Goal: Task Accomplishment & Management: Manage account settings

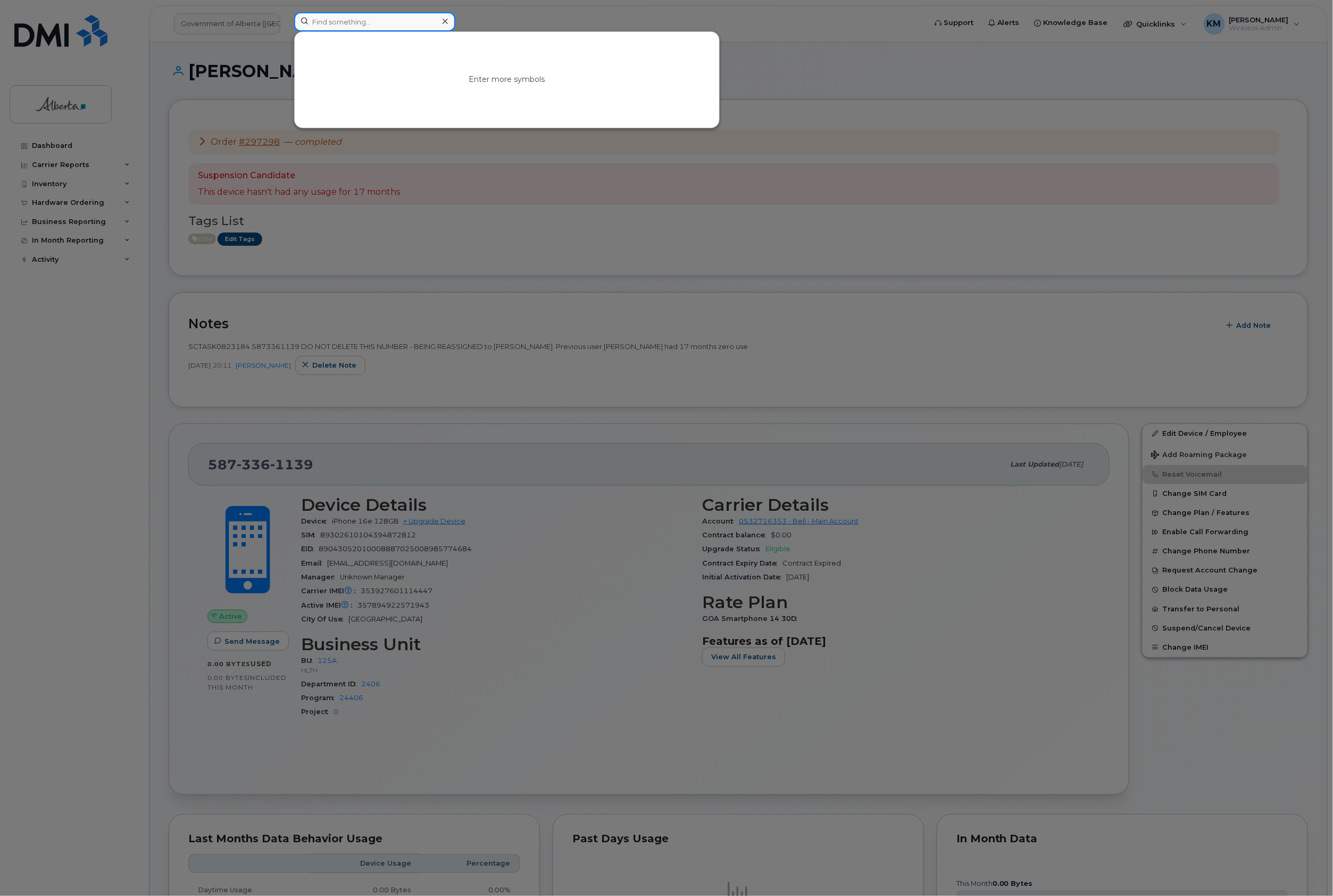
click at [381, 24] on input at bounding box center [375, 21] width 161 height 19
type input "7802037340"
click at [488, 85] on link "Go to Sign In Page" at bounding box center [506, 88] width 82 height 19
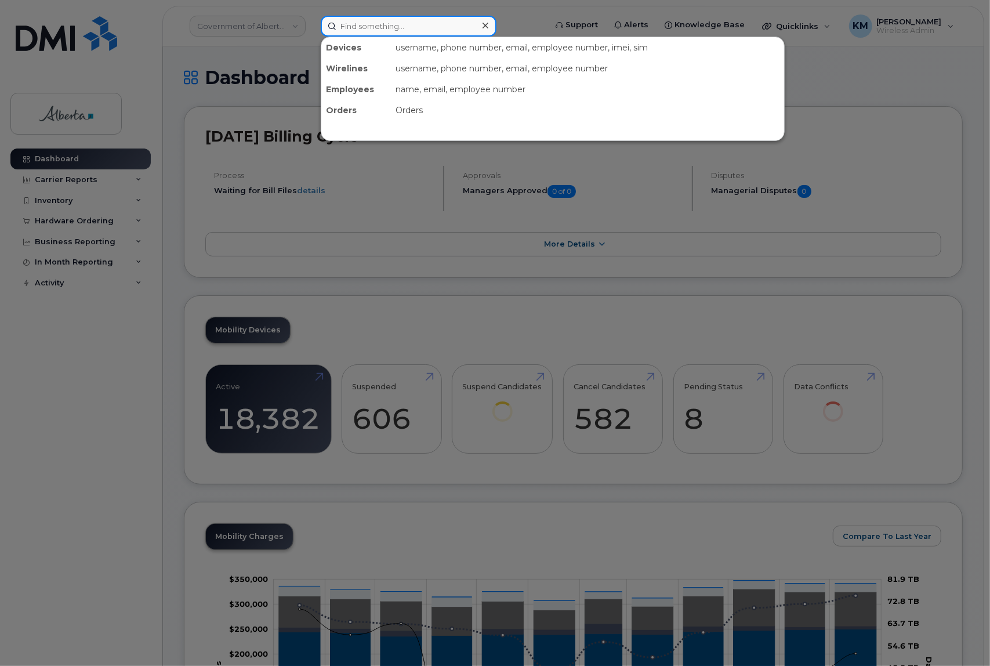
click at [358, 30] on input at bounding box center [409, 26] width 176 height 21
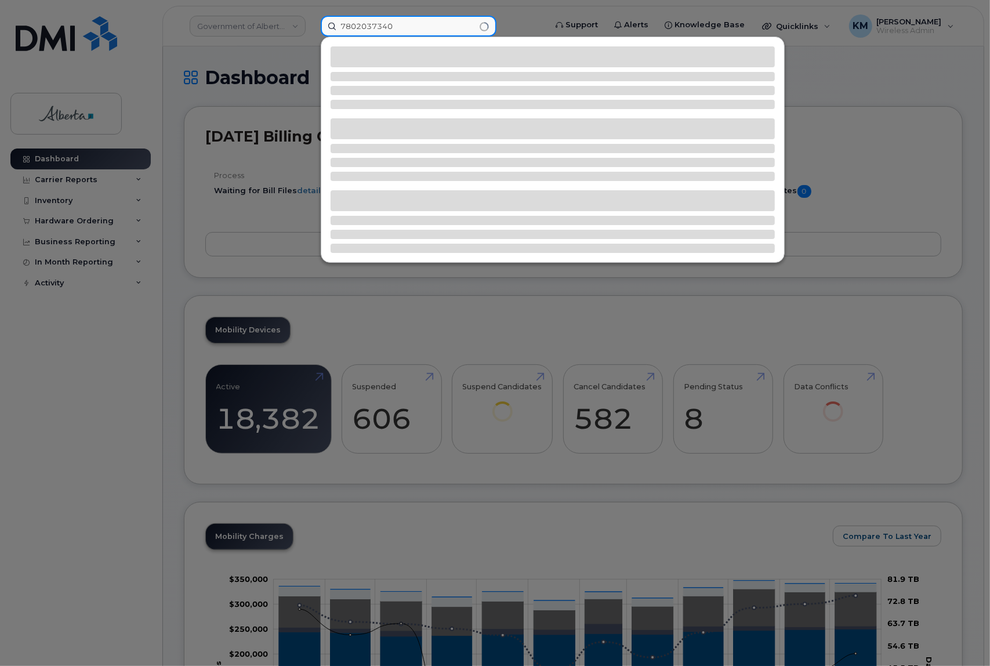
type input "7802037340"
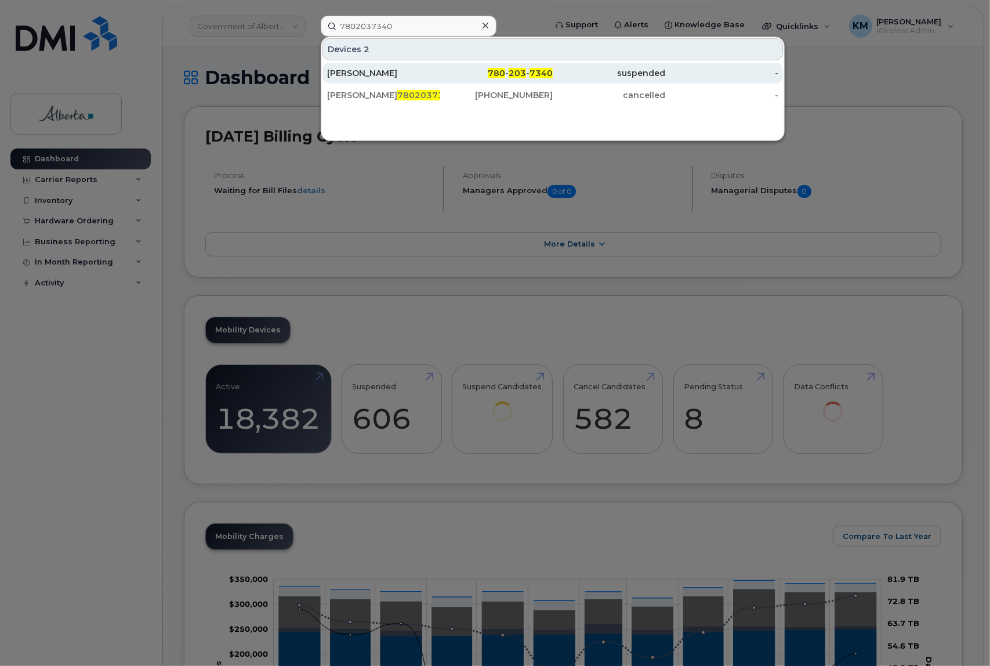
click at [383, 68] on div "[PERSON_NAME]" at bounding box center [383, 73] width 113 height 12
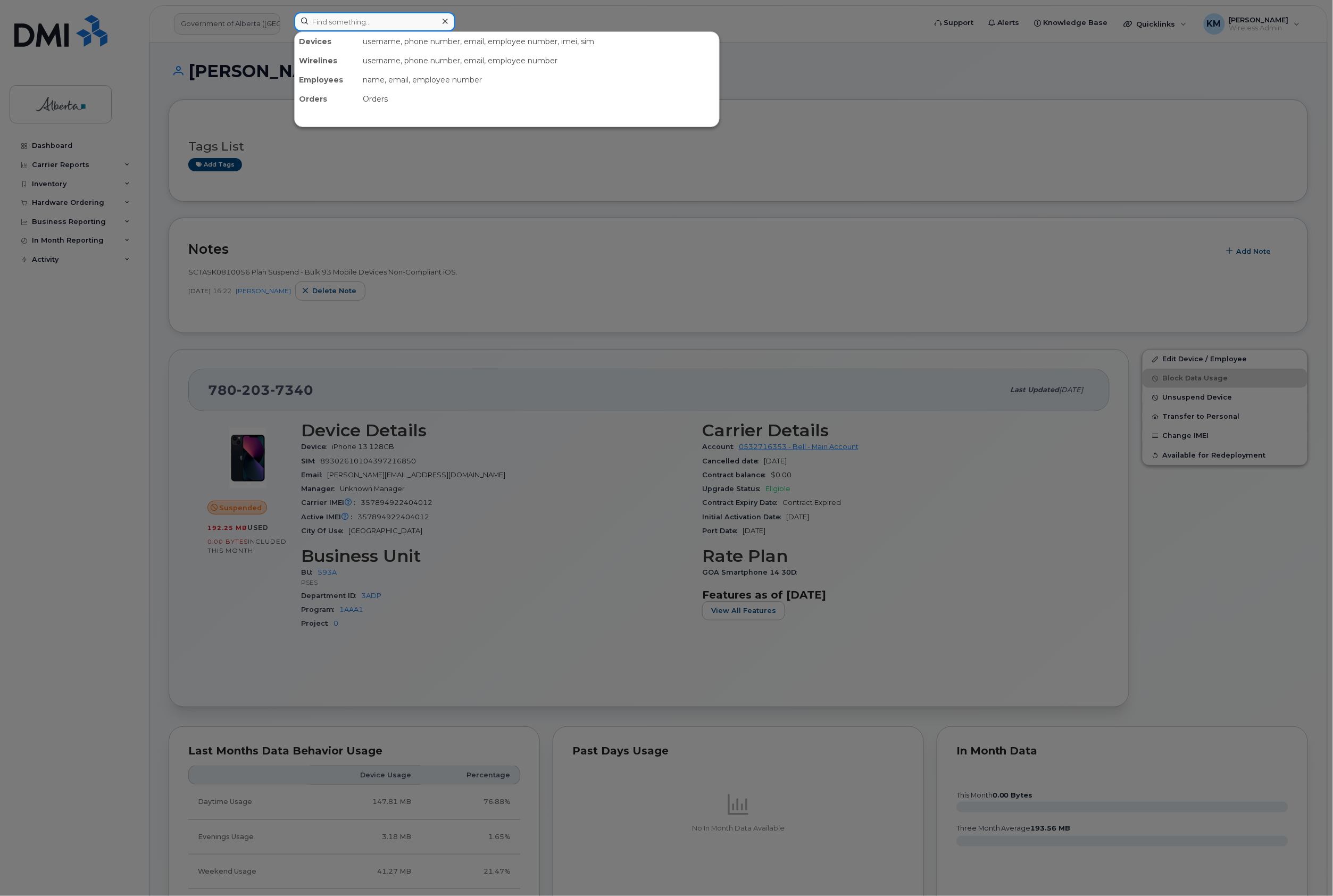
click at [377, 27] on input at bounding box center [375, 21] width 161 height 19
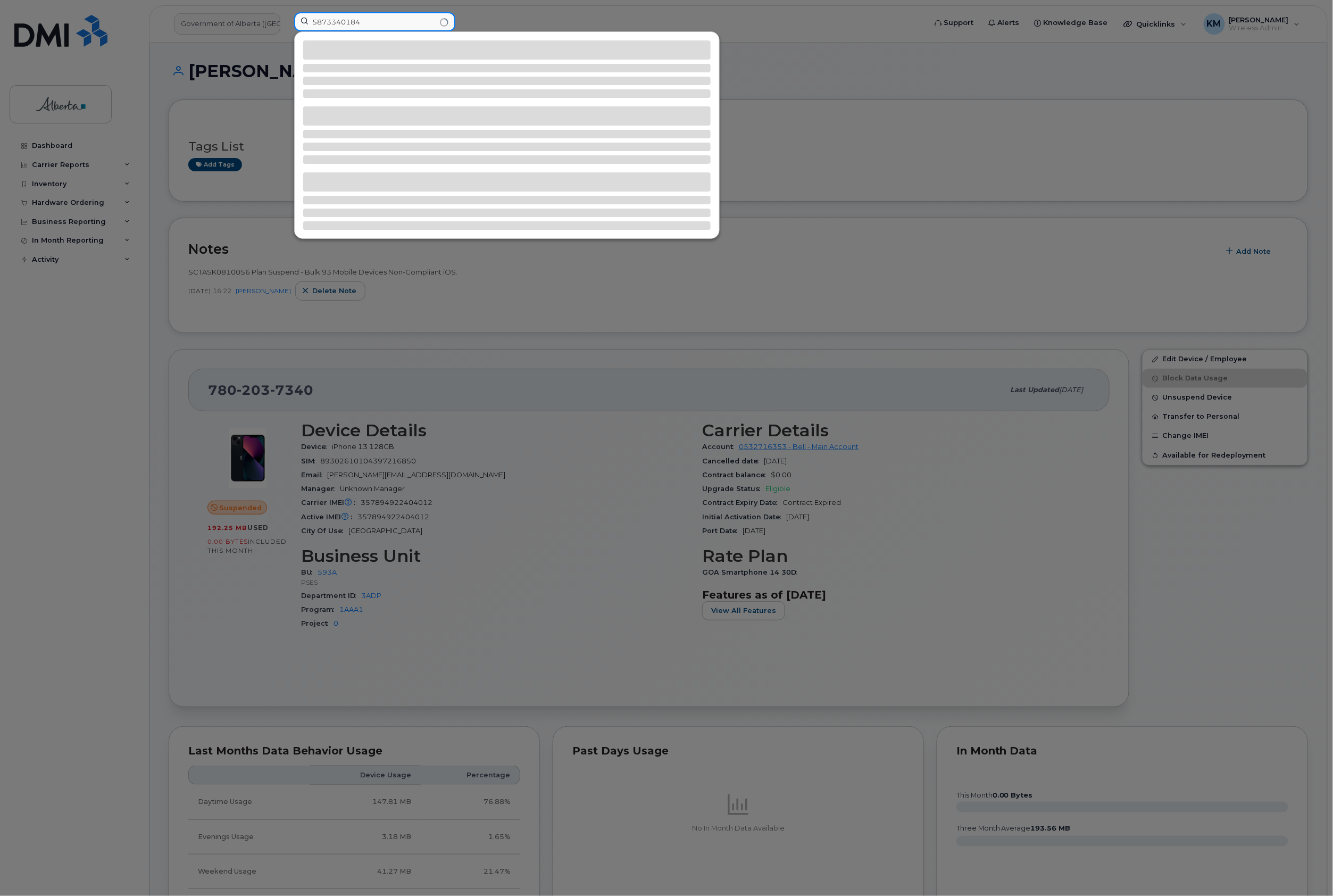
type input "5873340184"
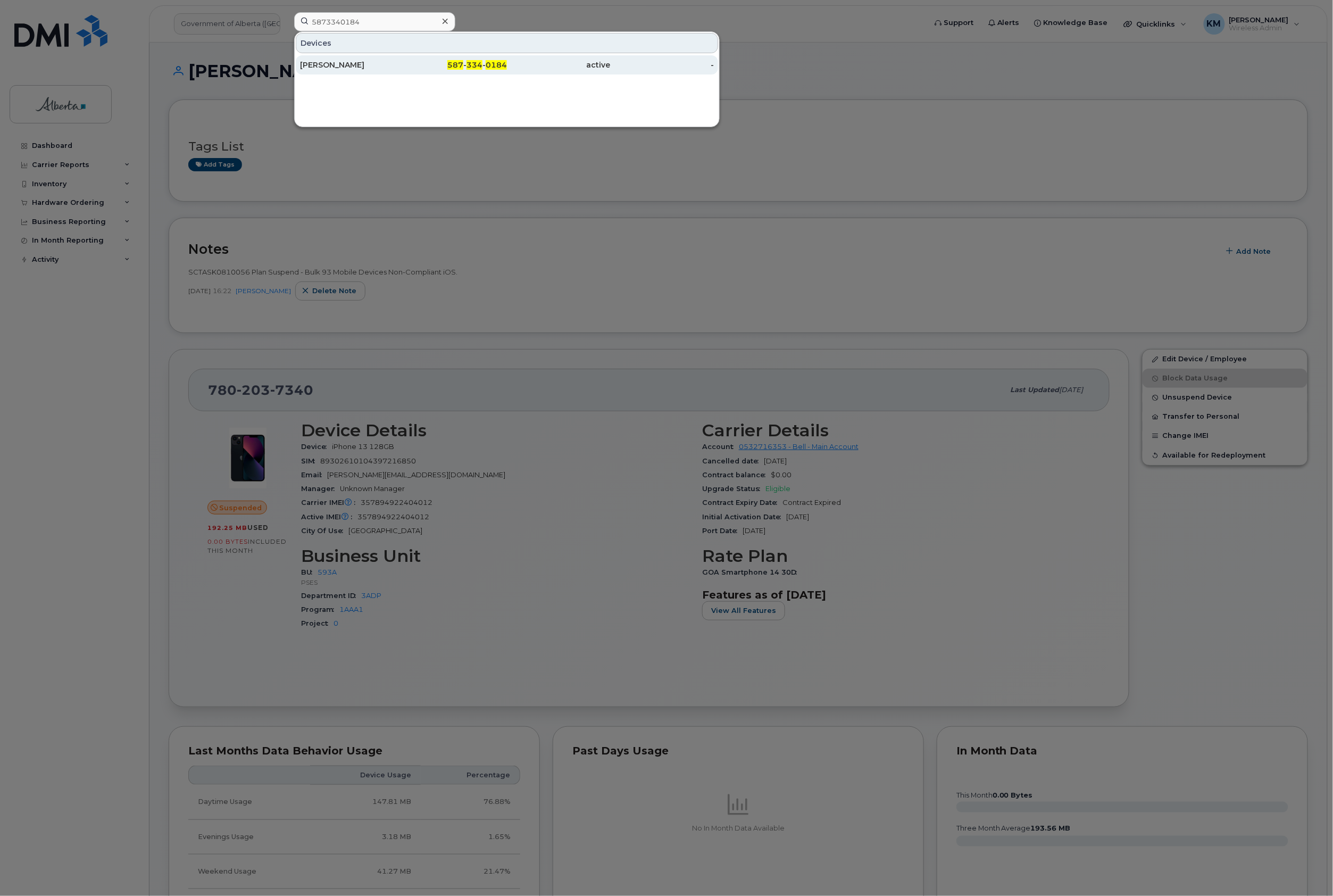
click at [364, 71] on div "Shehzadali Kassam" at bounding box center [351, 65] width 104 height 11
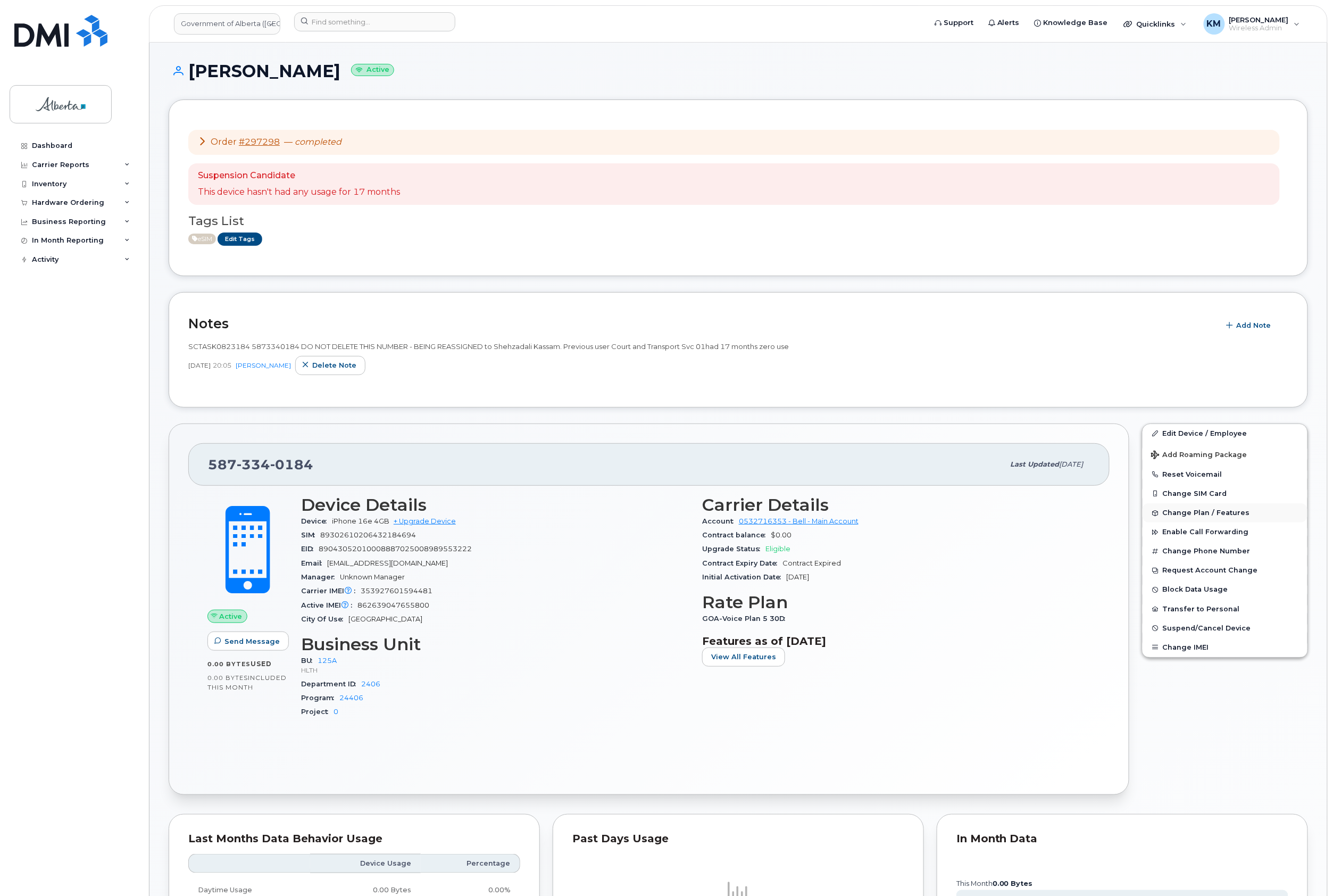
click at [1185, 513] on span "Change Plan / Features" at bounding box center [1206, 513] width 87 height 8
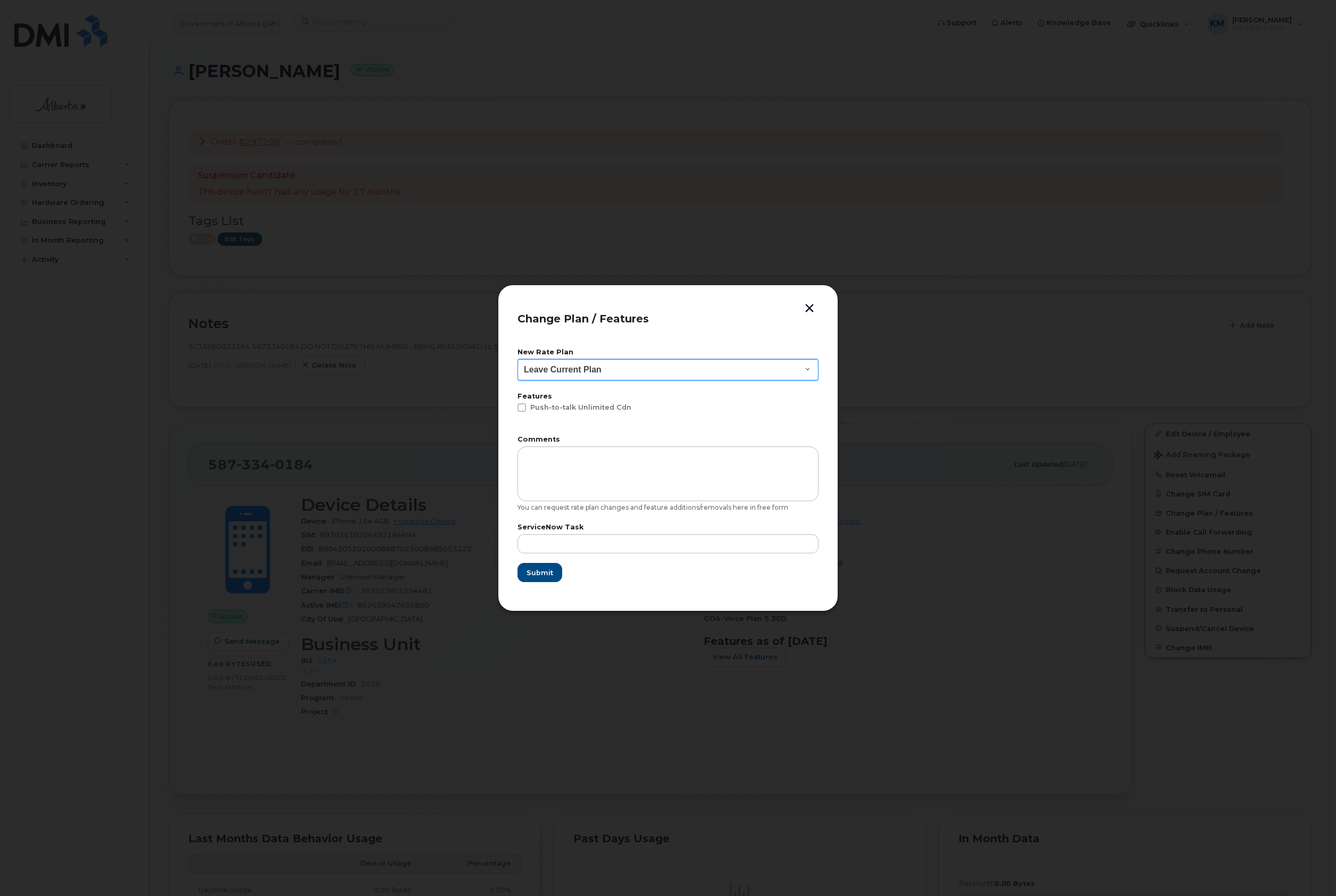
click at [810, 367] on select "Leave Current Plan GOA - Voice Plan 5 GOA Unlimited Smartphone 14 GOA-Voice Pla…" at bounding box center [668, 369] width 301 height 21
select select "1146989"
click at [517, 359] on select "Leave Current Plan GOA - Voice Plan 5 GOA Unlimited Smartphone 14 GOA-Voice Pla…" at bounding box center [668, 369] width 301 height 21
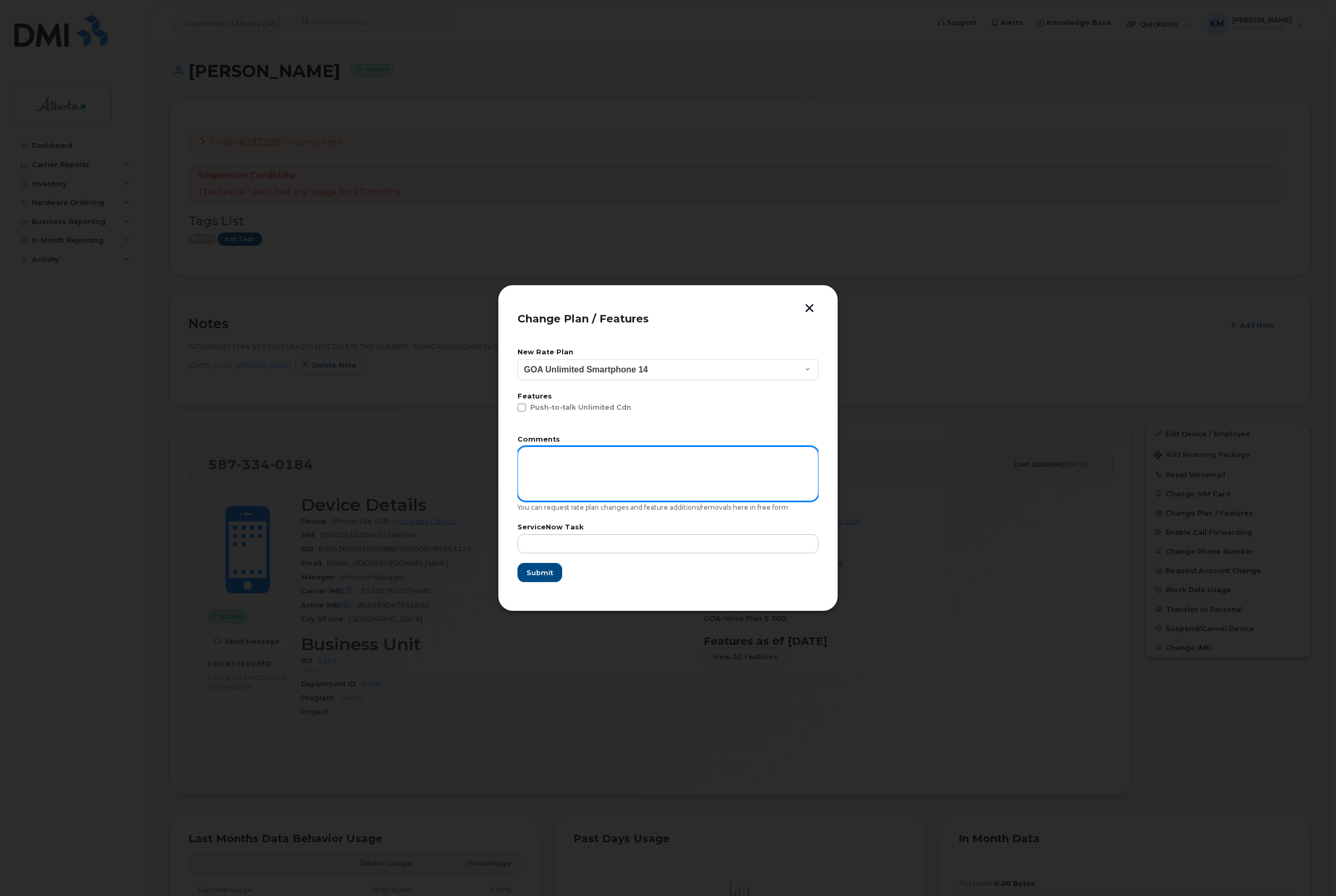
click at [677, 473] on textarea at bounding box center [668, 473] width 301 height 54
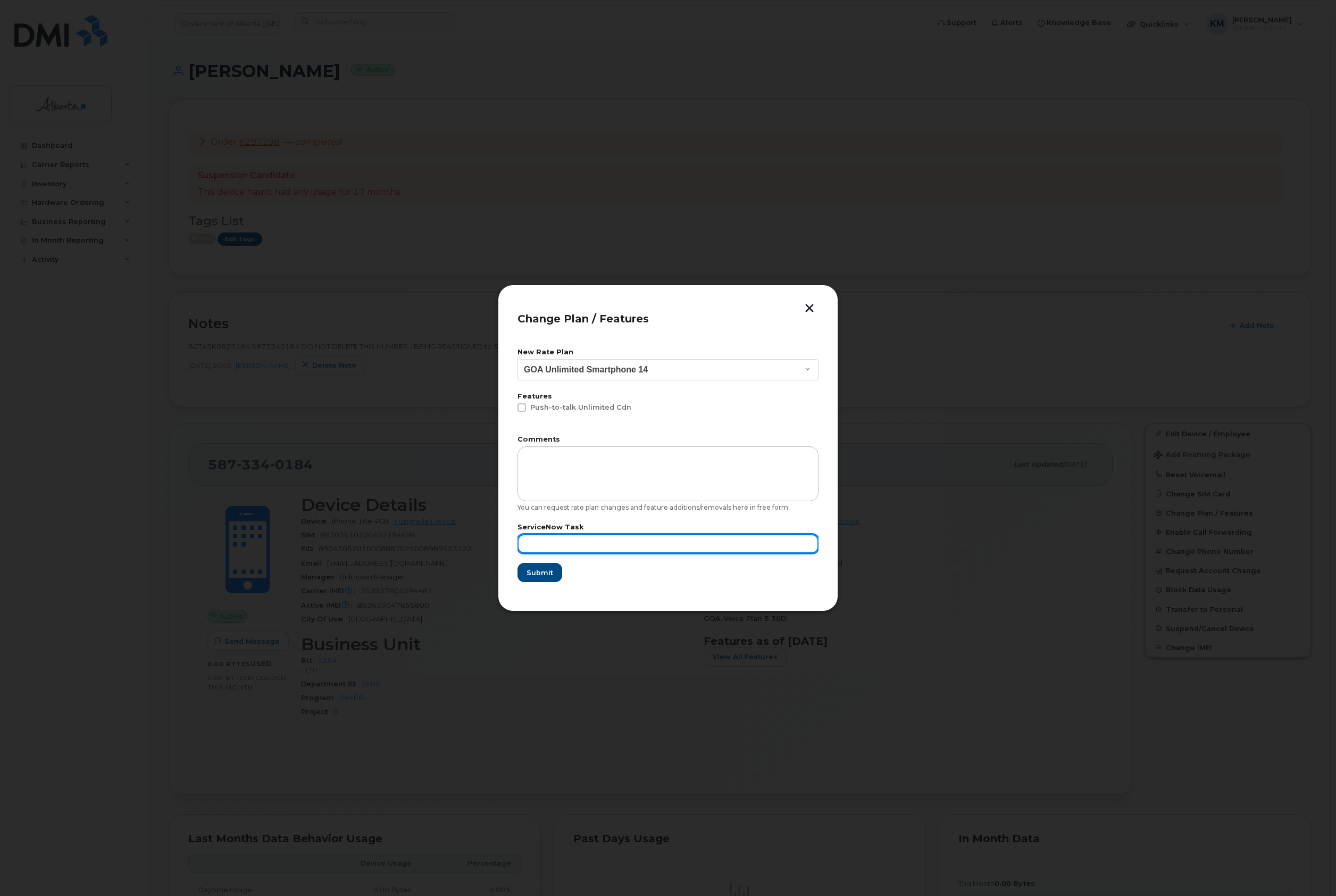
click at [627, 546] on input "text" at bounding box center [668, 543] width 301 height 19
type input "SCTASK0823184"
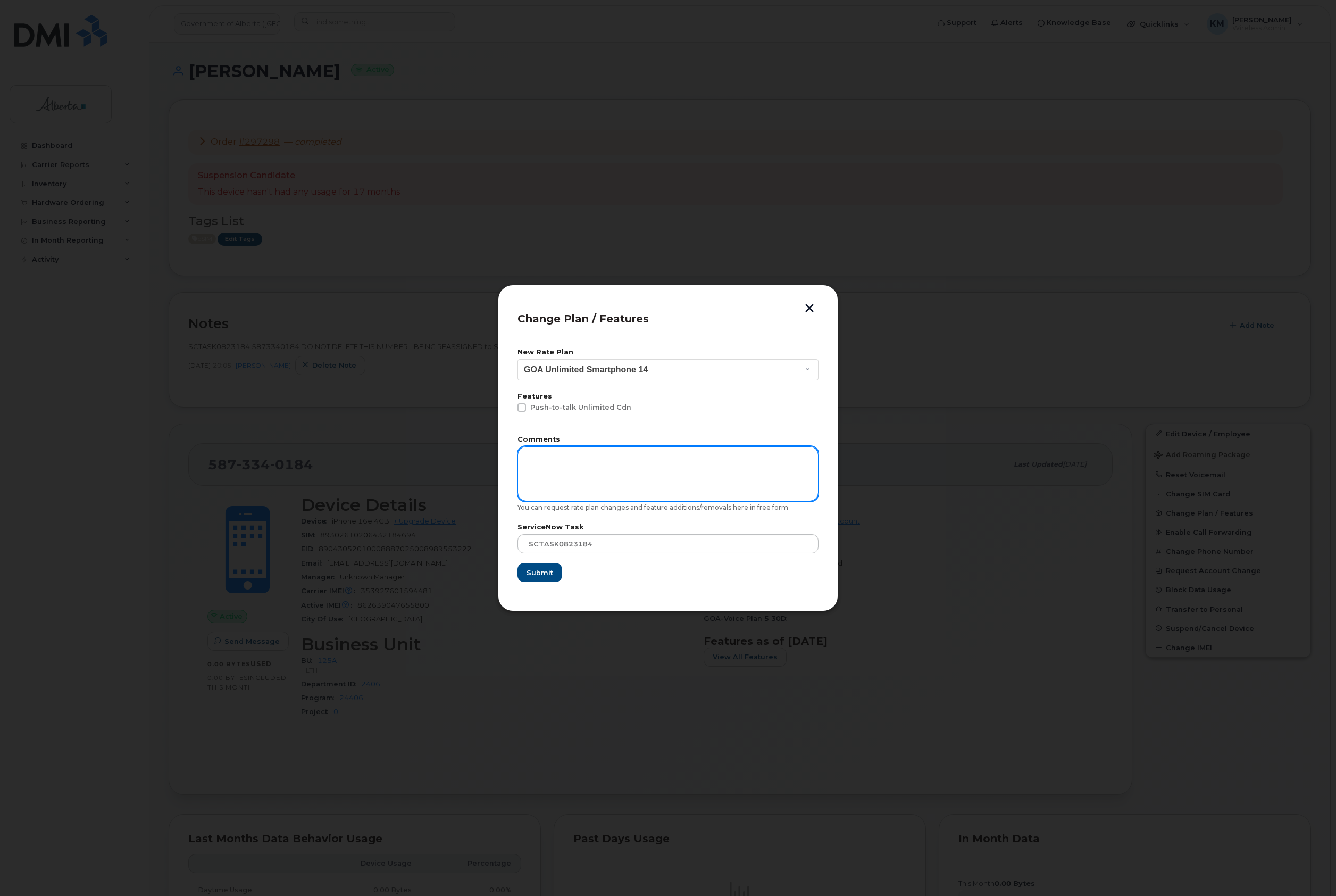
click at [625, 471] on textarea at bounding box center [668, 473] width 301 height 54
type textarea "This is on an iPhone 16e"
click at [543, 572] on span "Submit" at bounding box center [539, 572] width 27 height 10
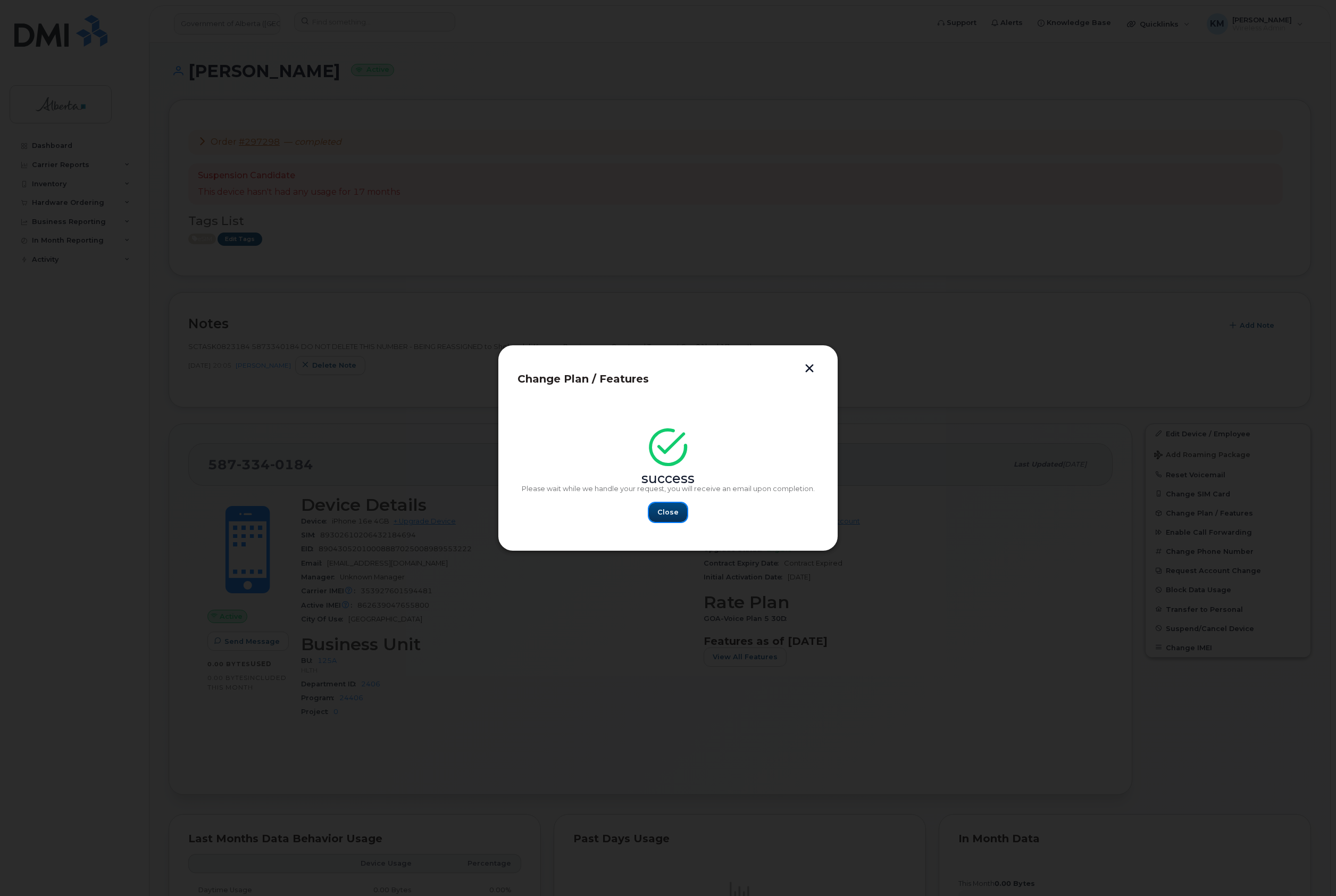
click at [657, 514] on span "Close" at bounding box center [668, 512] width 21 height 10
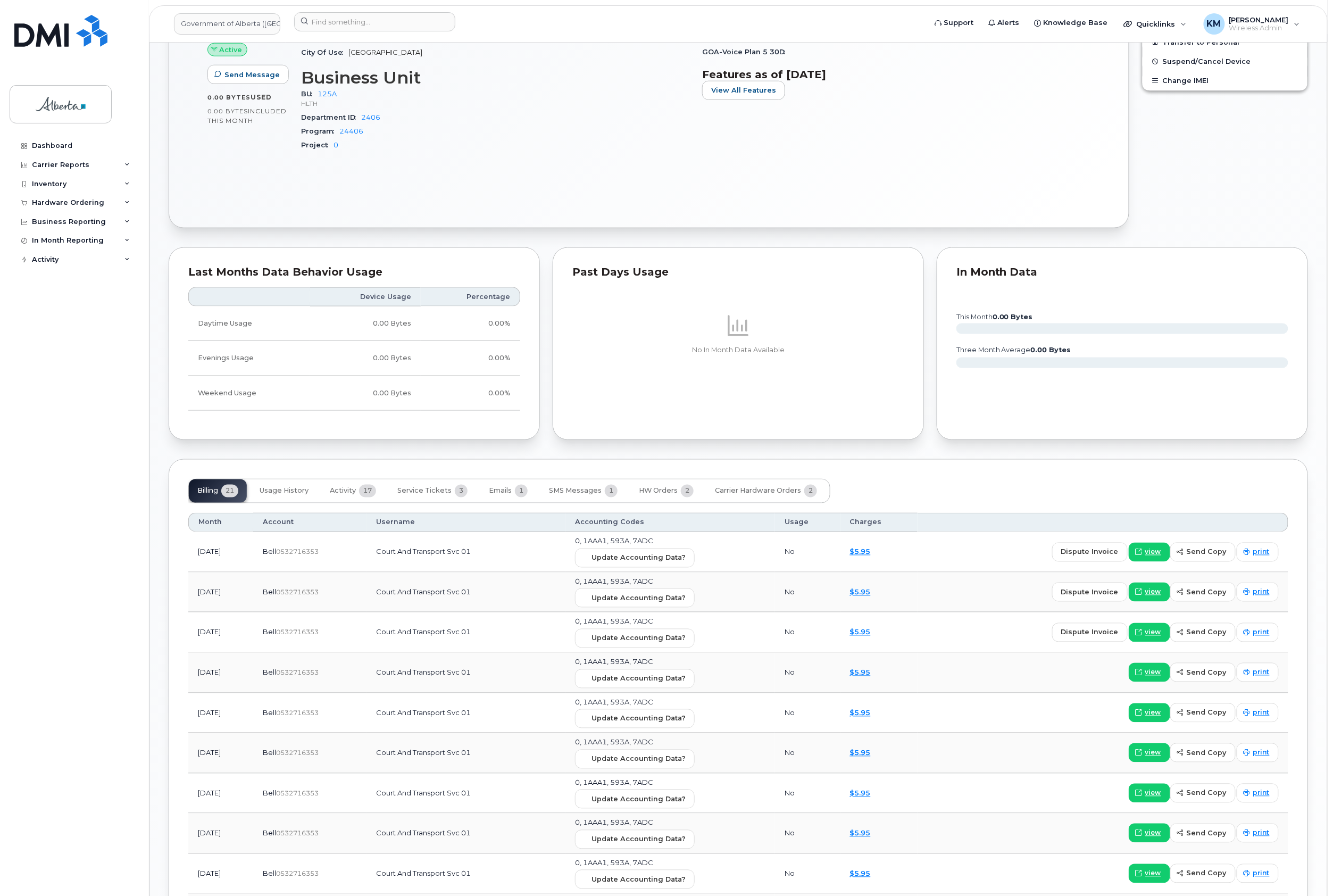
scroll to position [567, 0]
click at [762, 492] on span "Carrier Hardware Orders" at bounding box center [759, 490] width 86 height 8
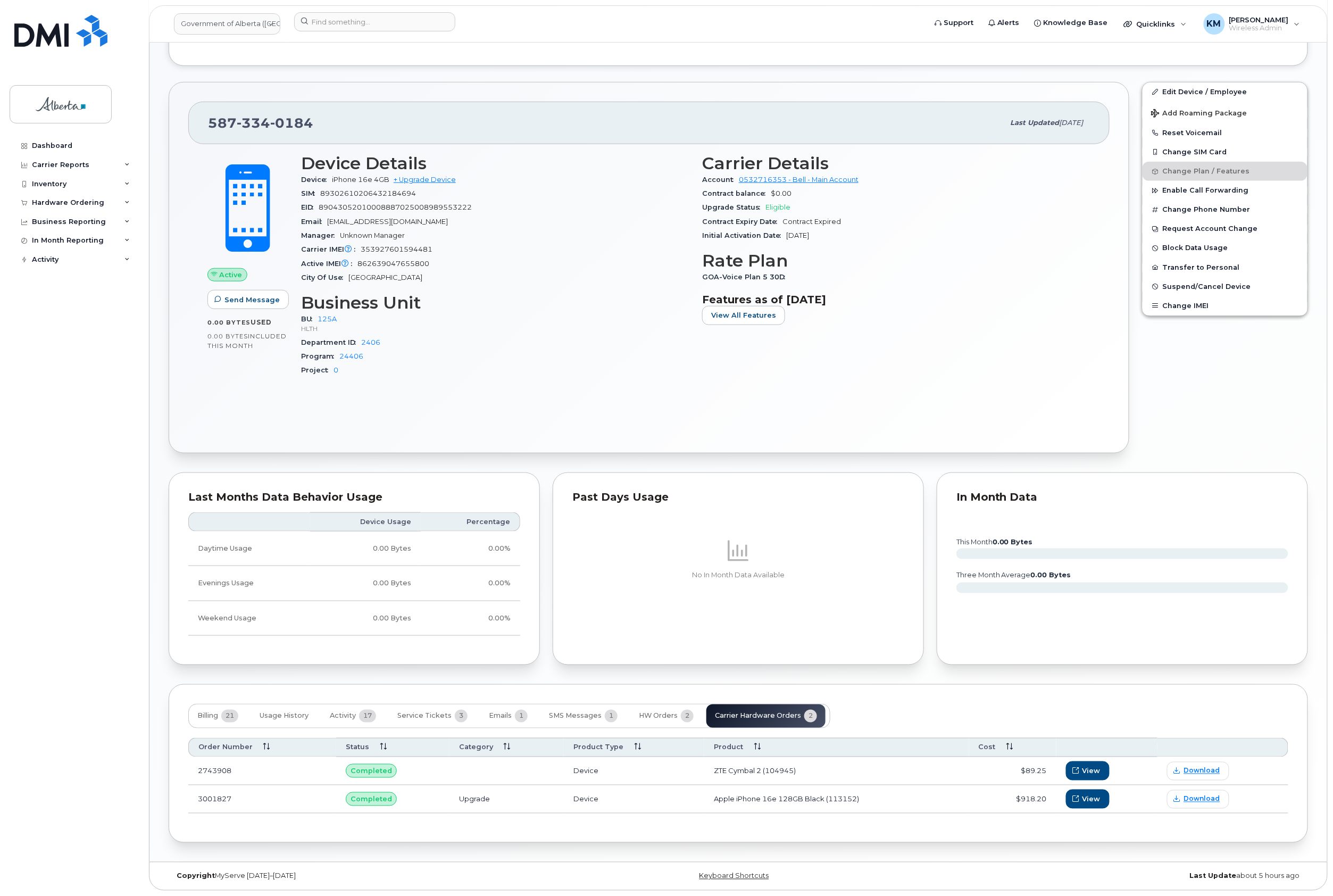
scroll to position [346, 0]
click at [1206, 799] on span "Download" at bounding box center [1202, 799] width 36 height 9
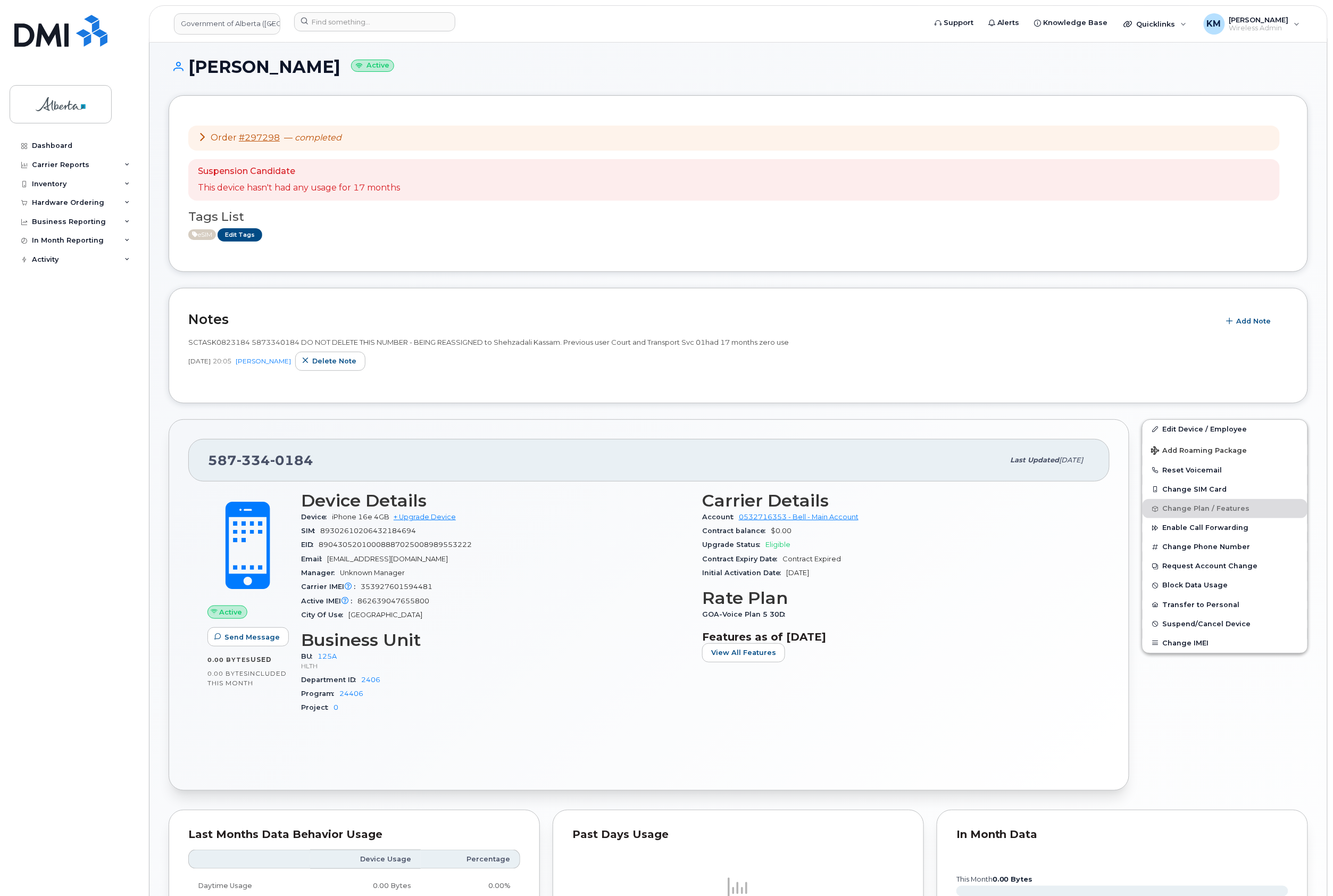
scroll to position [0, 0]
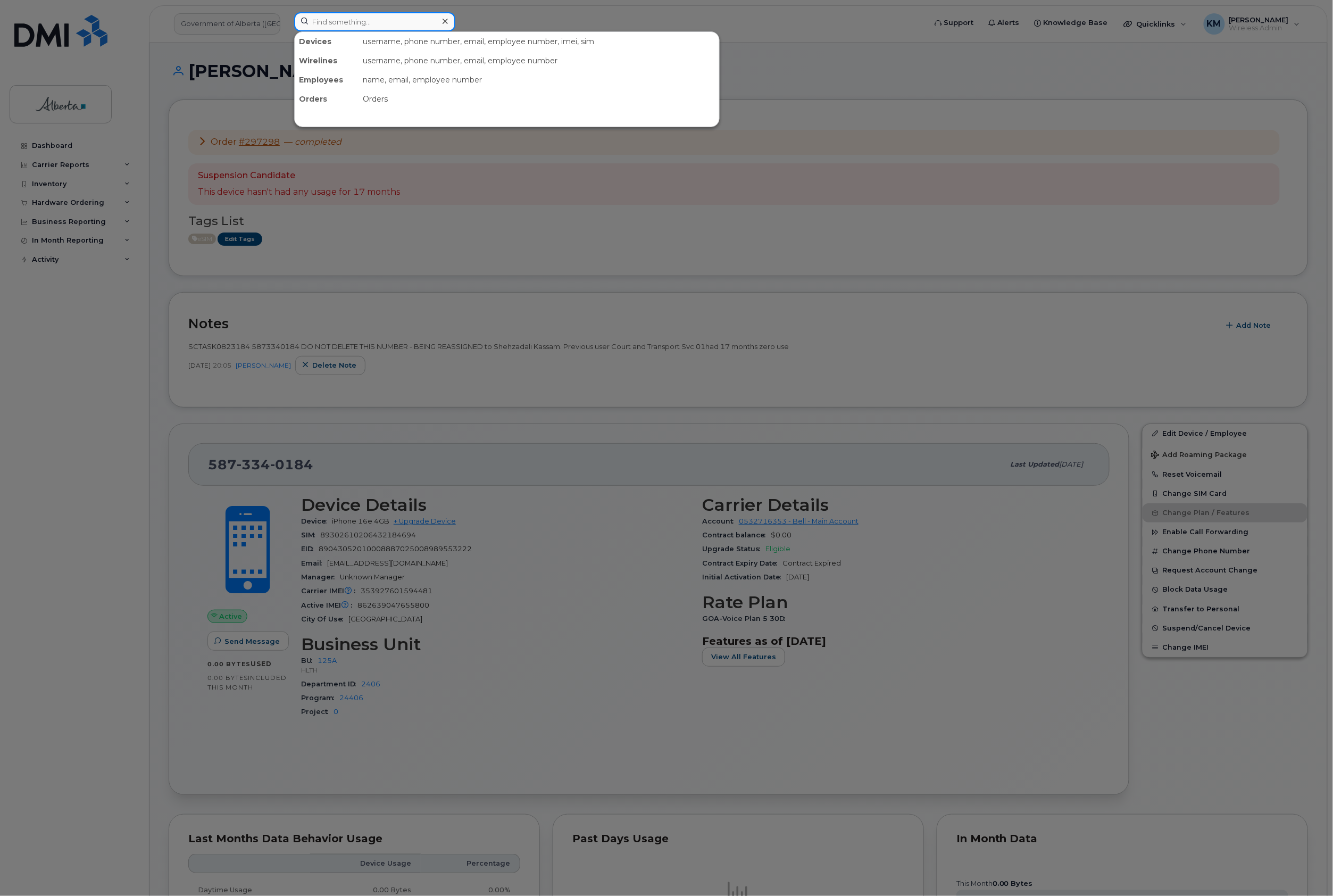
click at [394, 17] on input at bounding box center [375, 21] width 161 height 19
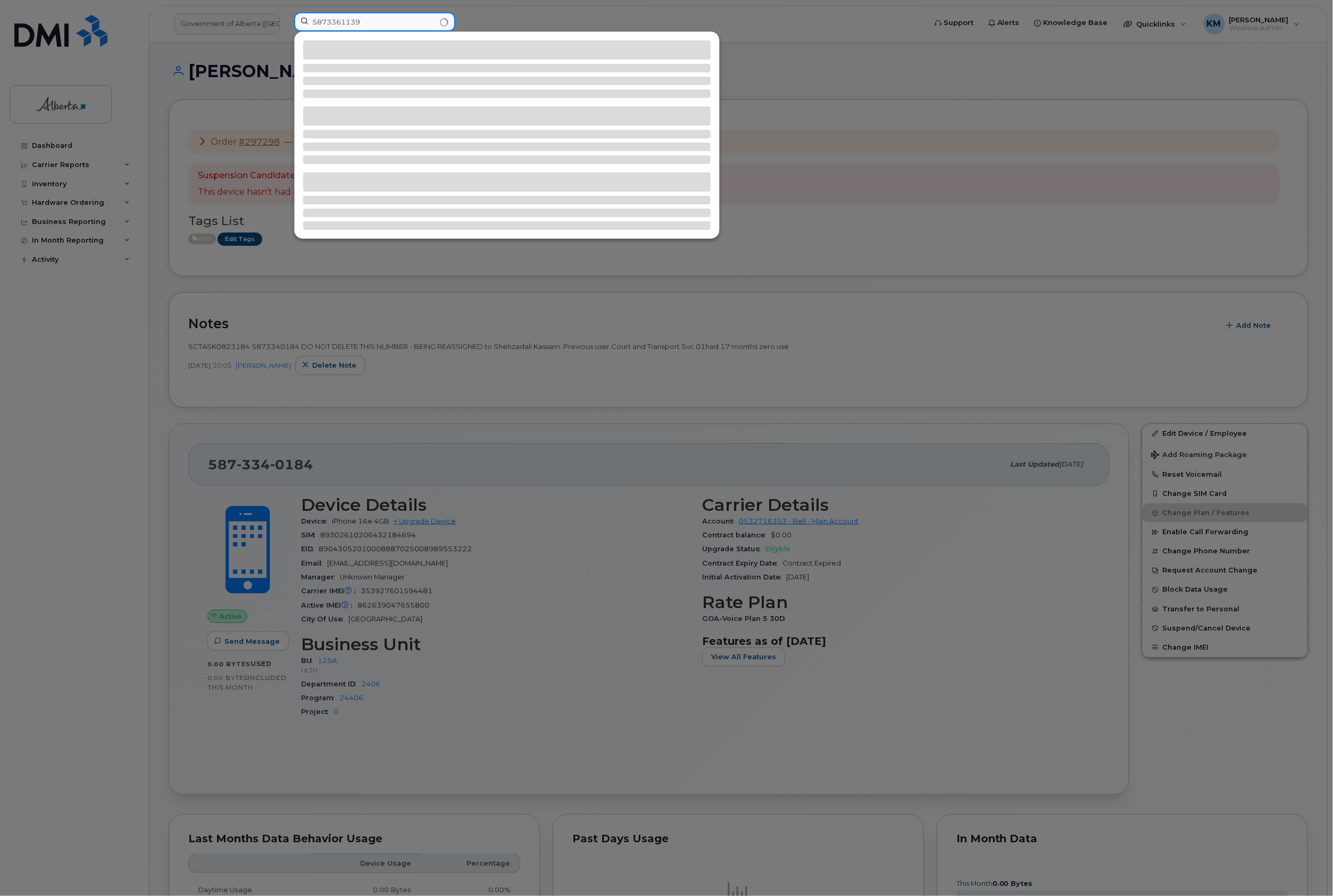
type input "5873361139"
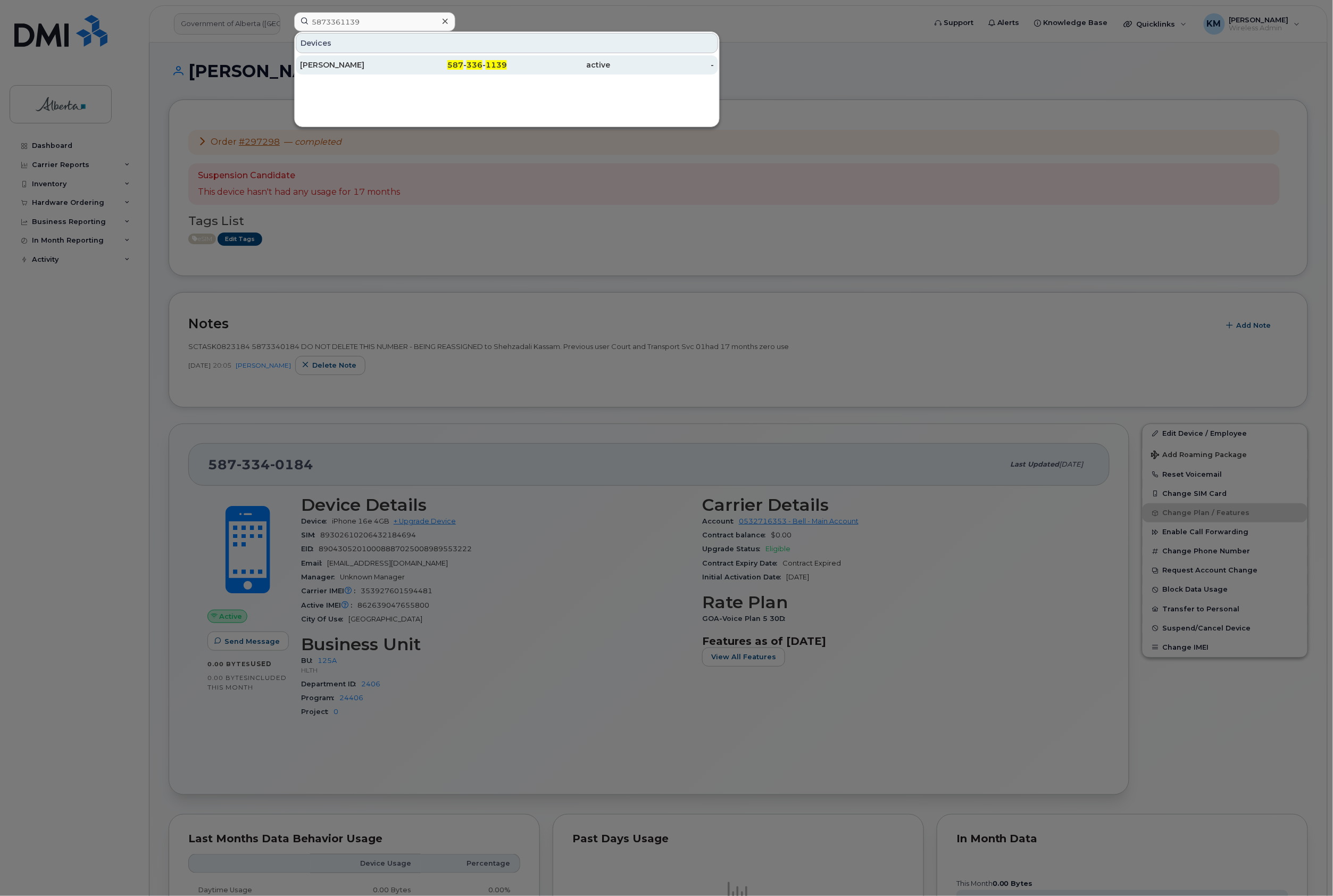
click at [404, 72] on div "Grazia Salvo" at bounding box center [455, 64] width 104 height 19
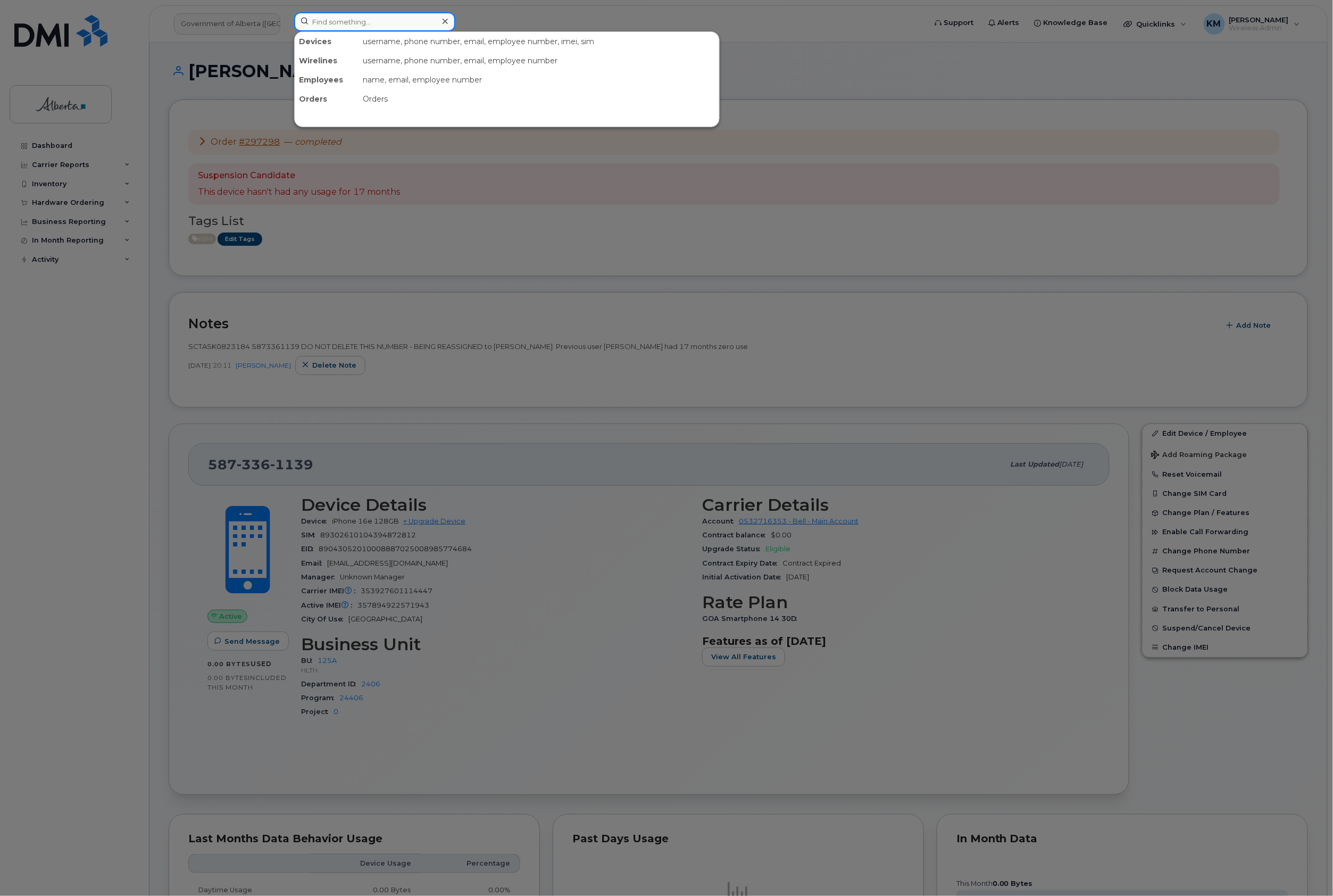
click at [374, 18] on input at bounding box center [375, 21] width 161 height 19
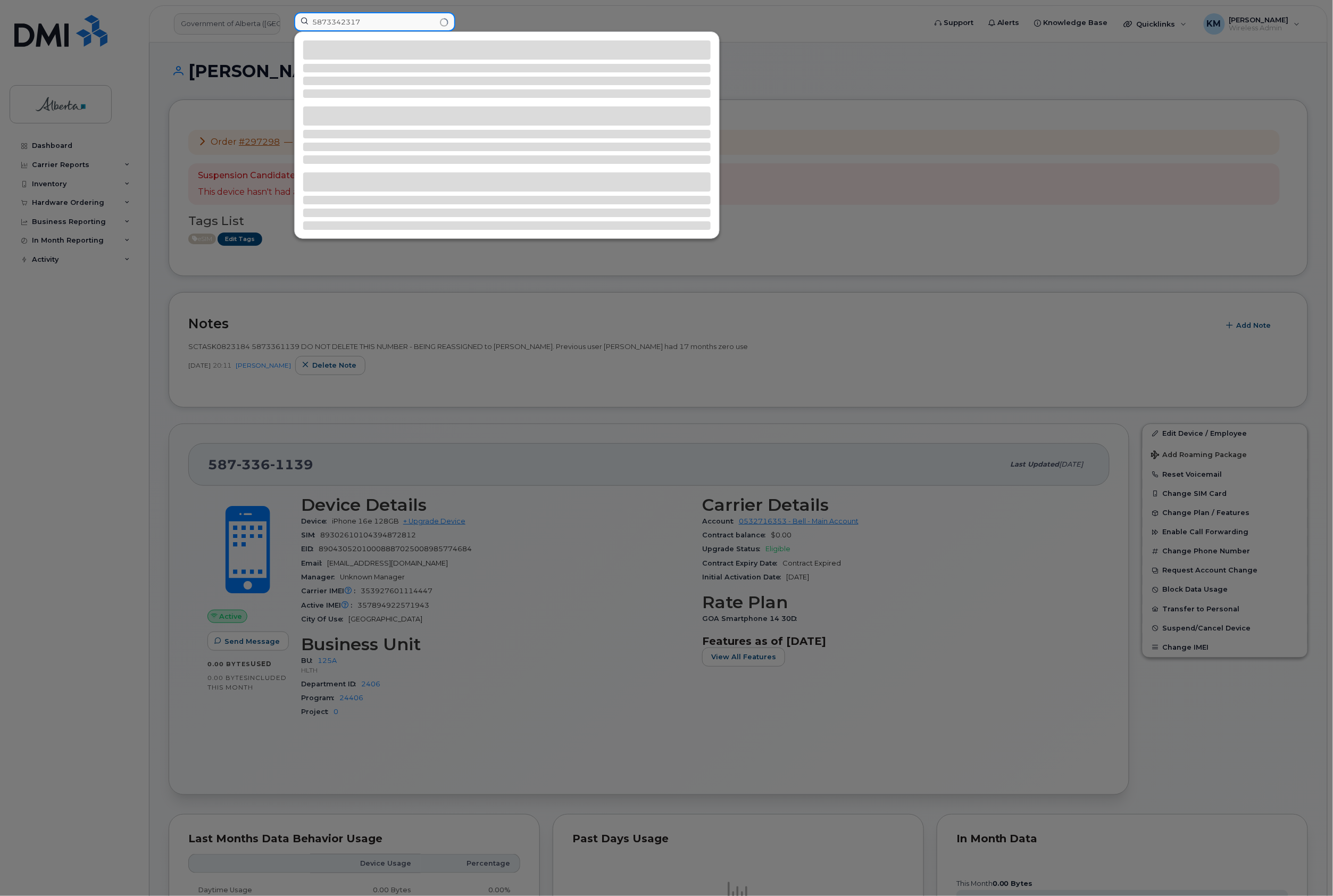
type input "5873342317"
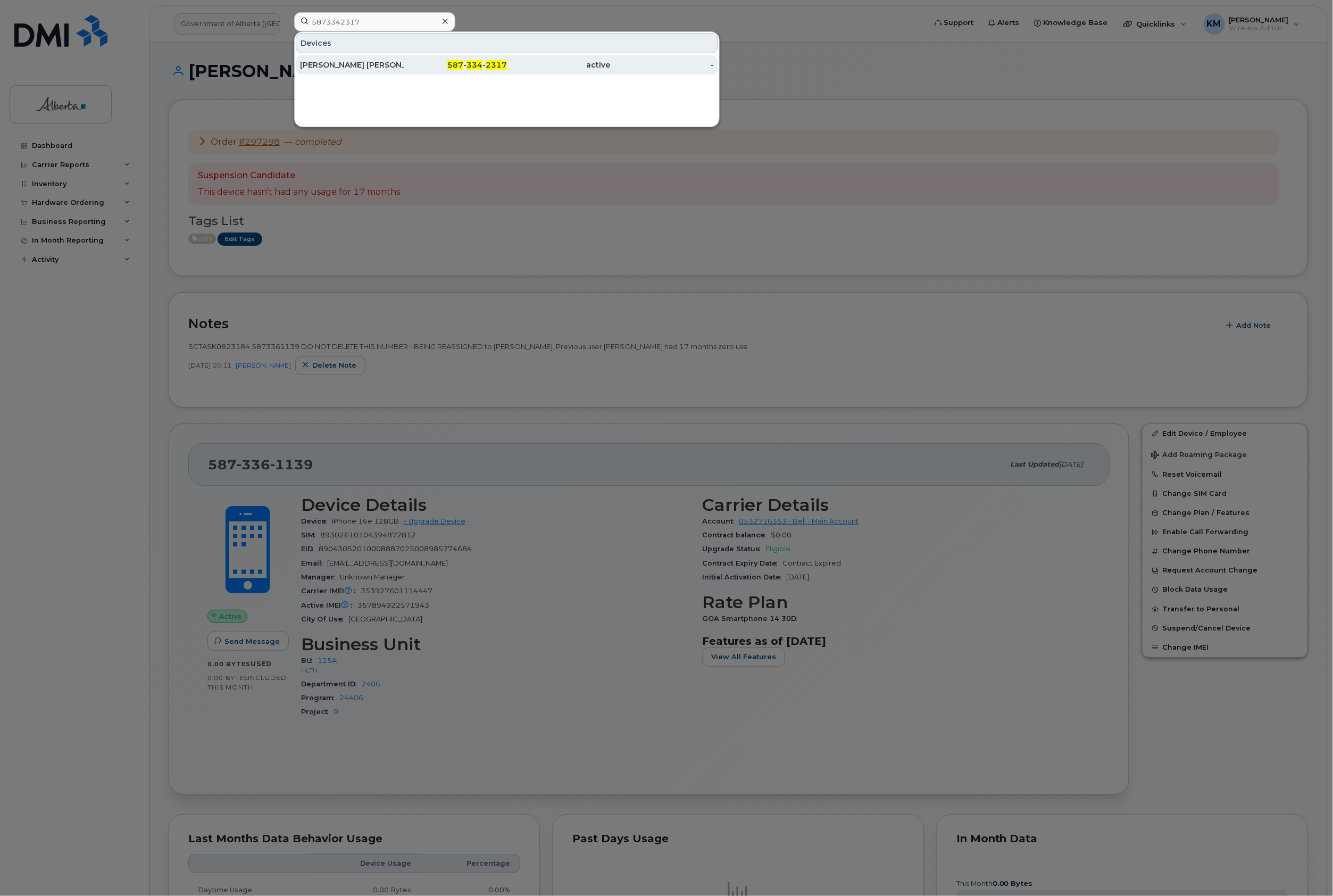
click at [375, 61] on div "Christine Anne Kennedy" at bounding box center [351, 65] width 104 height 11
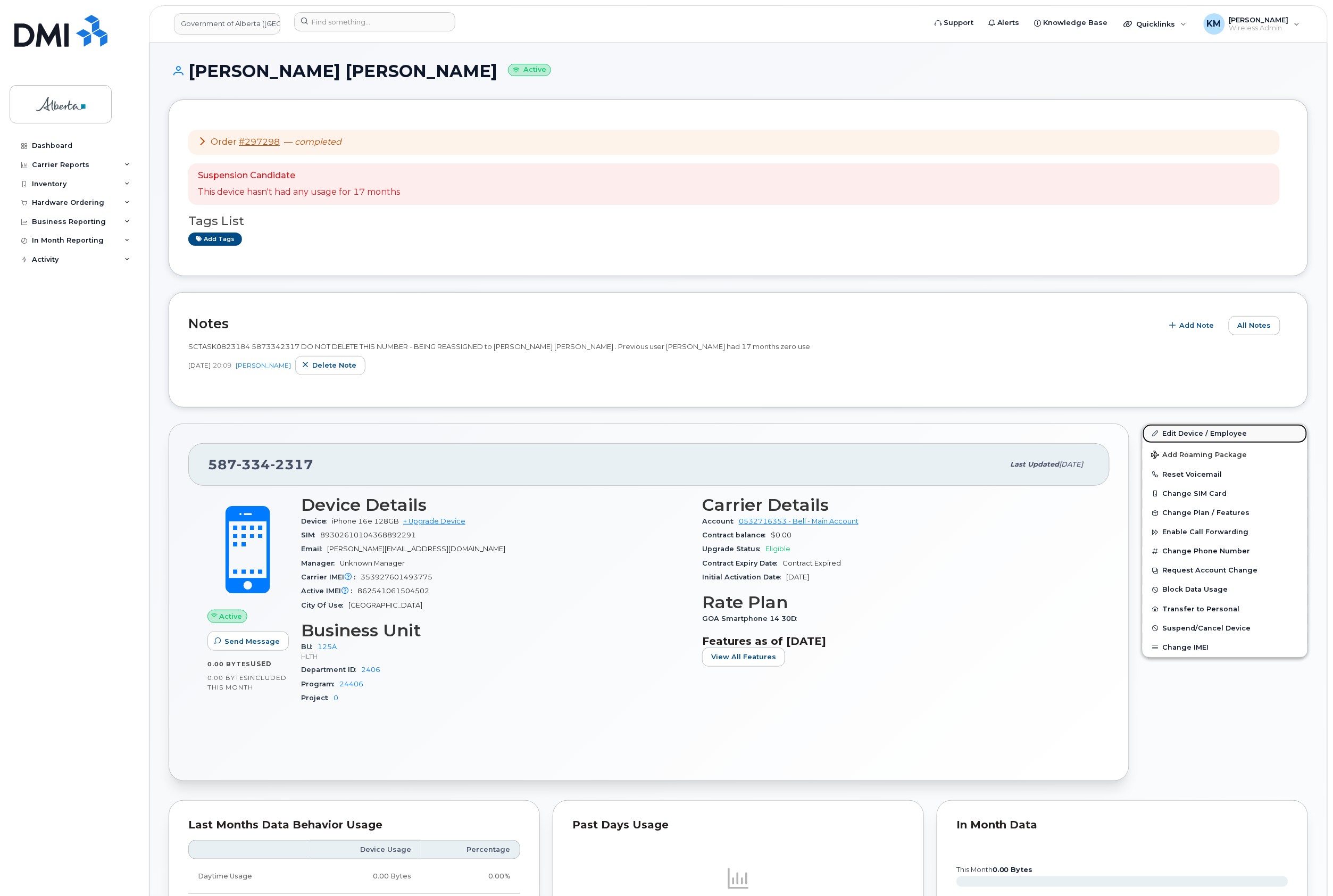
click at [1220, 430] on link "Edit Device / Employee" at bounding box center [1226, 433] width 165 height 19
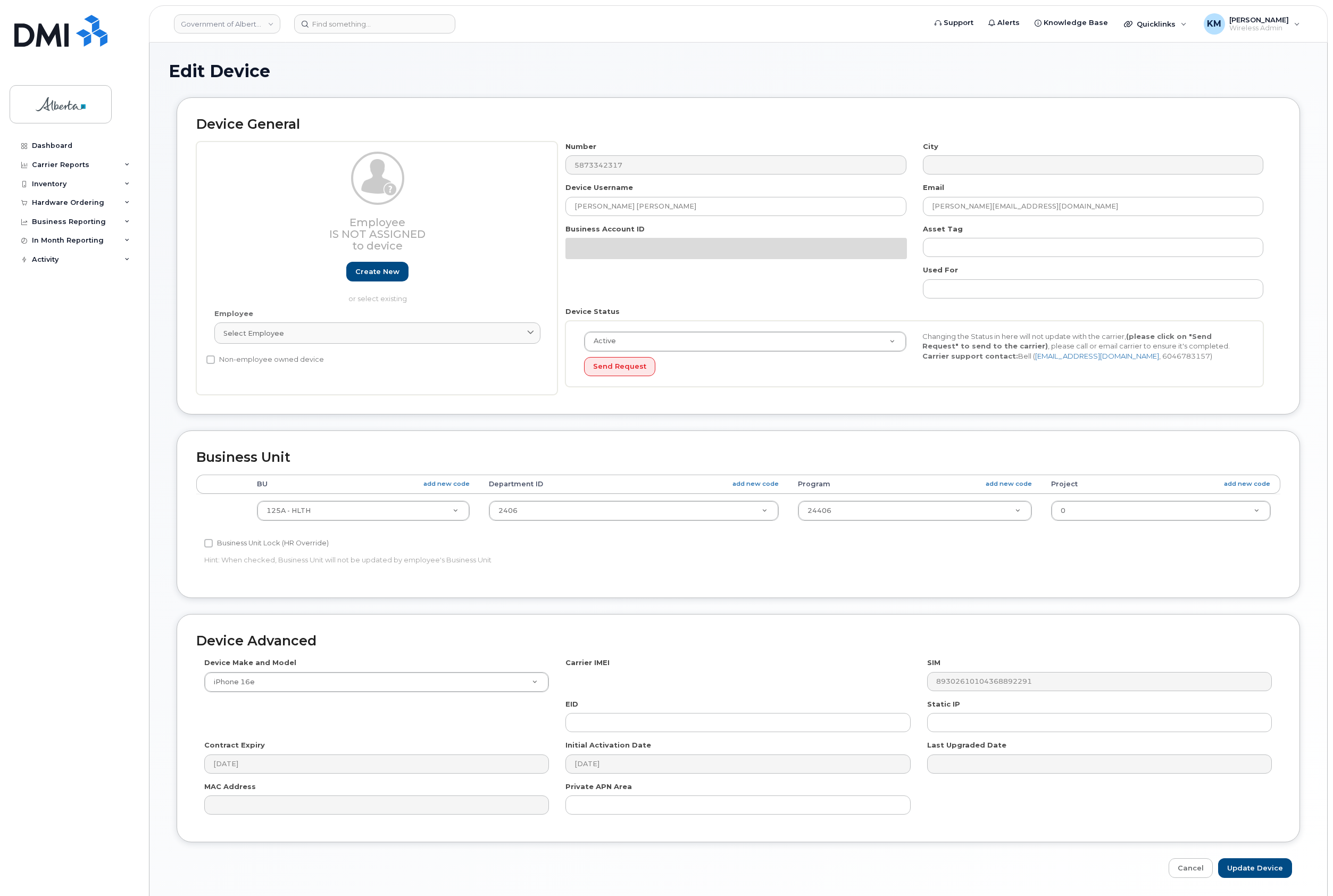
select select "4120335"
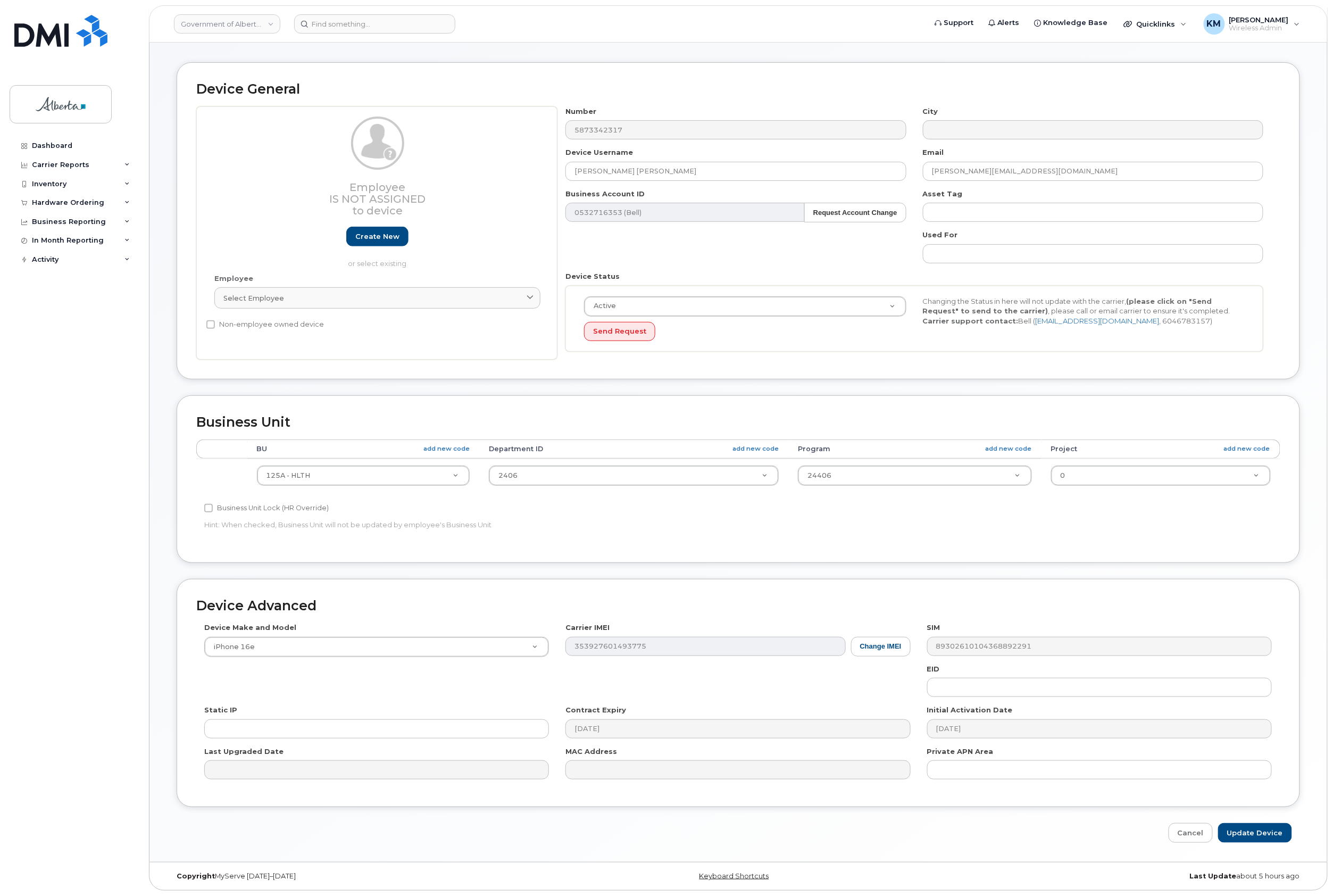
scroll to position [39, 0]
paste input "89043052010008887025008986611988"
type input "89043052010008887025008986611988"
click at [1260, 826] on input "Update Device" at bounding box center [1255, 832] width 74 height 19
type input "Saving..."
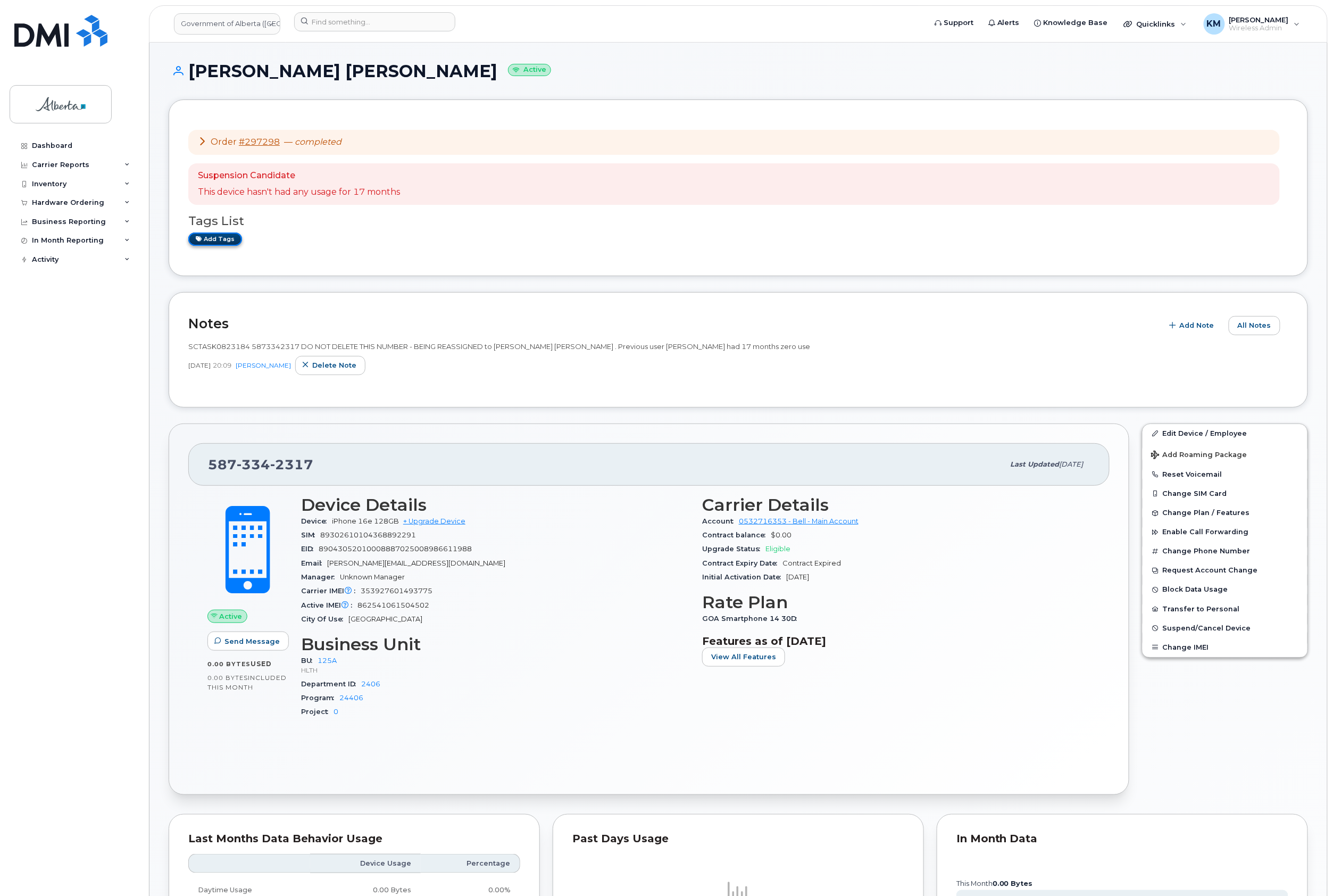
click at [222, 233] on link "Add tags" at bounding box center [215, 238] width 54 height 13
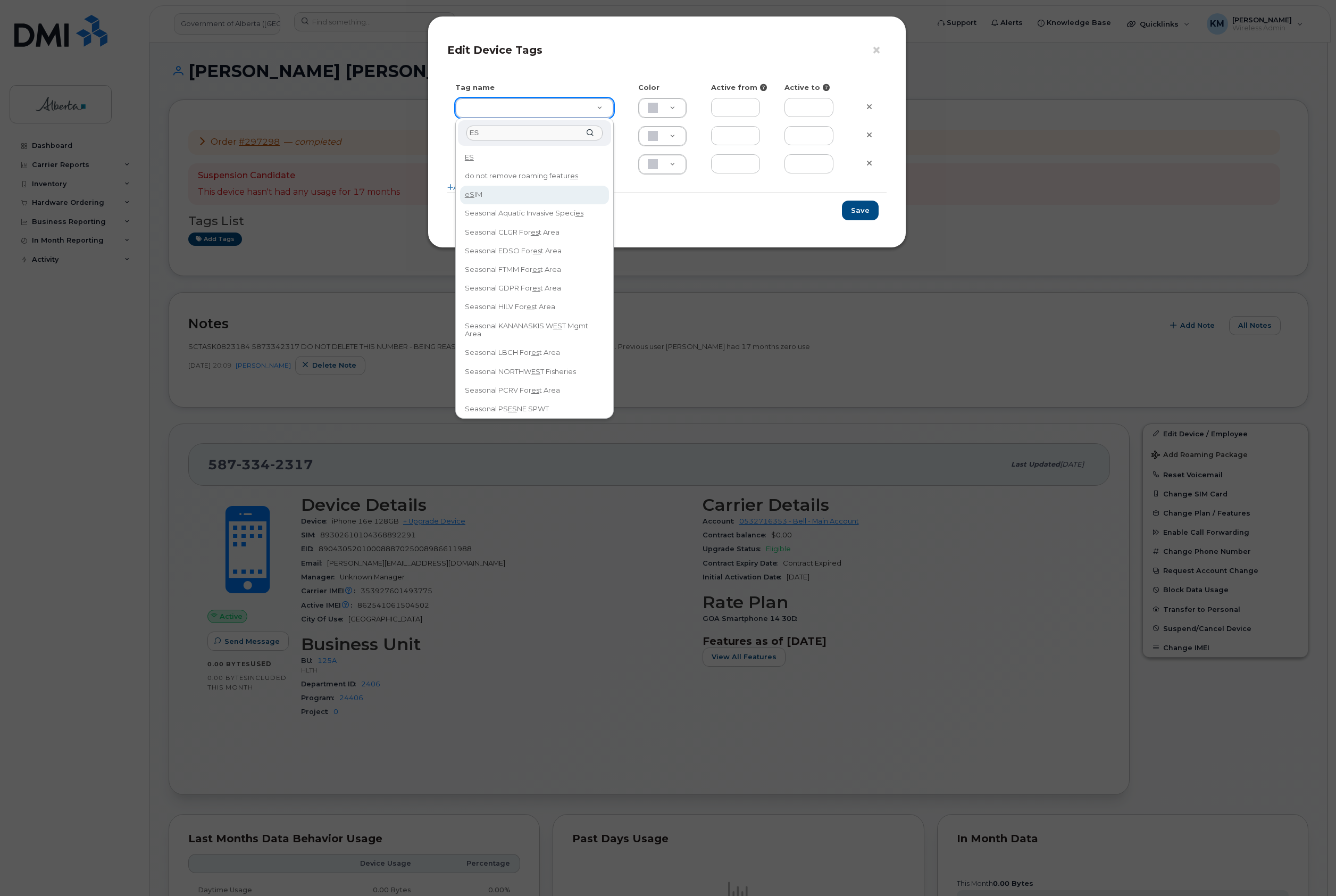
type input "ES"
type input "eSIM"
type input "D6CDC1"
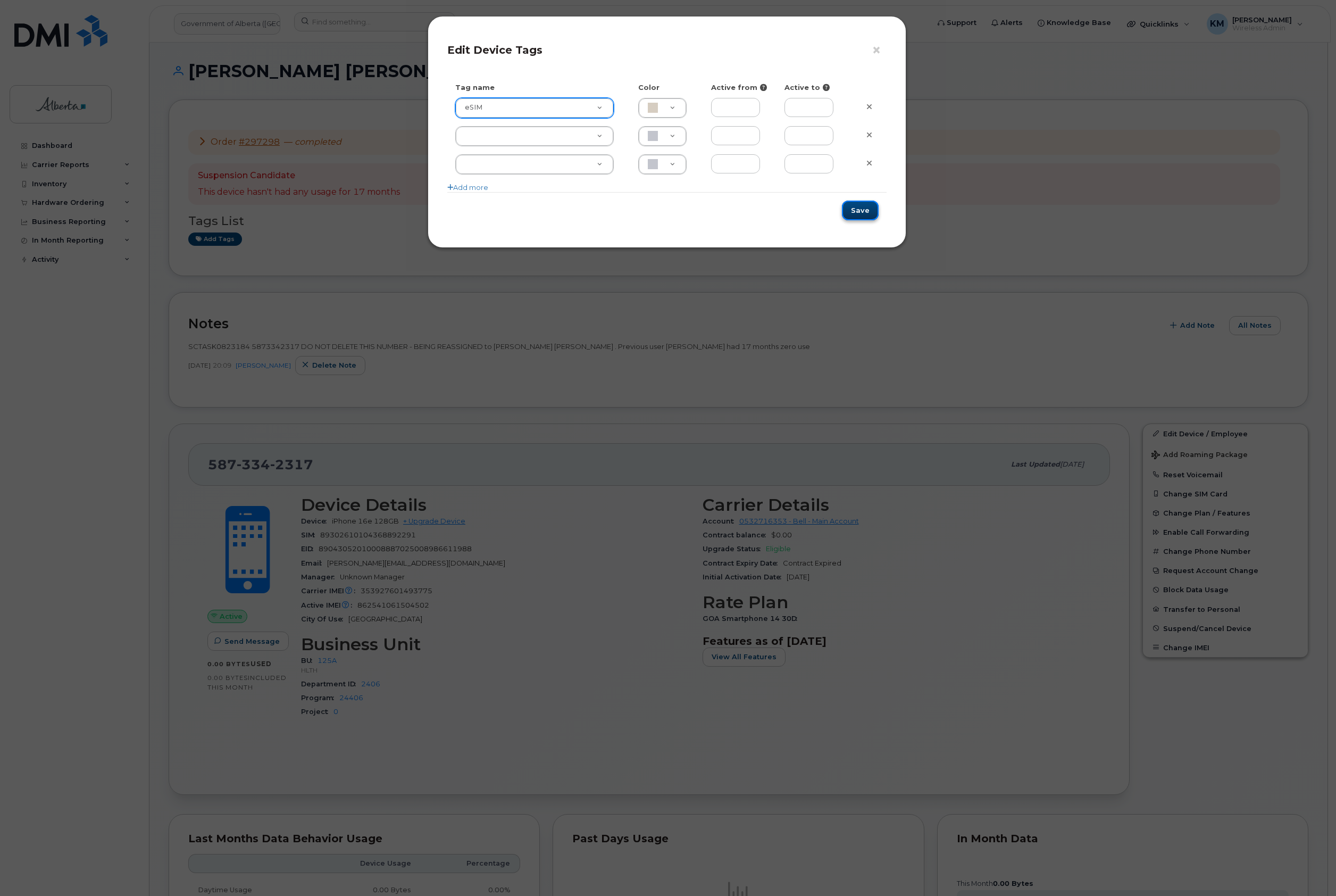
click at [860, 215] on button "Save" at bounding box center [860, 210] width 37 height 19
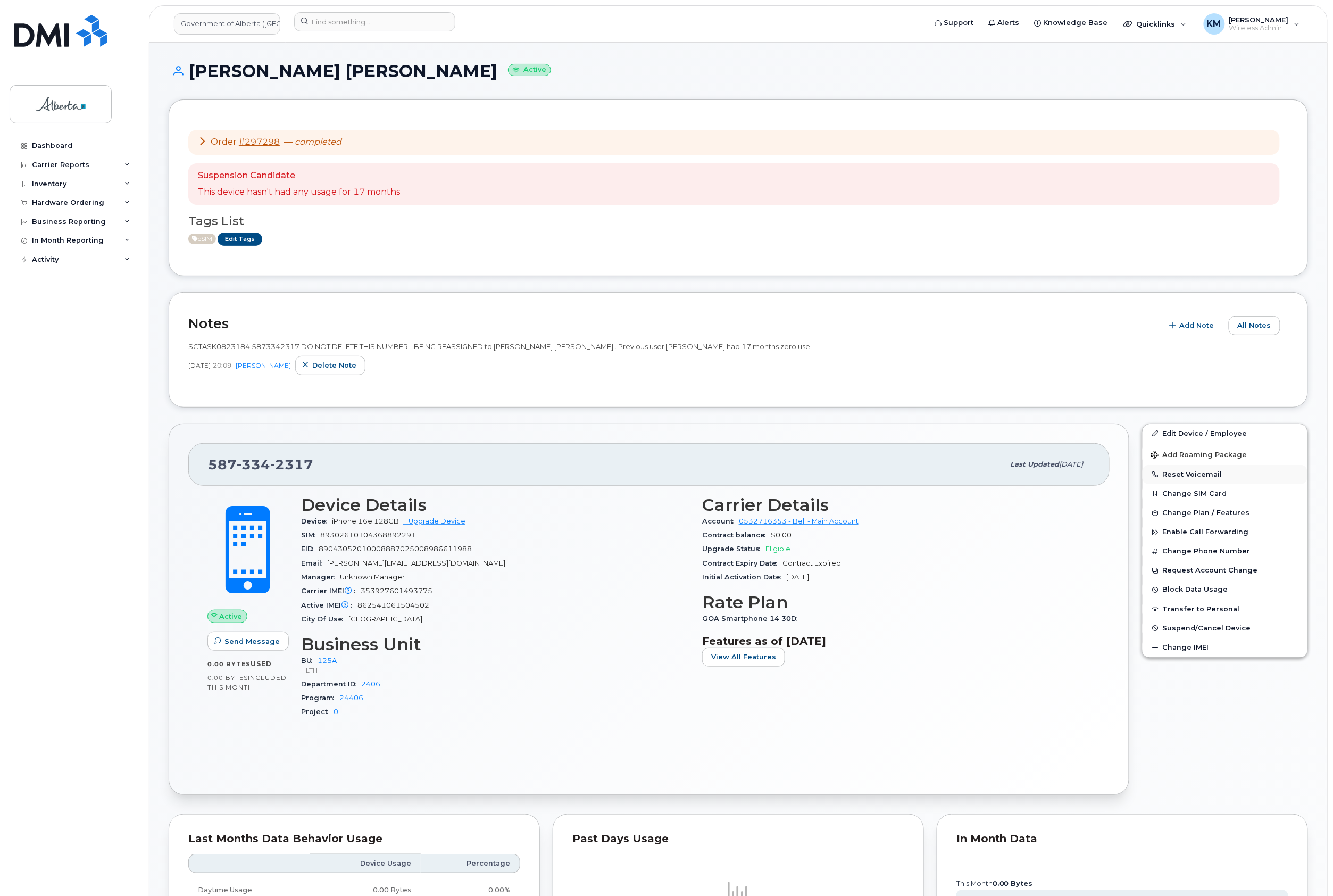
click at [1209, 475] on button "Reset Voicemail" at bounding box center [1226, 474] width 165 height 19
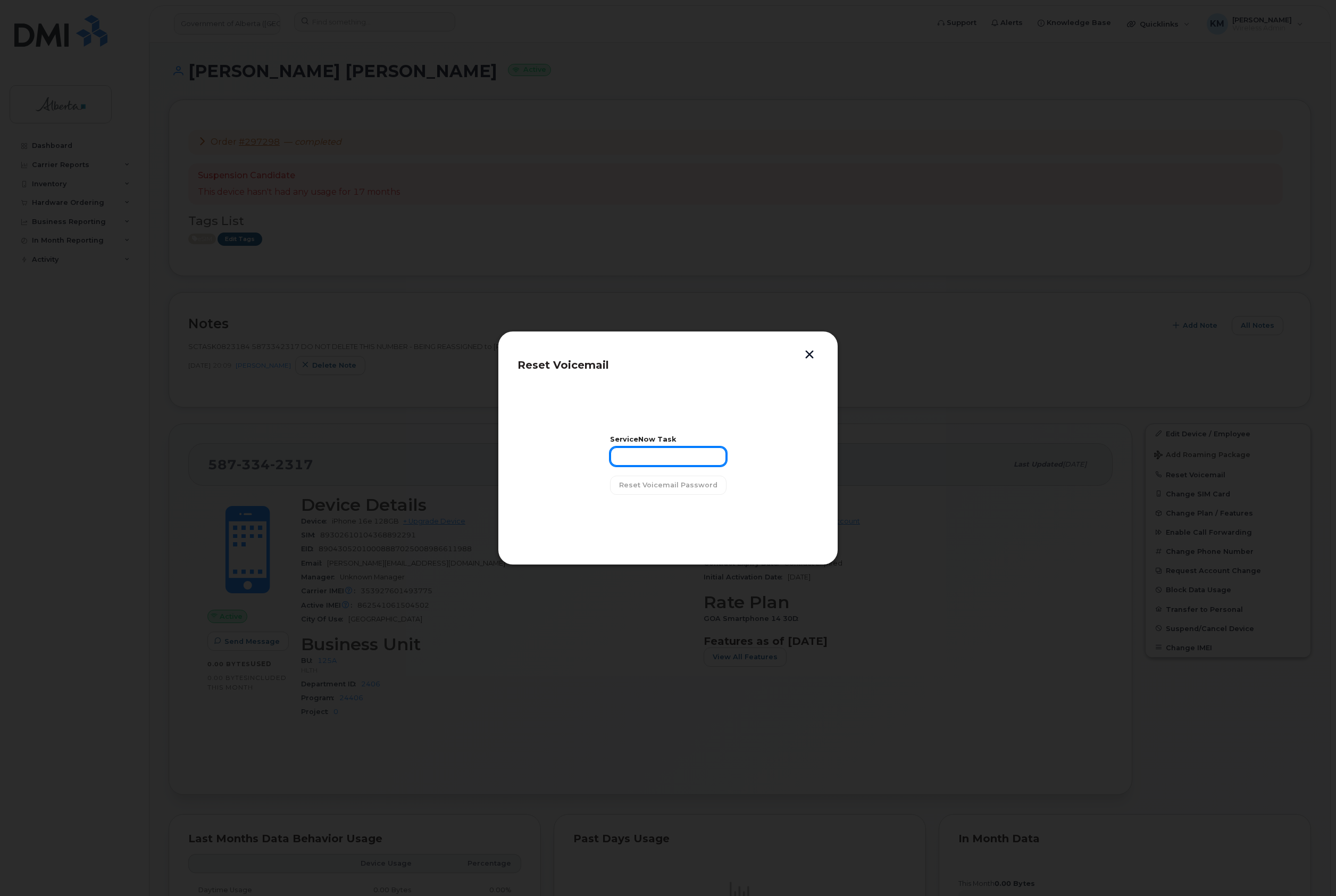
click at [679, 454] on input "text" at bounding box center [668, 456] width 116 height 19
type input "sCTASK0823184"
click at [677, 490] on button "Reset Voicemail Password" at bounding box center [668, 485] width 116 height 19
click at [670, 508] on span "Close" at bounding box center [668, 512] width 21 height 10
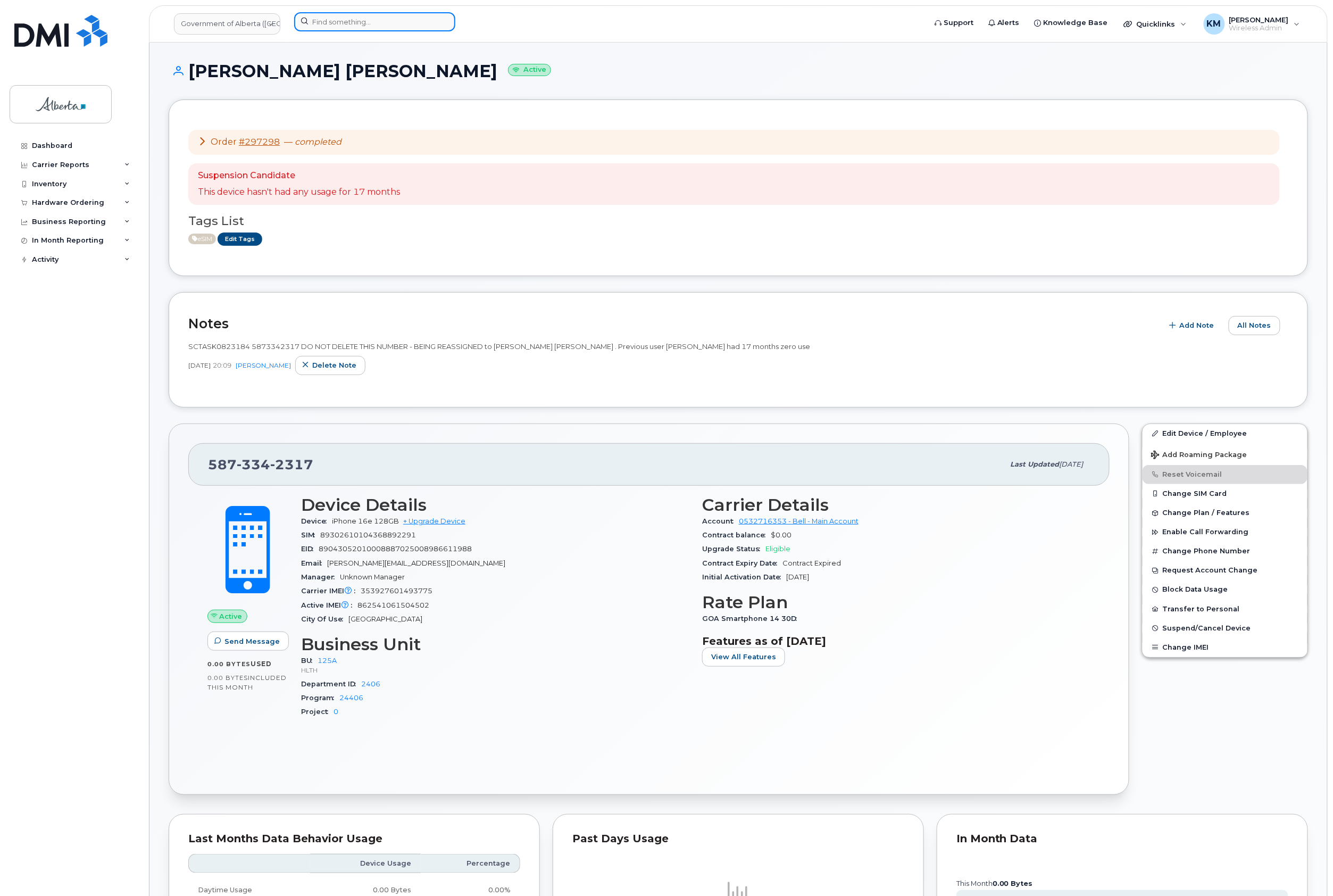
click at [352, 19] on input at bounding box center [375, 21] width 161 height 19
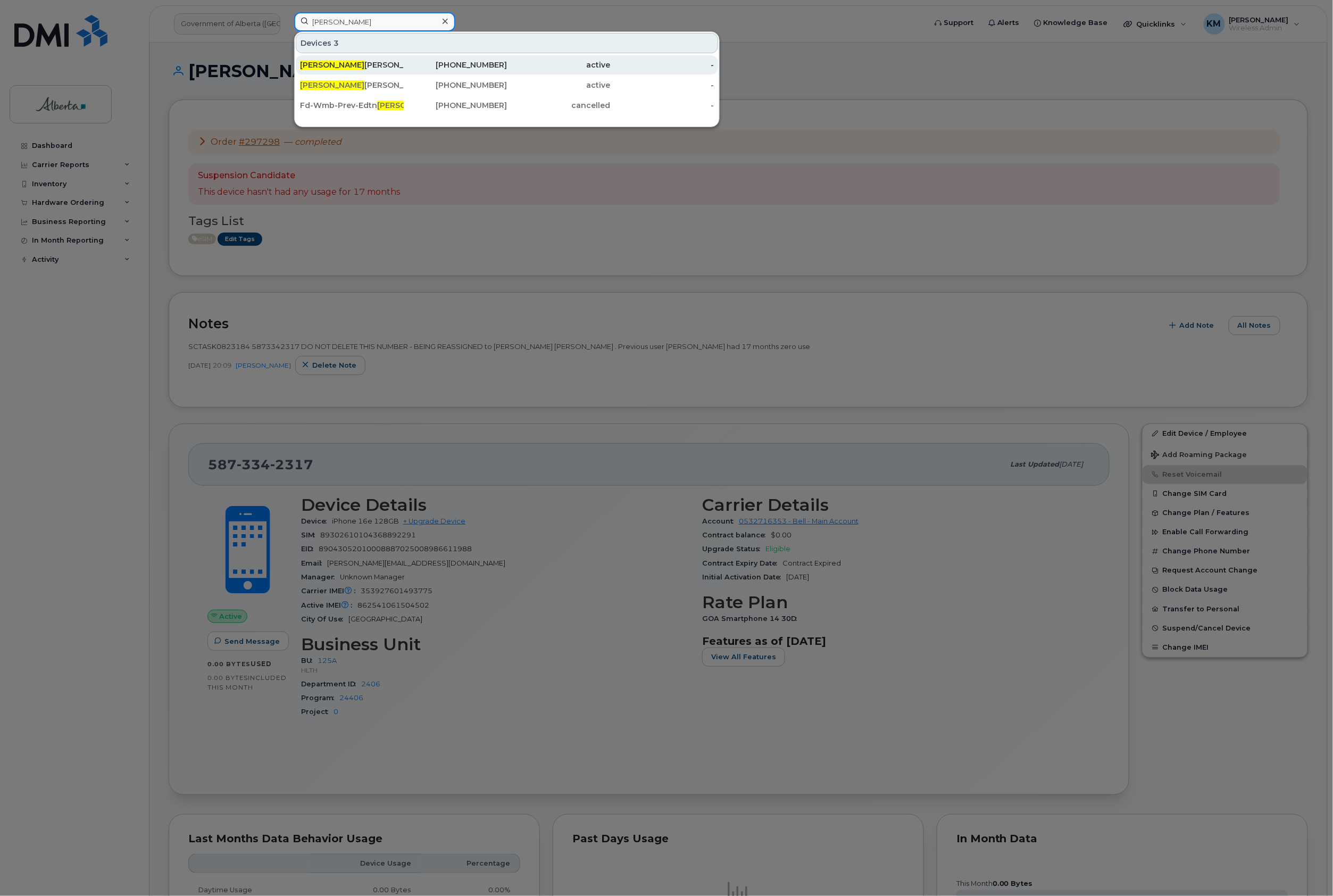
type input "dave schr"
click at [373, 66] on div "Dave Schr oeder" at bounding box center [351, 65] width 104 height 11
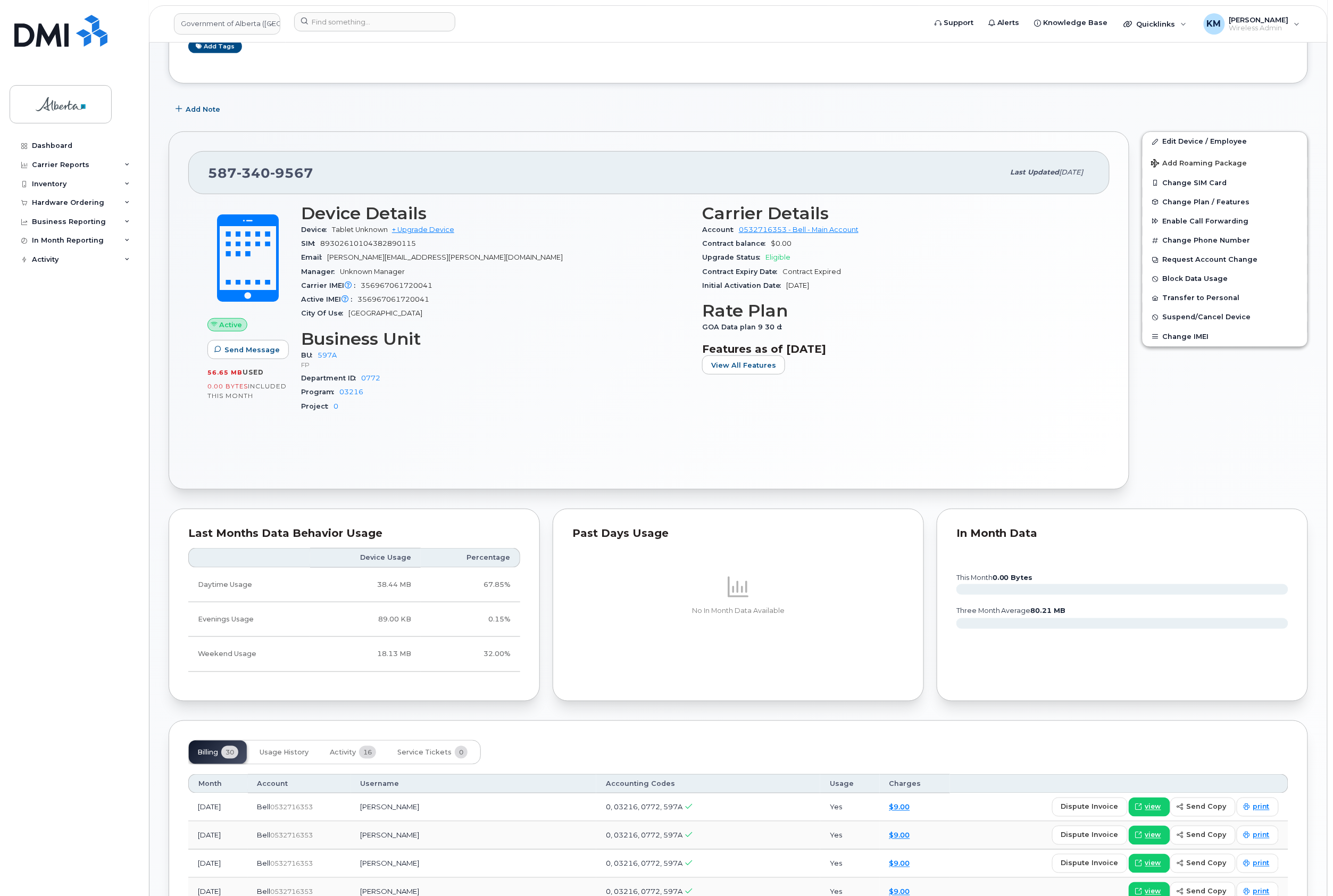
scroll to position [213, 0]
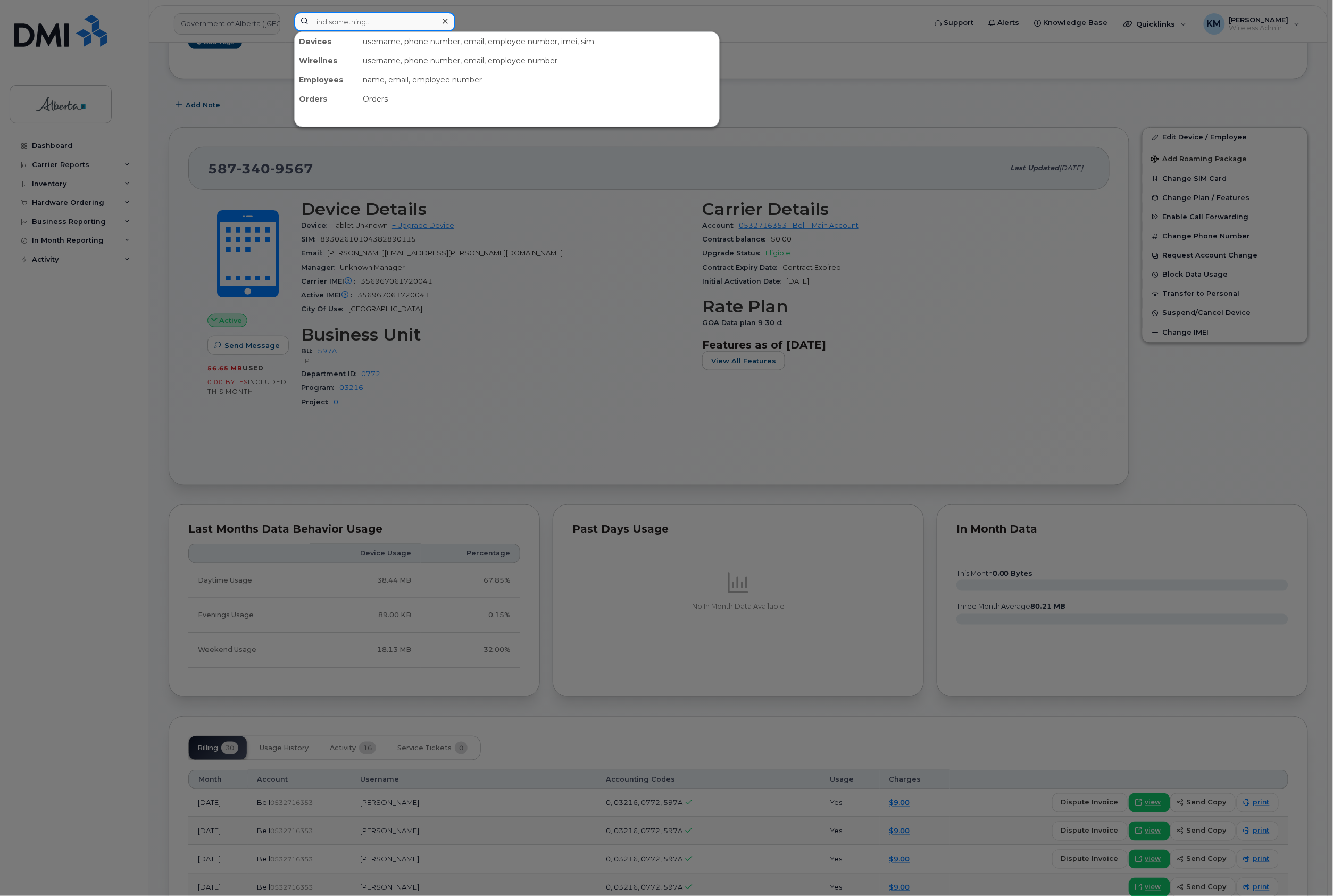
click at [337, 25] on input at bounding box center [375, 21] width 161 height 19
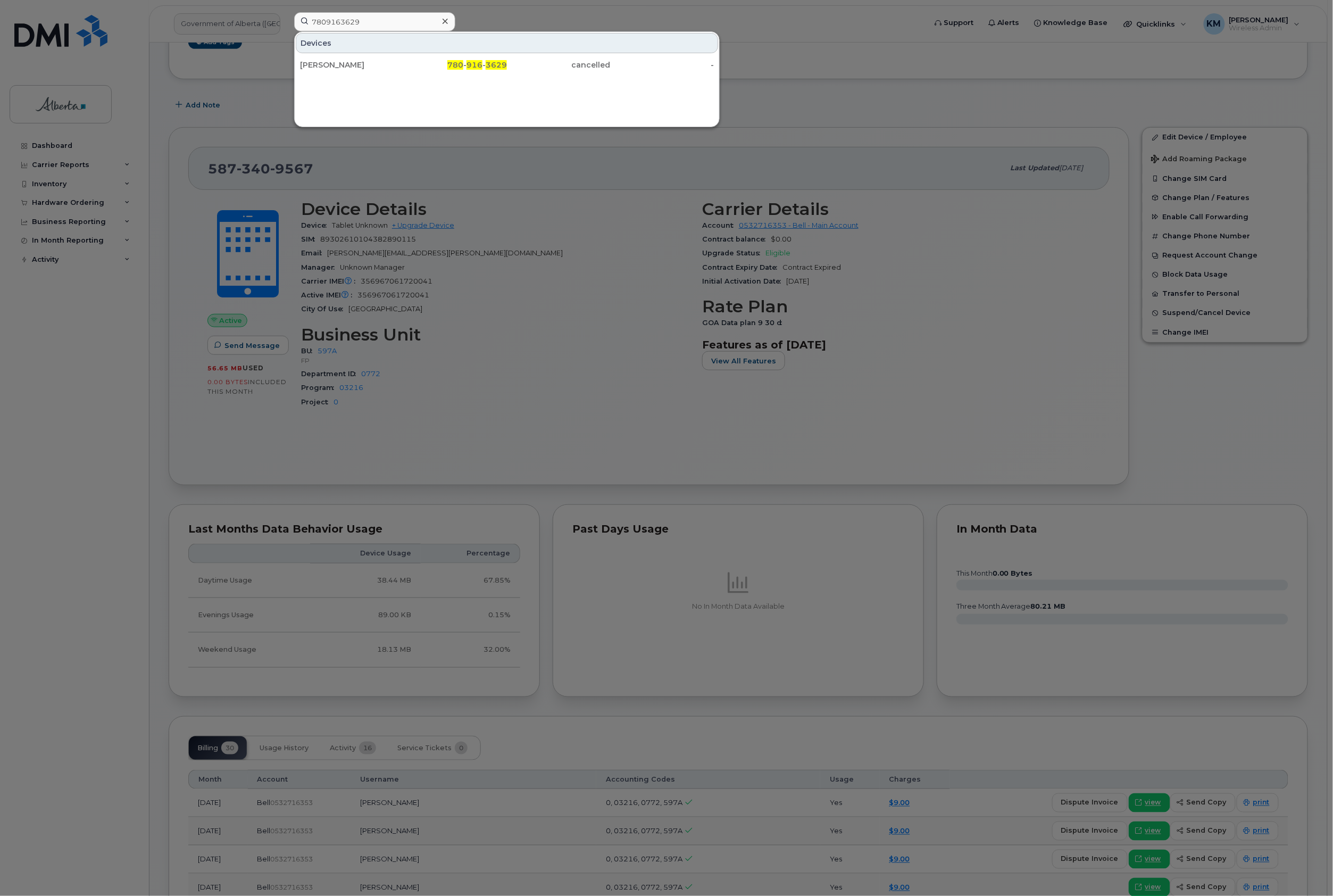
drag, startPoint x: 367, startPoint y: 9, endPoint x: 316, endPoint y: 12, distance: 51.1
click at [316, 12] on div "7809163629 Devices [PERSON_NAME] 780 - 916 - 3629 cancelled -" at bounding box center [605, 24] width 641 height 24
drag, startPoint x: 388, startPoint y: 28, endPoint x: 297, endPoint y: 32, distance: 91.1
click at [297, 32] on div "7809163629 Devices [PERSON_NAME] 780 - 916 - 3629 cancelled -" at bounding box center [605, 24] width 641 height 24
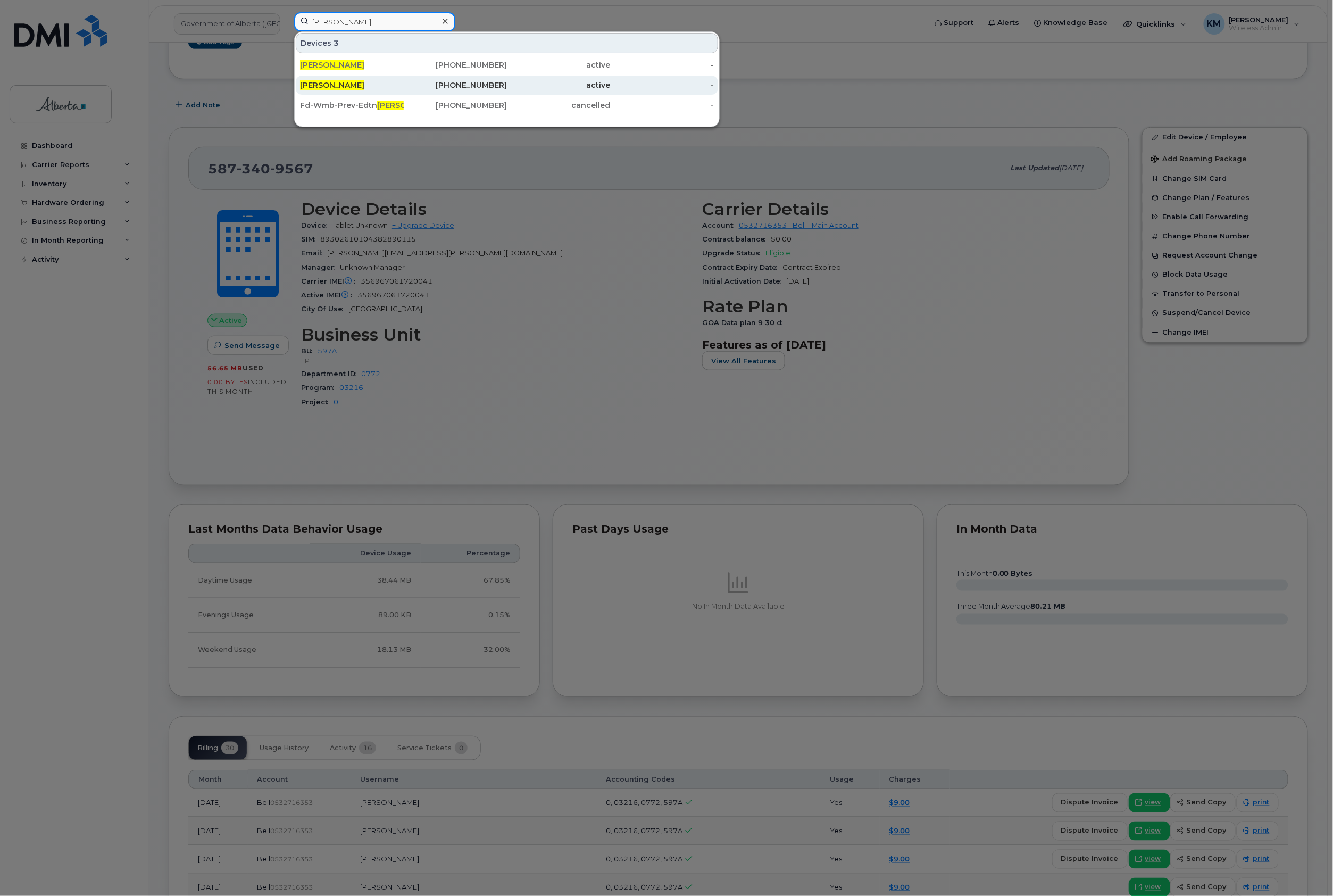
type input "[PERSON_NAME]"
click at [373, 84] on div "[PERSON_NAME]" at bounding box center [351, 85] width 104 height 11
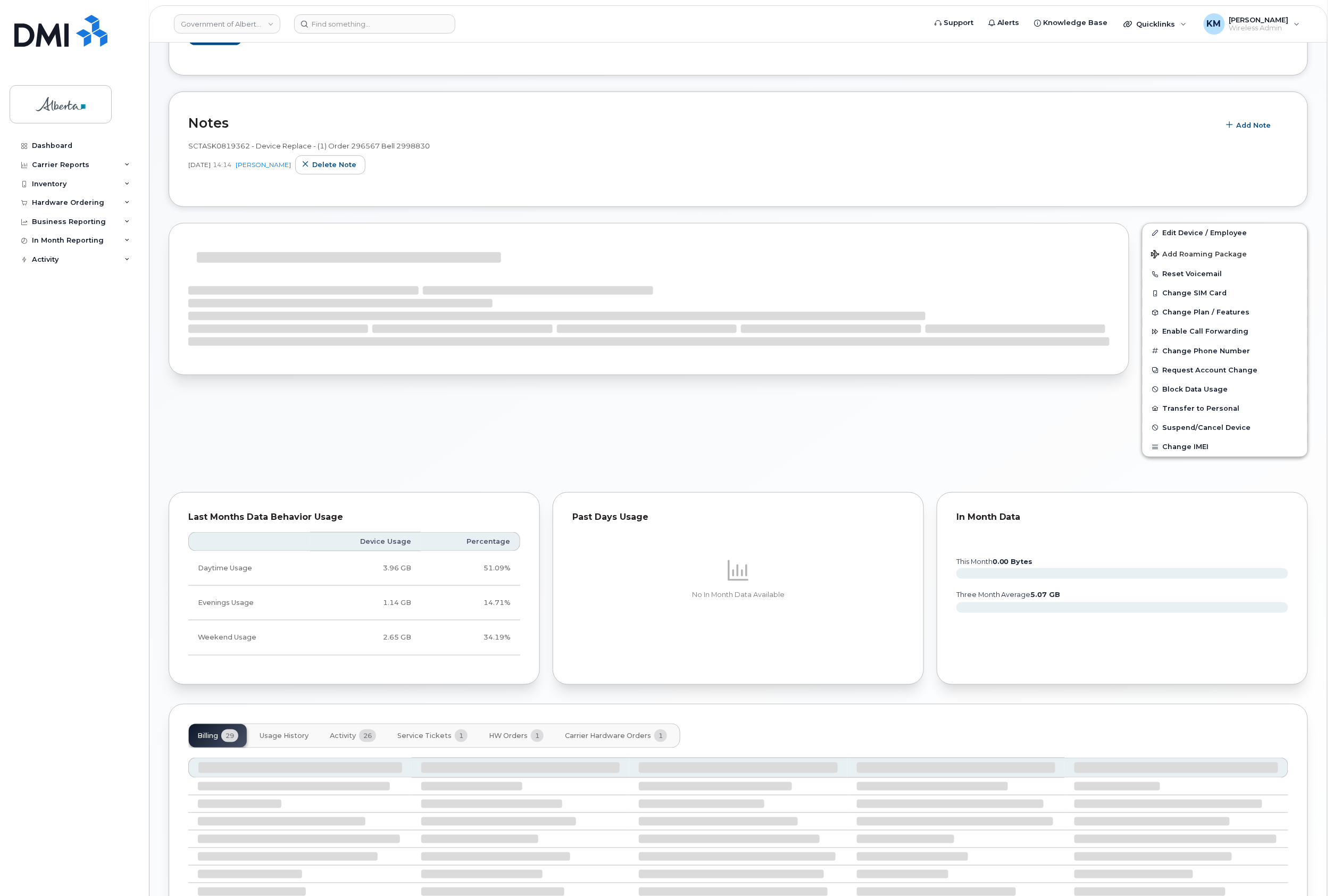
scroll to position [283, 0]
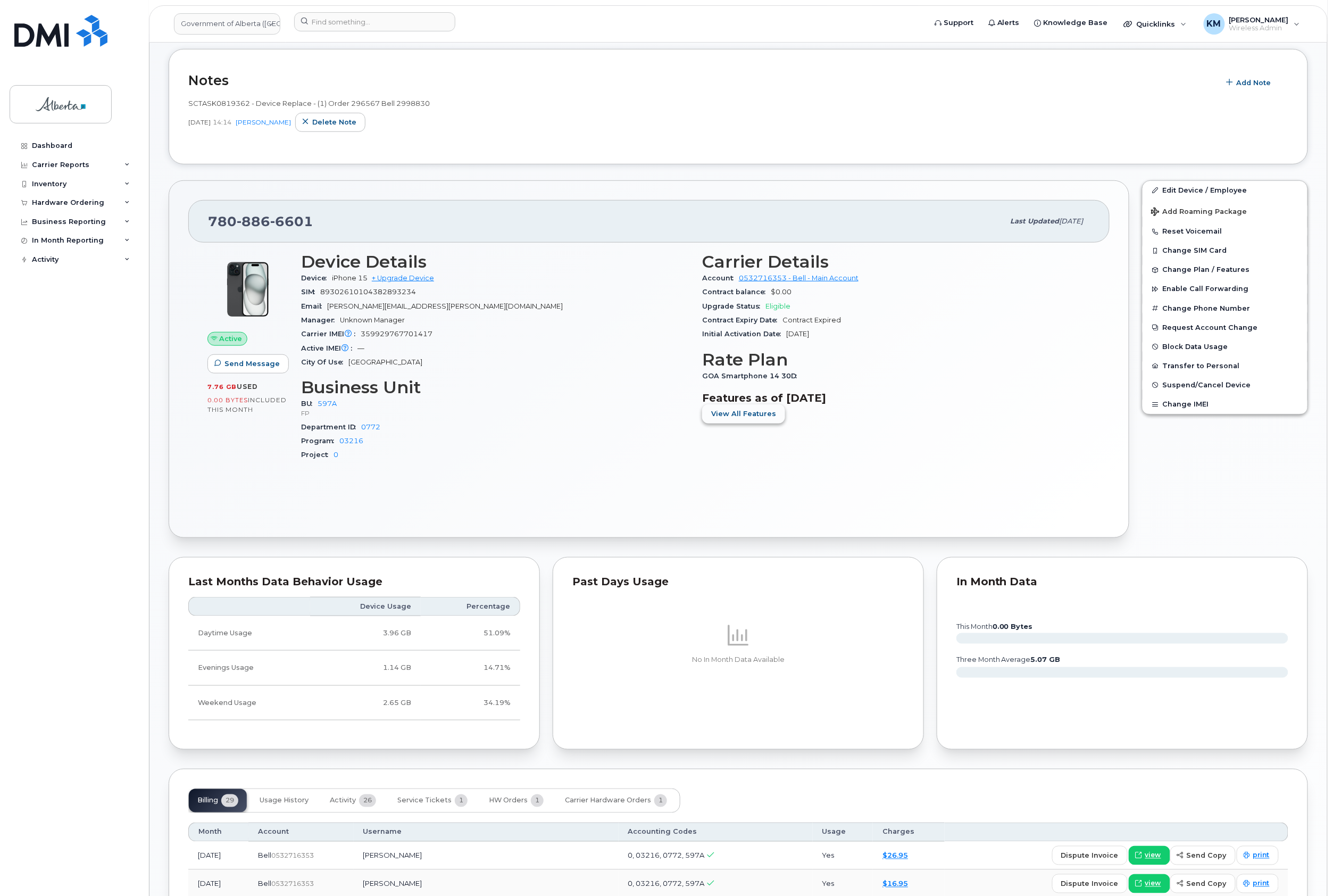
click at [743, 418] on span "View All Features" at bounding box center [743, 413] width 65 height 10
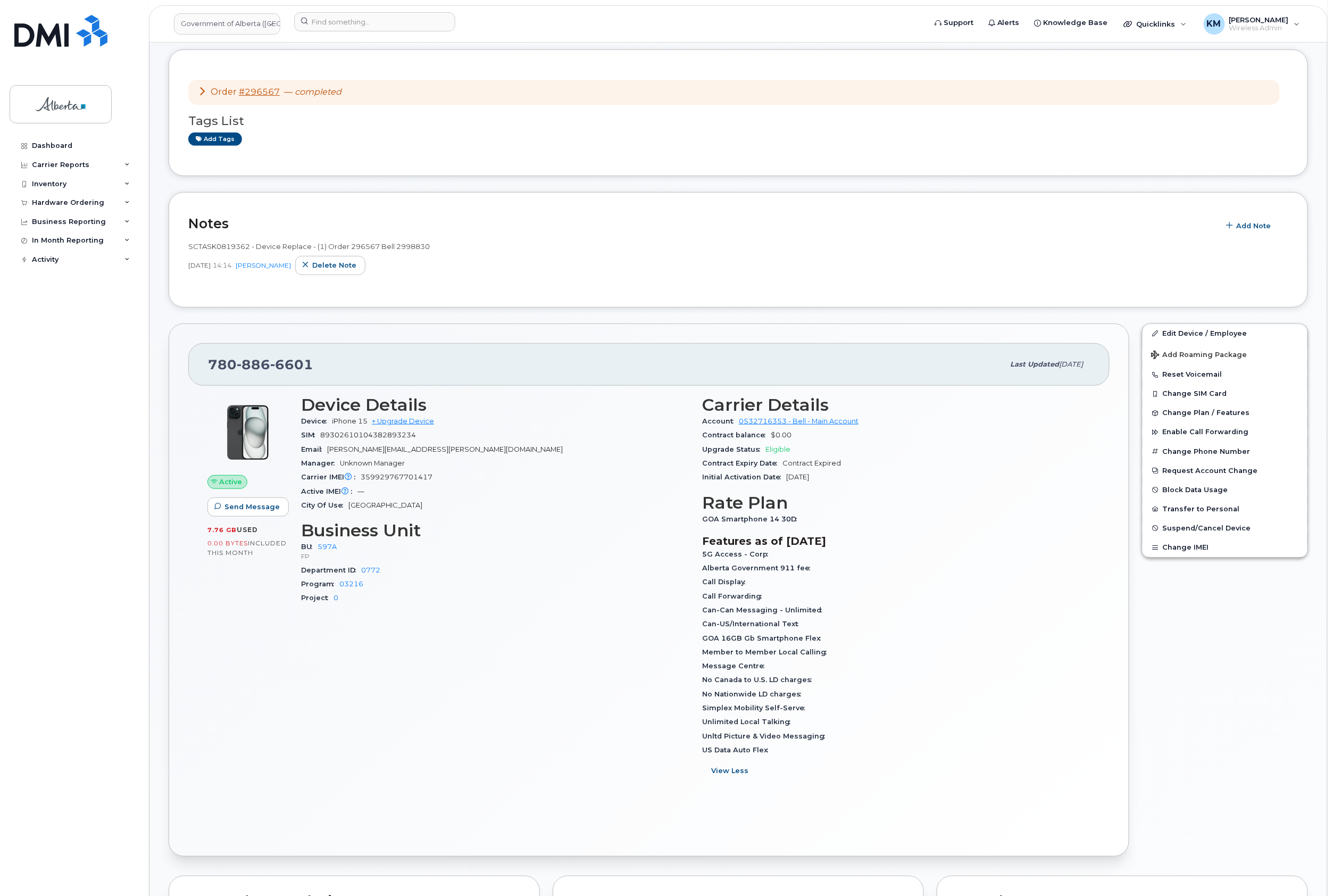
scroll to position [213, 0]
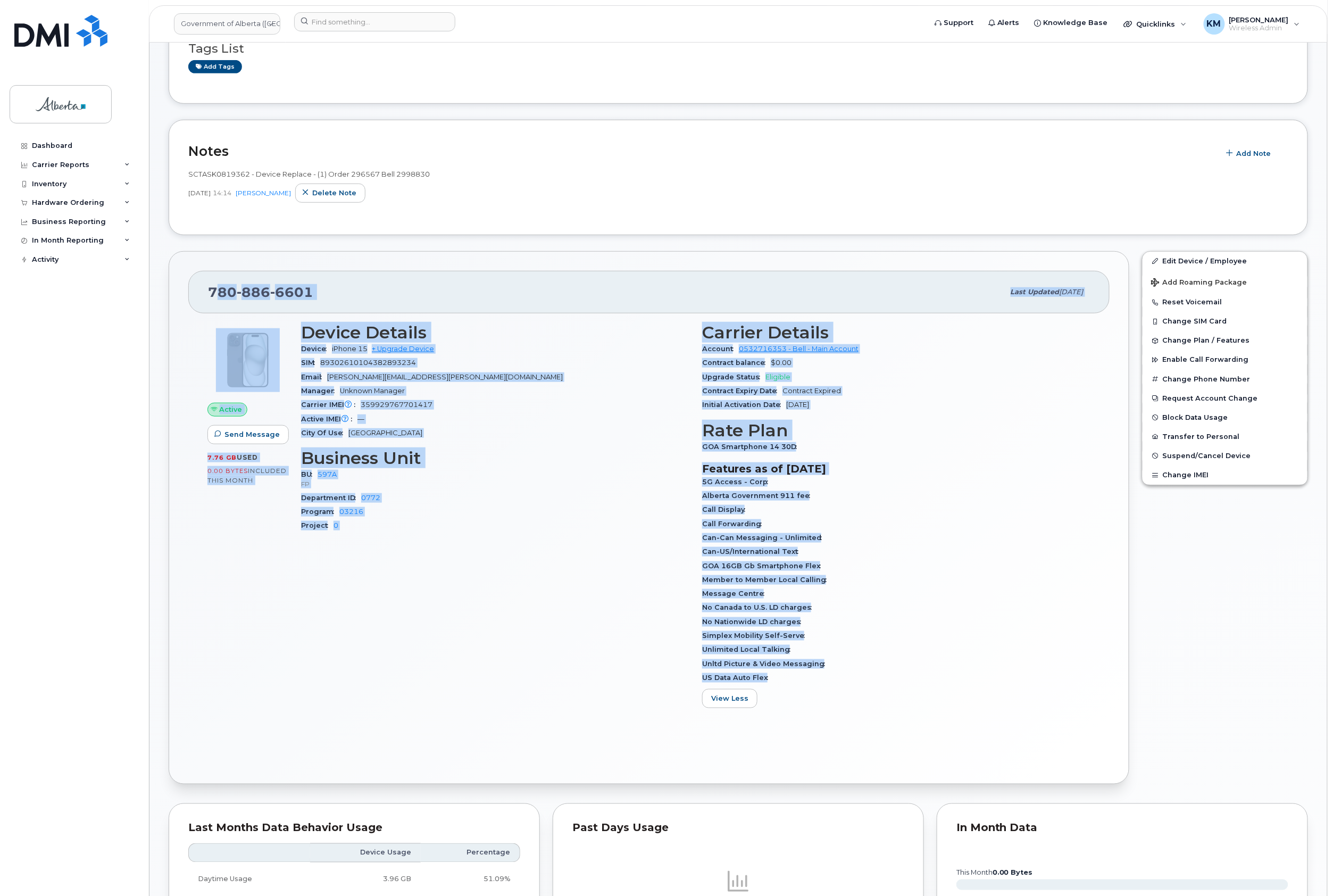
drag, startPoint x: 214, startPoint y: 290, endPoint x: 814, endPoint y: 685, distance: 718.3
click at [814, 685] on div "780 886 6601 Last updated Jul 25, 2025 Active Send Message 7.76 GB  used 0.00 B…" at bounding box center [649, 517] width 961 height 533
click at [586, 622] on div "Device Details Device iPhone 15 + Upgrade Device SIM 89302610104382893234 Email…" at bounding box center [494, 519] width 401 height 406
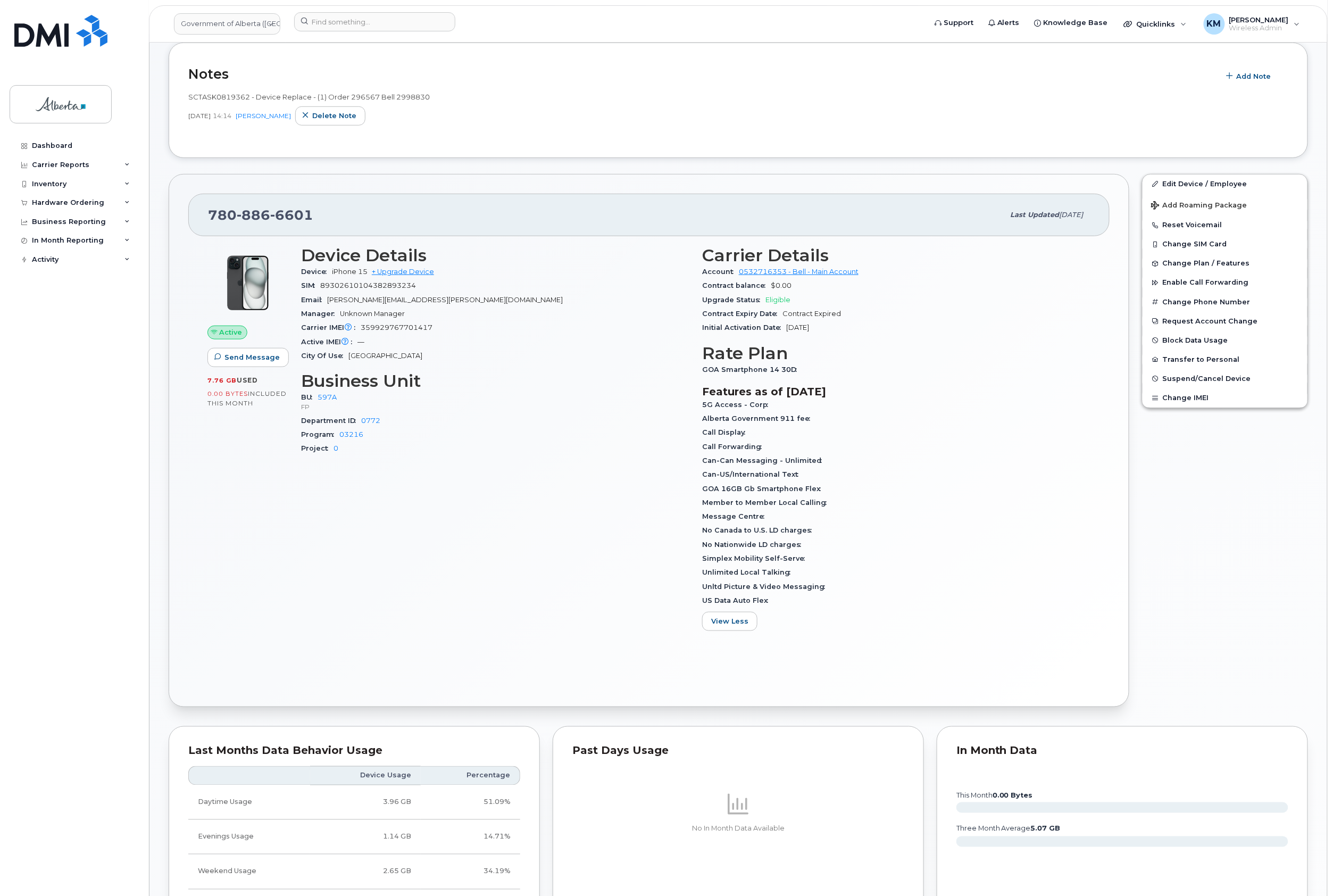
scroll to position [283, 0]
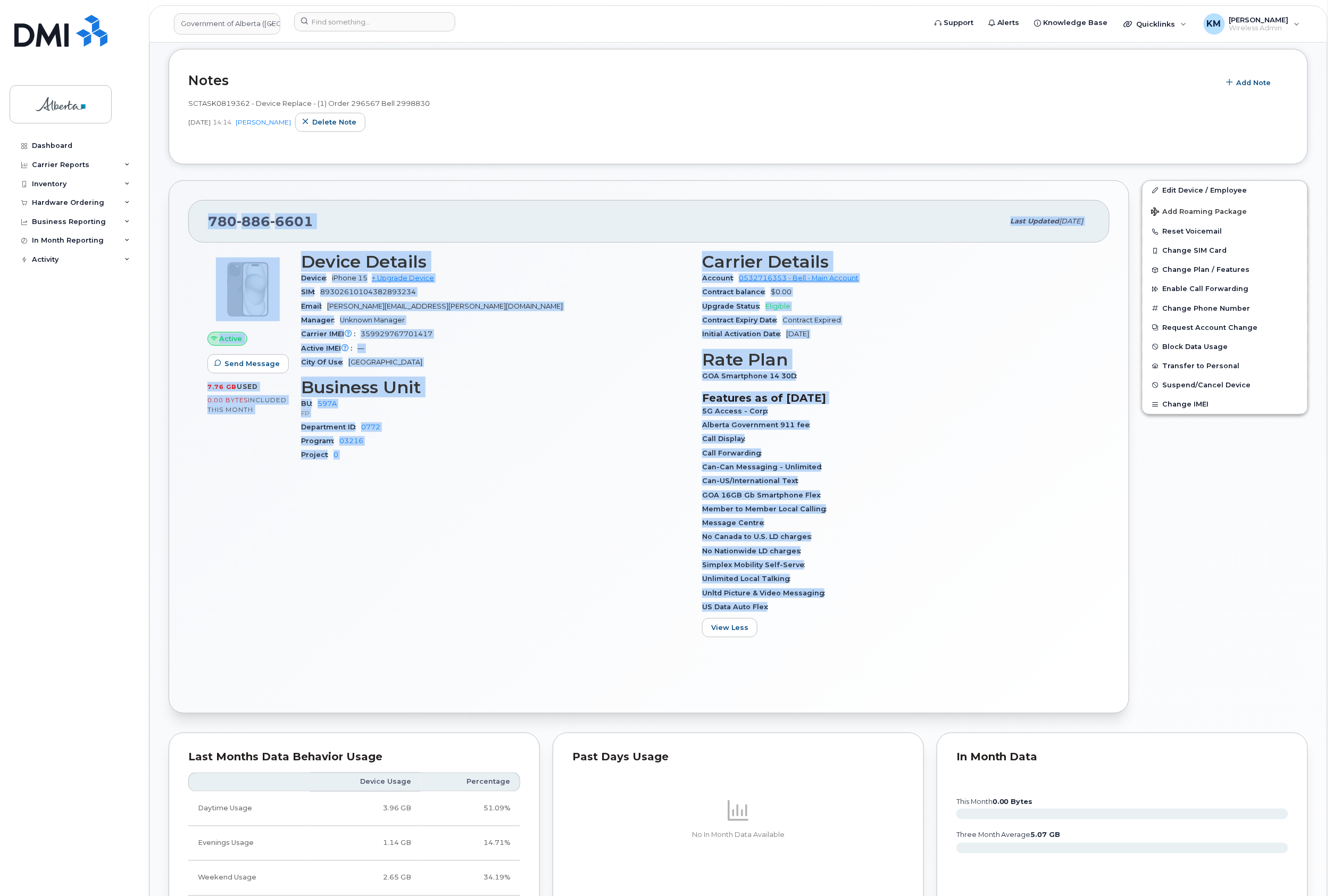
drag, startPoint x: 771, startPoint y: 612, endPoint x: 193, endPoint y: 230, distance: 692.8
click at [193, 230] on div "780 886 6601 Last updated Jul 25, 2025 Active Send Message 7.76 GB  used 0.00 B…" at bounding box center [649, 447] width 961 height 533
click at [473, 484] on div "Device Details Device iPhone 15 + Upgrade Device SIM 89302610104382893234 Email…" at bounding box center [494, 448] width 401 height 406
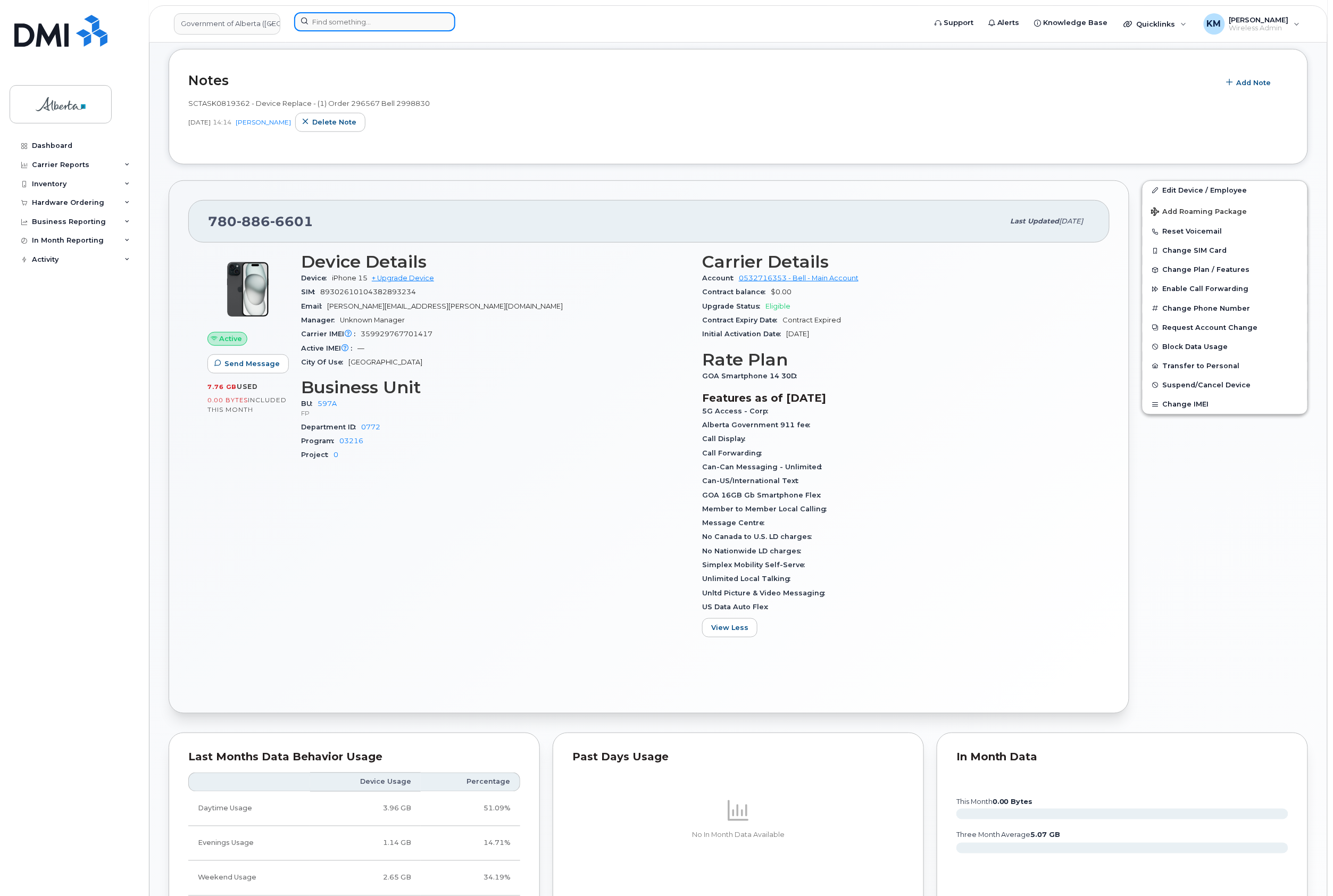
click at [367, 27] on input at bounding box center [375, 21] width 161 height 19
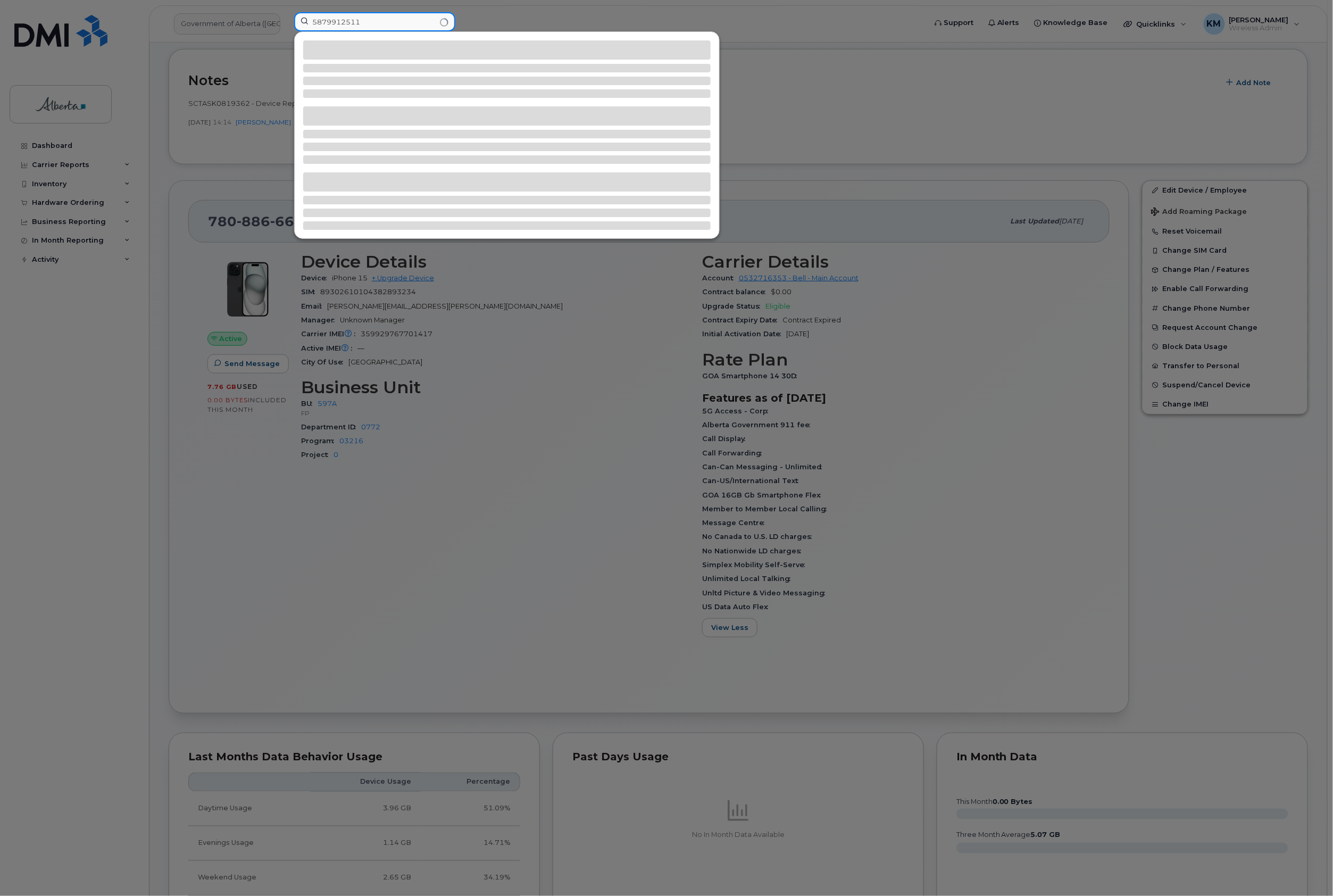
type input "5879912511"
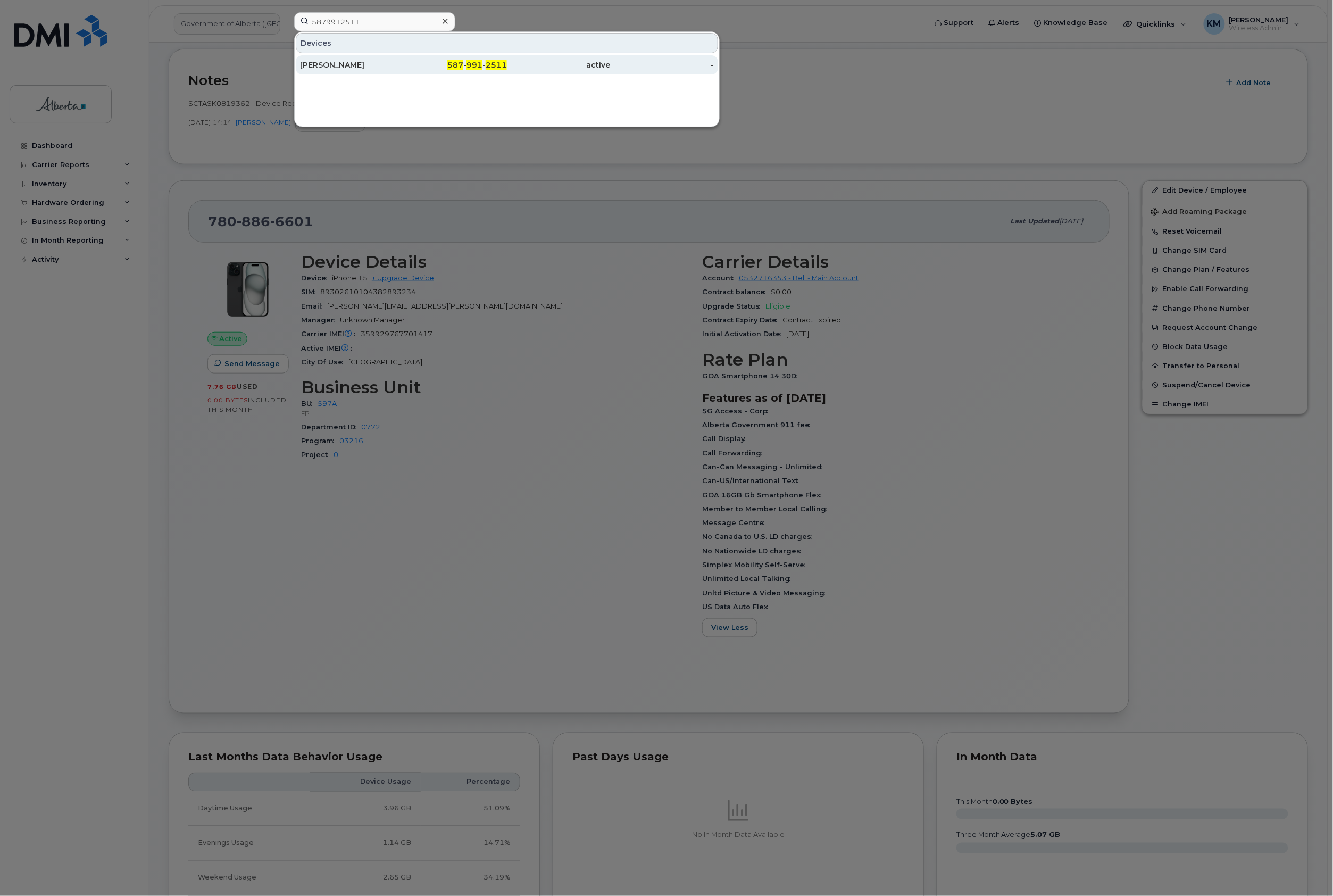
click at [377, 62] on div "[PERSON_NAME]" at bounding box center [351, 65] width 104 height 11
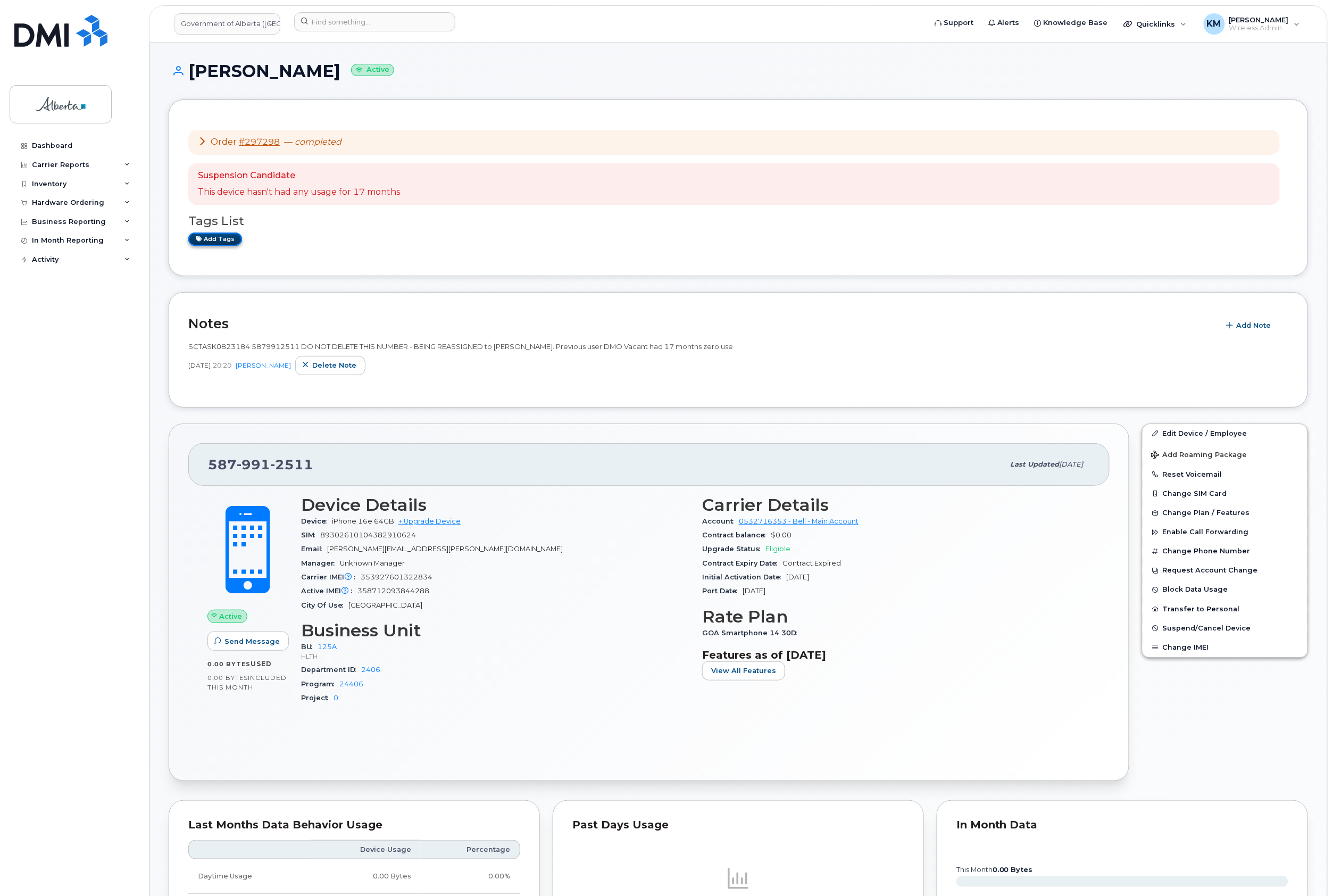
click at [228, 244] on link "Add tags" at bounding box center [215, 238] width 54 height 13
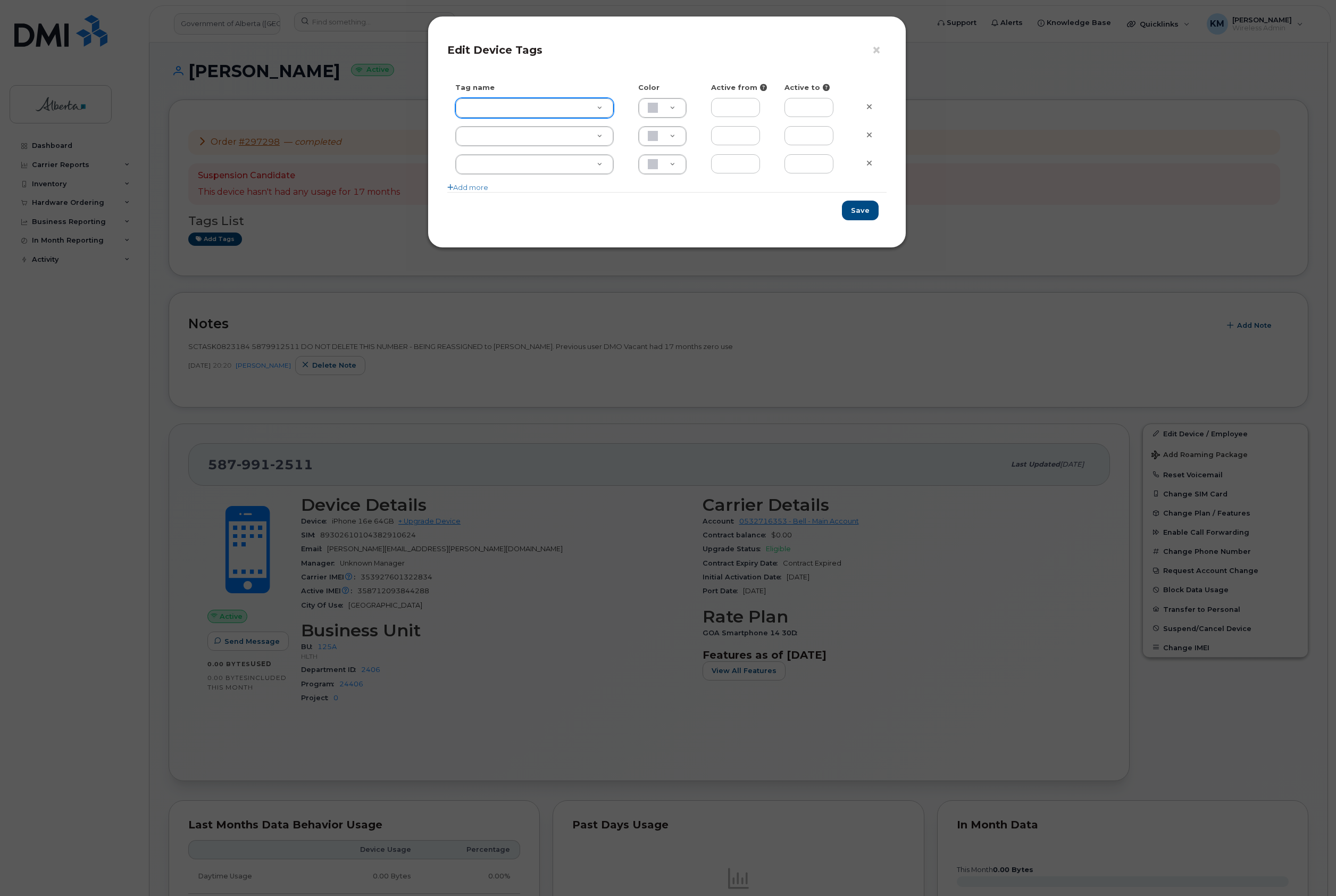
type input "e"
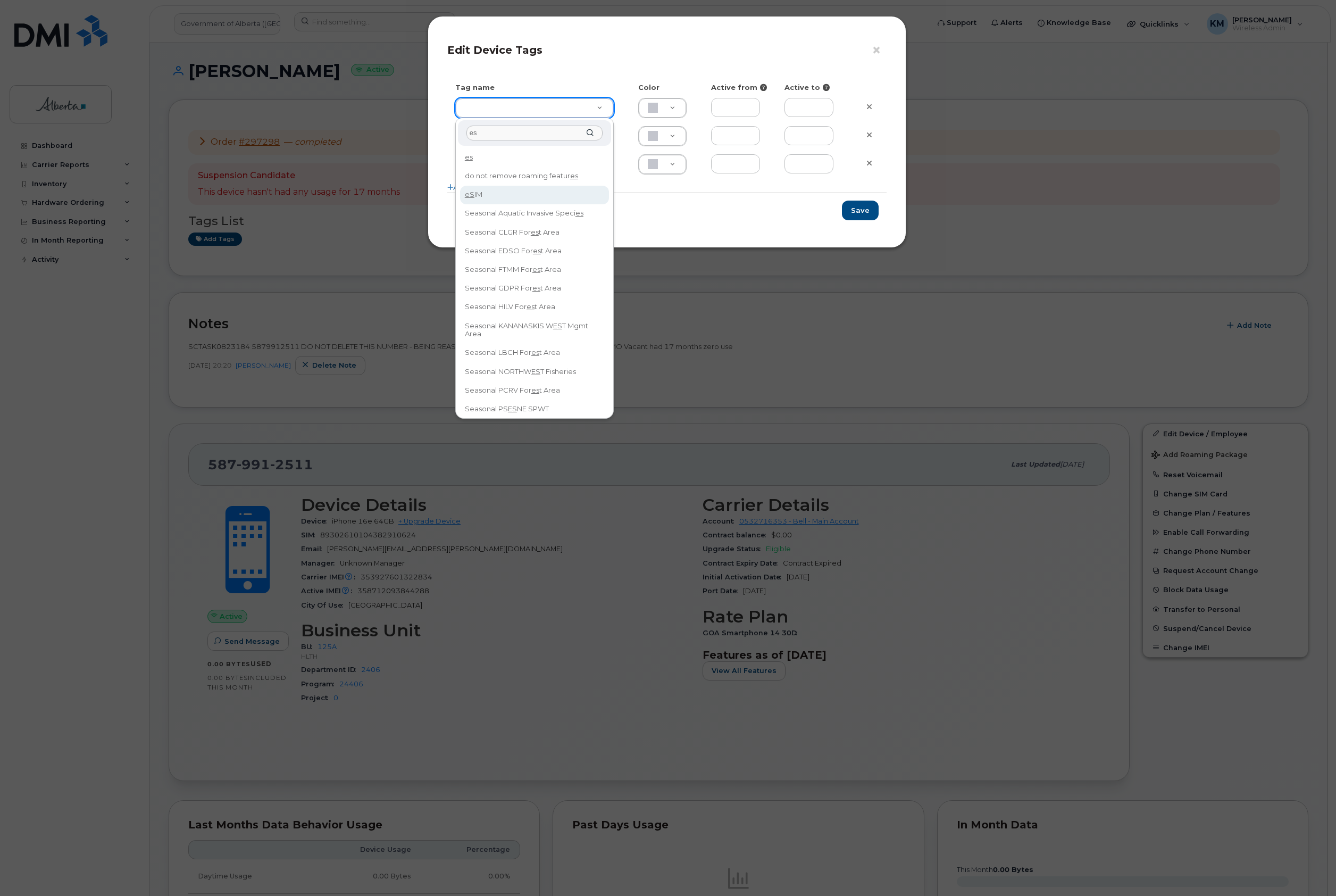
type input "es"
type input "eSIM"
type input "D6CDC1"
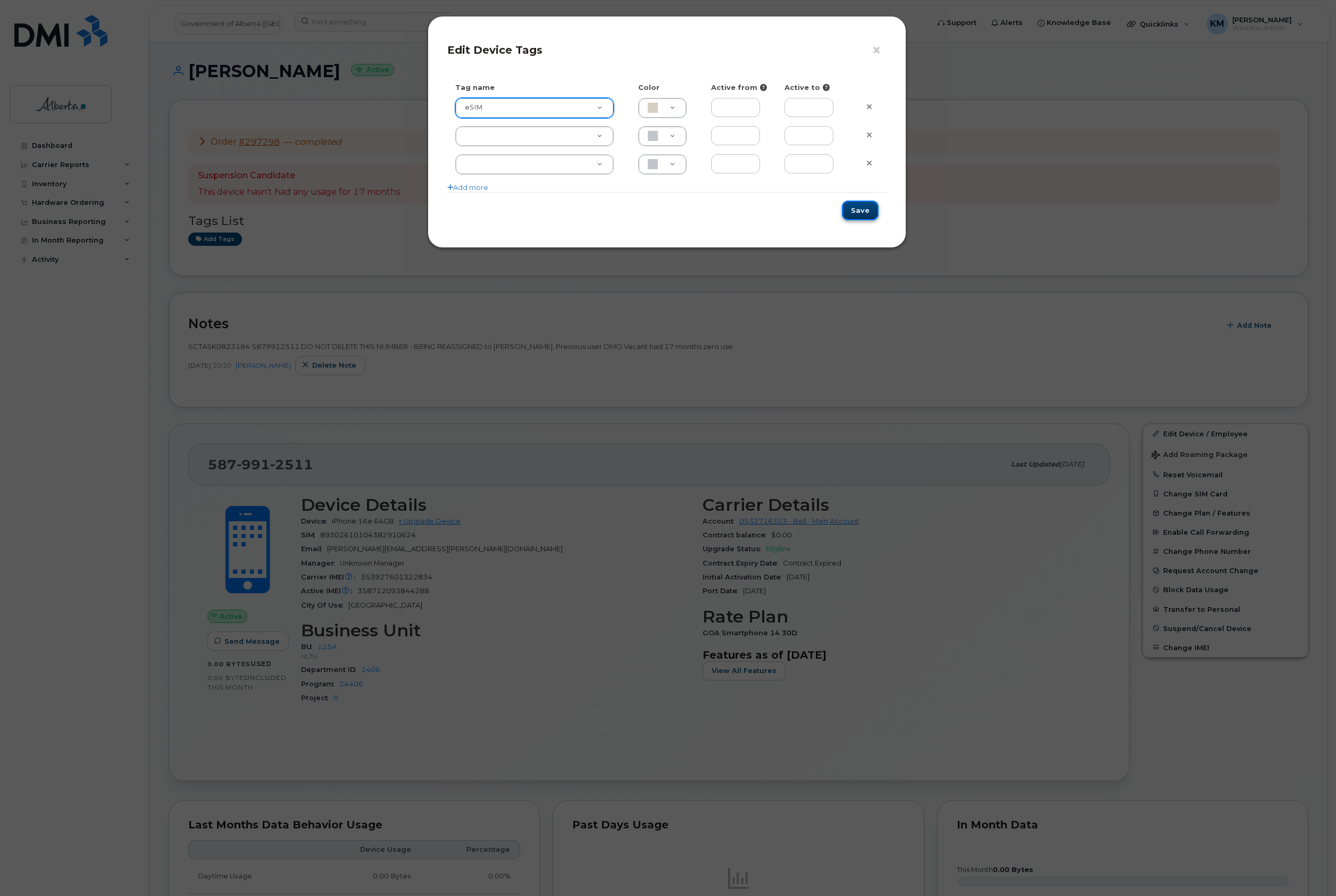
click at [860, 205] on button "Save" at bounding box center [860, 210] width 37 height 19
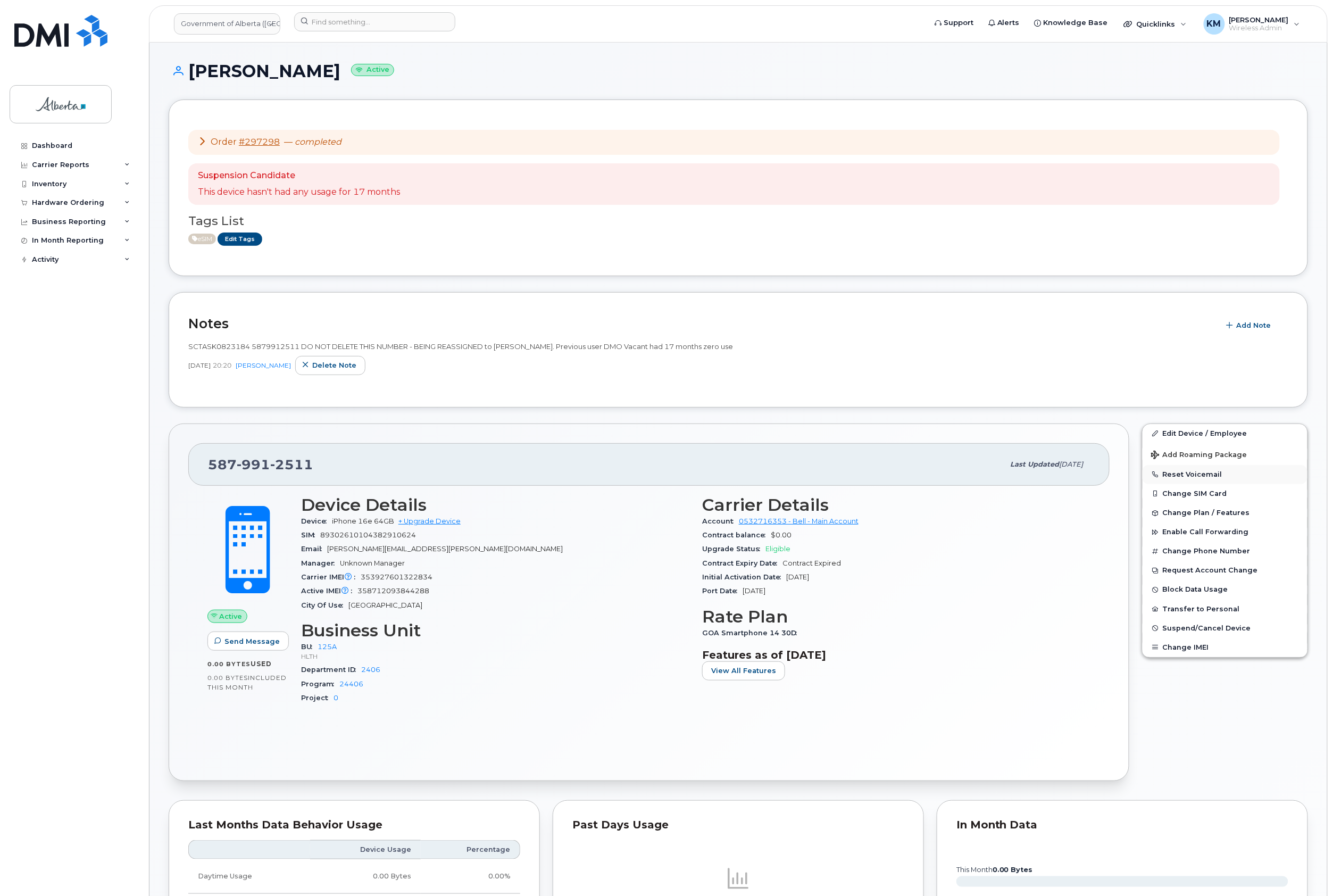
click at [1212, 474] on button "Reset Voicemail" at bounding box center [1226, 474] width 165 height 19
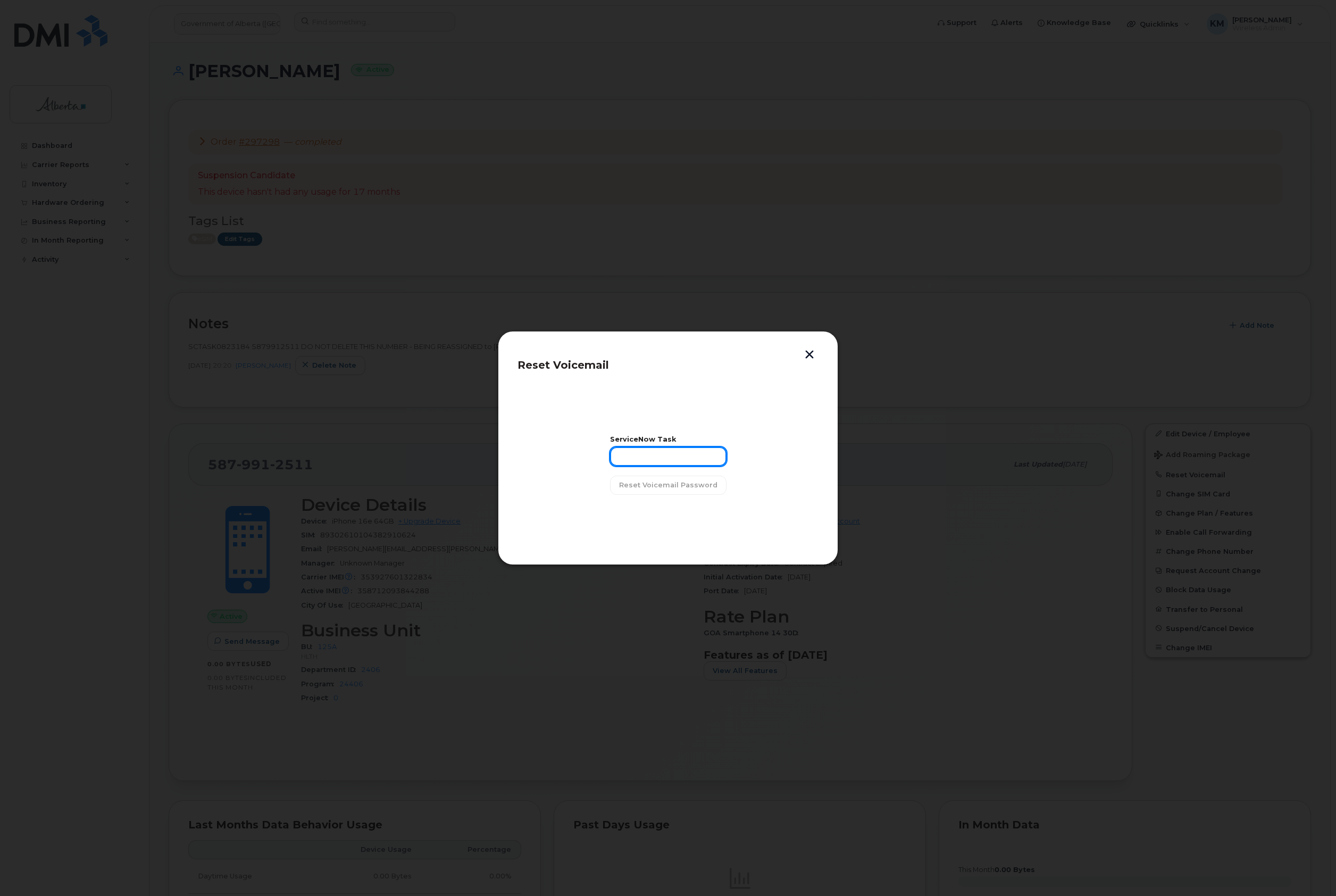
click at [660, 458] on input "text" at bounding box center [668, 456] width 116 height 19
type input "SCTASK0823184"
click at [664, 483] on span "Reset Voicemail Password" at bounding box center [668, 484] width 98 height 10
click at [670, 519] on button "Close" at bounding box center [668, 512] width 39 height 19
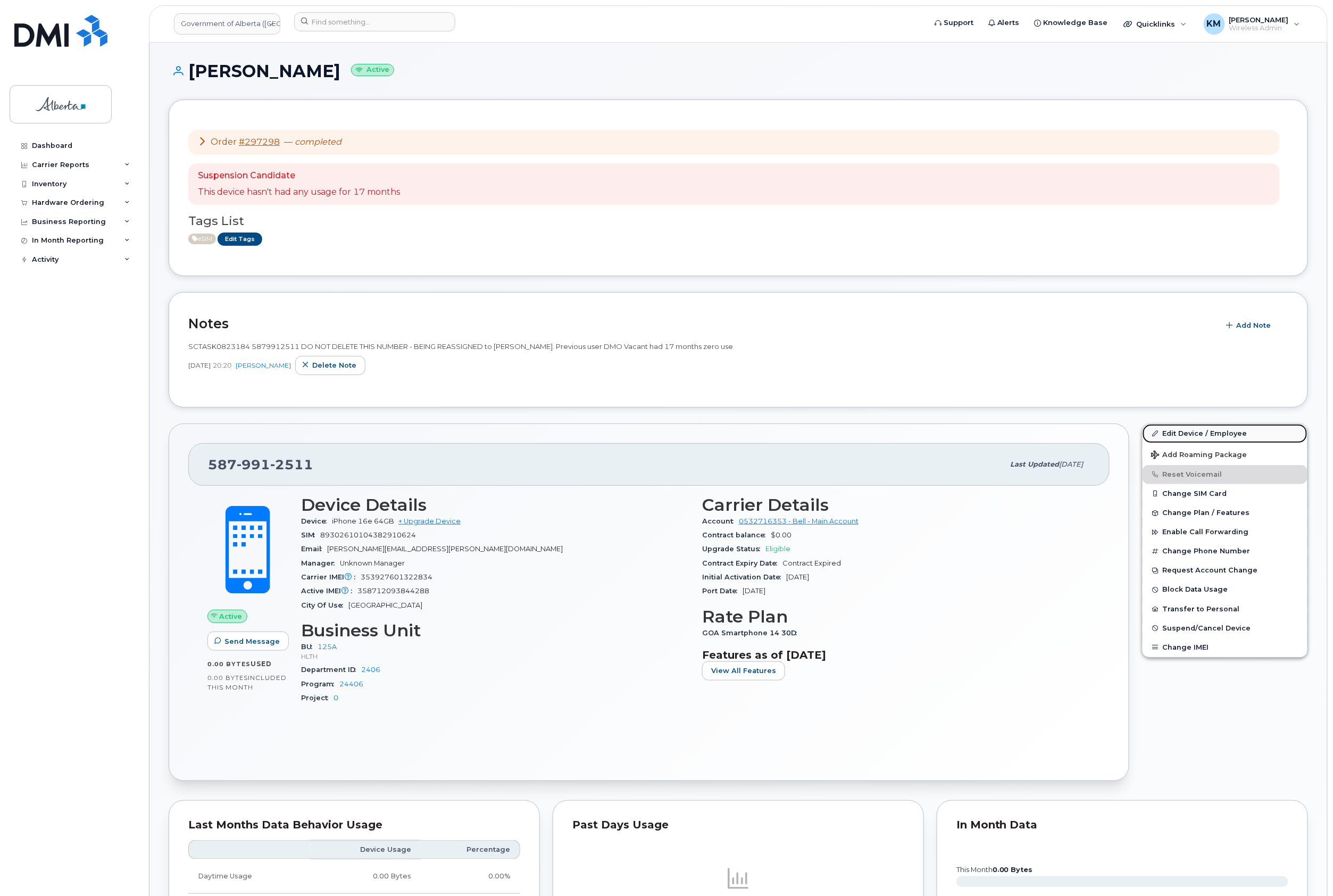
click at [1161, 428] on link "Edit Device / Employee" at bounding box center [1226, 433] width 165 height 19
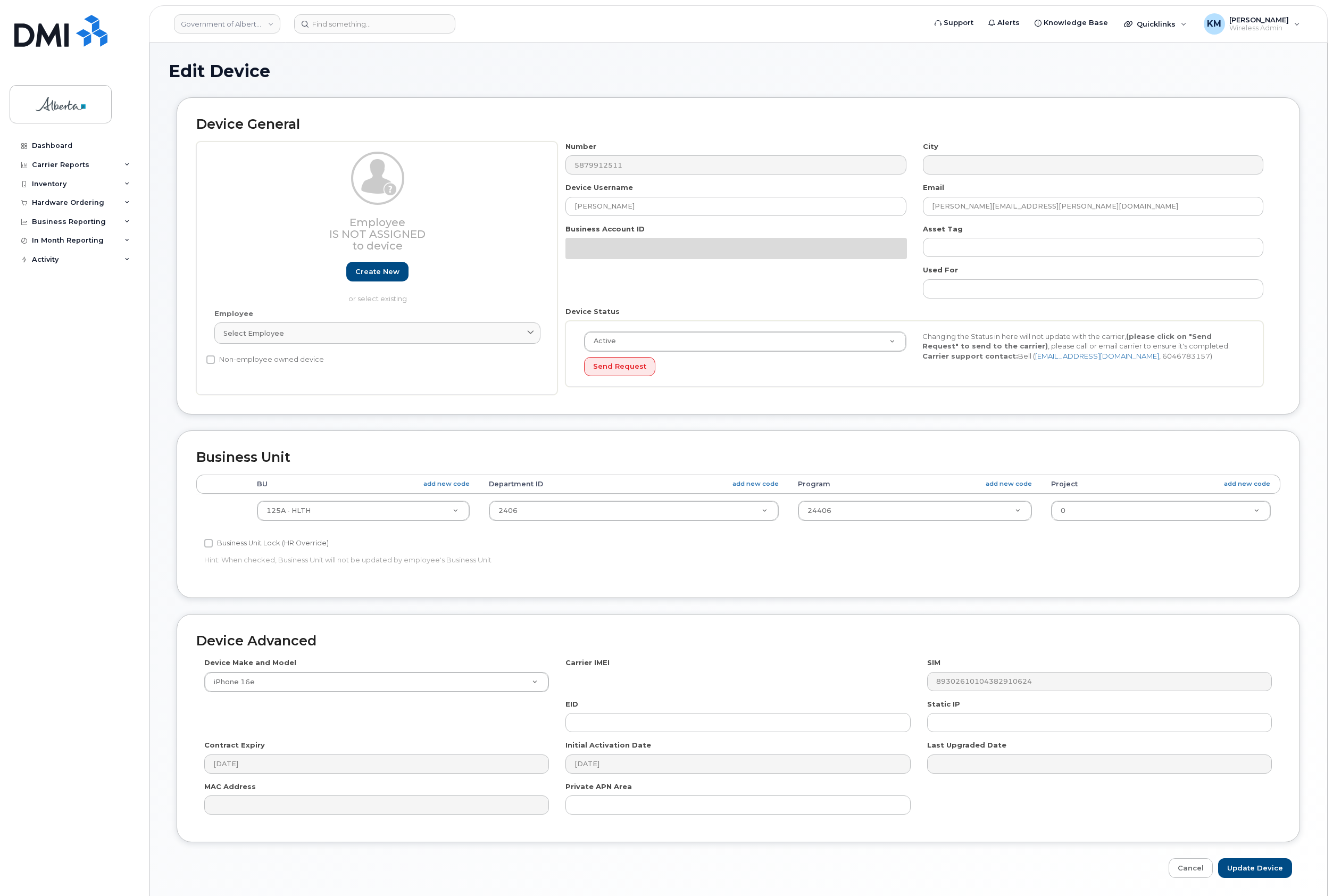
select select "4120335"
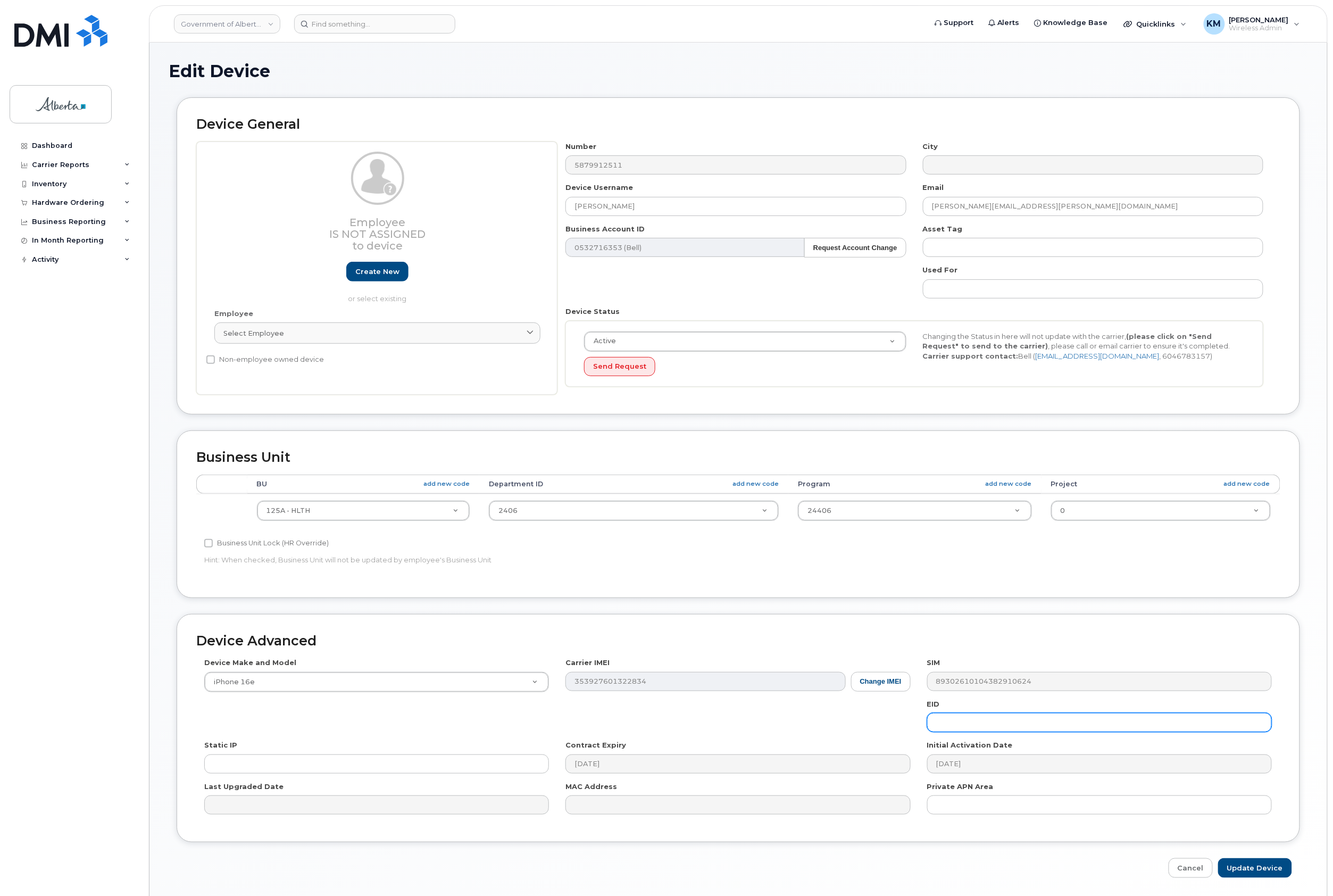
click at [957, 720] on input "text" at bounding box center [1100, 722] width 345 height 19
paste input "89043052010008887025008989707549"
type input "89043052010008887025008989707549"
click at [1225, 864] on input "Update Device" at bounding box center [1255, 868] width 74 height 19
type input "Saving..."
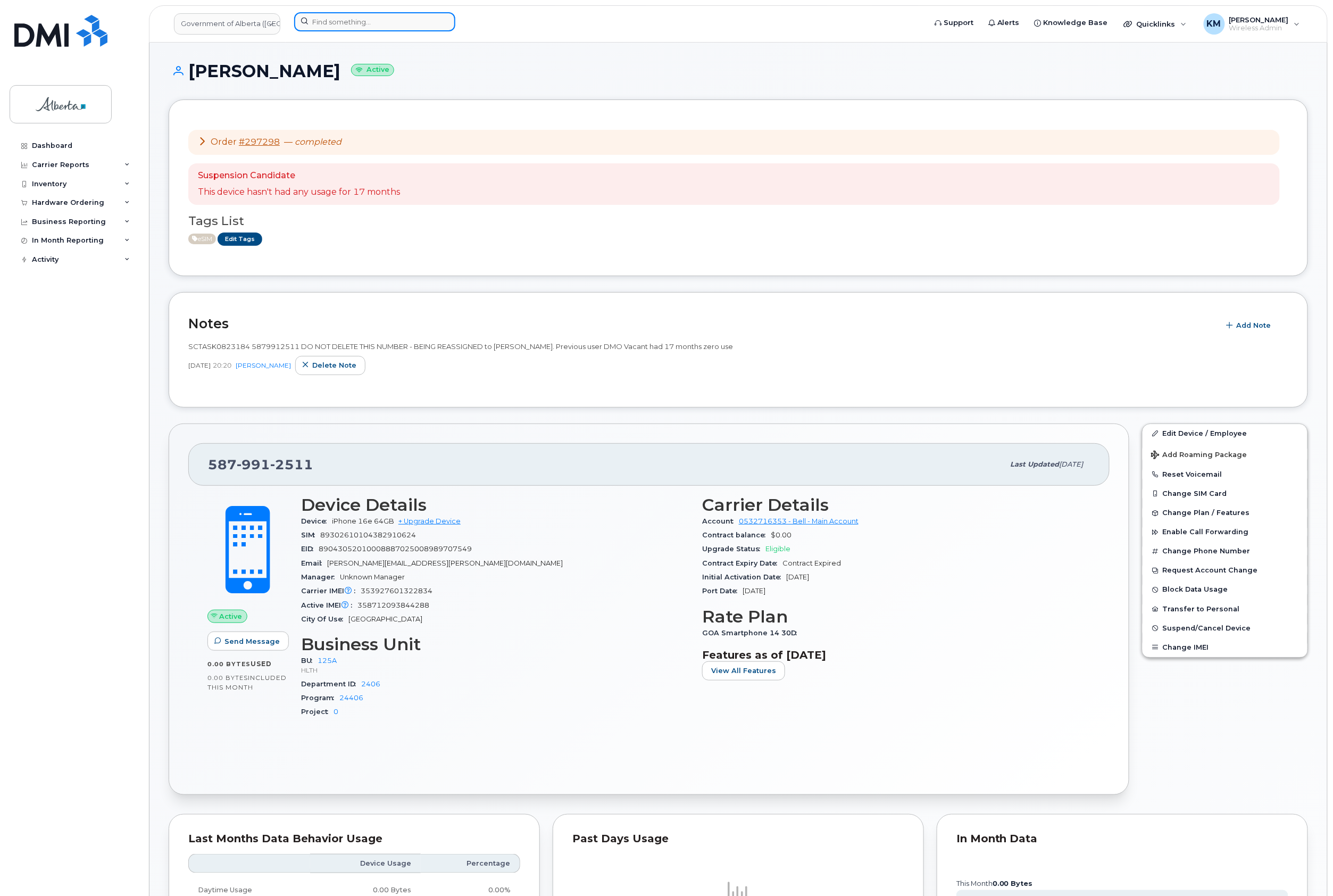
click at [361, 28] on input at bounding box center [375, 21] width 161 height 19
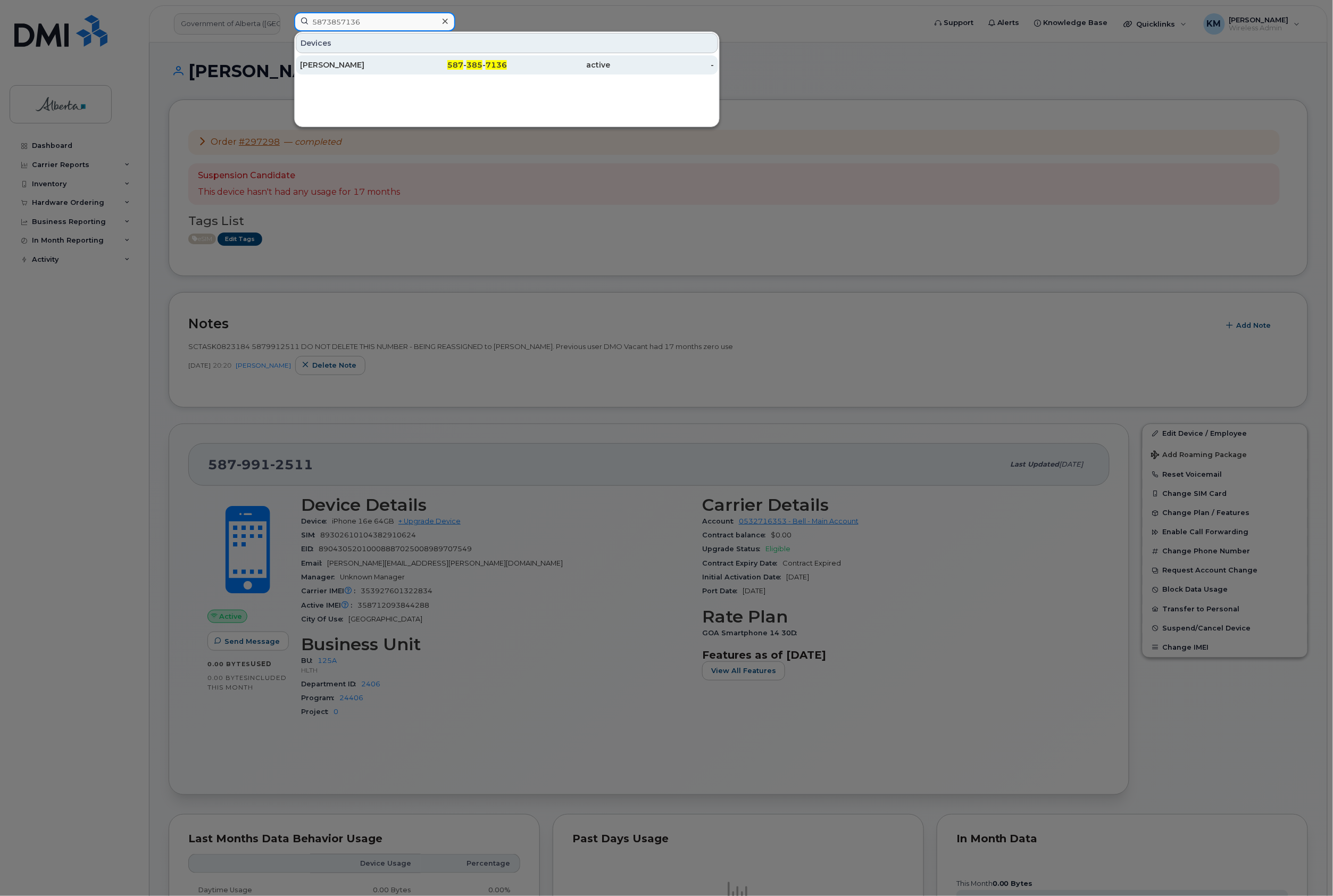
type input "5873857136"
click at [377, 69] on div "Alyssa Ness" at bounding box center [351, 65] width 104 height 11
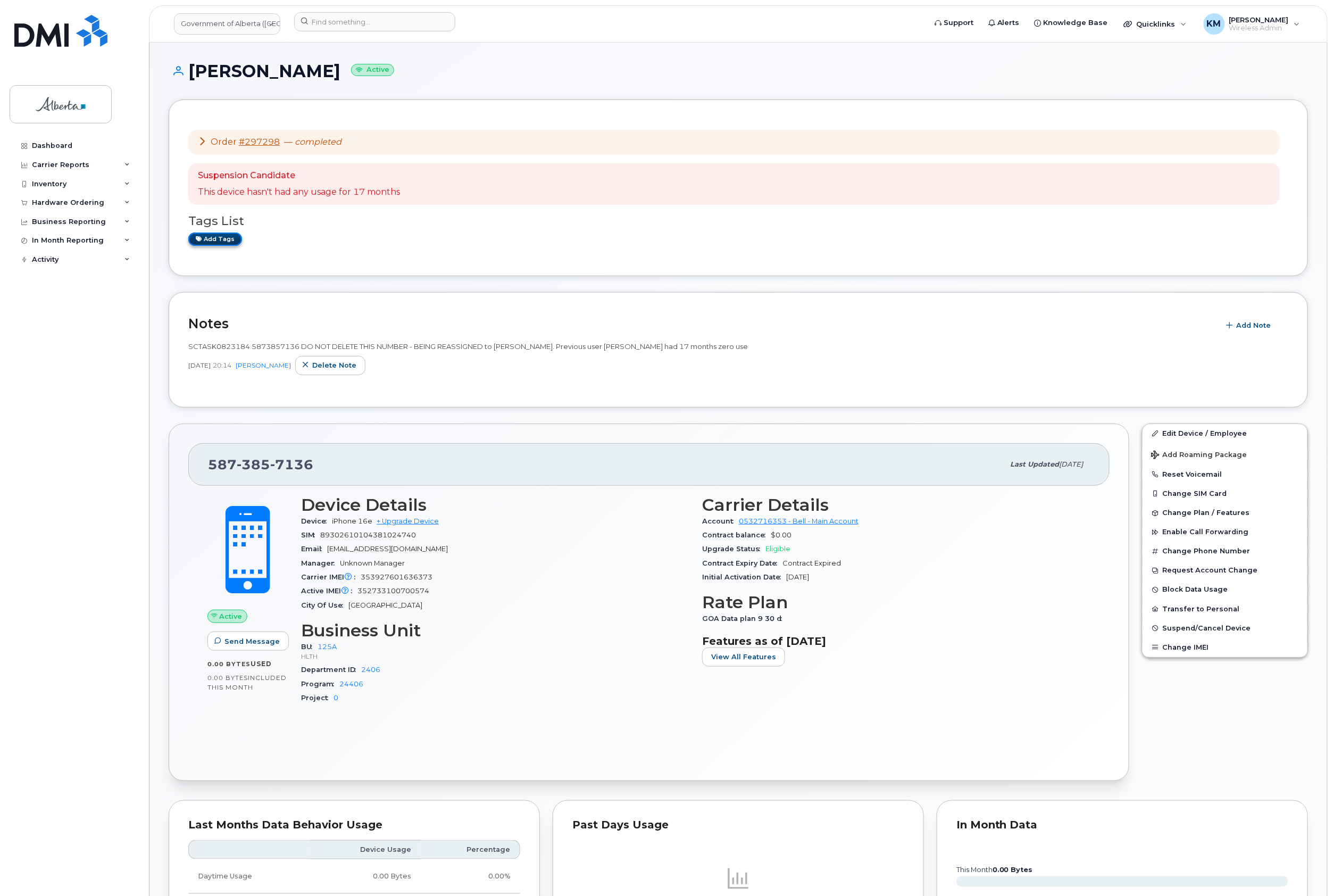
click at [217, 235] on link "Add tags" at bounding box center [215, 238] width 54 height 13
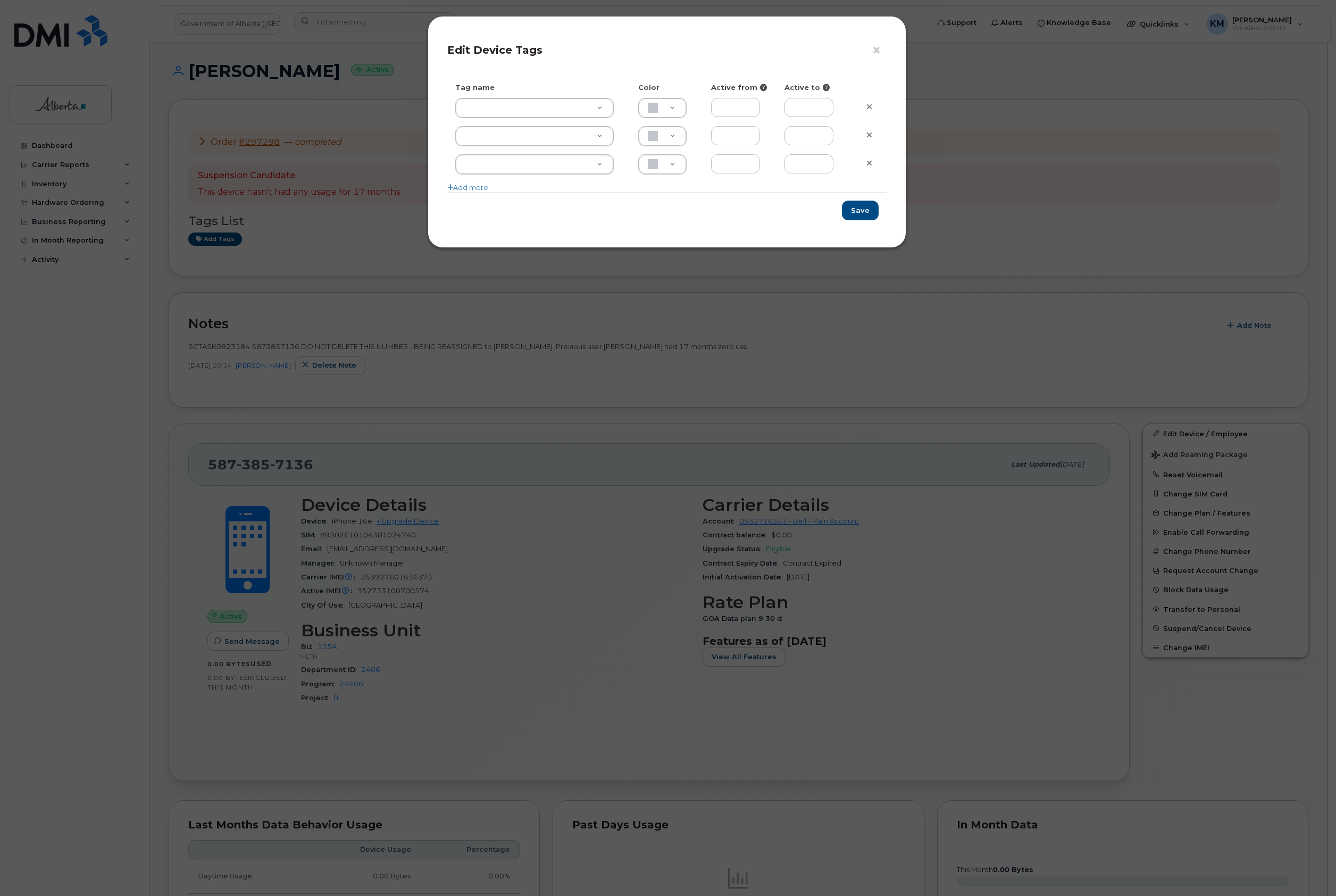
click at [514, 95] on div "Tag name Color Active from Active to Add more" at bounding box center [667, 137] width 439 height 109
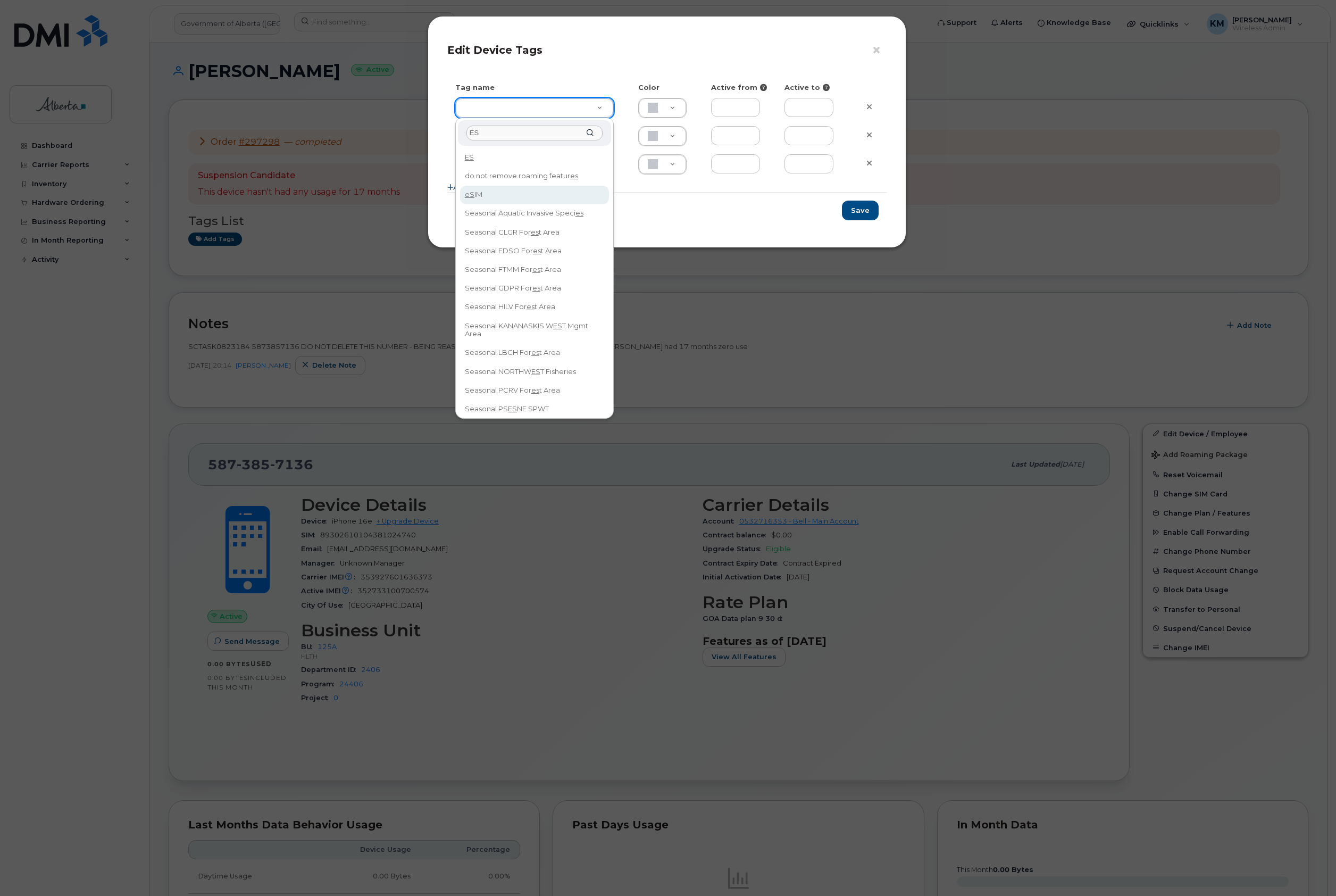
type input "ES"
type input "eSIM"
type input "D6CDC1"
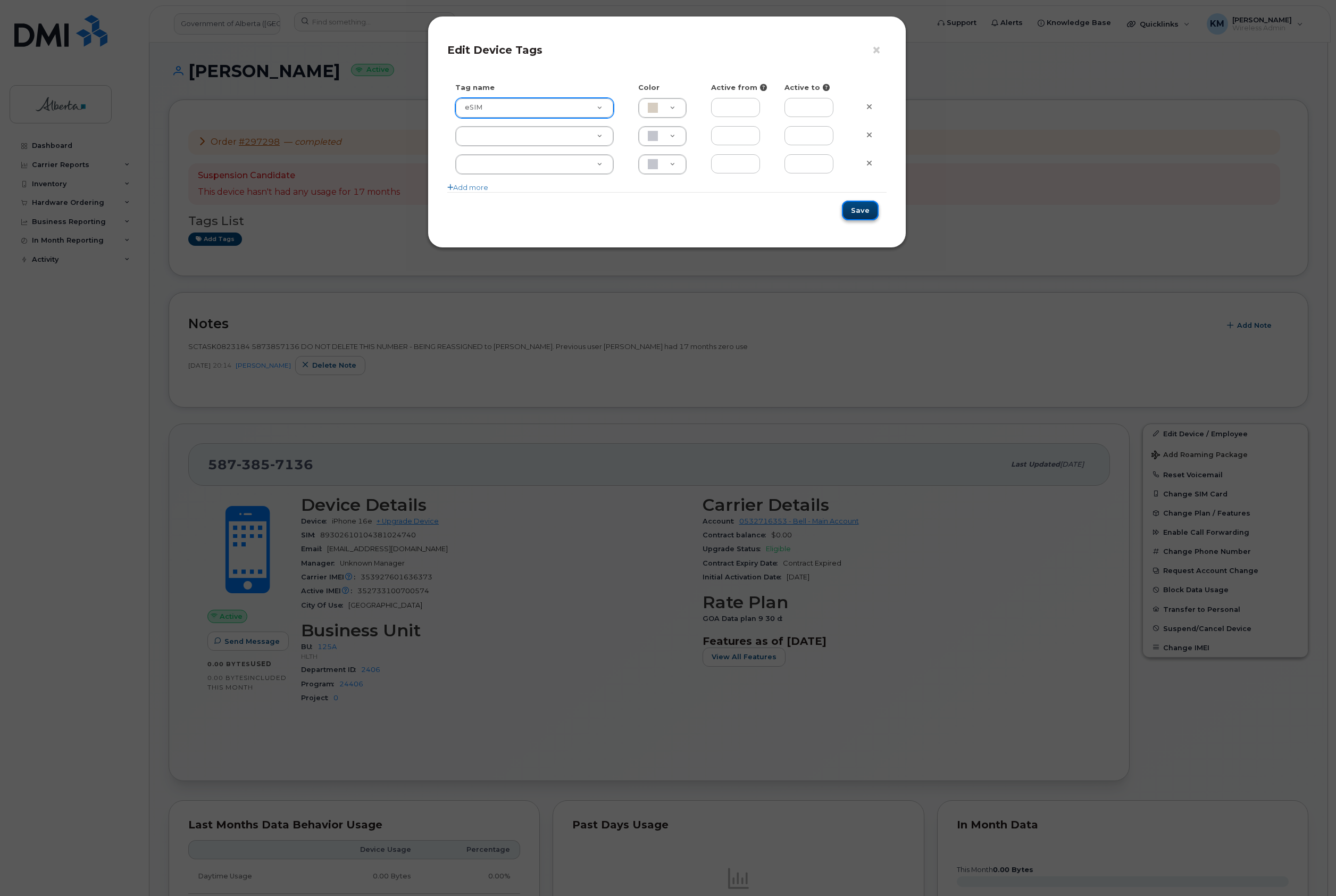
click at [856, 211] on button "Save" at bounding box center [860, 210] width 37 height 19
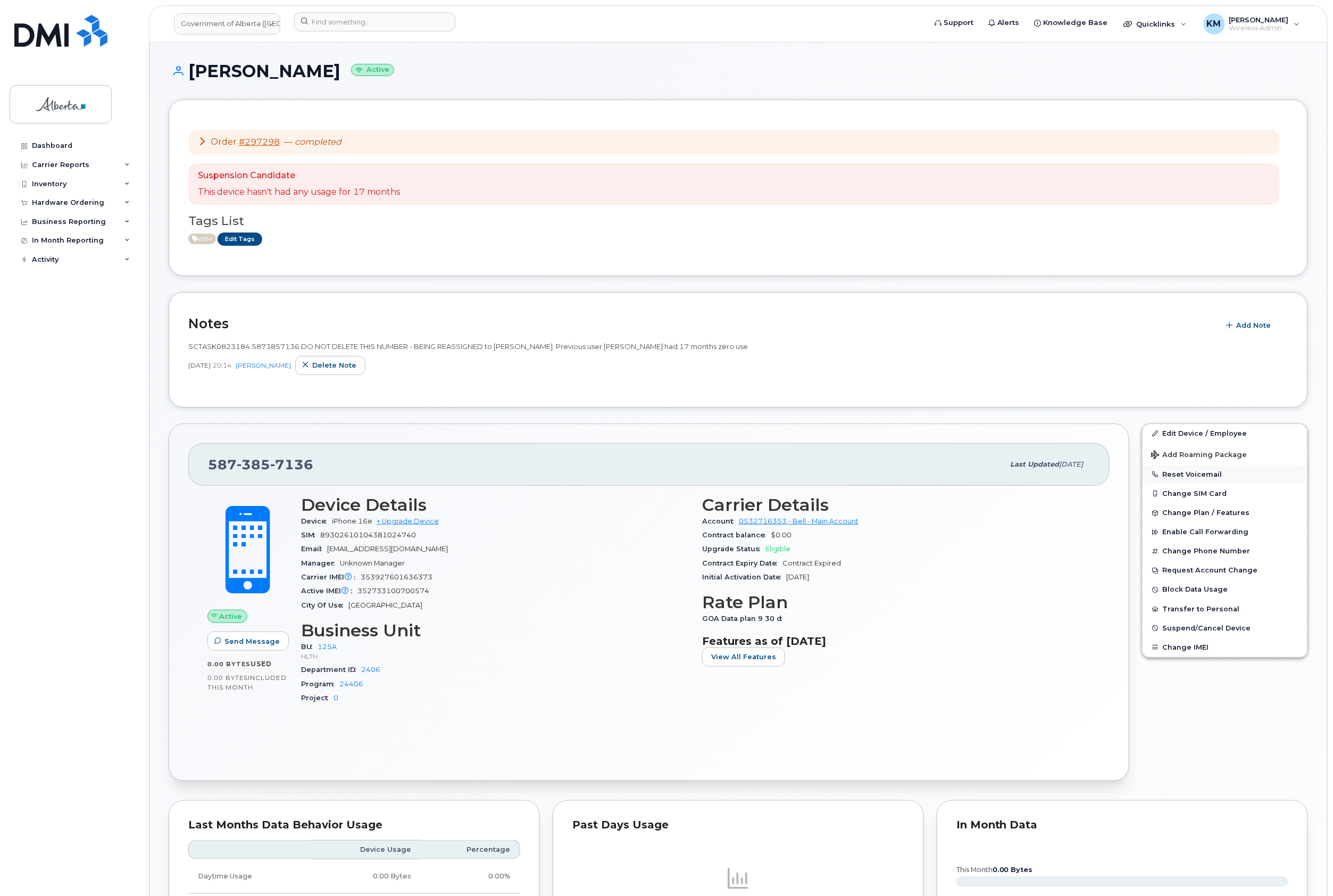
click at [1216, 477] on button "Reset Voicemail" at bounding box center [1226, 474] width 165 height 19
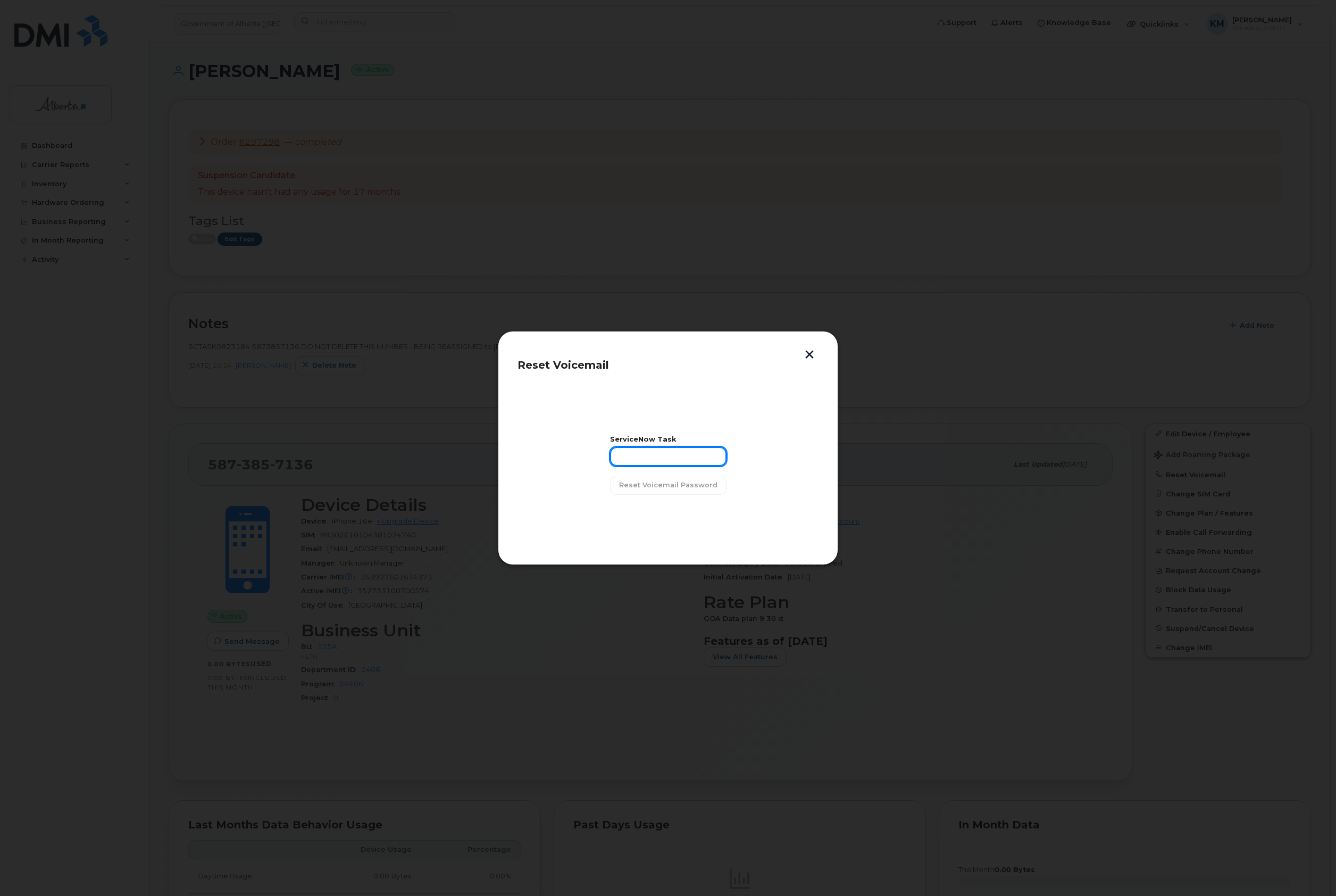
click at [626, 449] on input "text" at bounding box center [668, 456] width 116 height 19
type input "s"
type input "SCTASK0823184"
click at [662, 488] on span "Reset Voicemail Password" at bounding box center [668, 484] width 98 height 10
click at [679, 504] on button "Close" at bounding box center [668, 512] width 39 height 19
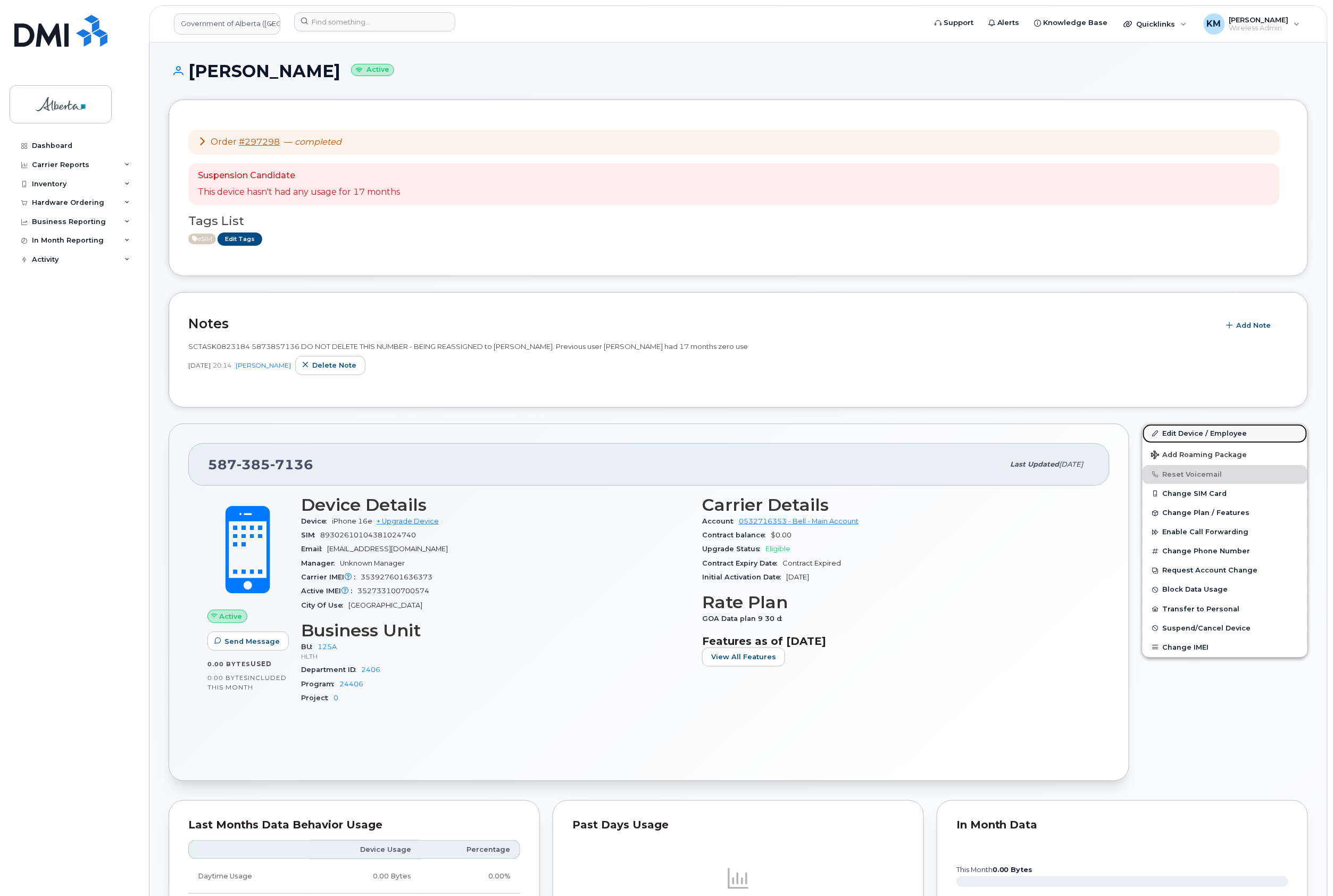
click at [1203, 435] on link "Edit Device / Employee" at bounding box center [1226, 433] width 165 height 19
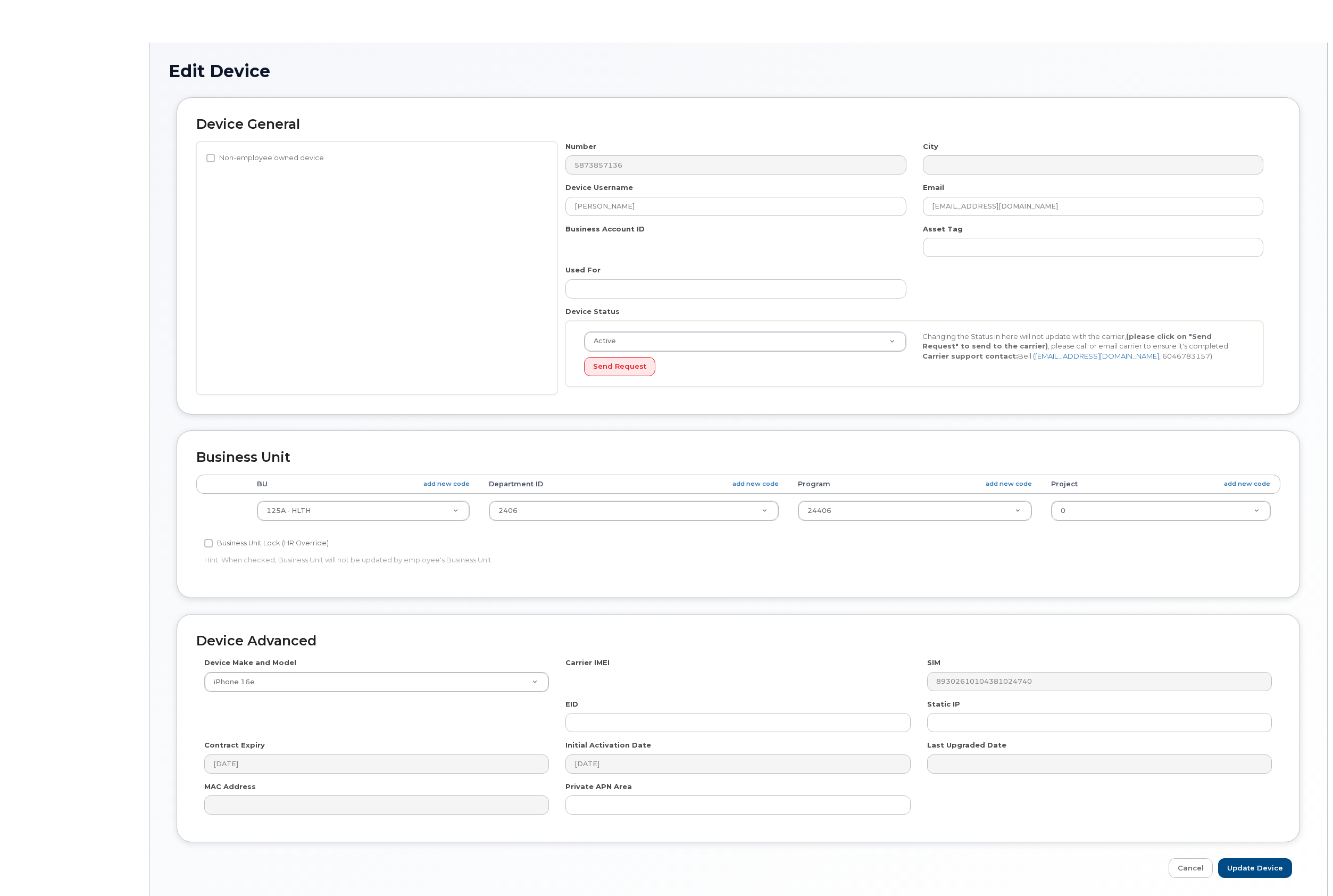
select select "4120335"
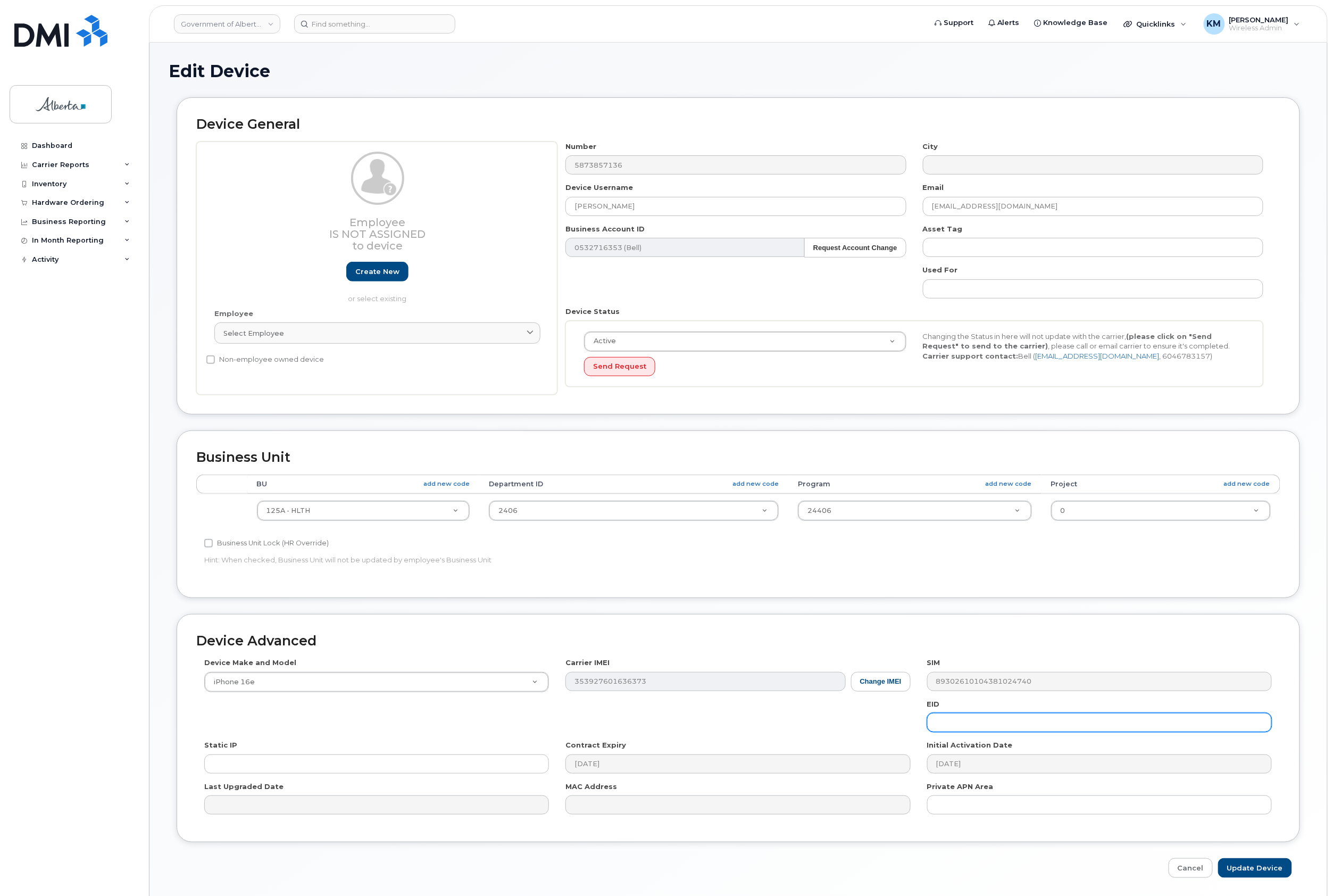
click at [973, 726] on input "text" at bounding box center [1100, 722] width 345 height 19
paste input "89043052010008887025008989451178"
type input "89043052010008887025008989451178"
click at [1244, 863] on input "Update Device" at bounding box center [1255, 868] width 74 height 19
type input "Saving..."
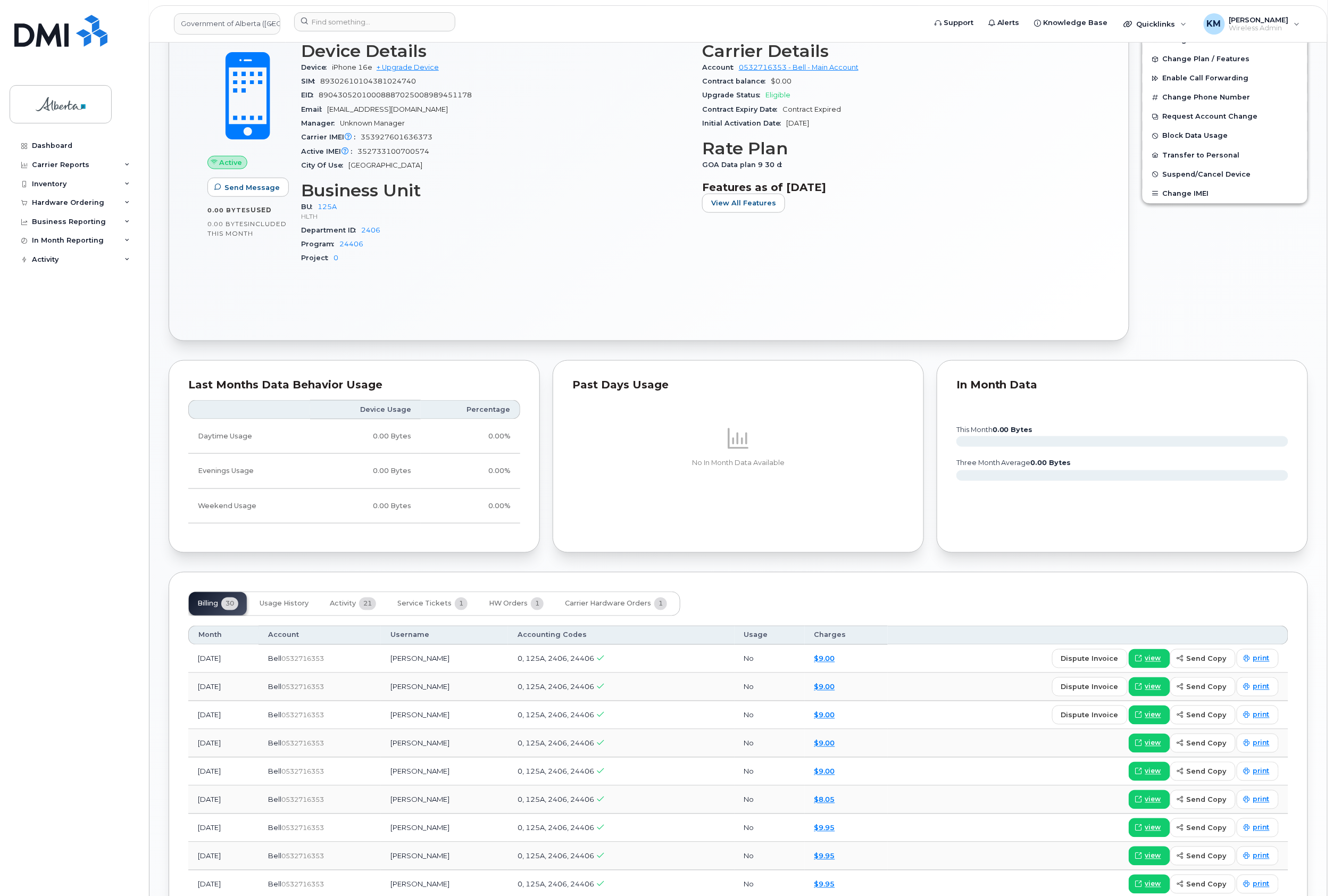
scroll to position [567, 0]
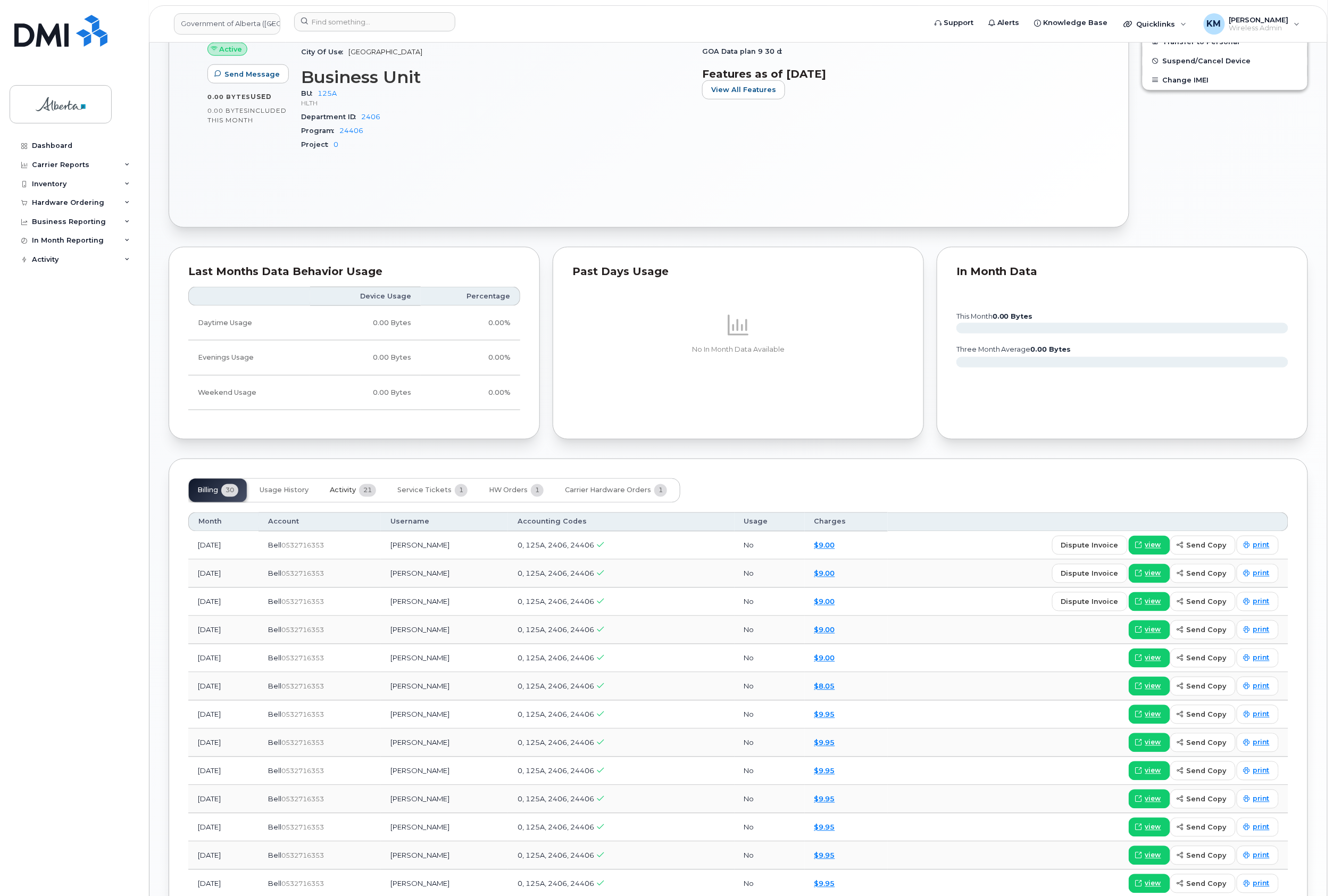
click at [335, 493] on span "Activity" at bounding box center [343, 490] width 26 height 8
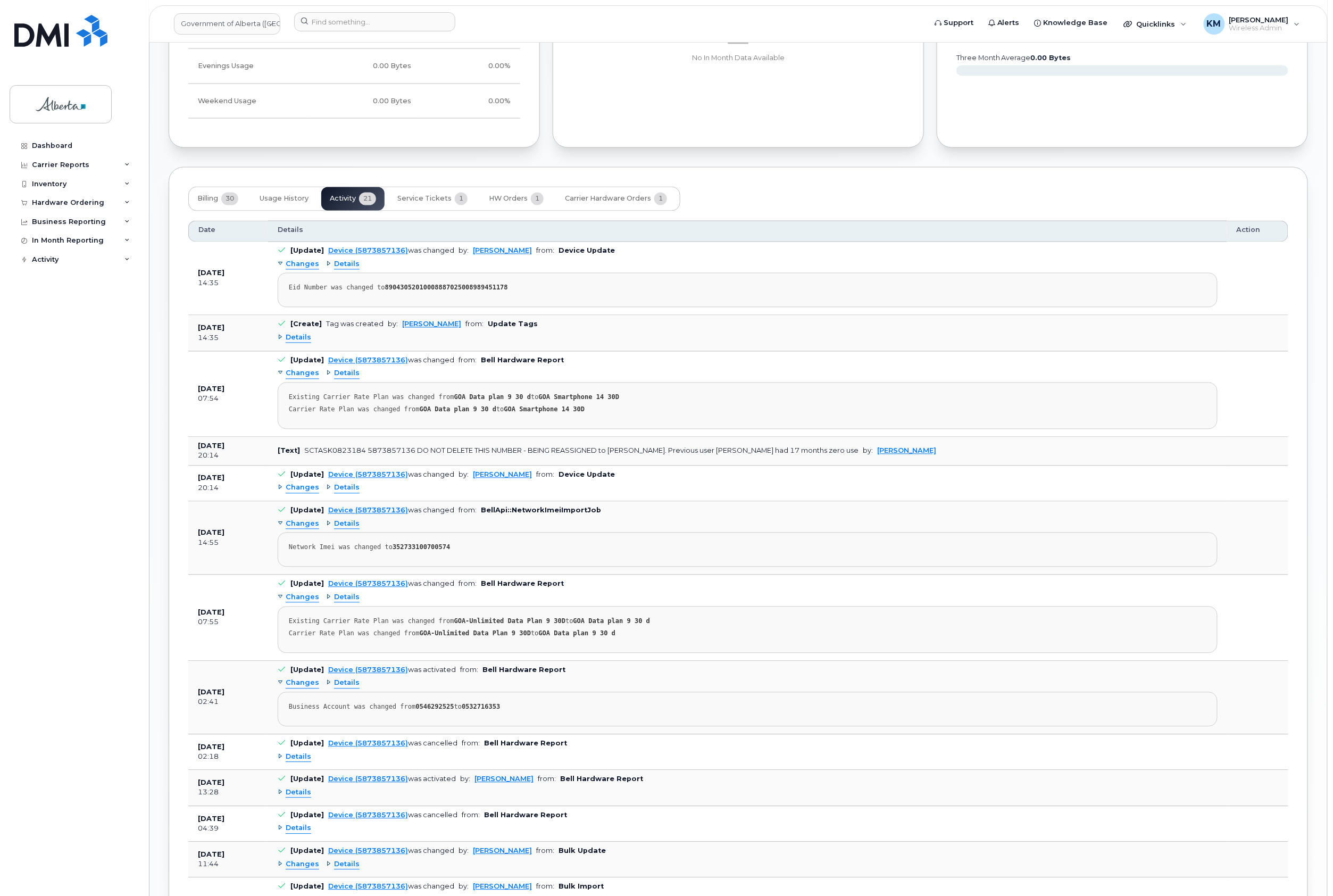
scroll to position [851, 0]
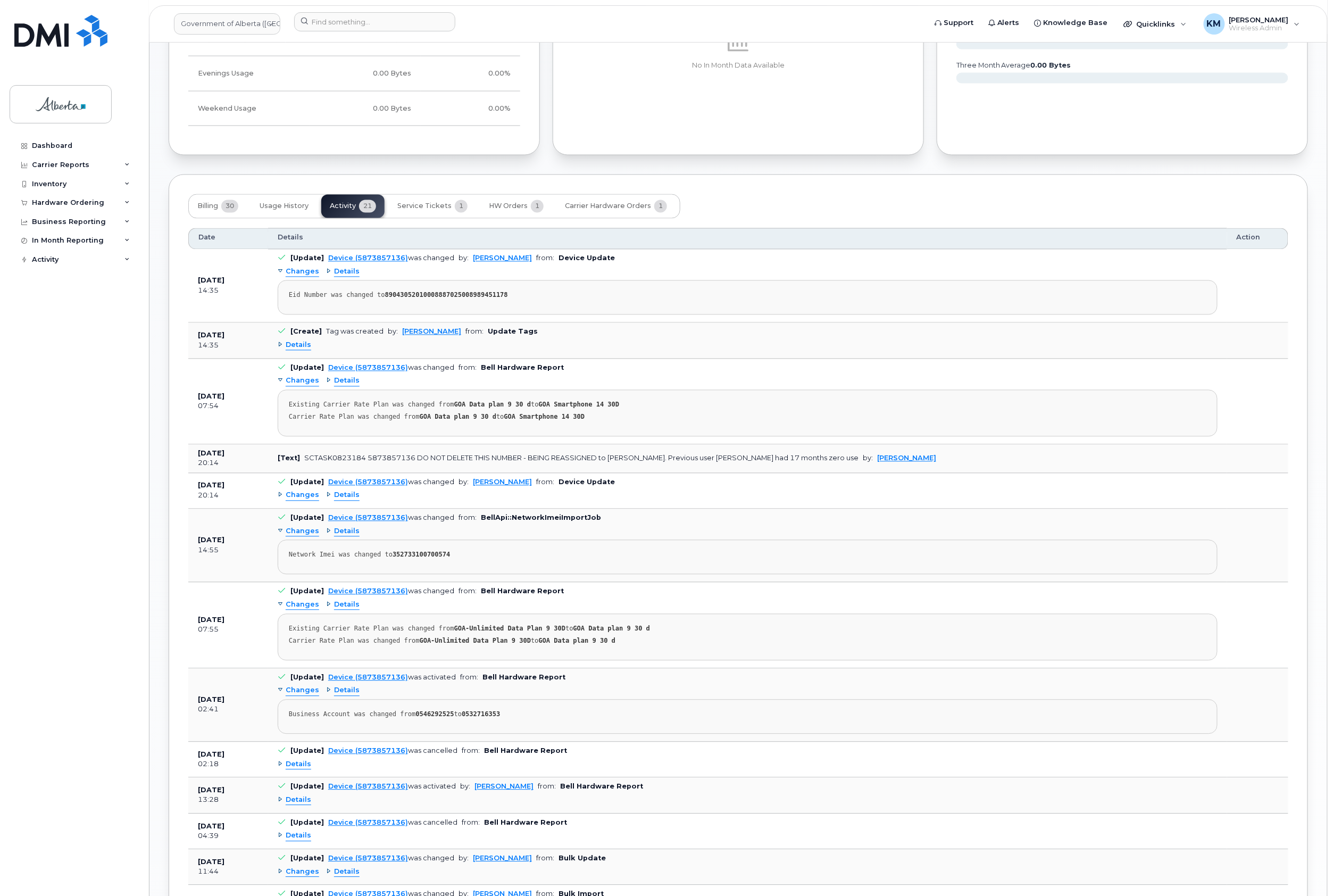
click at [294, 348] on span "Details" at bounding box center [298, 345] width 26 height 10
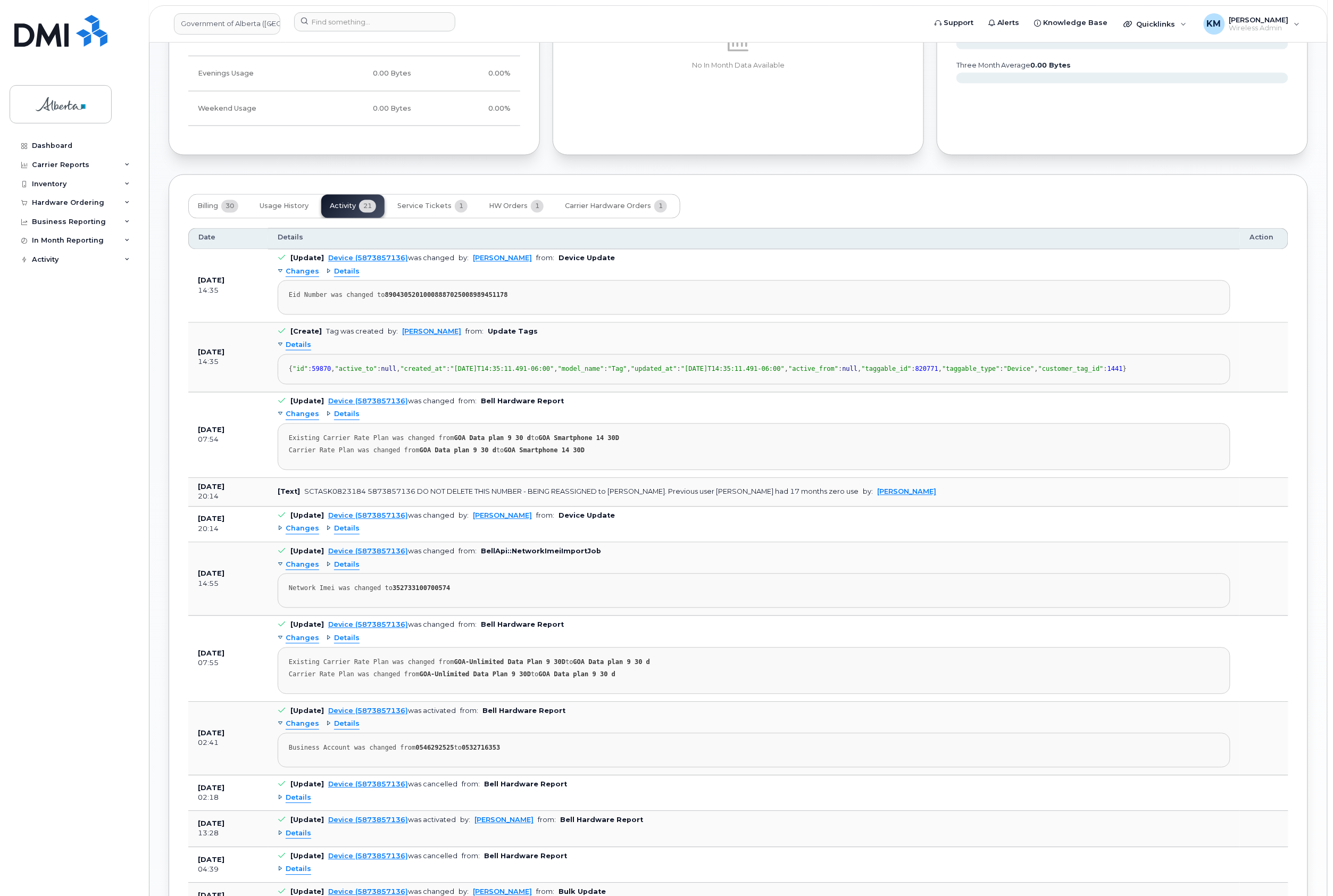
click at [299, 420] on span "Changes" at bounding box center [302, 415] width 34 height 10
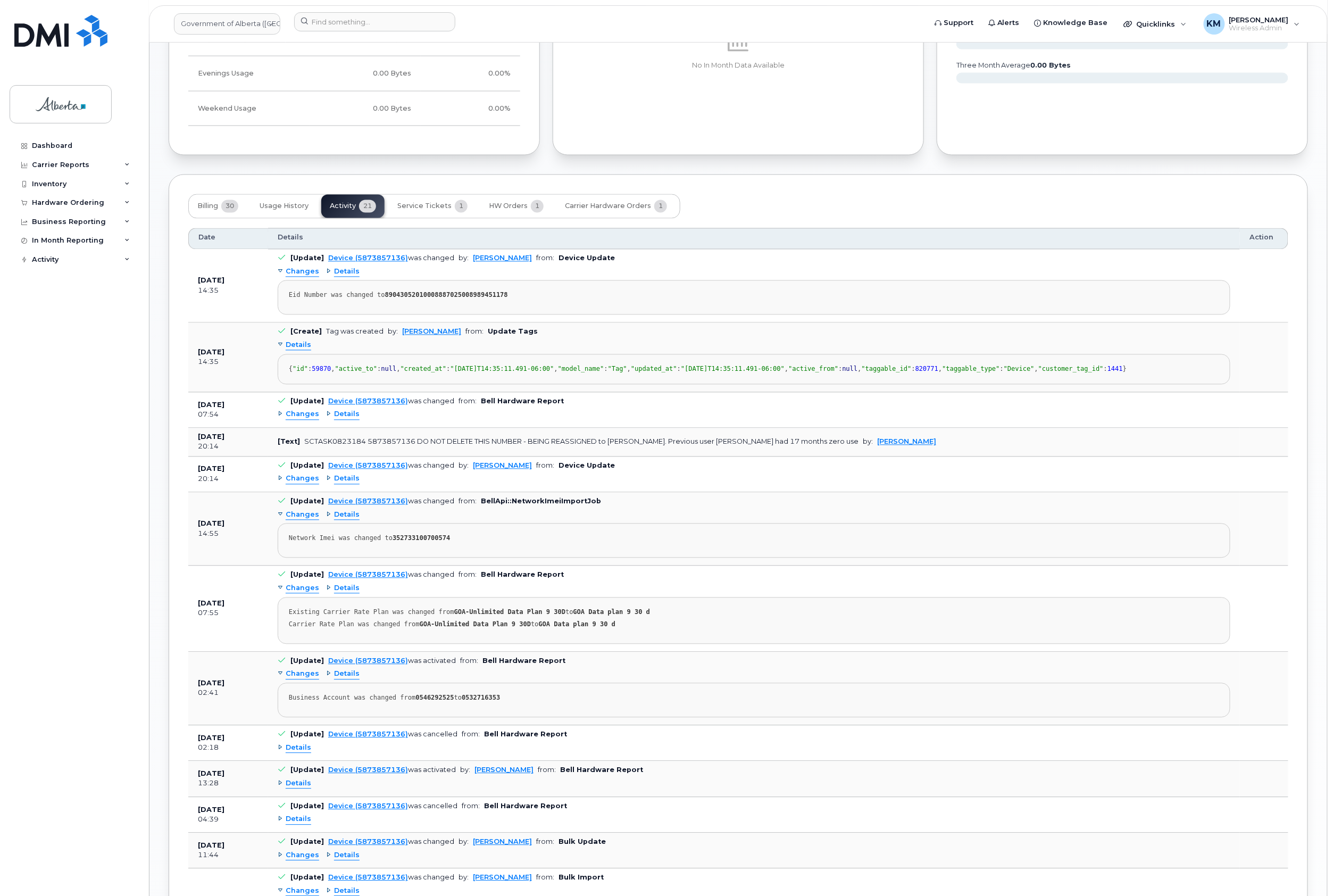
click at [294, 420] on span "Changes" at bounding box center [302, 415] width 34 height 10
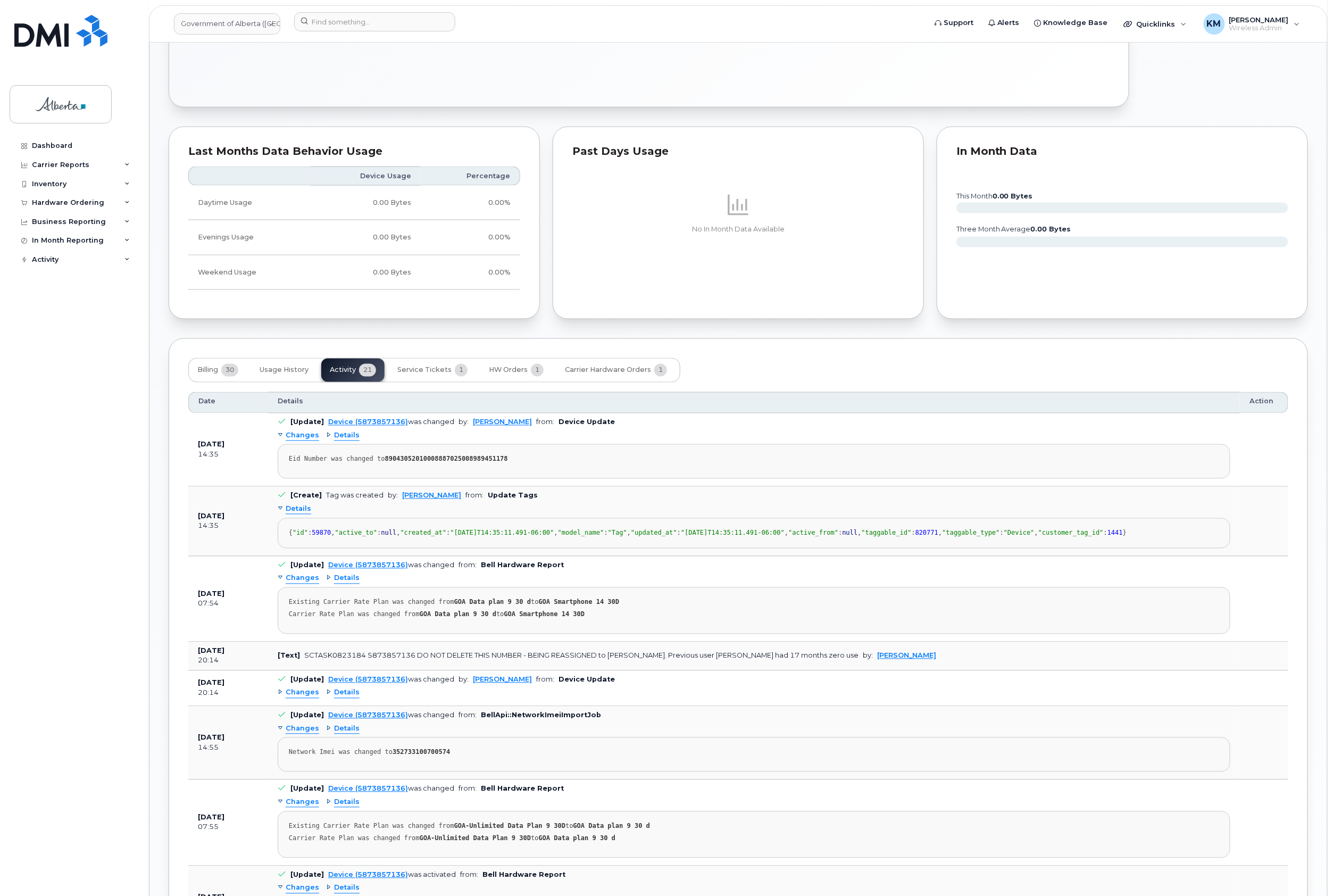
scroll to position [780, 0]
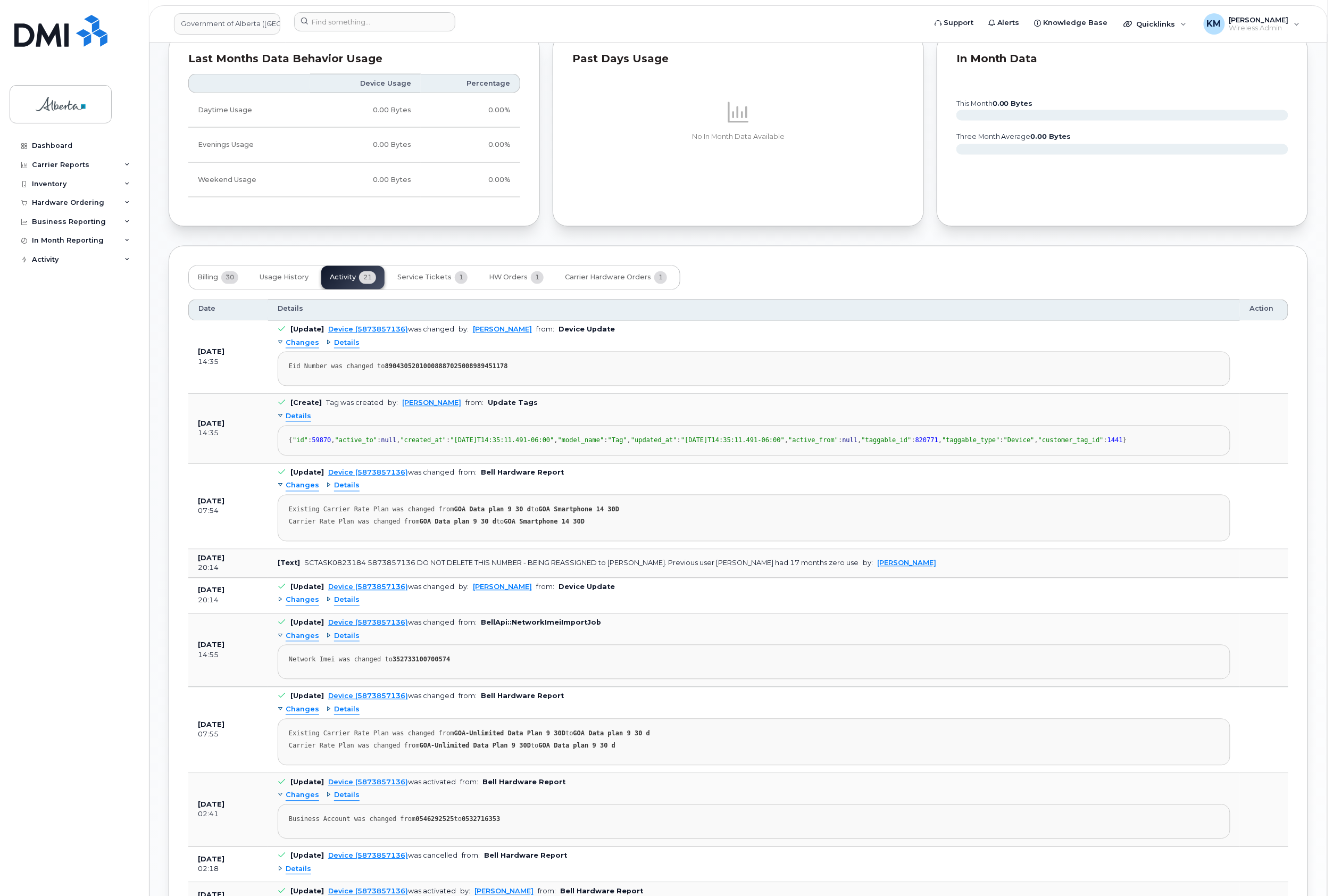
click at [305, 605] on span "Changes" at bounding box center [302, 600] width 34 height 10
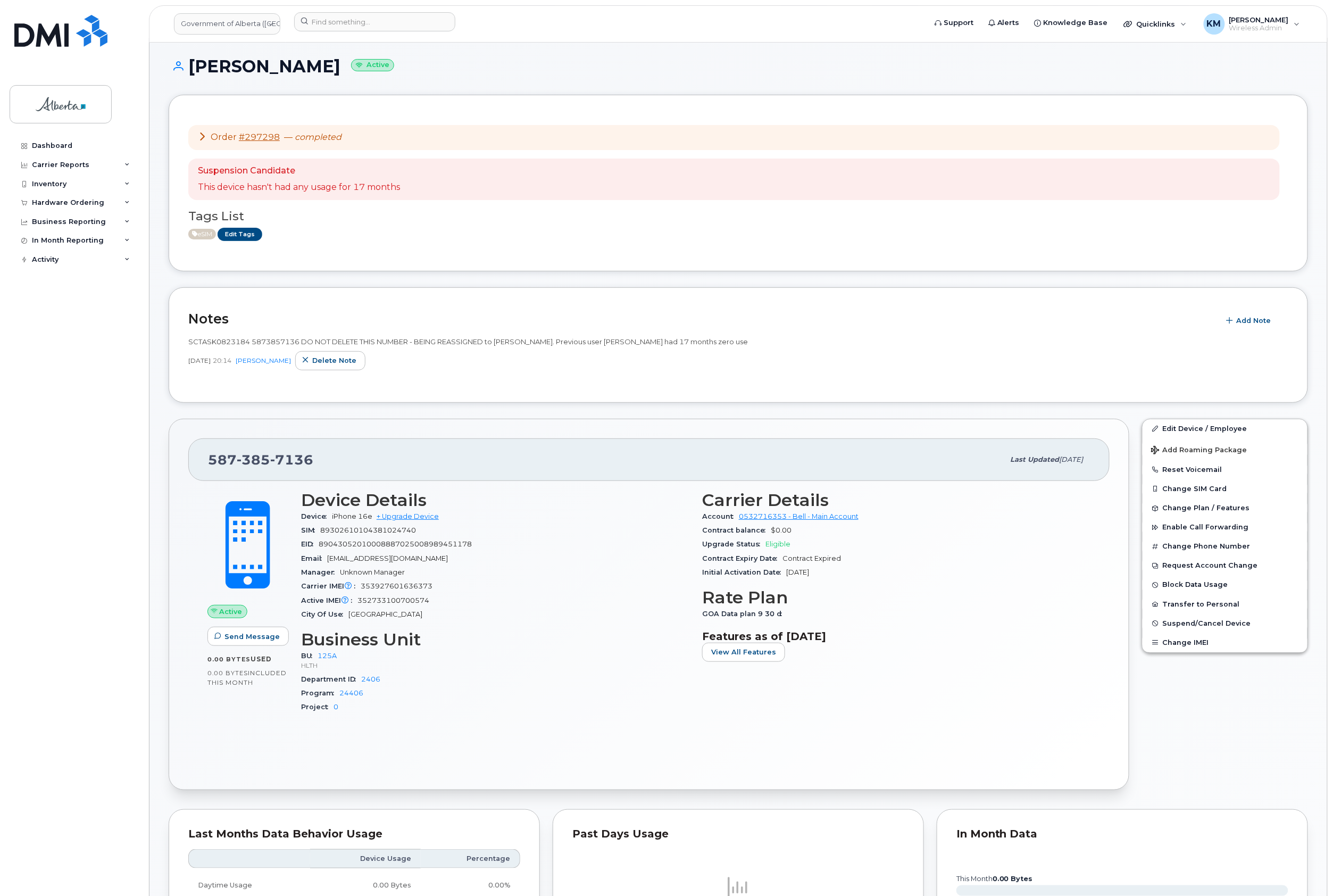
scroll to position [0, 0]
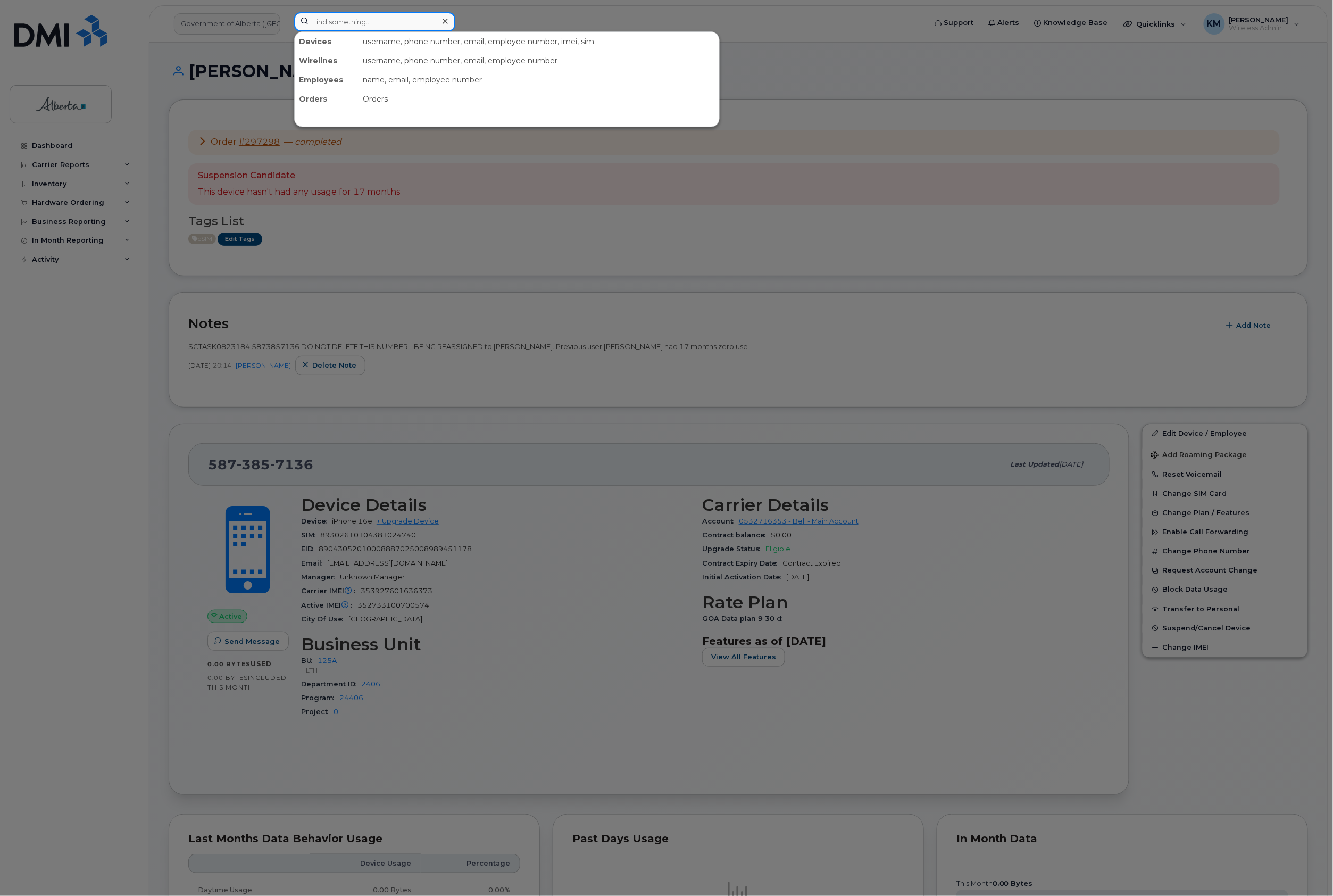
click at [374, 18] on input at bounding box center [375, 21] width 161 height 19
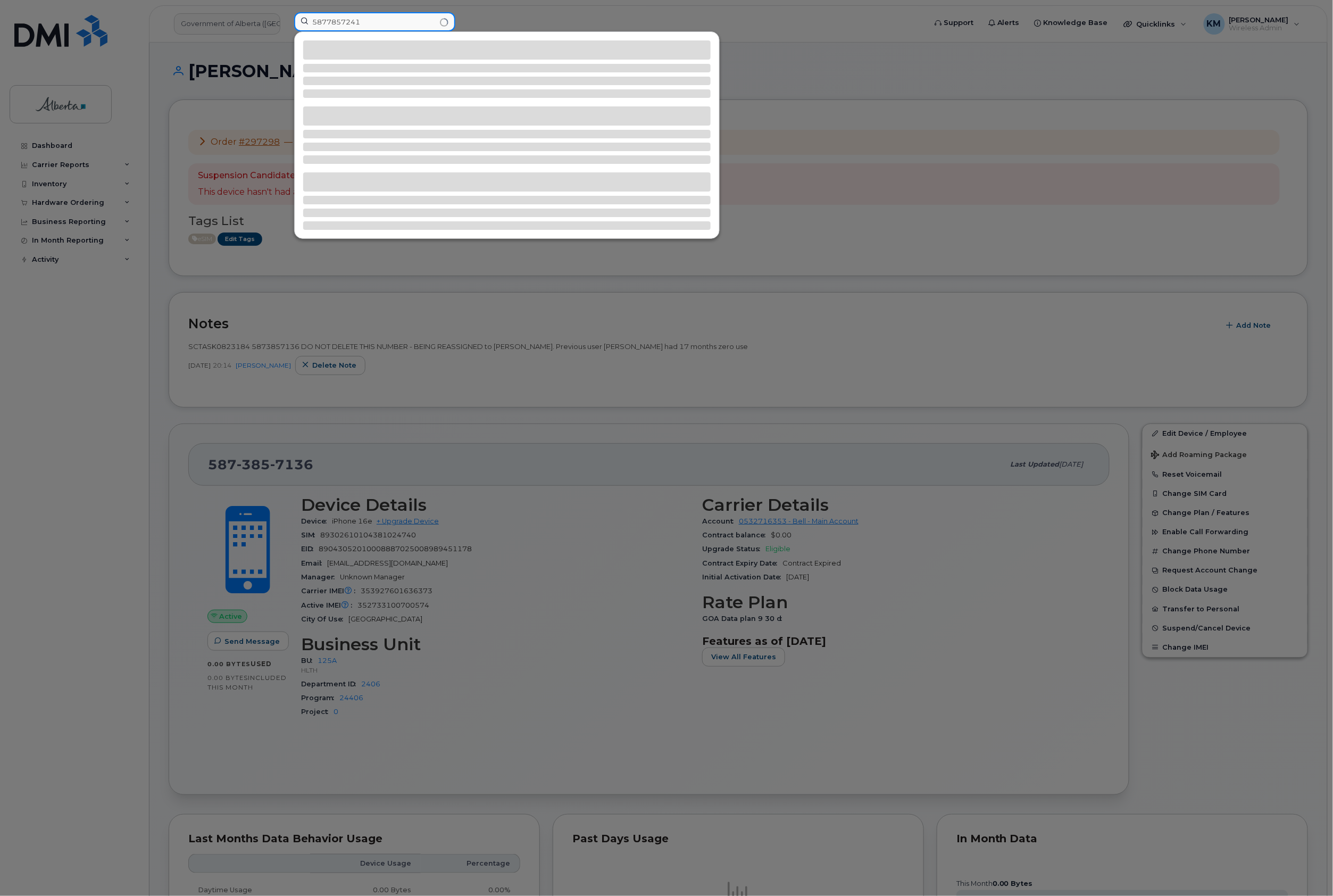
type input "5877857241"
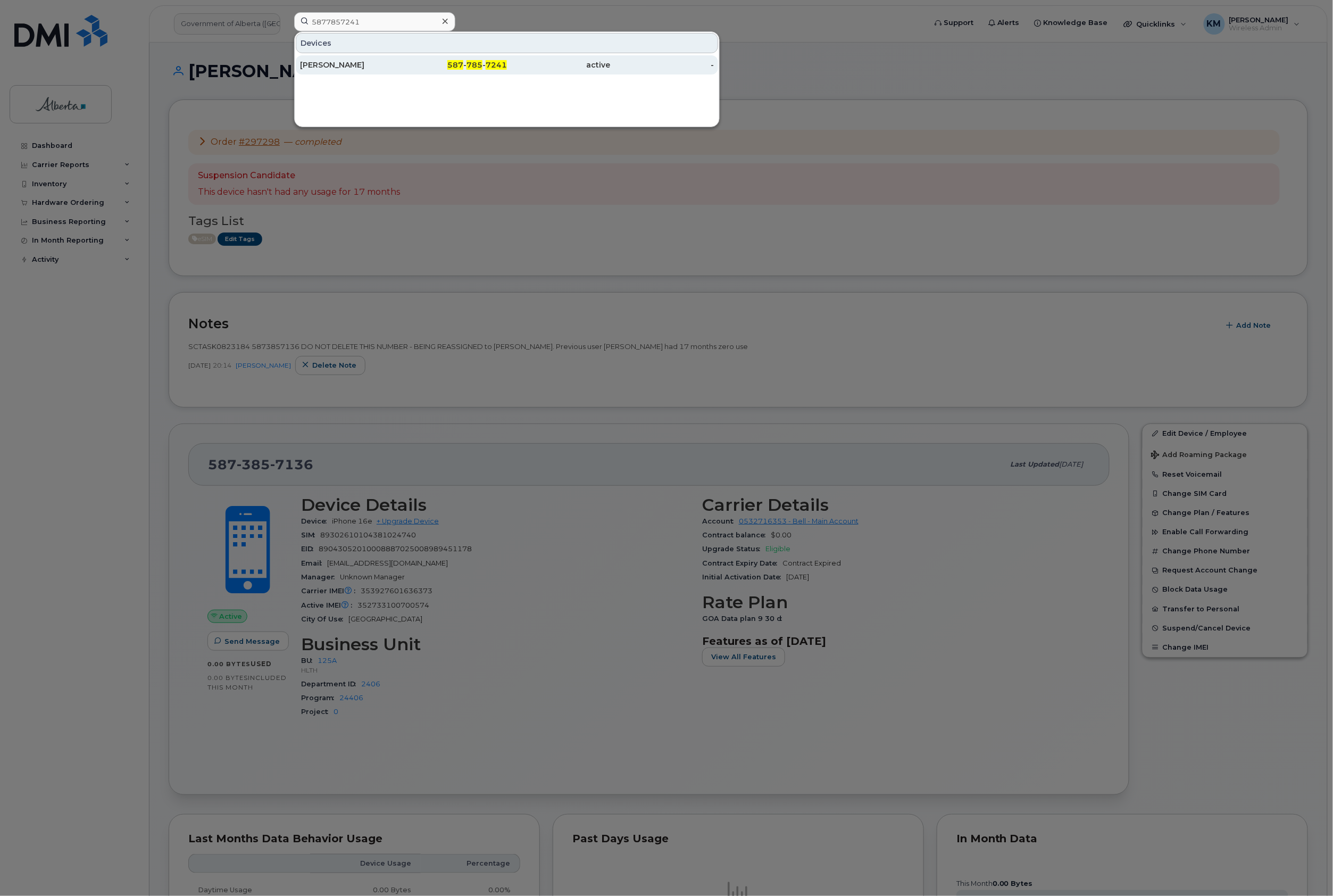
click at [390, 71] on div "Nicholas Etches" at bounding box center [351, 65] width 104 height 11
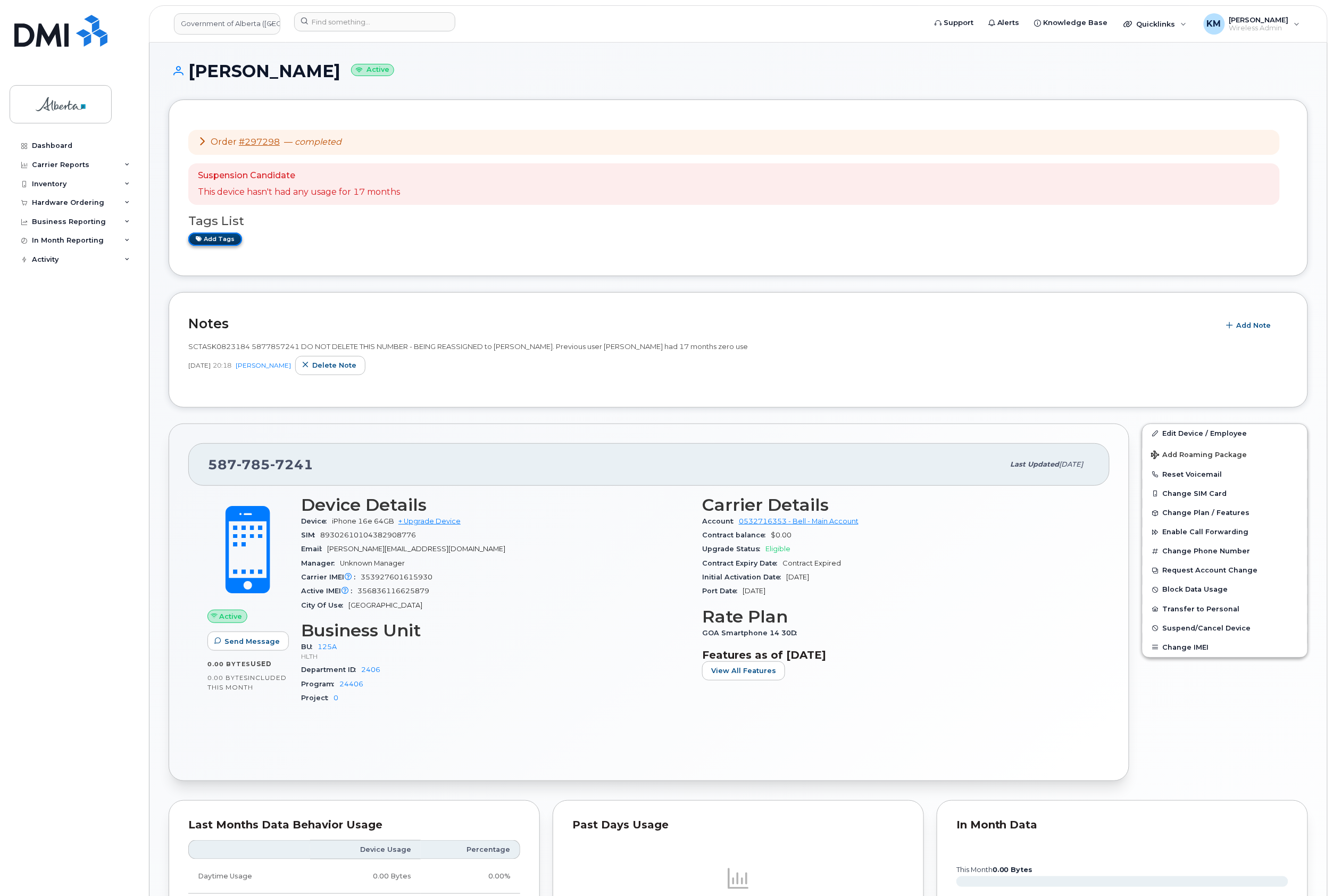
click at [221, 240] on link "Add tags" at bounding box center [215, 238] width 54 height 13
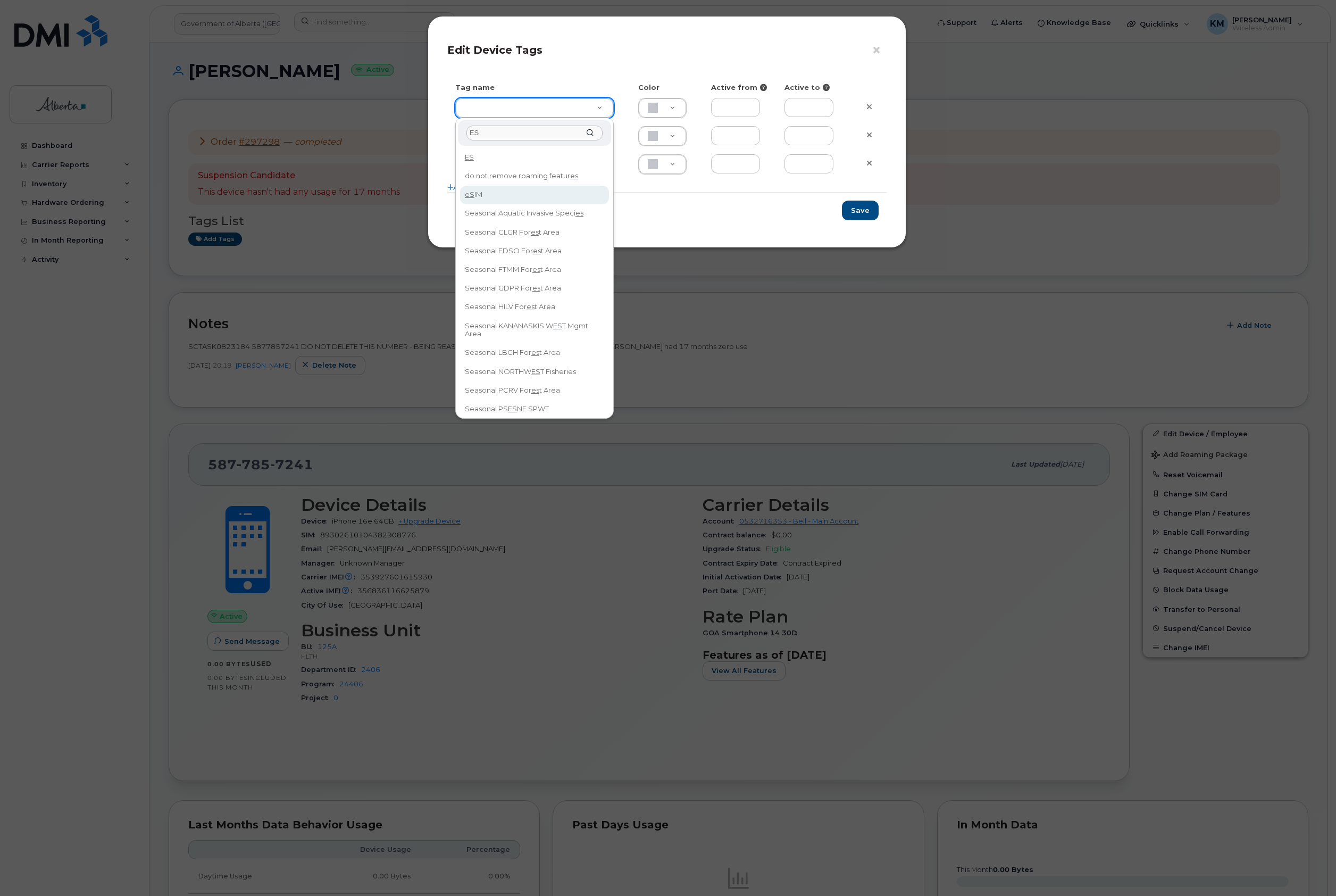
type input "ES"
type input "eSIM"
type input "D6CDC1"
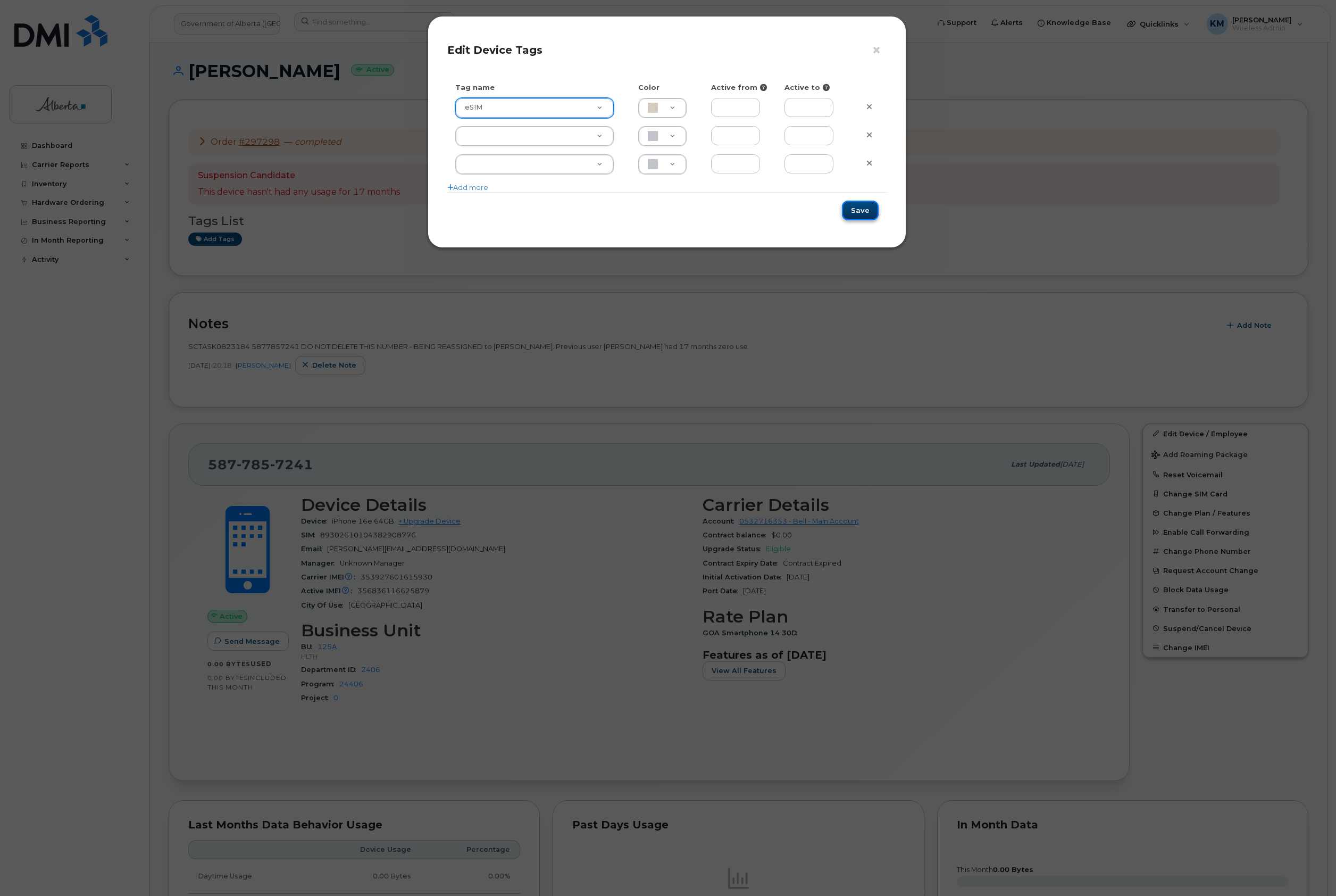
click at [847, 210] on button "Save" at bounding box center [860, 210] width 37 height 19
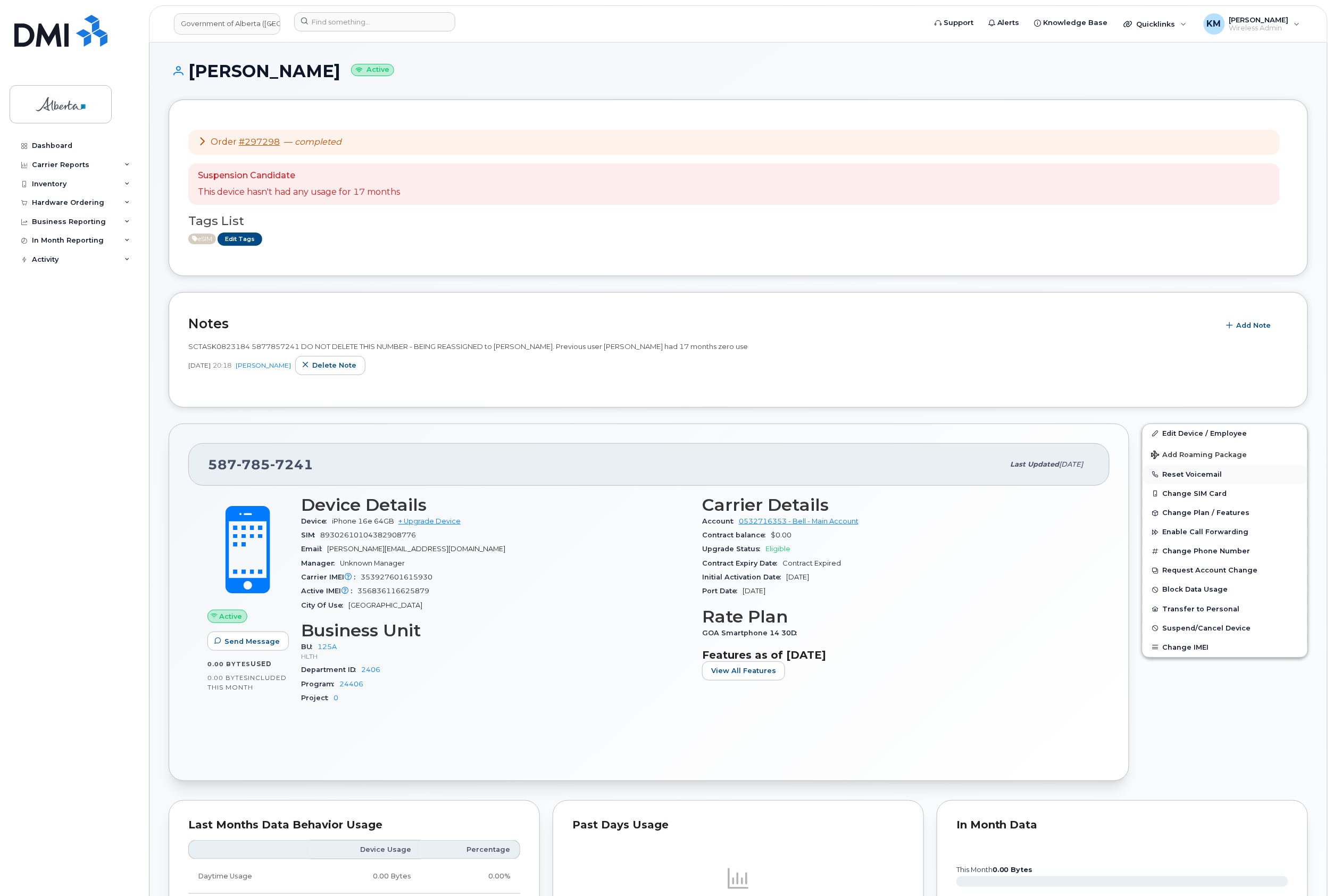
click at [1217, 472] on button "Reset Voicemail" at bounding box center [1226, 474] width 165 height 19
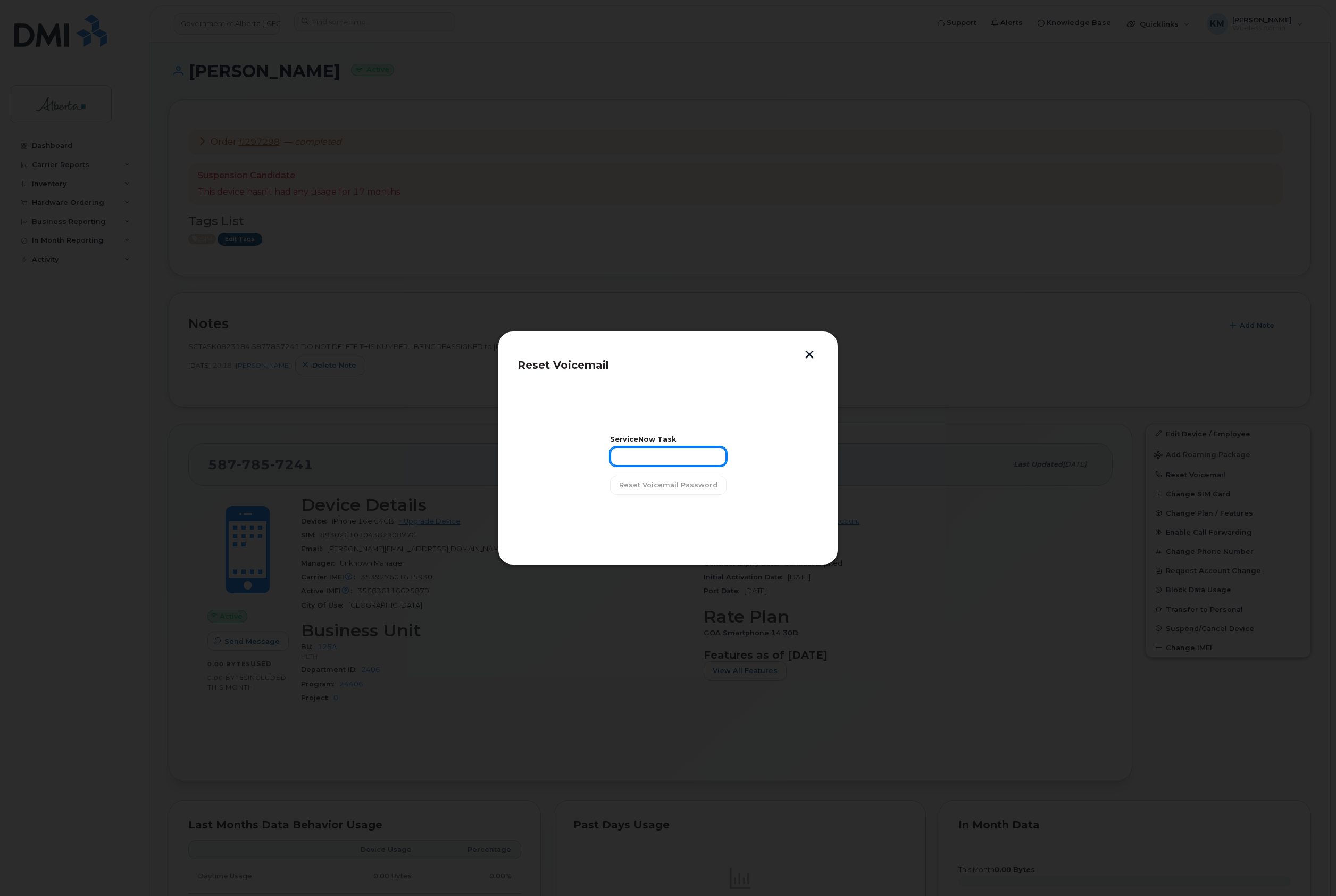
click at [675, 455] on input "text" at bounding box center [668, 456] width 116 height 19
type input "SCTASK0823184"
click at [679, 487] on span "Reset Voicemail Password" at bounding box center [668, 484] width 98 height 10
click at [663, 515] on span "Close" at bounding box center [668, 512] width 21 height 10
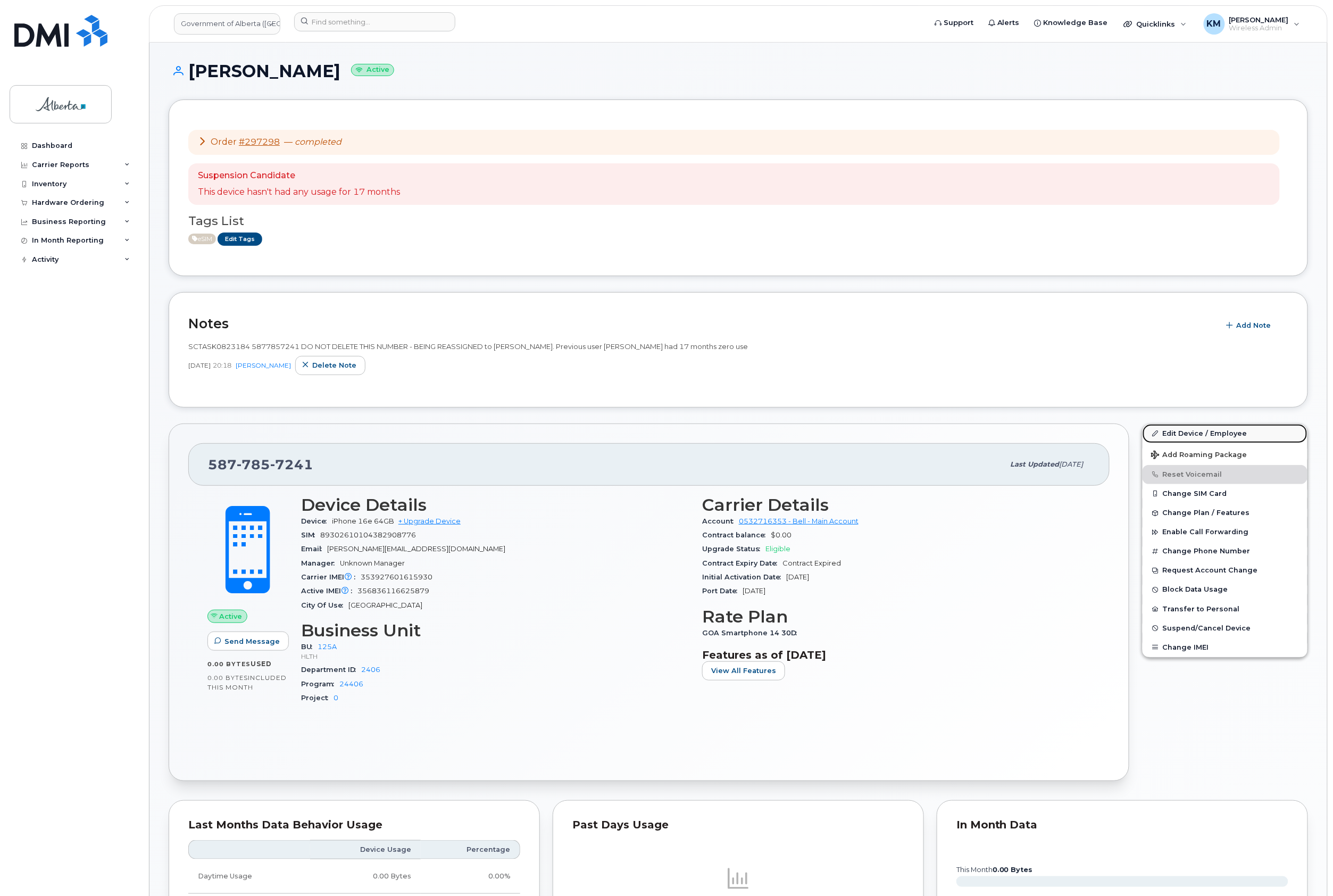
click at [1205, 428] on link "Edit Device / Employee" at bounding box center [1226, 433] width 165 height 19
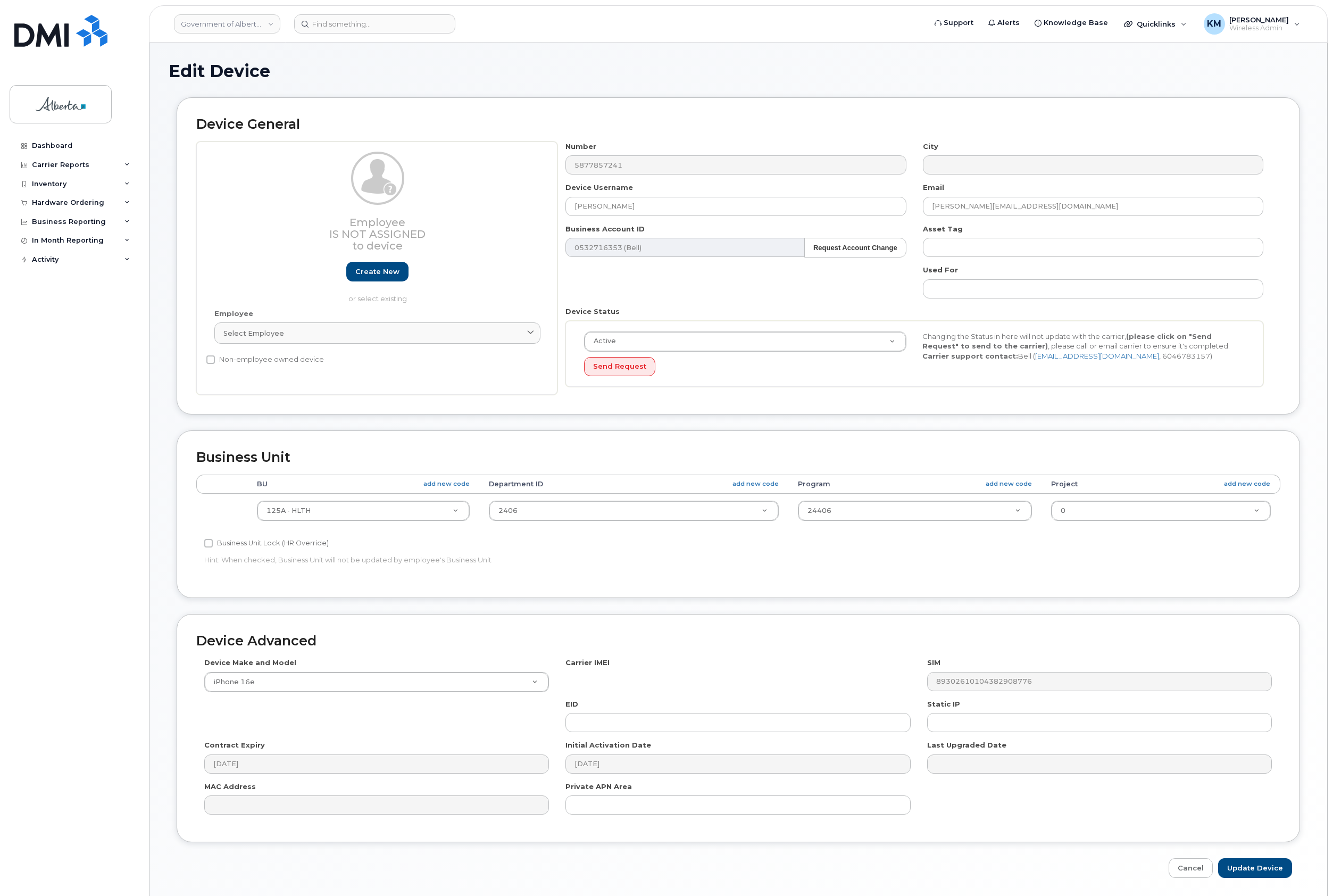
select select "4120335"
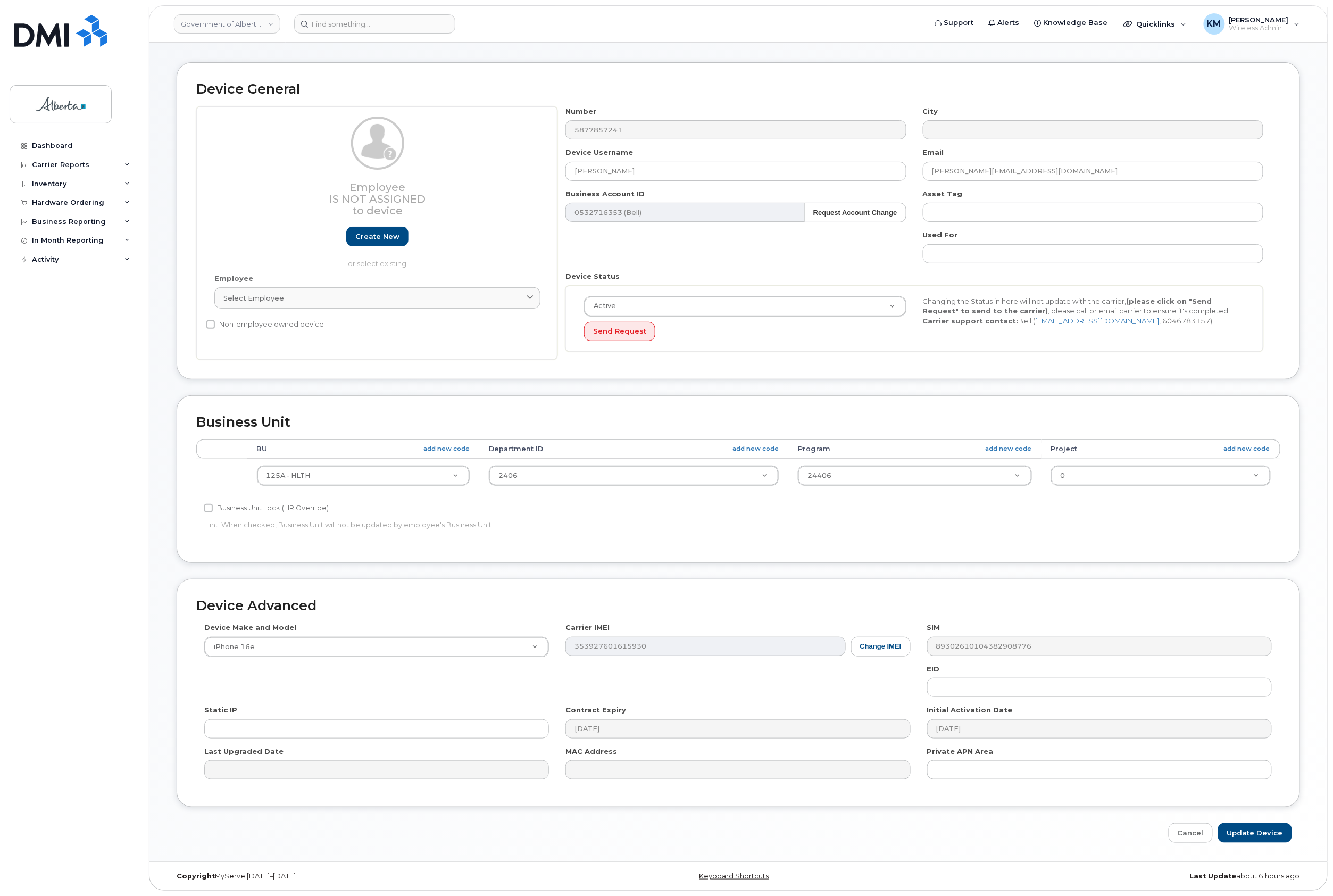
scroll to position [39, 0]
click at [990, 683] on input "text" at bounding box center [1100, 687] width 345 height 19
paste input "89043052010008887025008986186352"
type input "89043052010008887025008986186352"
click at [1247, 829] on input "Update Device" at bounding box center [1255, 832] width 74 height 19
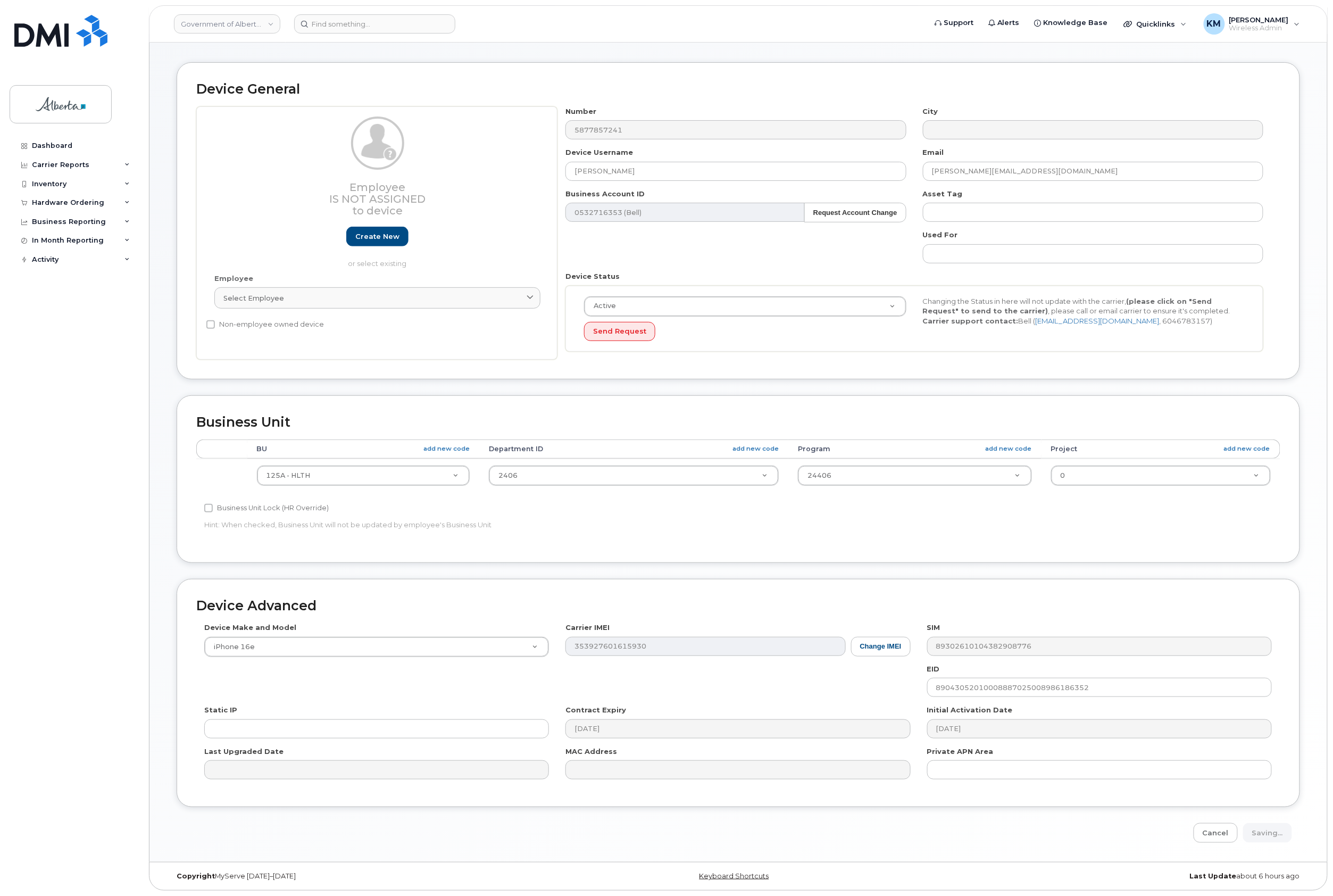
type input "Saving..."
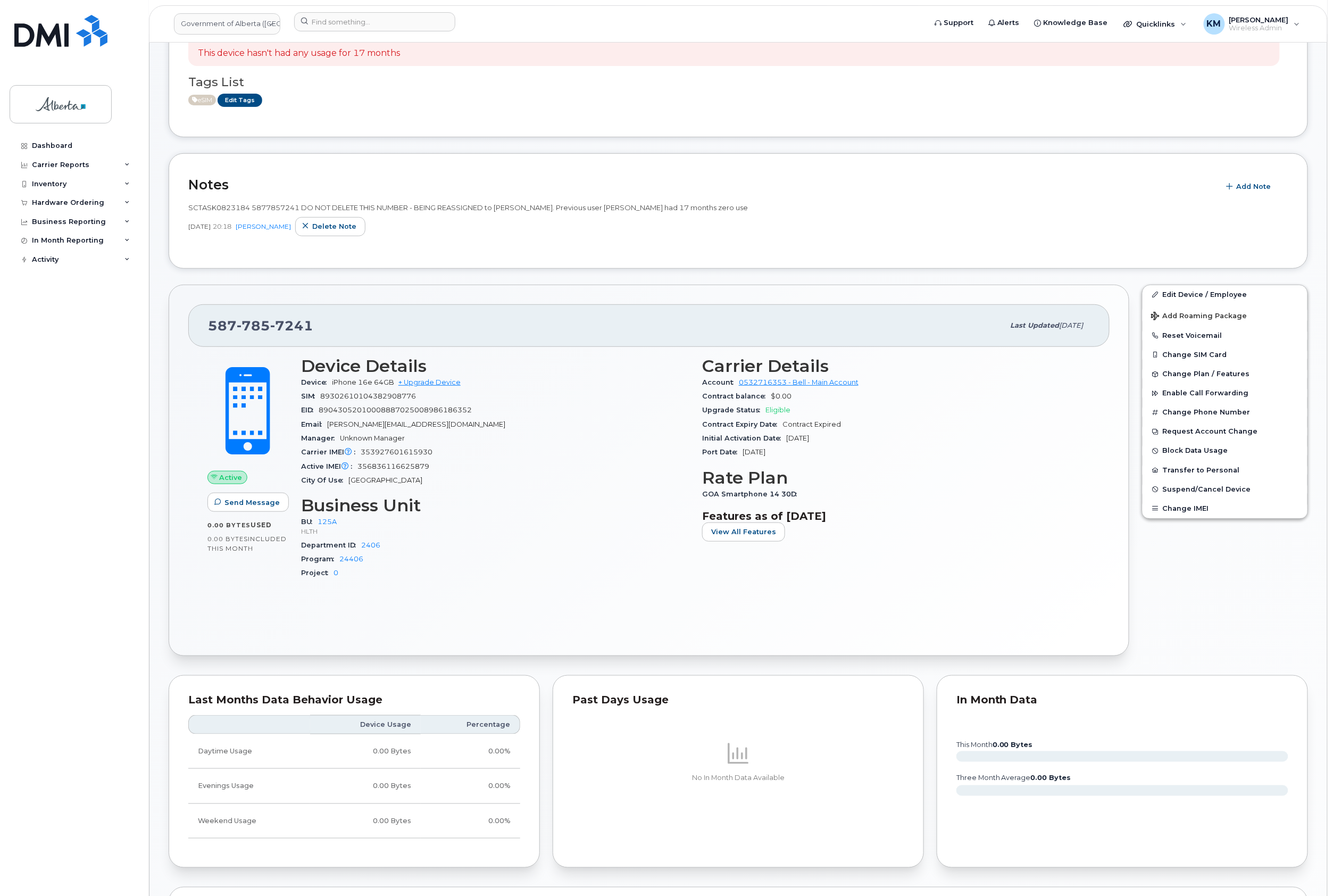
scroll to position [141, 0]
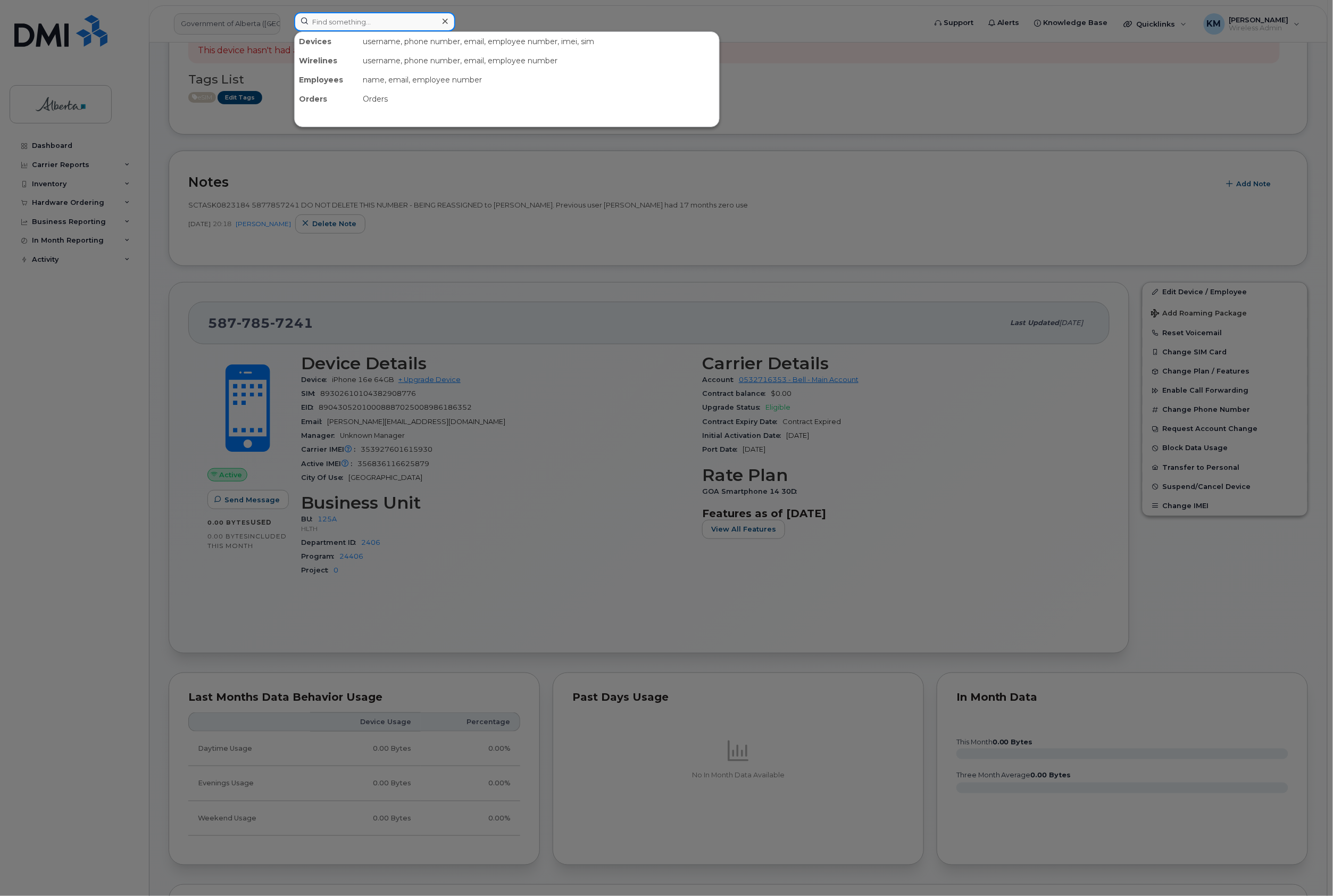
click at [372, 26] on input at bounding box center [375, 21] width 161 height 19
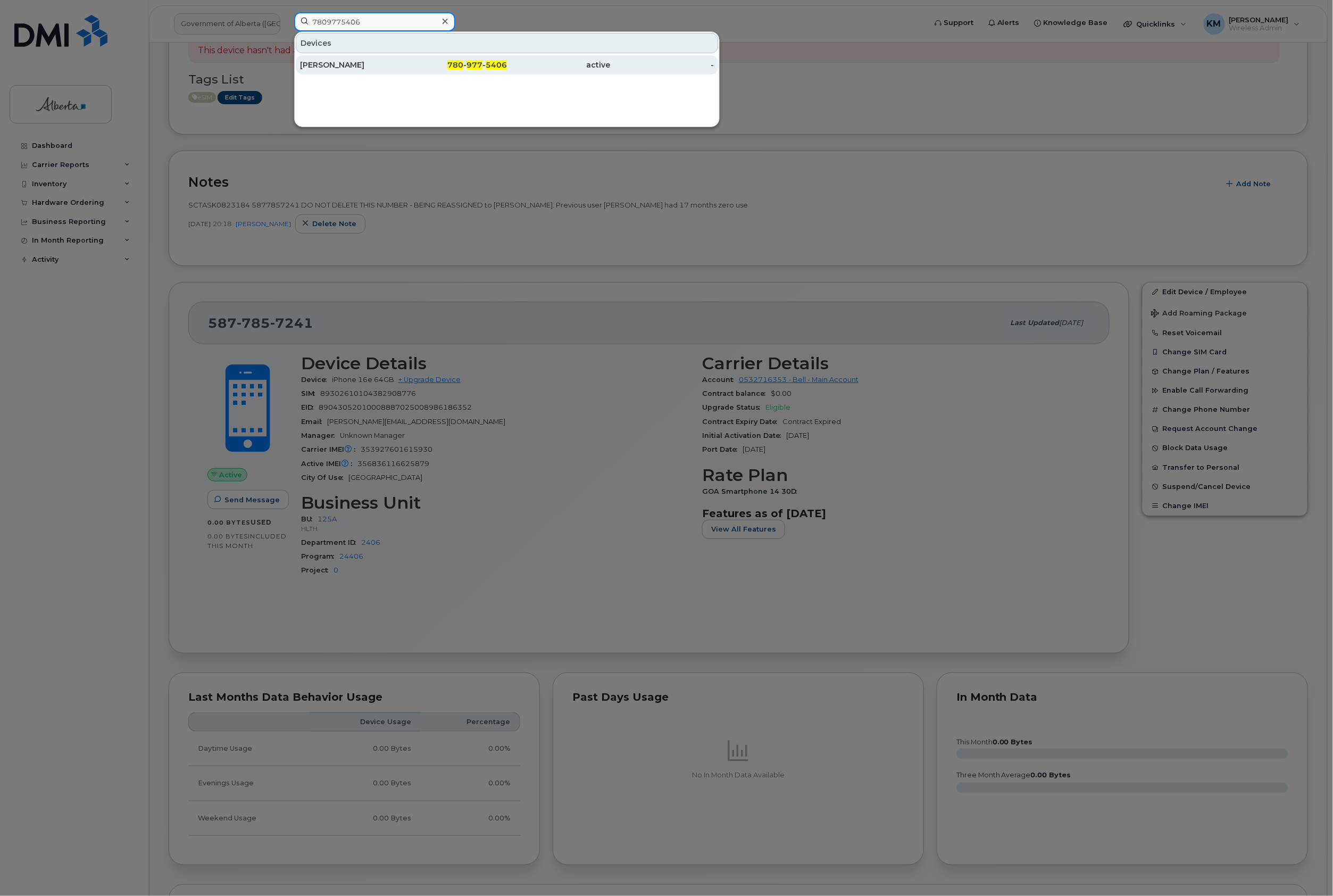
type input "7809775406"
click at [391, 69] on div "[PERSON_NAME]" at bounding box center [351, 65] width 104 height 11
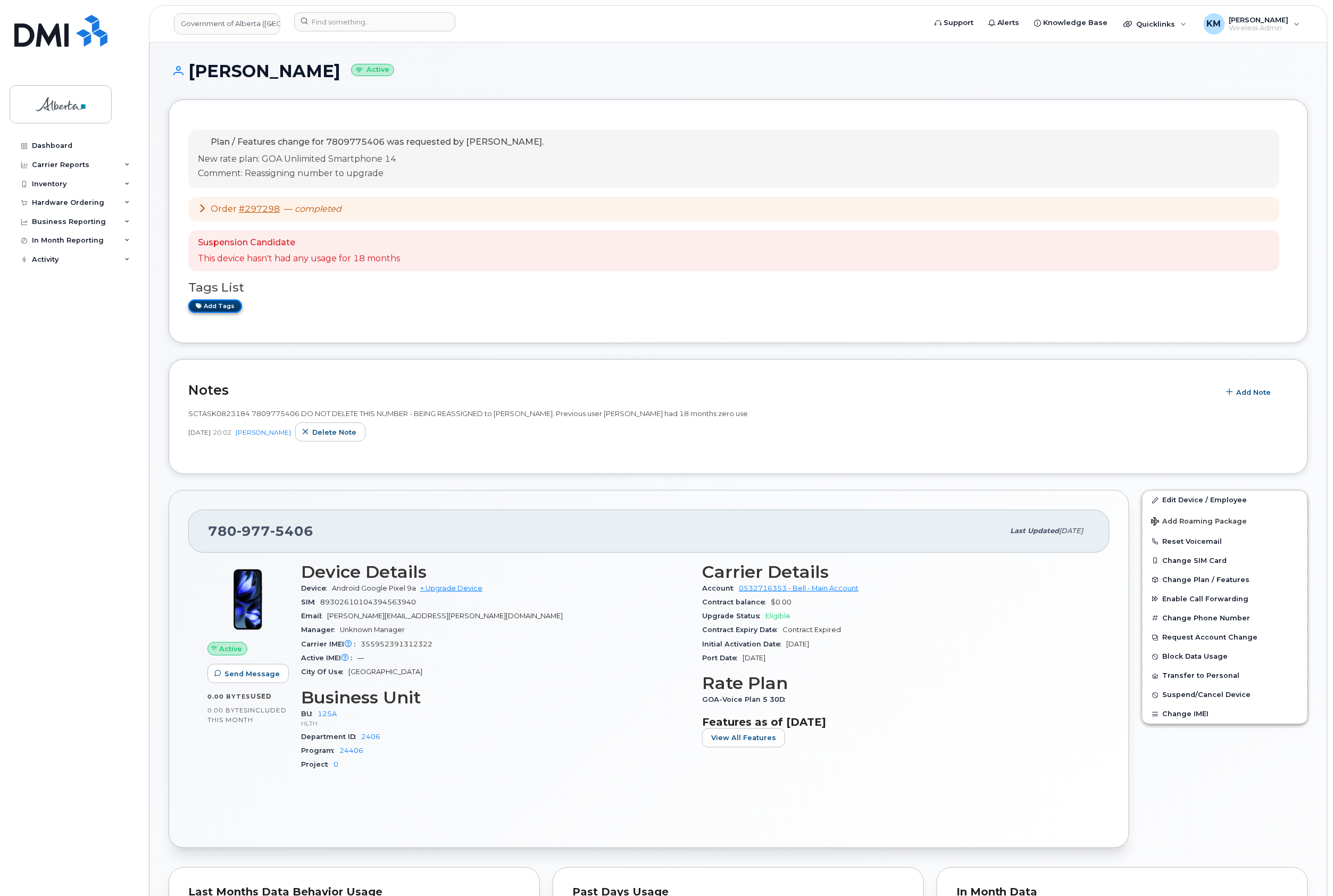
click at [226, 311] on link "Add tags" at bounding box center [215, 306] width 54 height 13
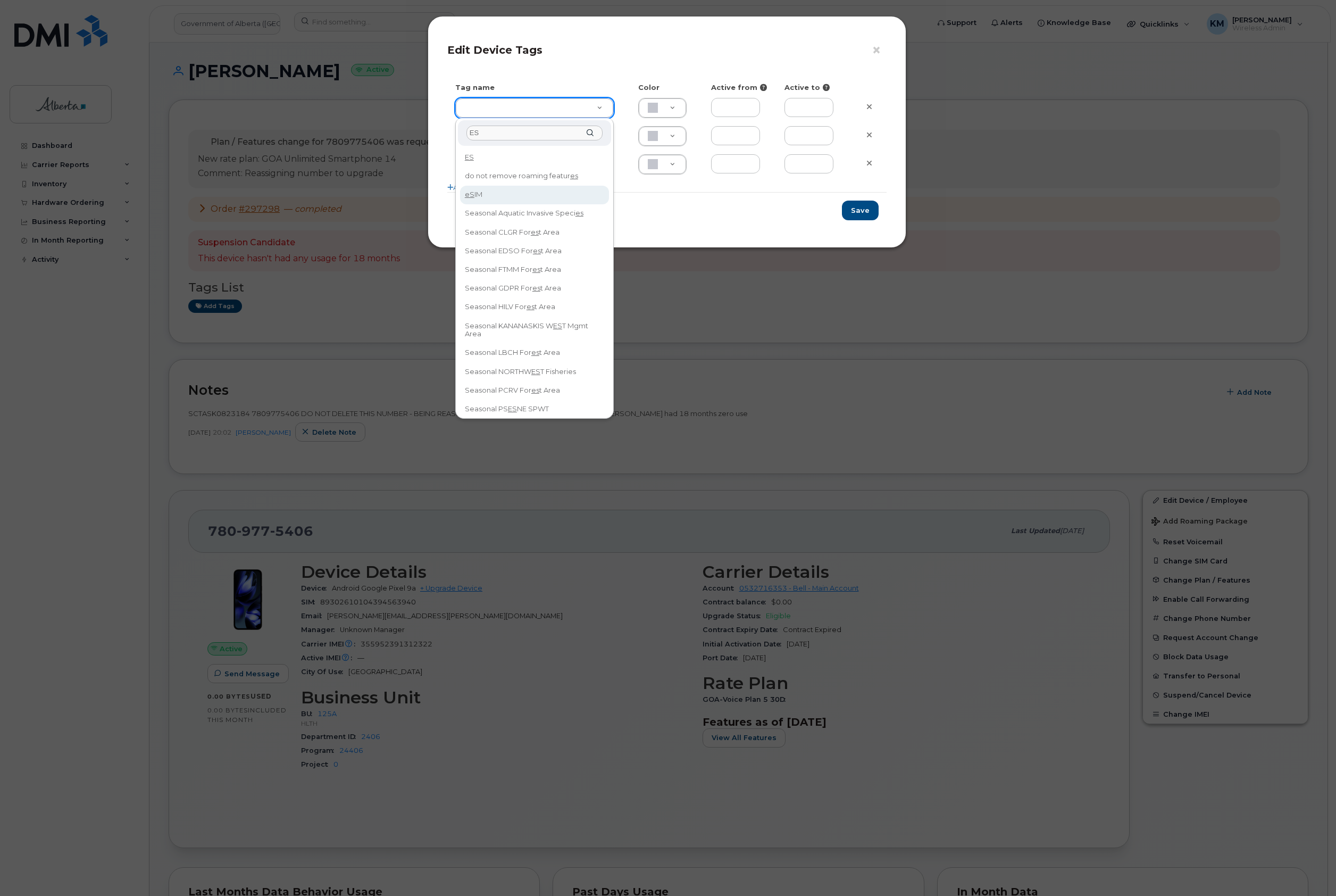
type input "ES"
type input "eSIM"
type input "D6CDC1"
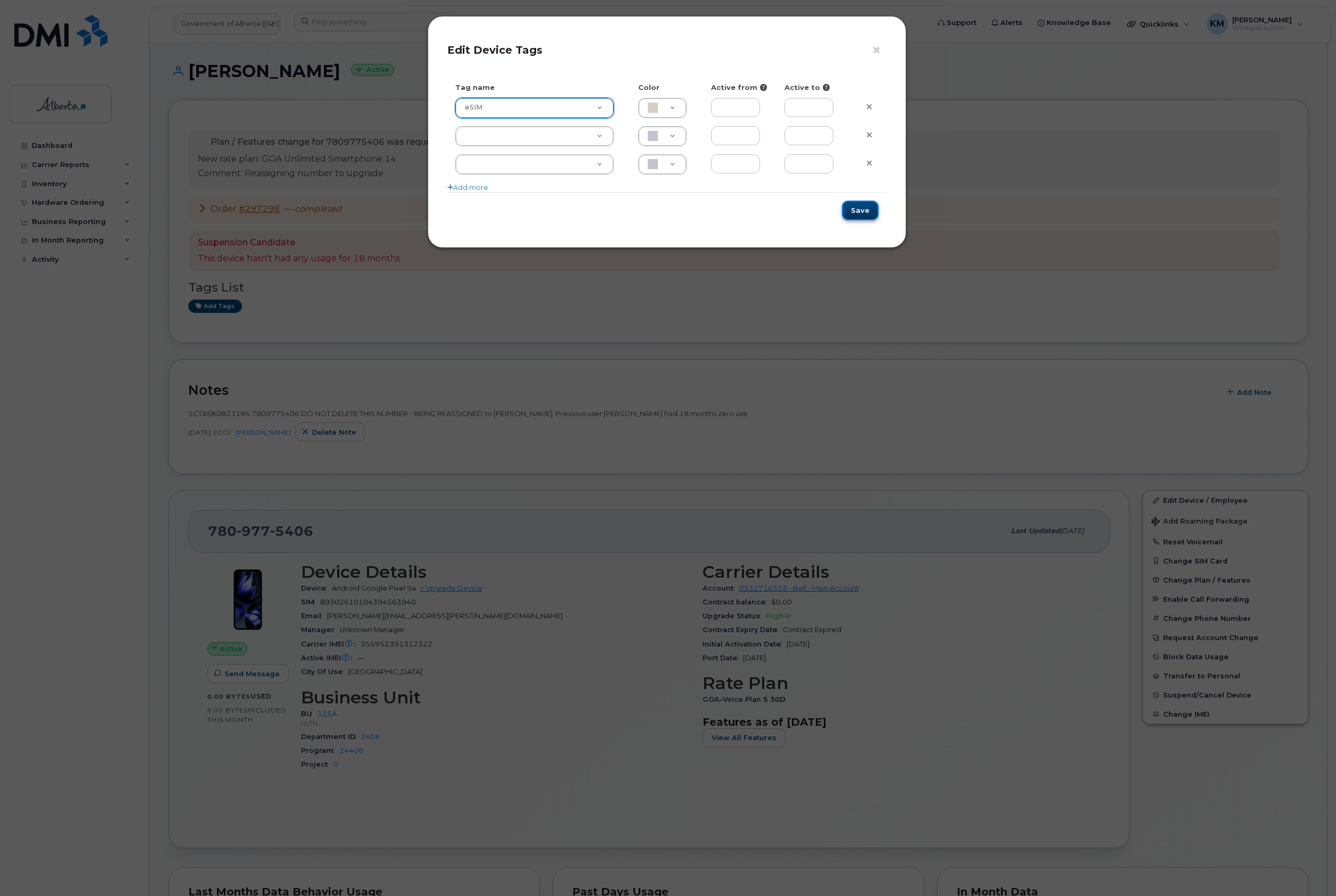
click at [847, 213] on button "Save" at bounding box center [860, 210] width 37 height 19
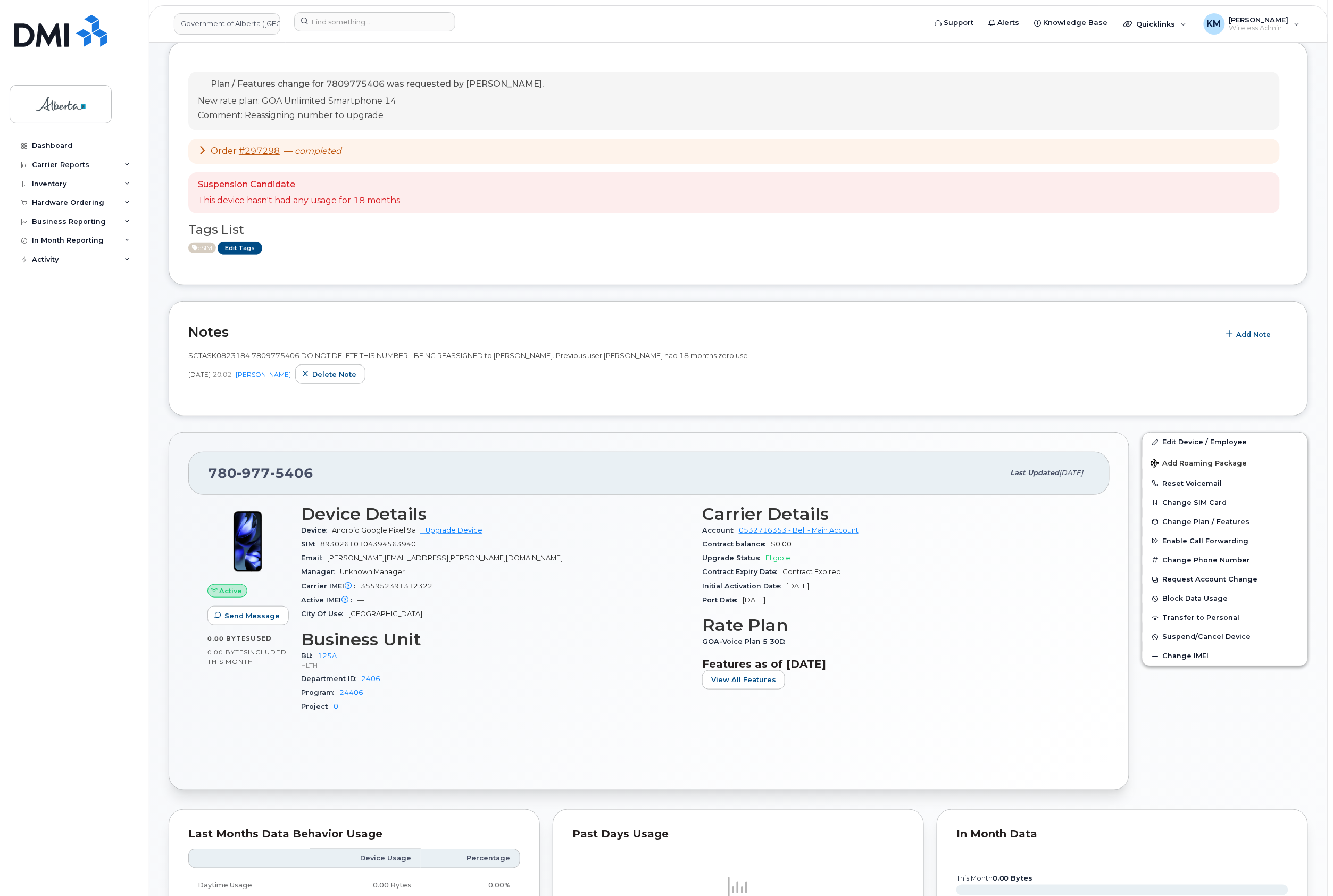
scroll to position [71, 0]
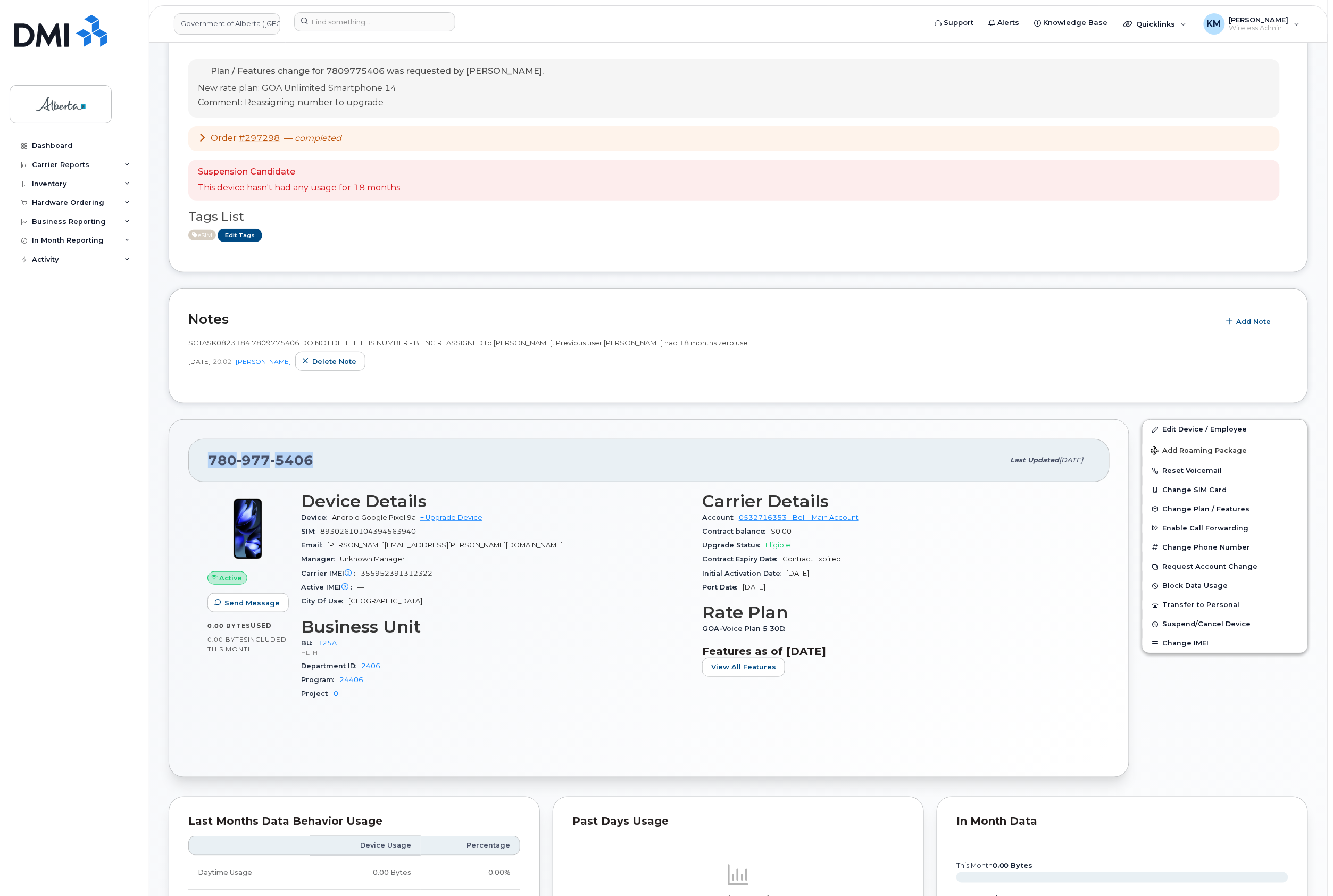
drag, startPoint x: 319, startPoint y: 465, endPoint x: 197, endPoint y: 463, distance: 122.0
click at [197, 463] on div "780 977 5406 Last updated Aug 08, 2025" at bounding box center [649, 459] width 922 height 42
copy span "780 977 5406"
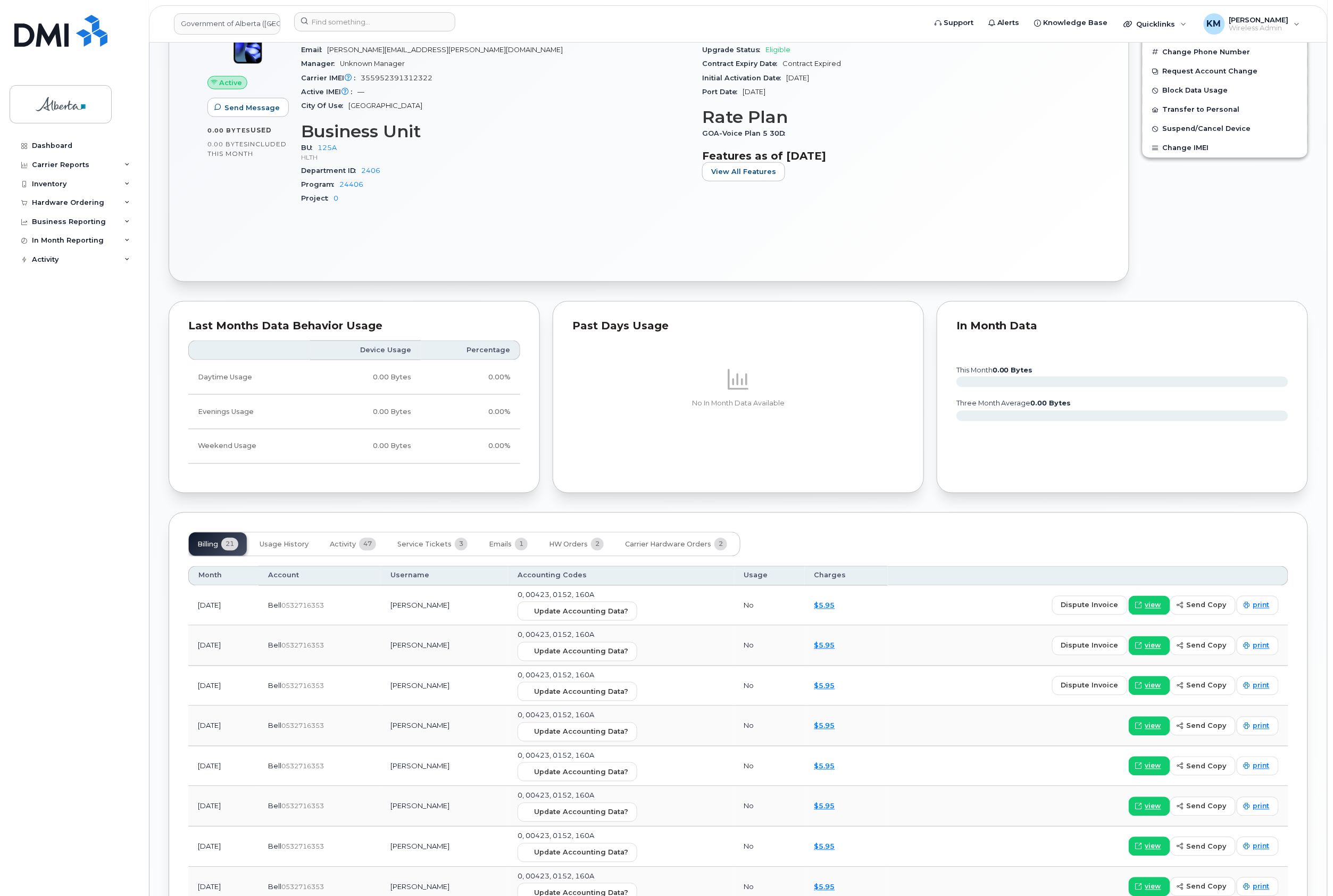
scroll to position [567, 0]
click at [341, 548] on span "Activity" at bounding box center [343, 543] width 26 height 8
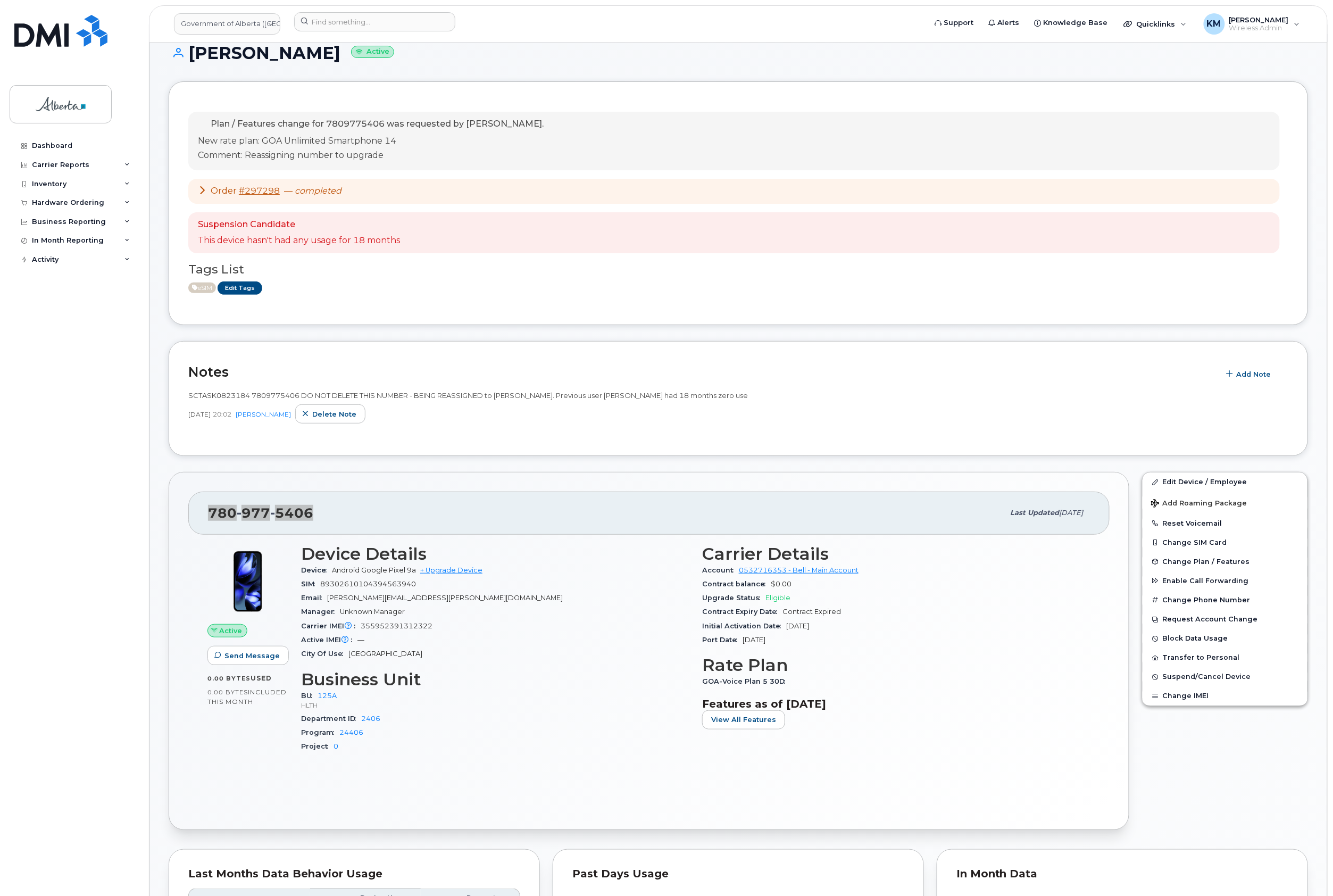
scroll to position [0, 0]
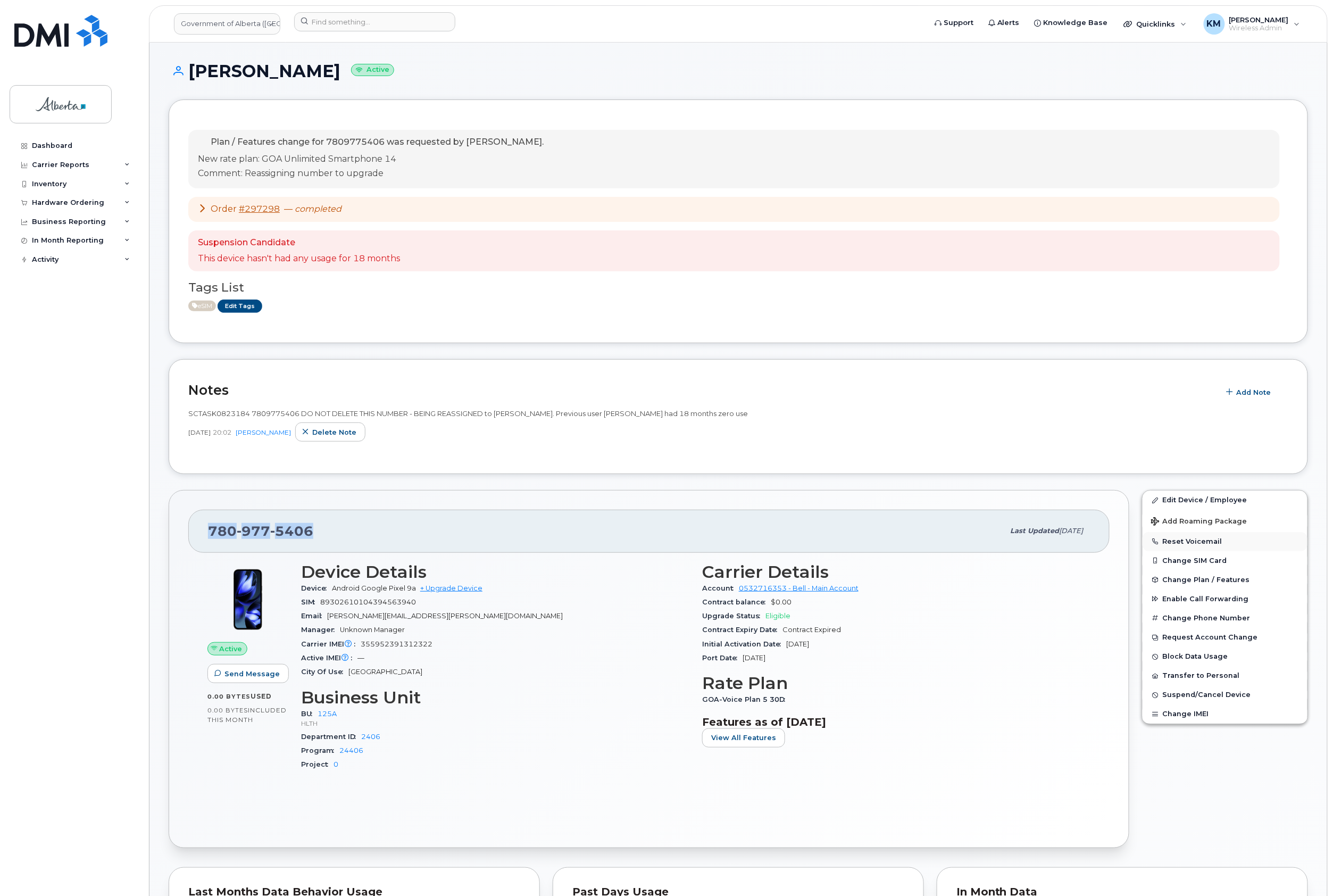
click at [1207, 537] on button "Reset Voicemail" at bounding box center [1226, 541] width 165 height 19
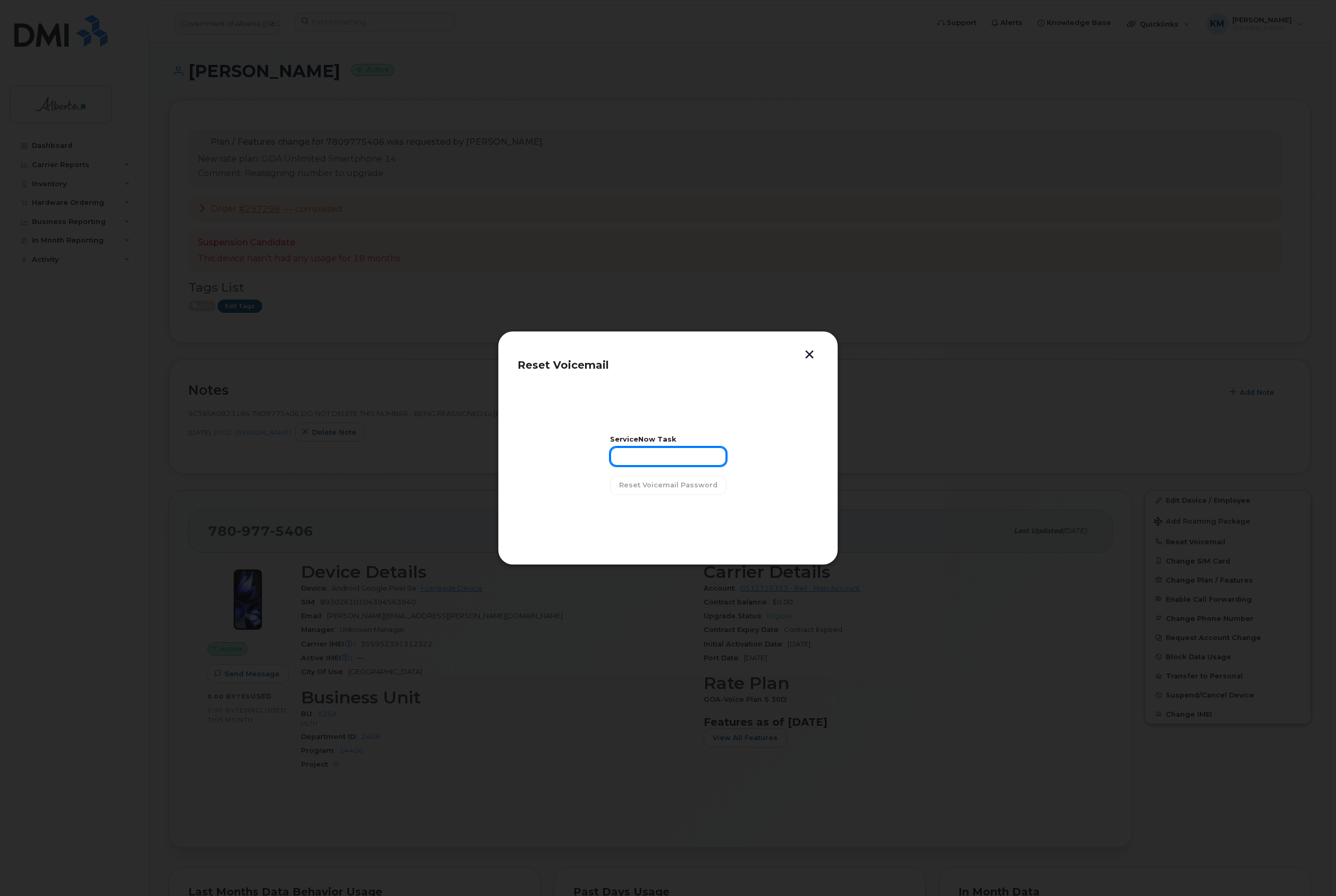
click at [639, 459] on input "text" at bounding box center [668, 456] width 116 height 19
type input "SCTASK0823184"
click at [683, 486] on span "Reset Voicemail Password" at bounding box center [668, 484] width 98 height 10
click at [679, 504] on button "Close" at bounding box center [668, 512] width 39 height 19
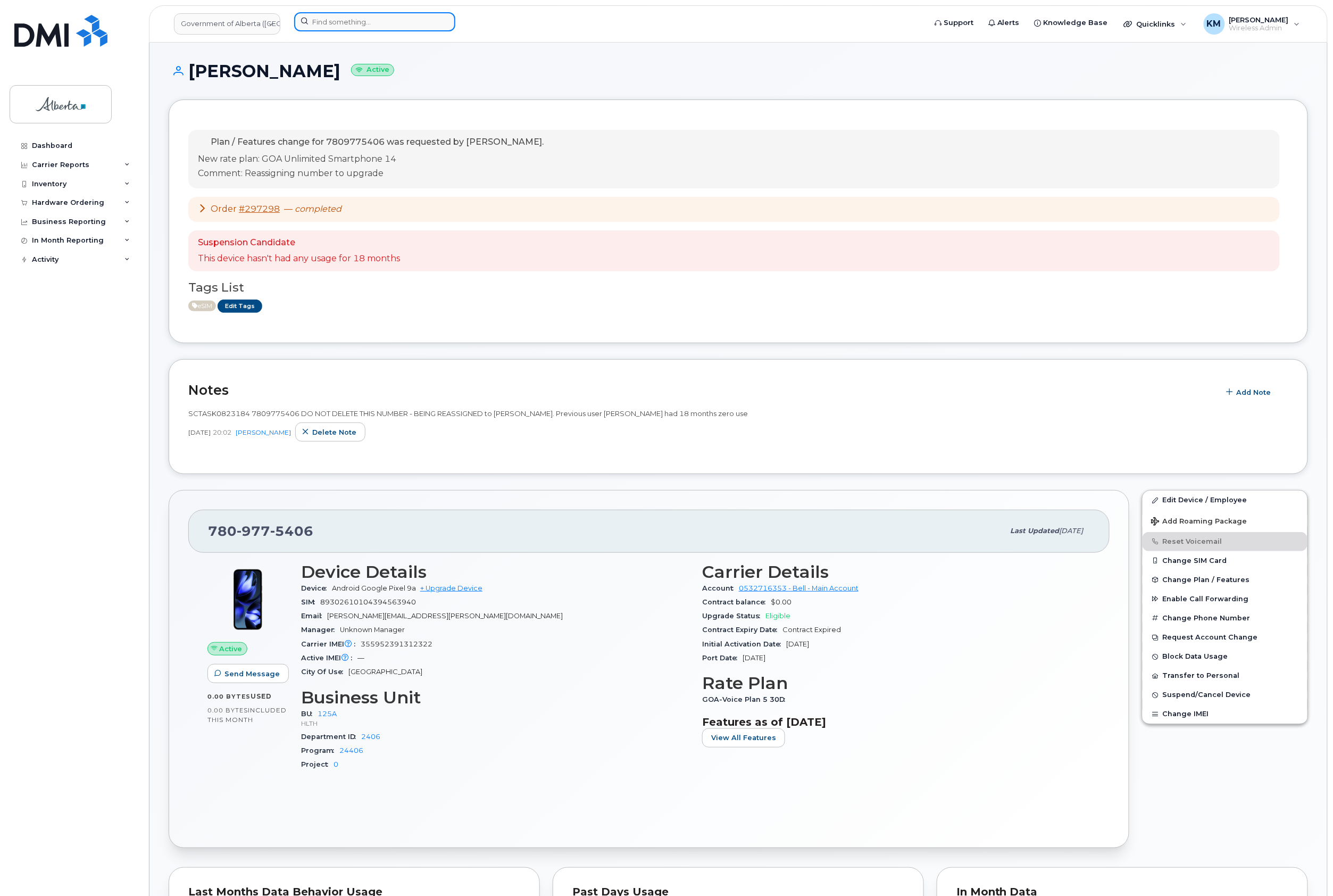
click at [380, 25] on input at bounding box center [375, 21] width 161 height 19
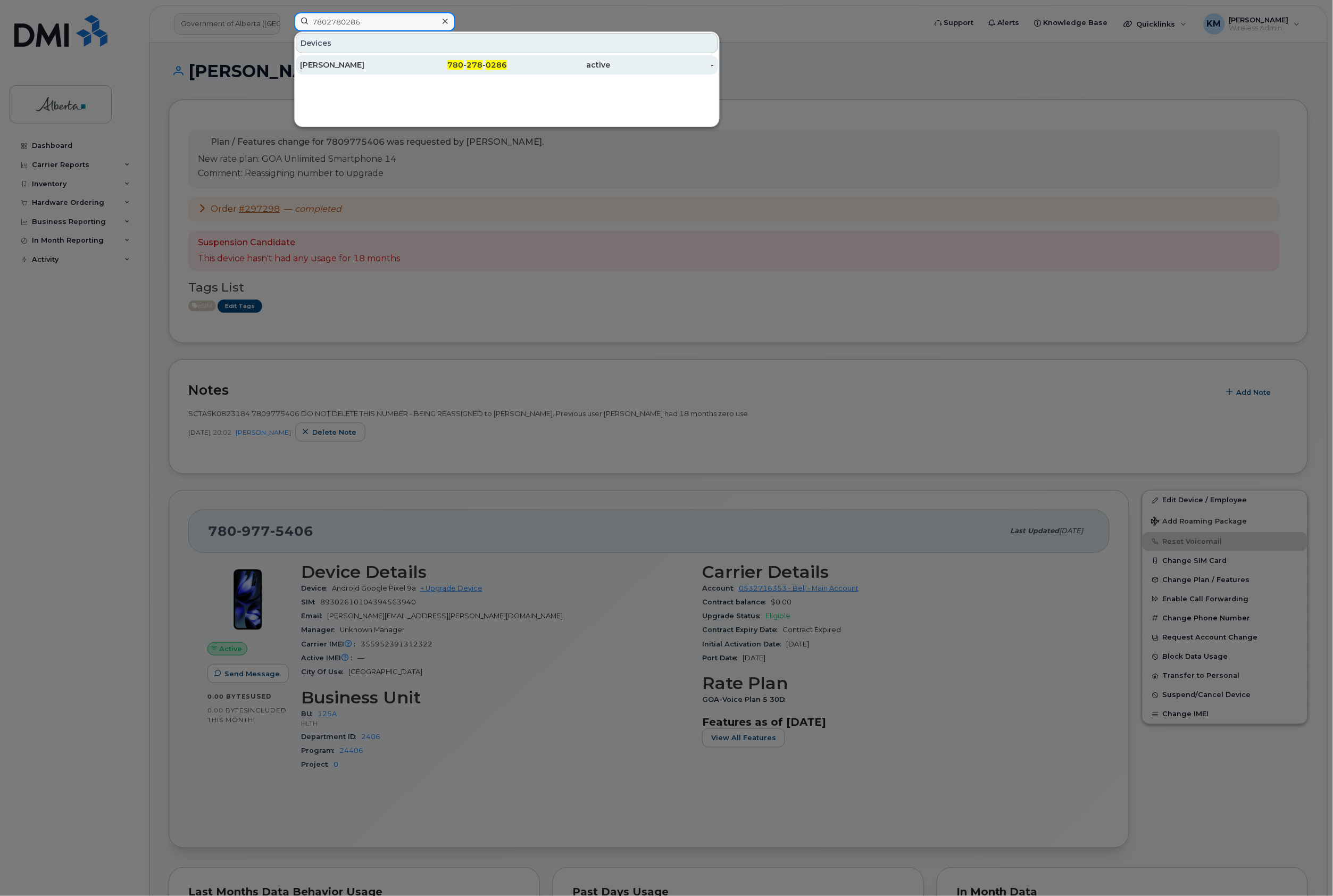
type input "7802780286"
click at [507, 72] on div "780 - 278 - 0286" at bounding box center [559, 64] width 104 height 19
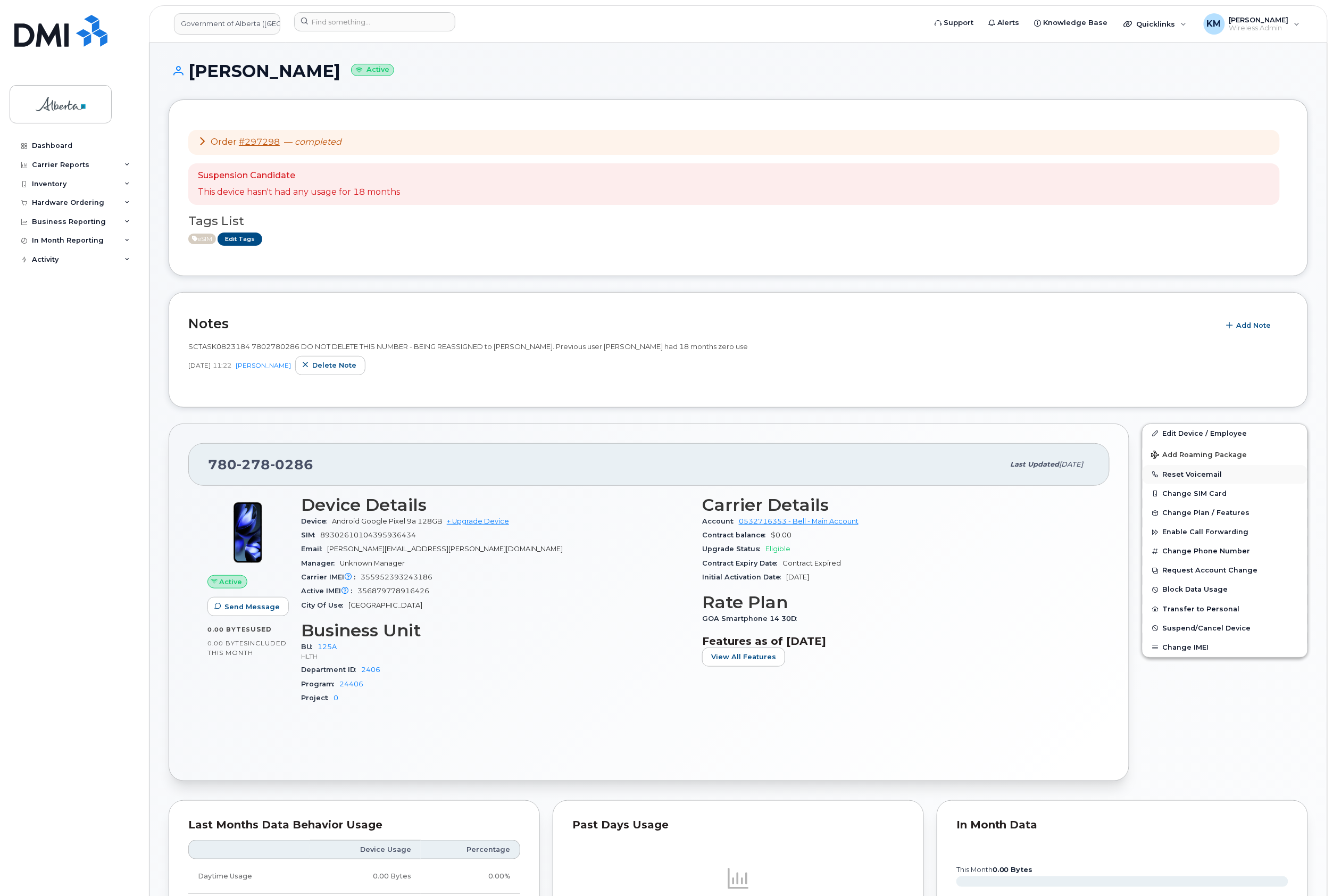
click at [1183, 470] on button "Reset Voicemail" at bounding box center [1226, 474] width 165 height 19
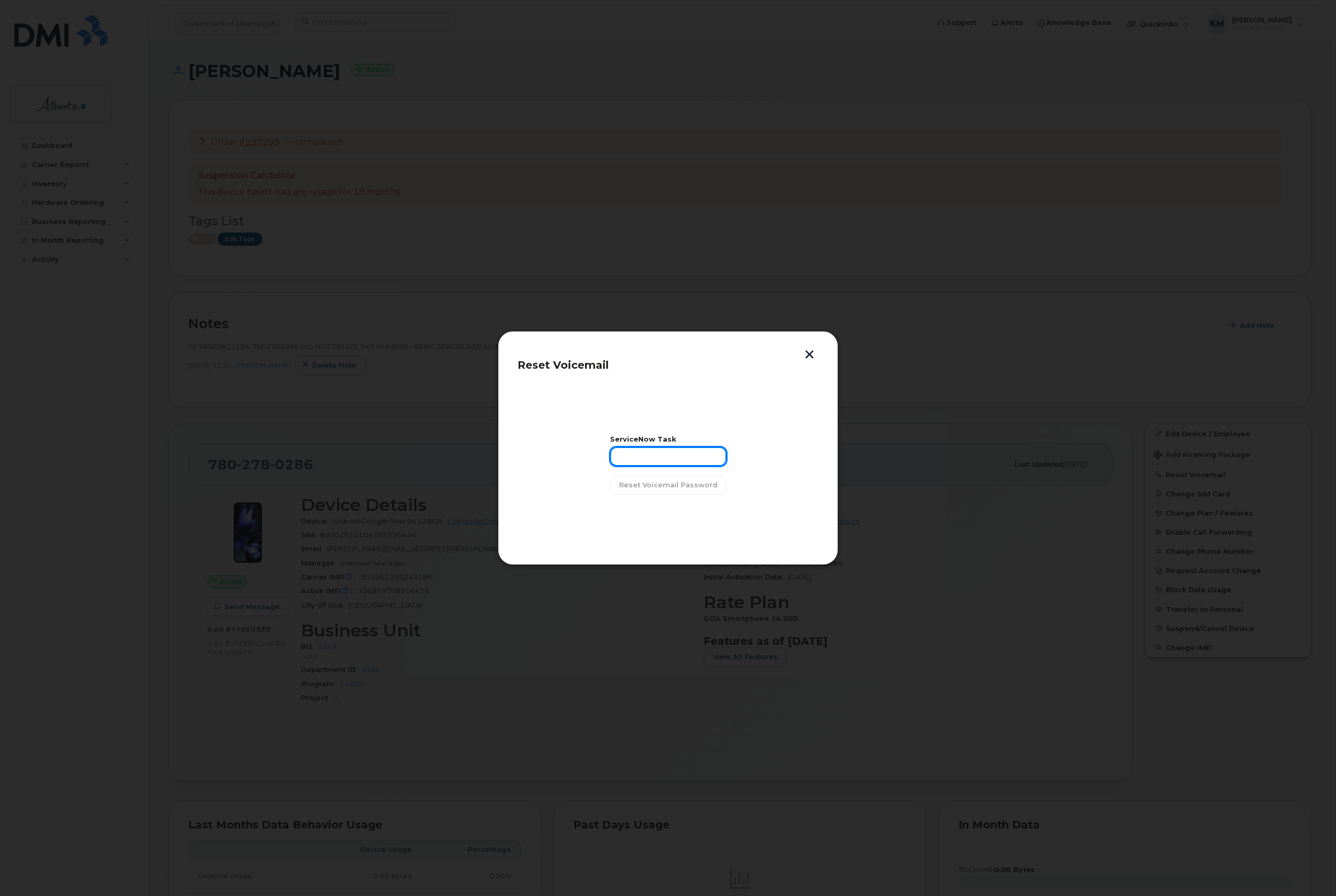
click at [683, 454] on input "text" at bounding box center [668, 456] width 116 height 19
type input "sCTASK0823184"
click at [690, 485] on span "Reset Voicemail Password" at bounding box center [668, 484] width 98 height 10
click at [679, 517] on button "Close" at bounding box center [668, 512] width 39 height 19
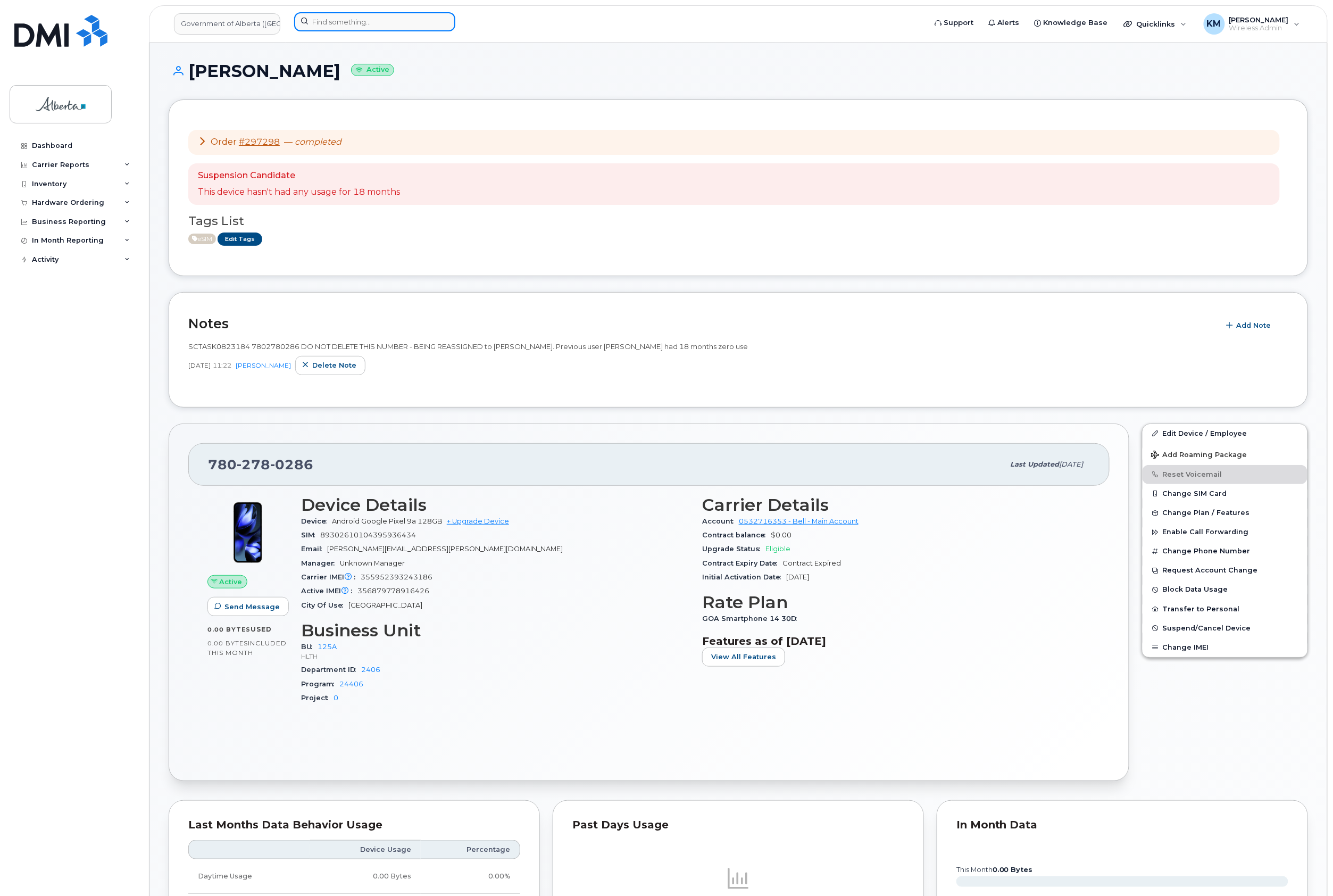
click at [348, 29] on input at bounding box center [375, 21] width 161 height 19
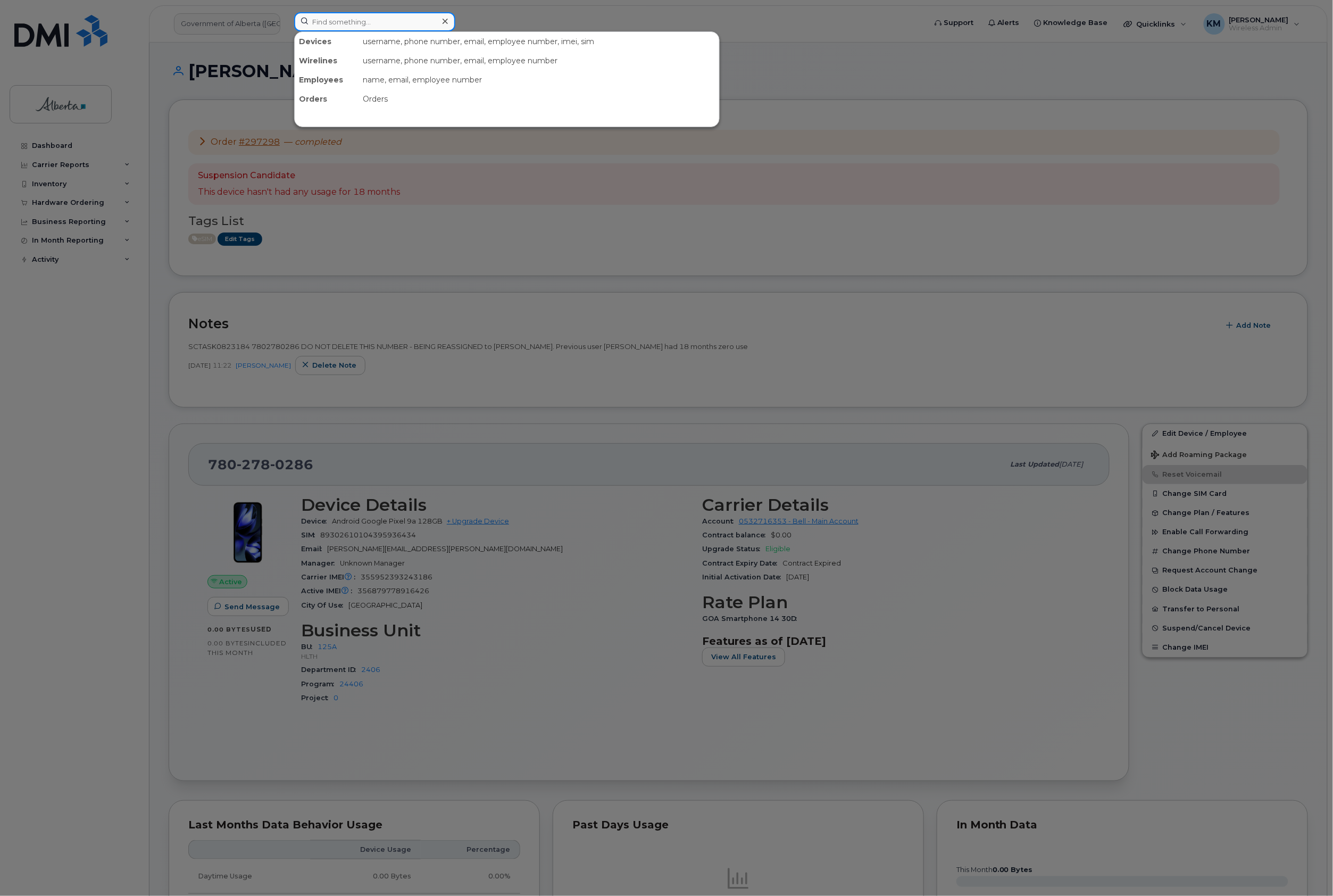
click at [349, 30] on input at bounding box center [375, 21] width 161 height 19
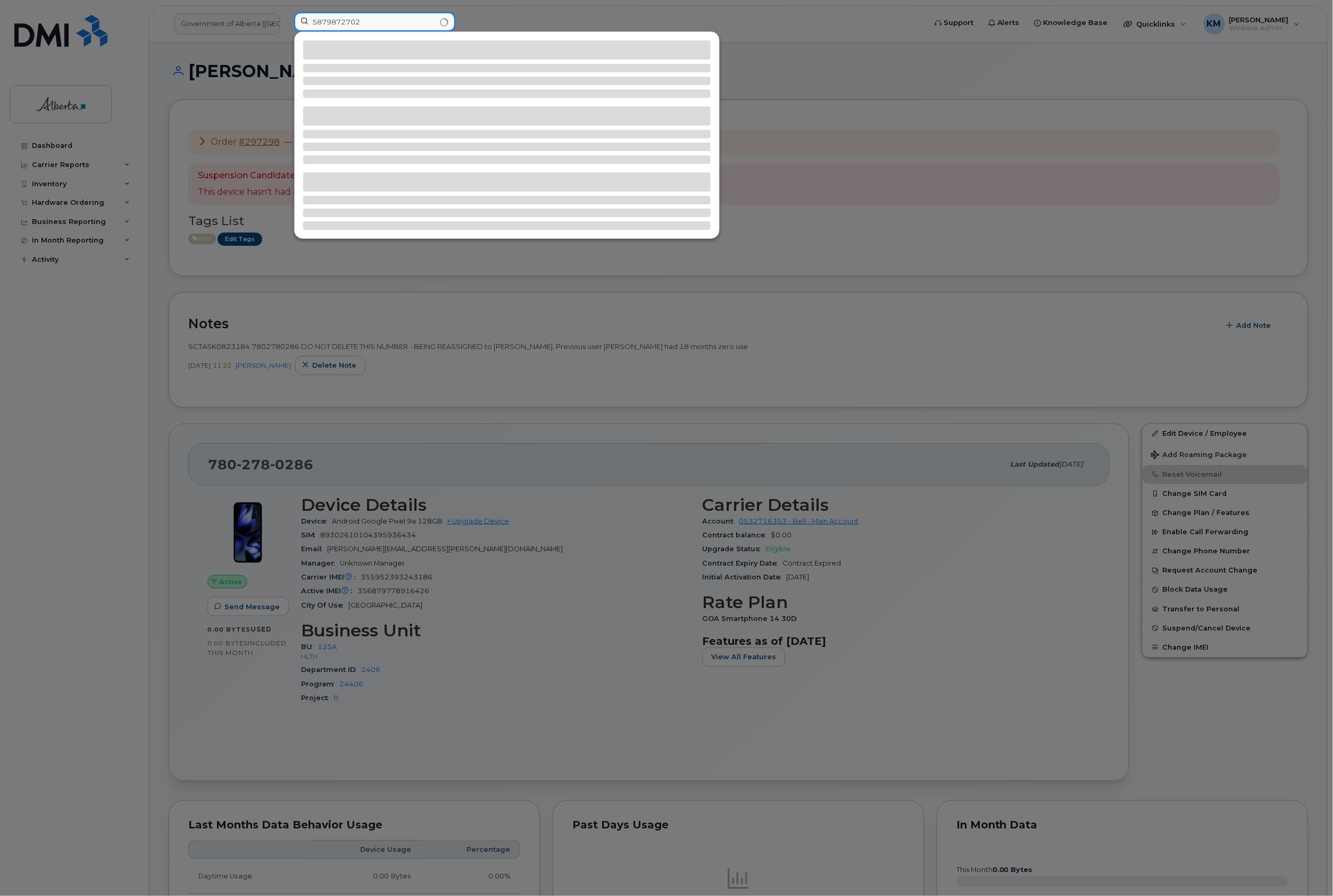
type input "5879872702"
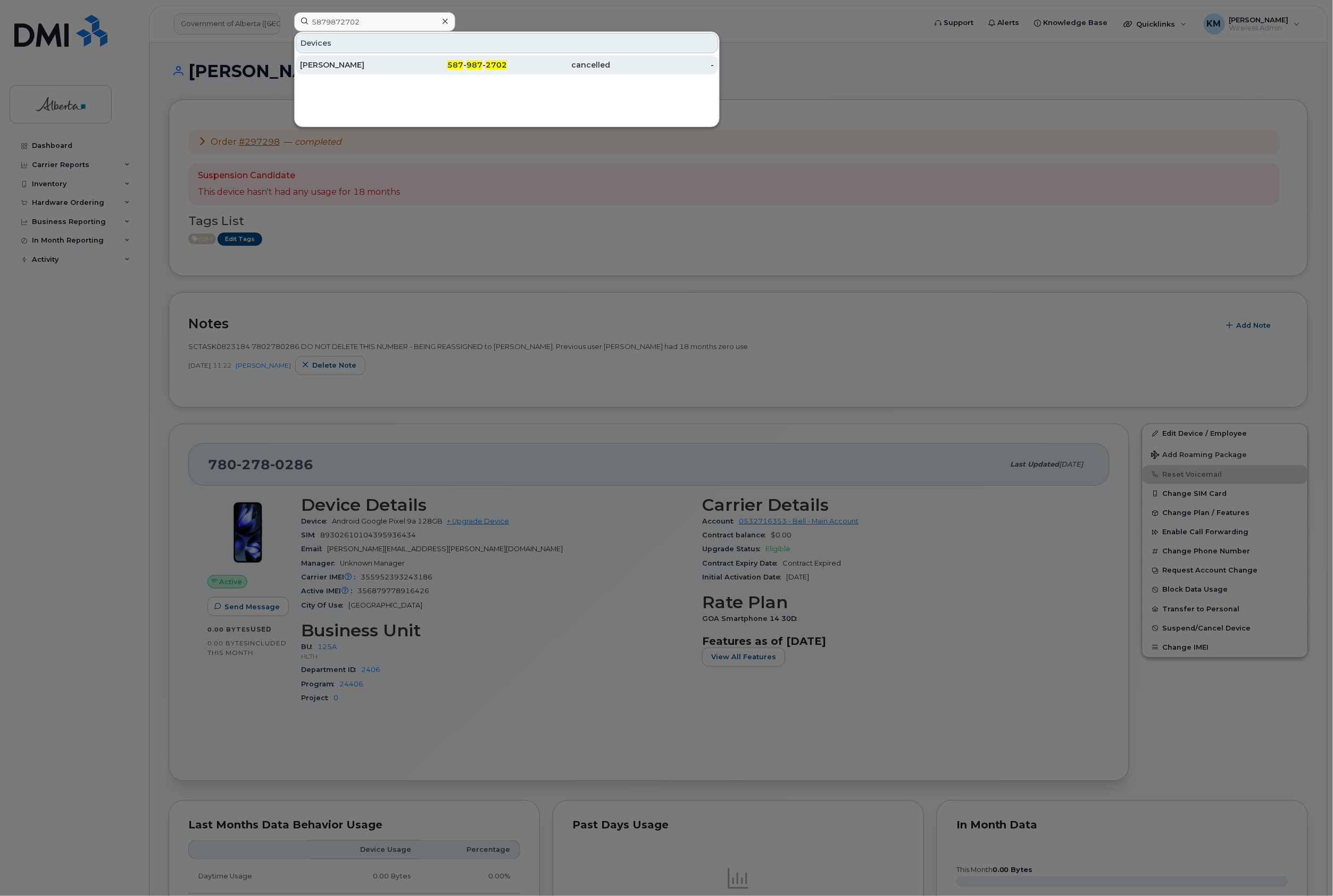
click at [385, 67] on div "Michael Cardozo" at bounding box center [351, 65] width 104 height 11
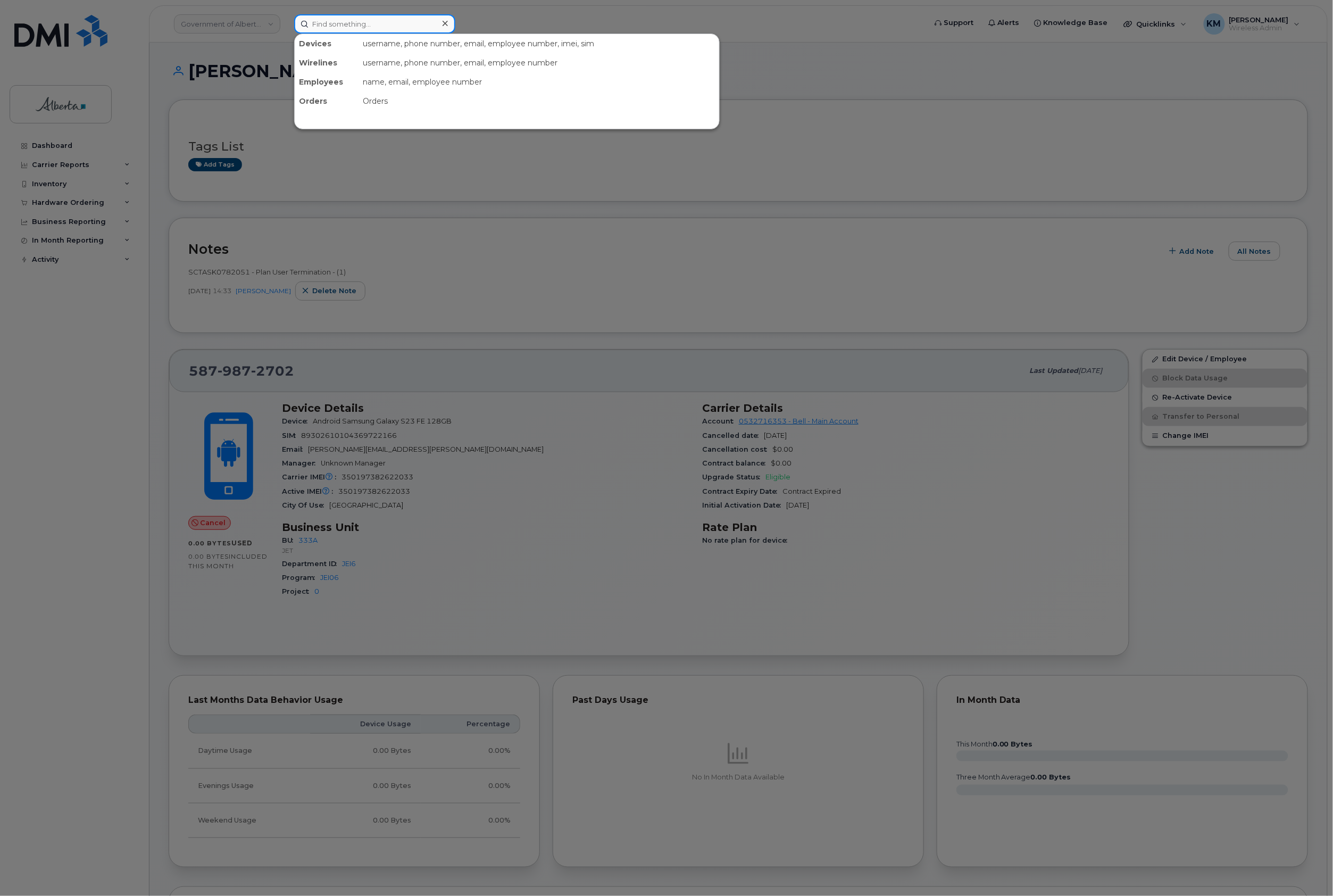
click at [322, 30] on input at bounding box center [375, 24] width 161 height 19
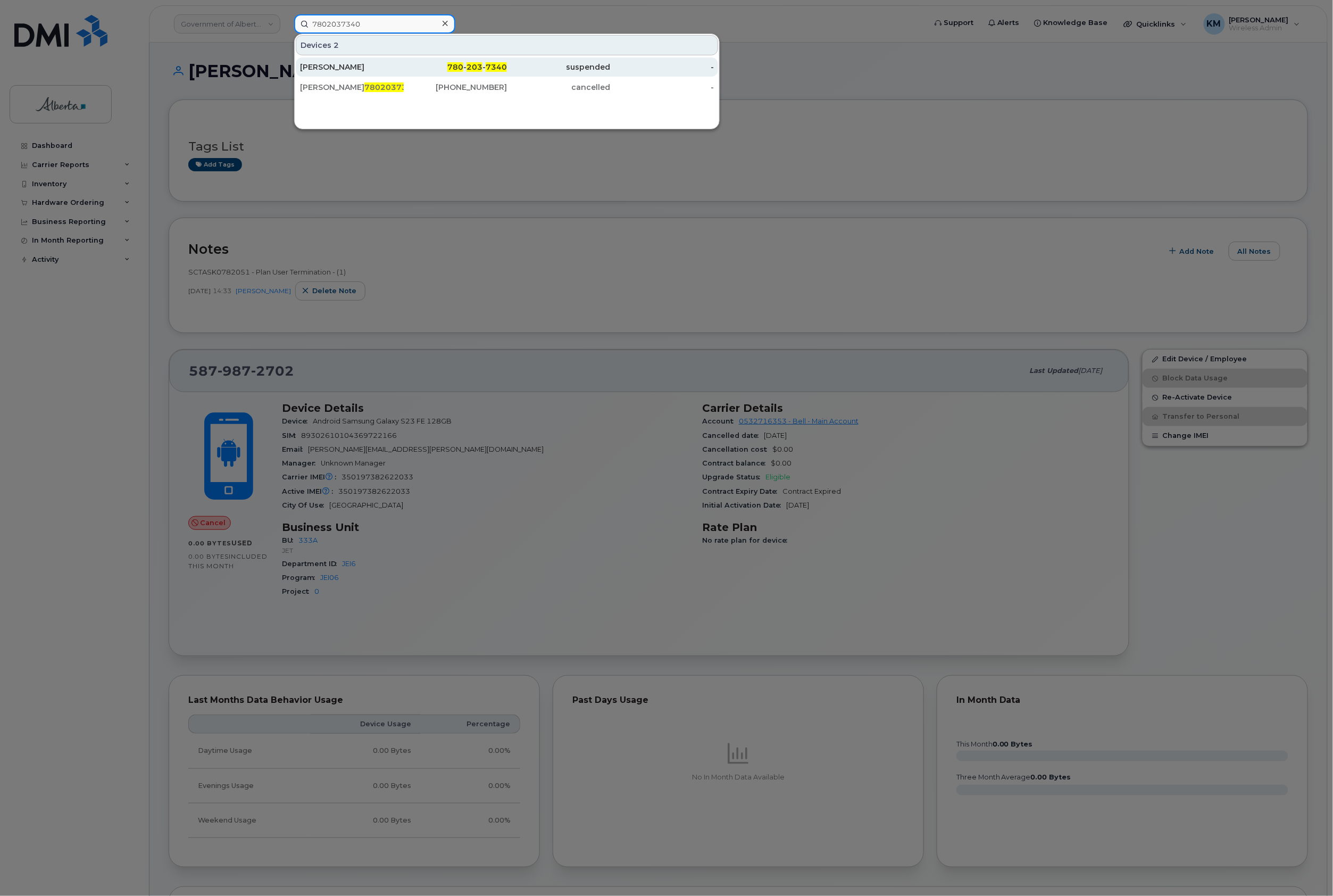
type input "7802037340"
click at [358, 69] on div "[PERSON_NAME]" at bounding box center [351, 67] width 104 height 11
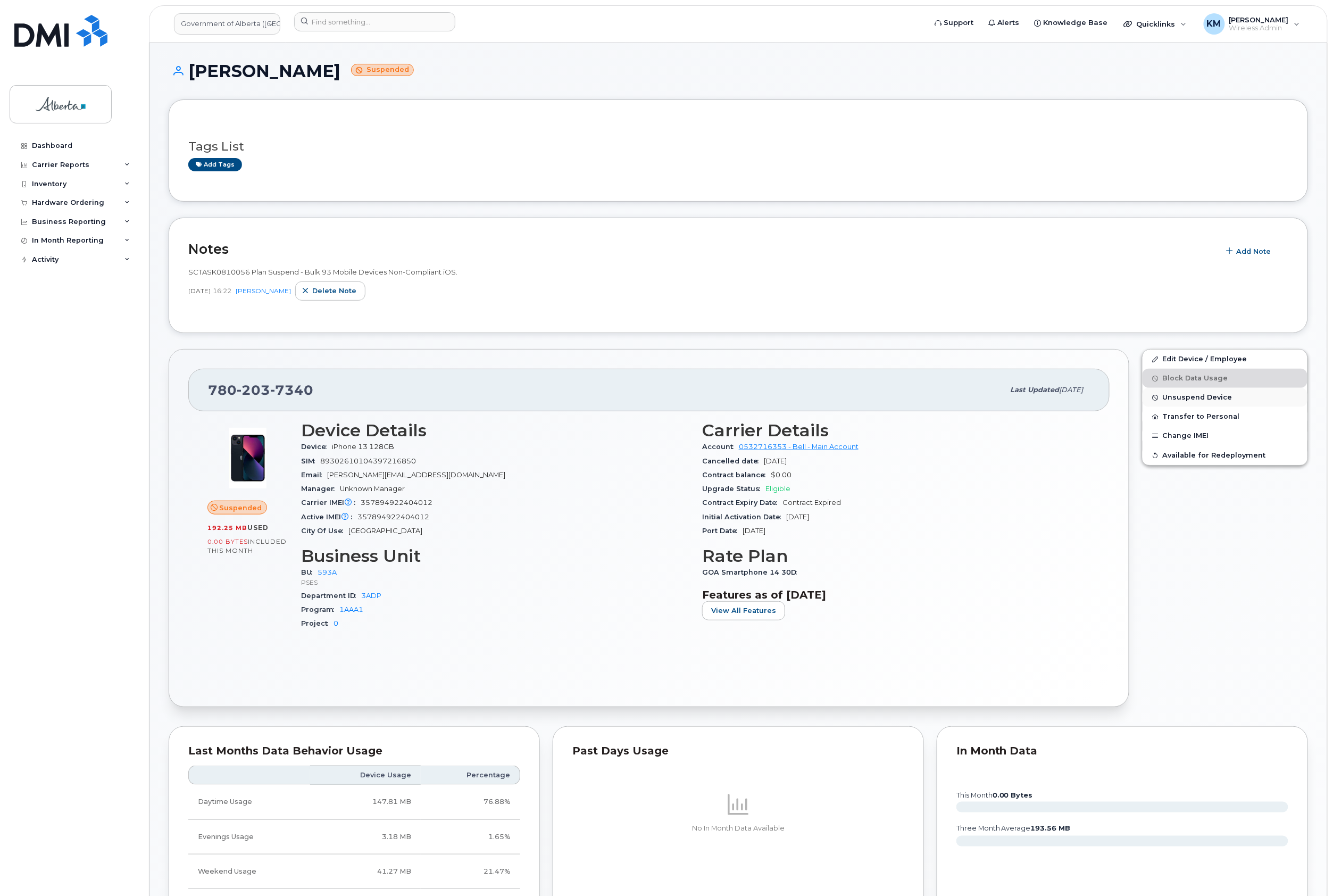
click at [1180, 397] on span "Unsuspend Device" at bounding box center [1198, 397] width 70 height 8
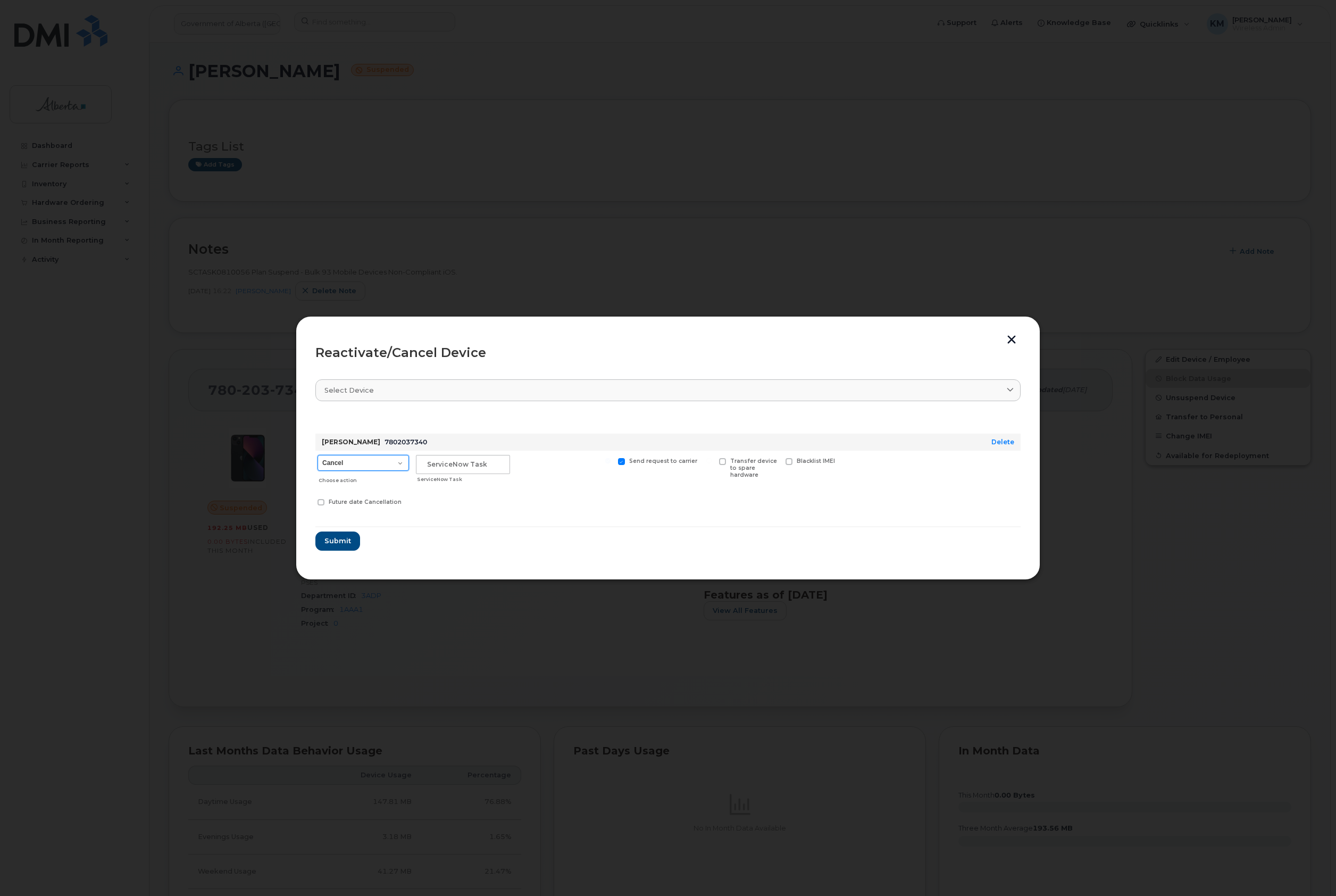
click at [401, 459] on select "Cancel Suspend - Extend Suspension Reactivate" at bounding box center [363, 462] width 92 height 16
select select "[object Object]"
click at [317, 455] on select "Cancel Suspend - Extend Suspension Reactivate" at bounding box center [363, 462] width 92 height 16
click at [466, 462] on input "text" at bounding box center [463, 464] width 94 height 19
type input "SCTASK0830554"
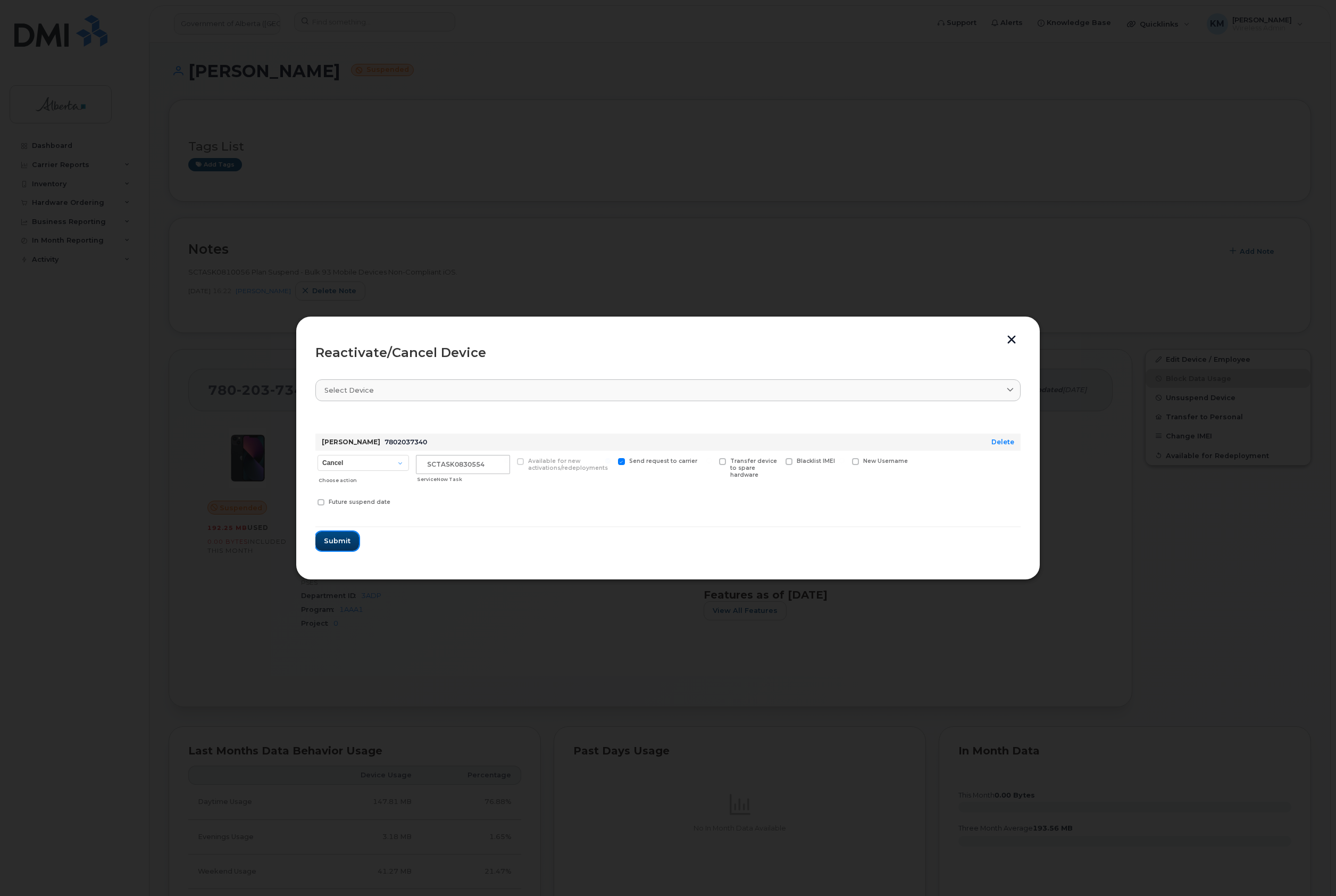
click at [319, 543] on button "Submit" at bounding box center [337, 540] width 44 height 19
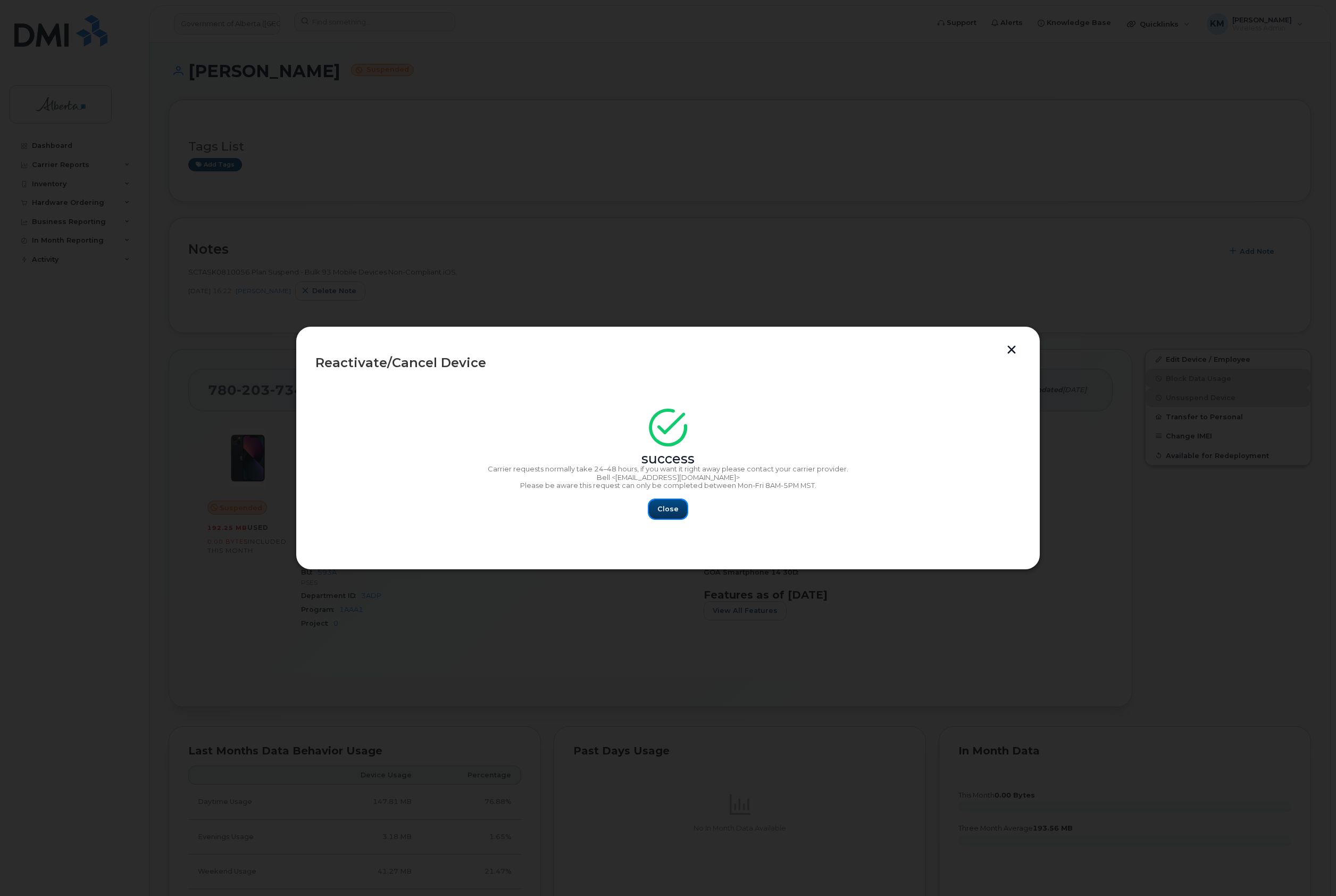
click at [679, 512] on button "Close" at bounding box center [668, 509] width 39 height 19
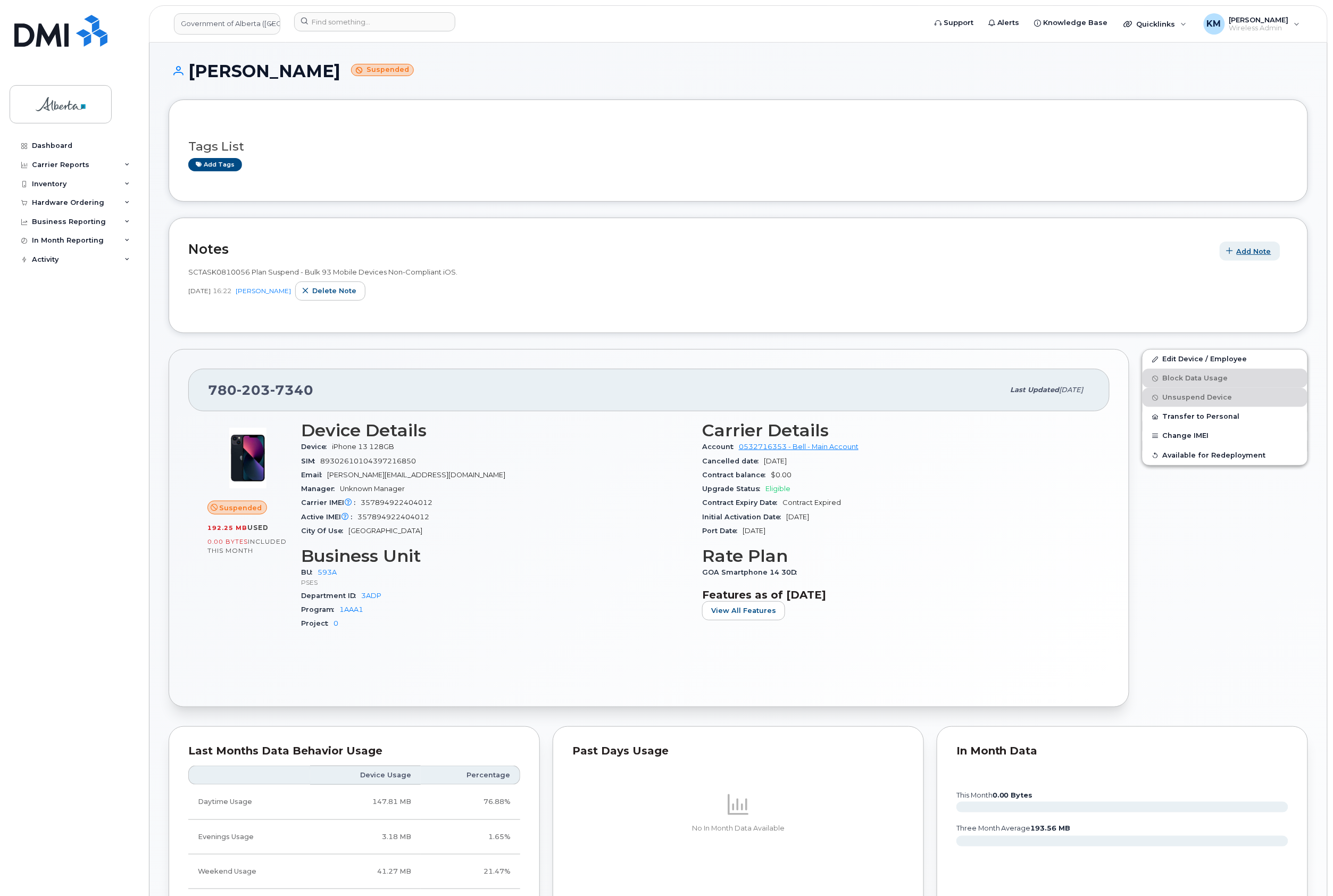
click at [1239, 247] on span "Add Note" at bounding box center [1254, 251] width 35 height 10
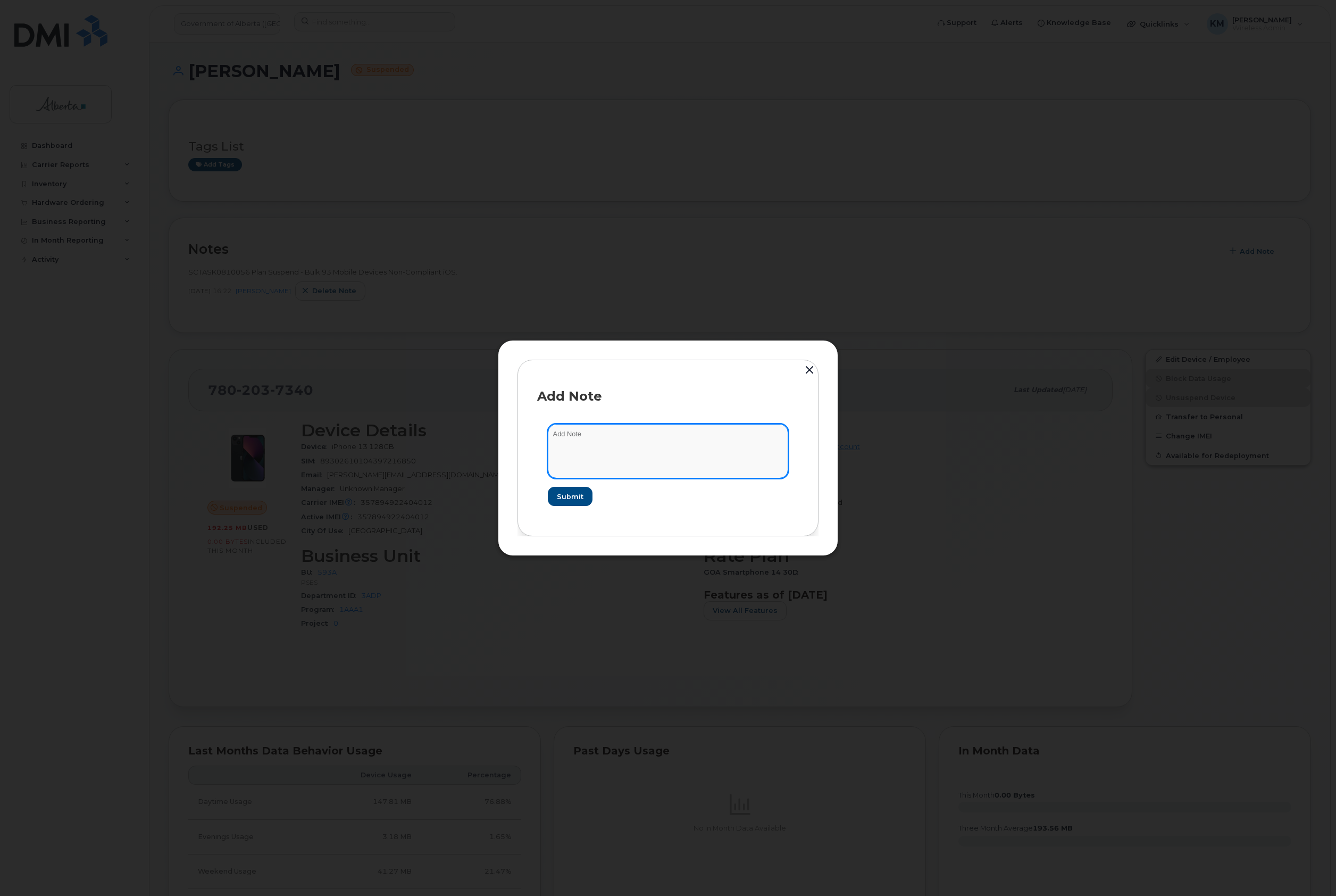
click at [616, 438] on textarea at bounding box center [668, 450] width 240 height 54
click at [729, 445] on textarea "SCTASK0830554 -" at bounding box center [668, 450] width 240 height 54
paste textarea "Plan Unsuspend - (1)"
type textarea "SCTASK0830554 - Plan Unsuspend - (1)"
click at [580, 496] on span "Submit" at bounding box center [569, 496] width 27 height 10
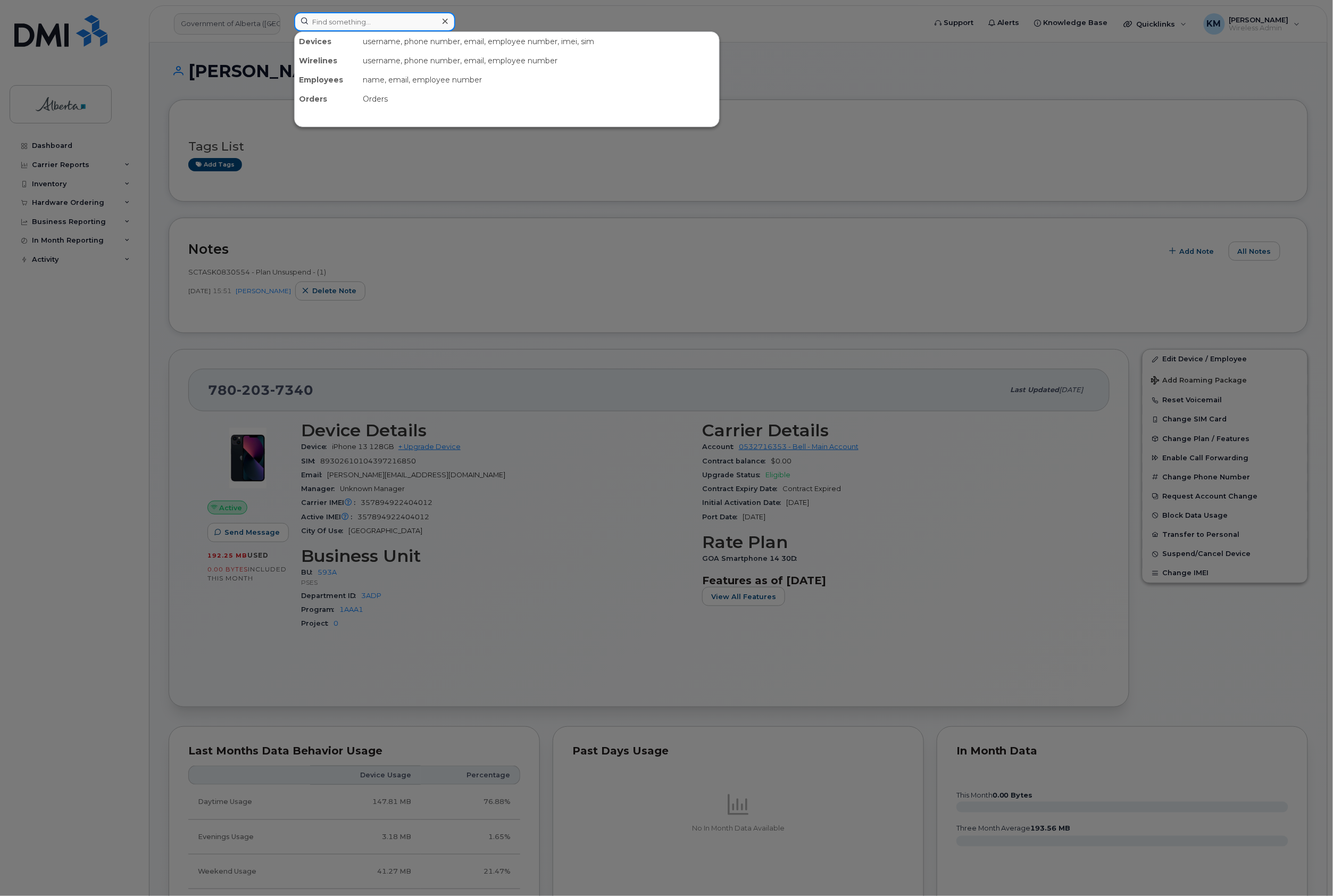
click at [334, 22] on input at bounding box center [375, 21] width 161 height 19
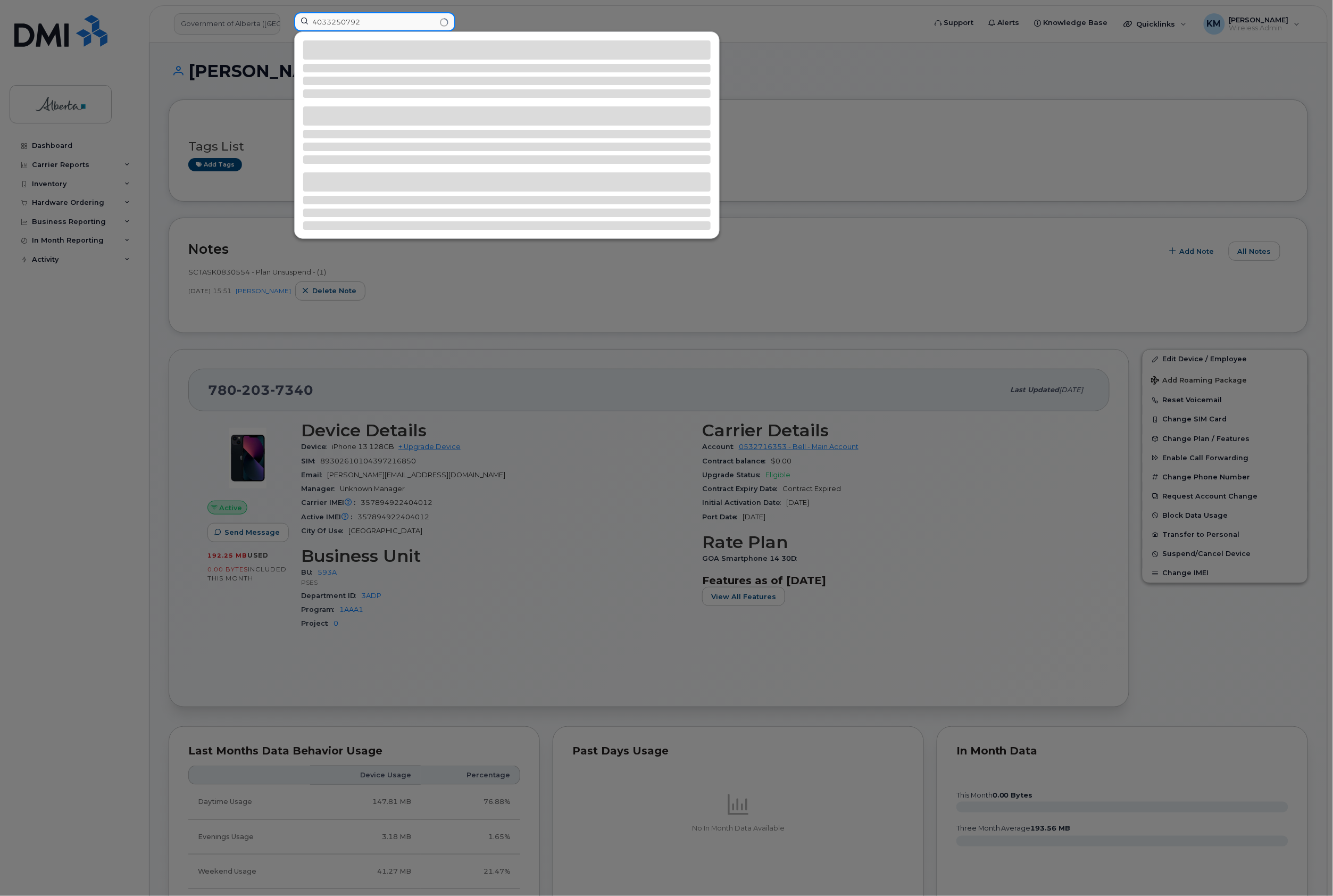
type input "4033250792"
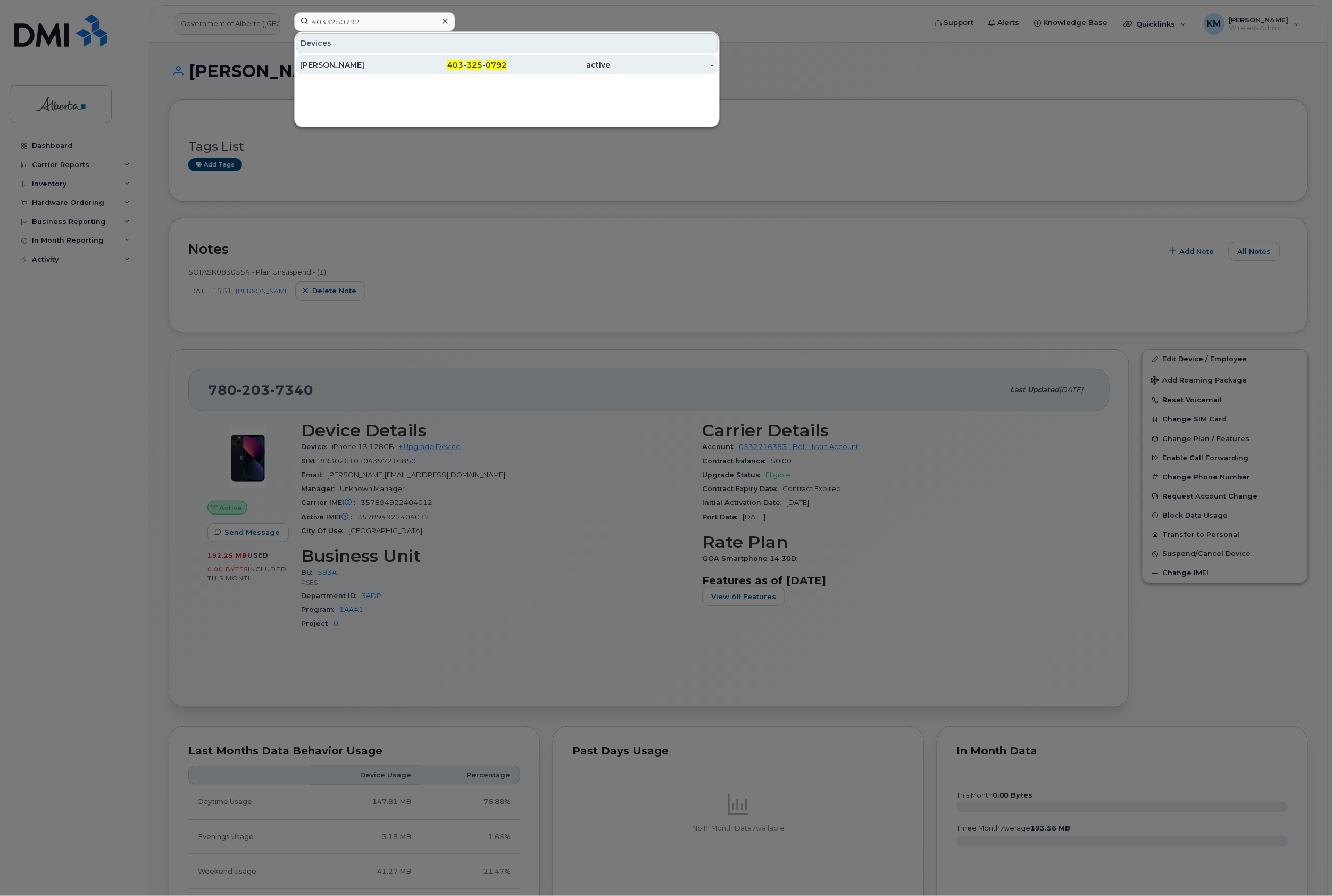
click at [362, 62] on div "[PERSON_NAME]" at bounding box center [351, 65] width 104 height 11
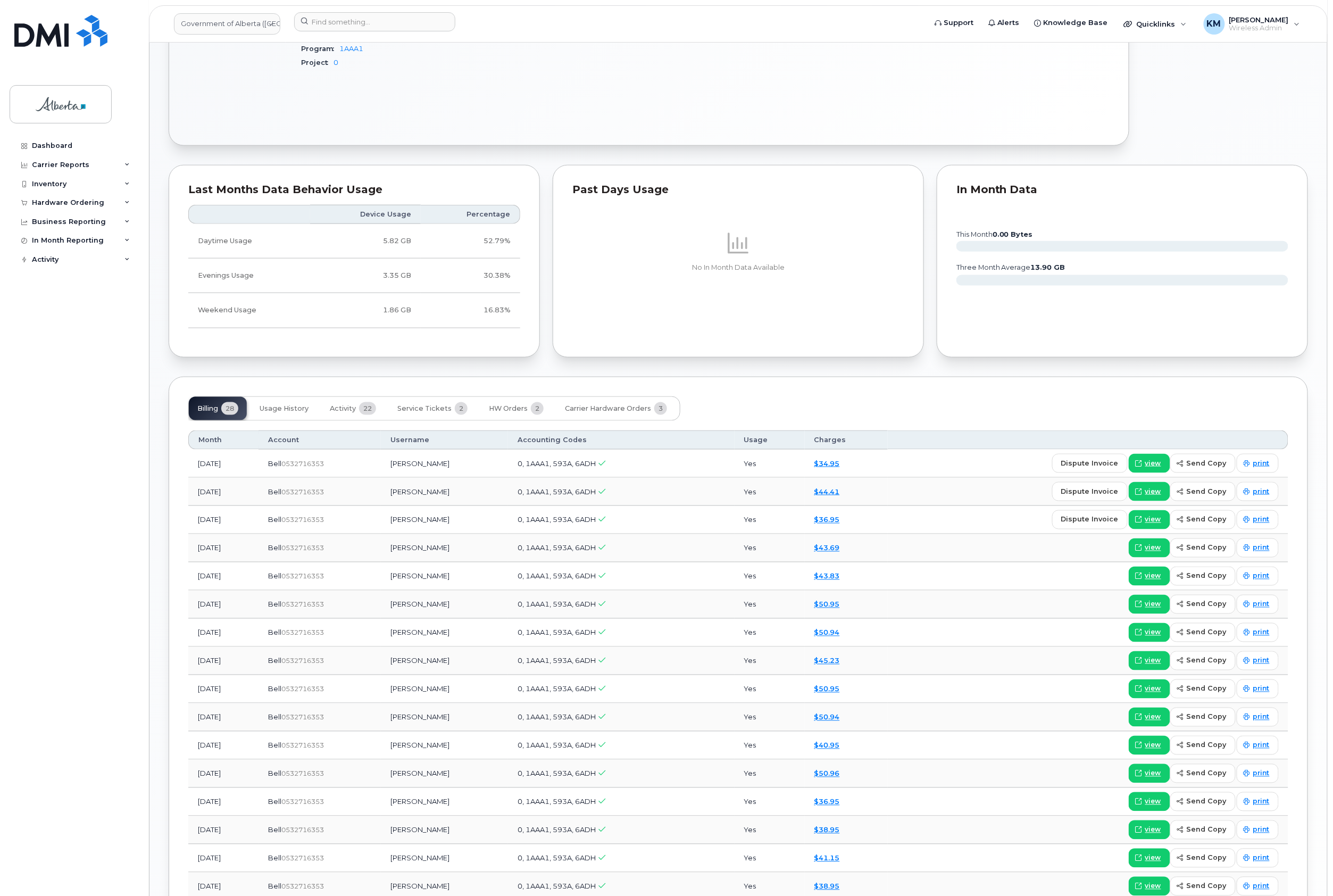
scroll to position [496, 0]
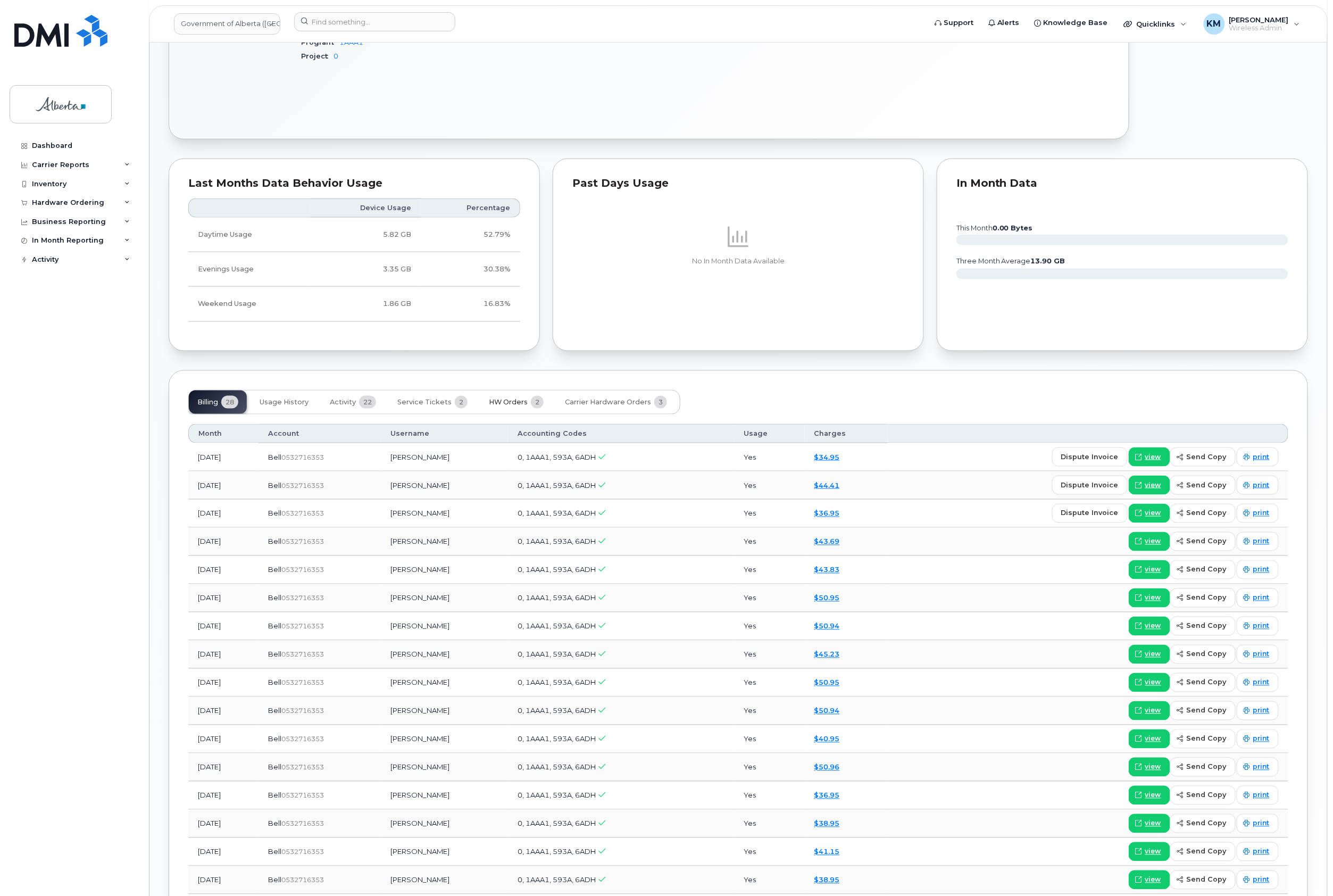
click at [507, 400] on span "HW Orders" at bounding box center [508, 402] width 39 height 8
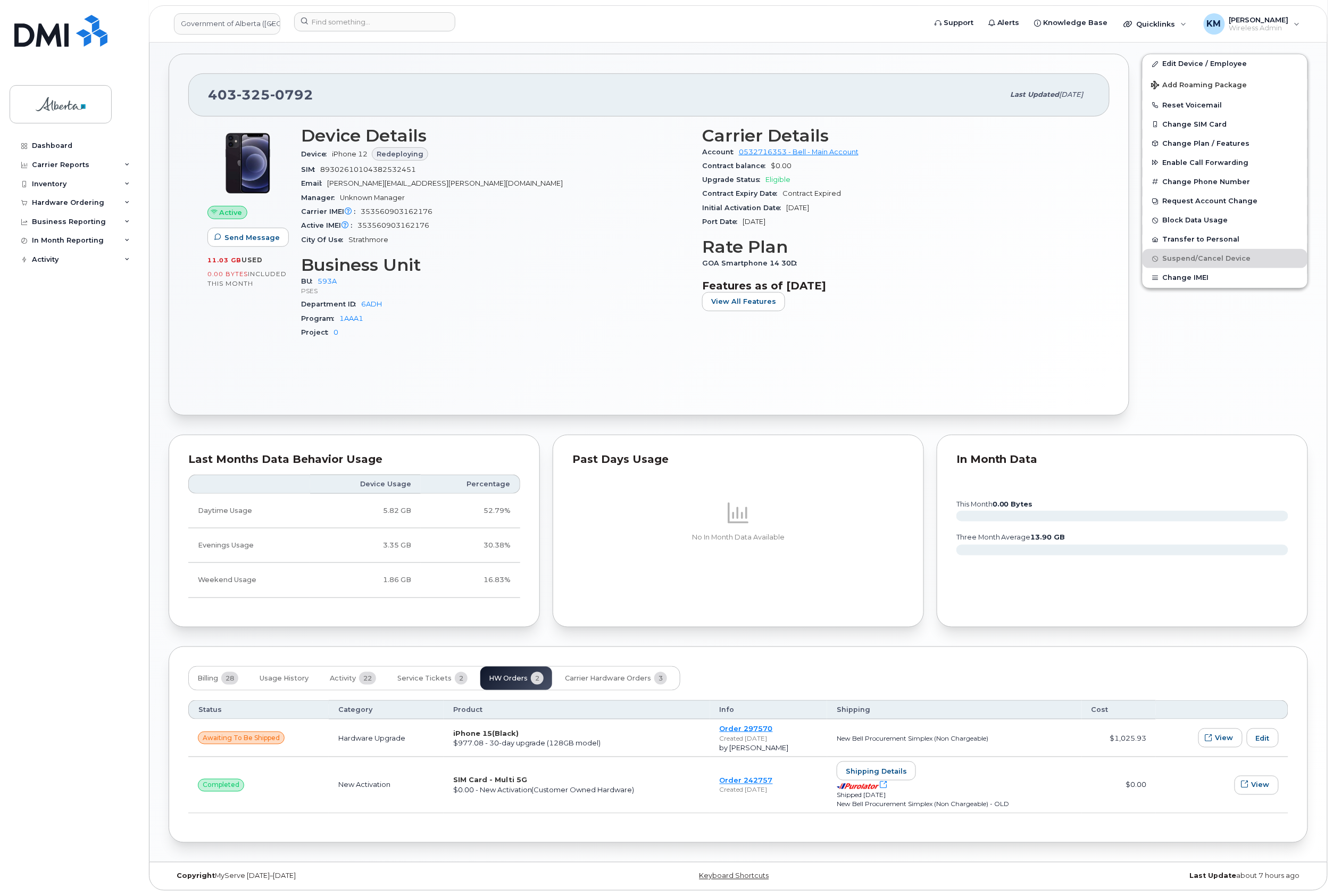
scroll to position [225, 0]
click at [611, 677] on span "Carrier Hardware Orders" at bounding box center [608, 678] width 86 height 8
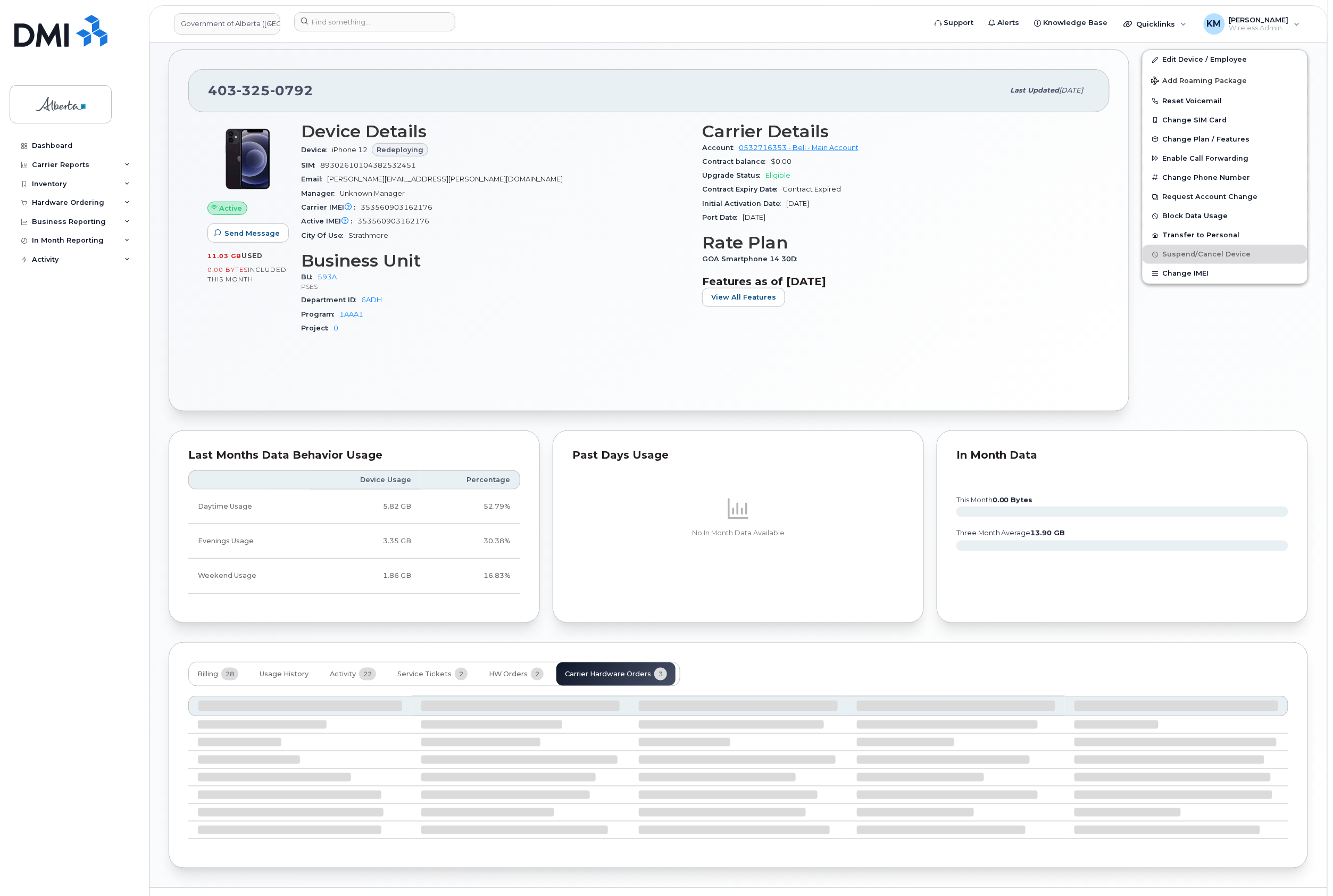
scroll to position [215, 0]
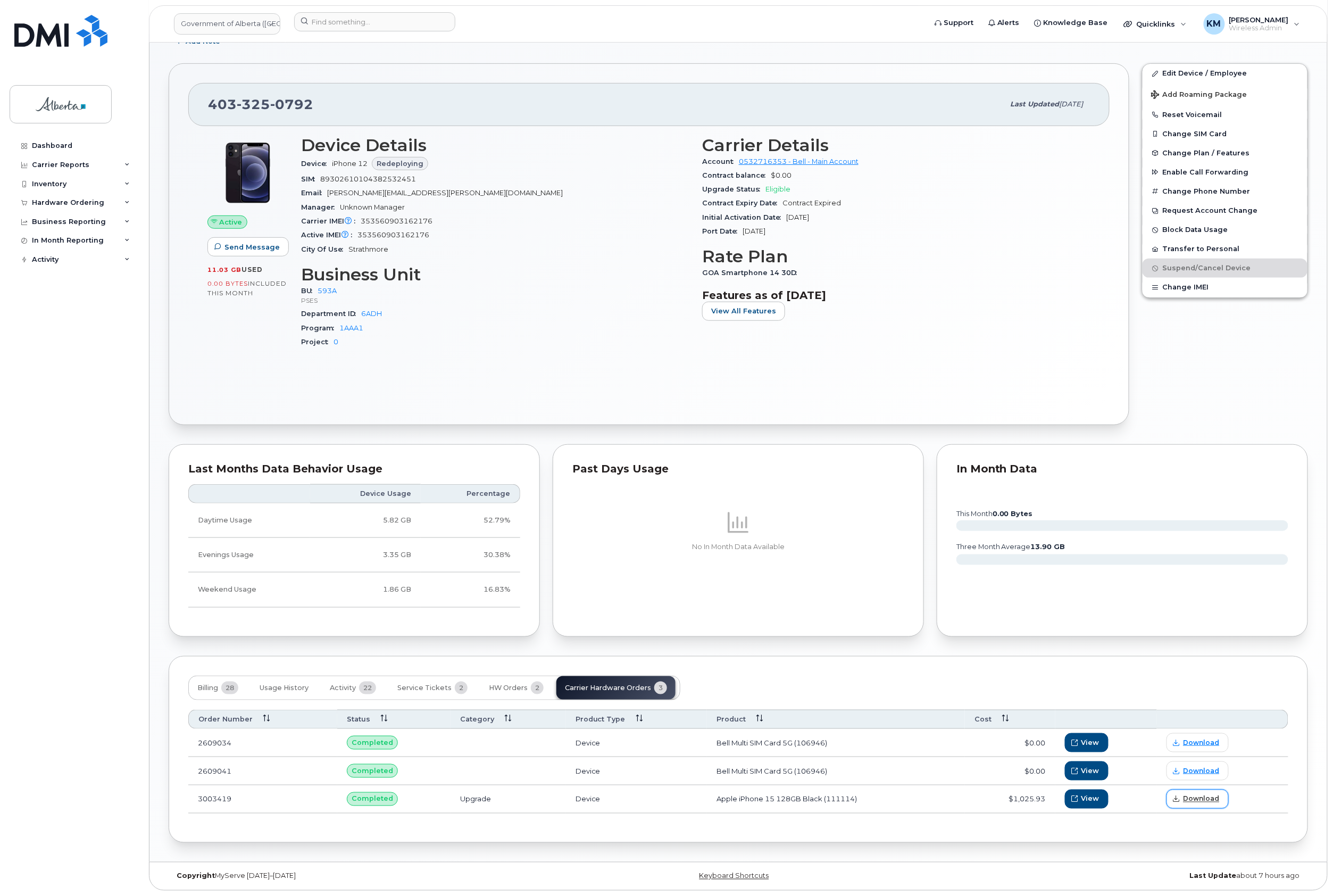
click at [1205, 799] on span "Download" at bounding box center [1201, 799] width 36 height 9
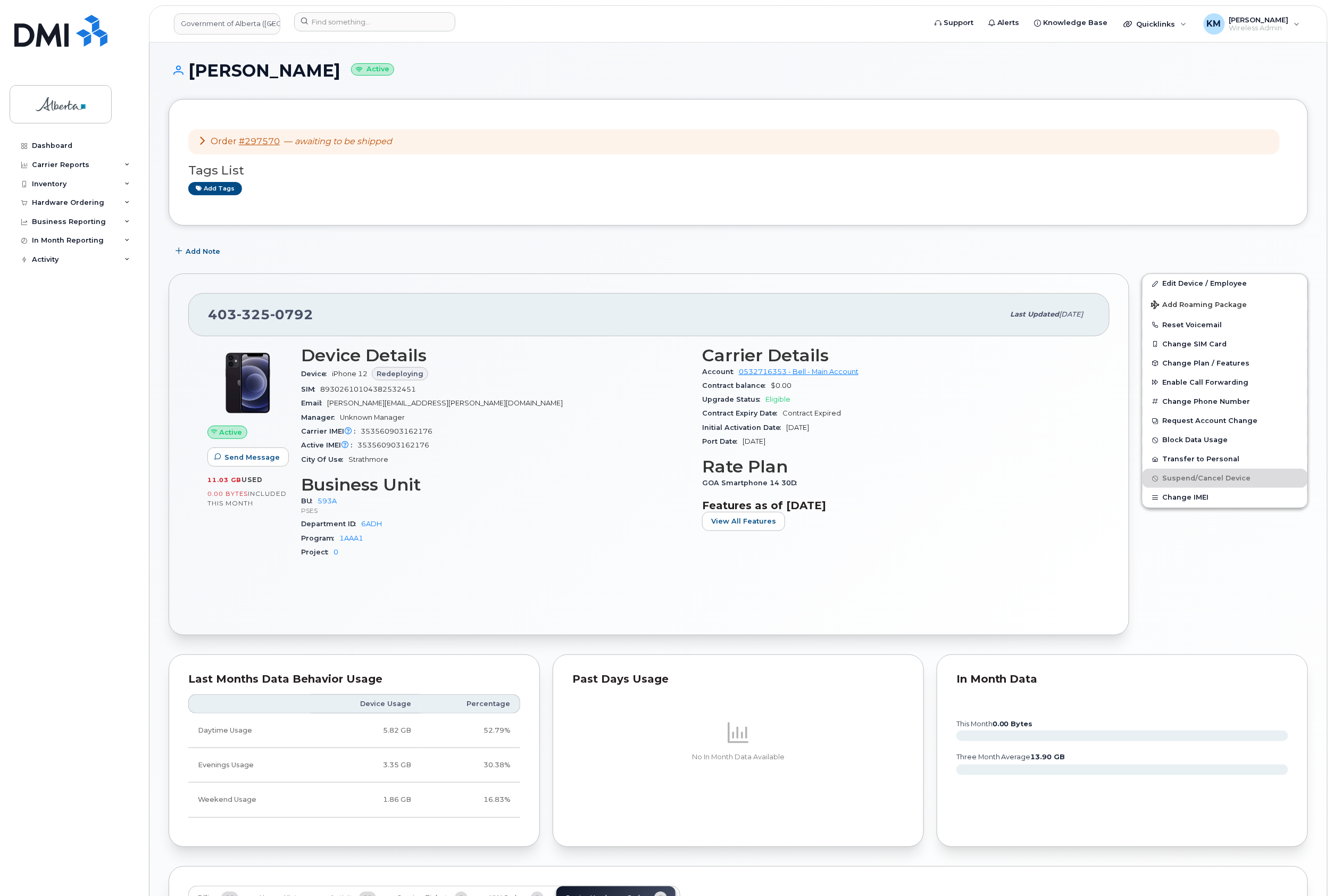
scroll to position [0, 0]
click at [206, 247] on span "Add Note" at bounding box center [203, 251] width 35 height 10
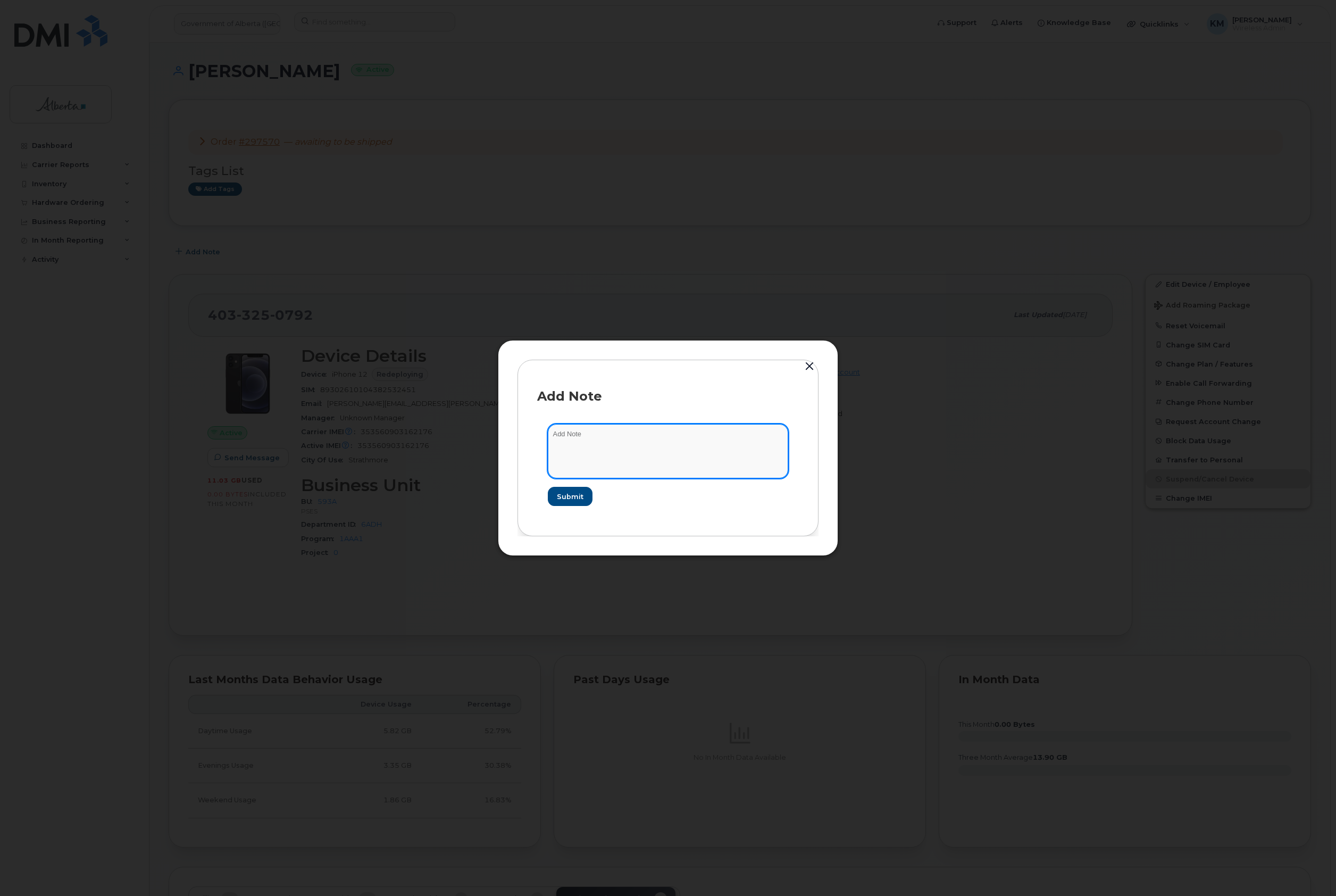
click at [630, 450] on textarea at bounding box center [668, 450] width 240 height 54
click at [700, 434] on textarea "SCTASK0826854 -" at bounding box center [668, 450] width 240 height 54
paste textarea "Device Replace - [PHONE_NUMBER] iPhone 15 - Order 297570_BELL 3003419"
type textarea "SCTASK0826854 - Device Replace - [PHONE_NUMBER] iPhone 15 - Order 297570_BELL 3…"
click at [573, 492] on span "Submit" at bounding box center [569, 496] width 27 height 10
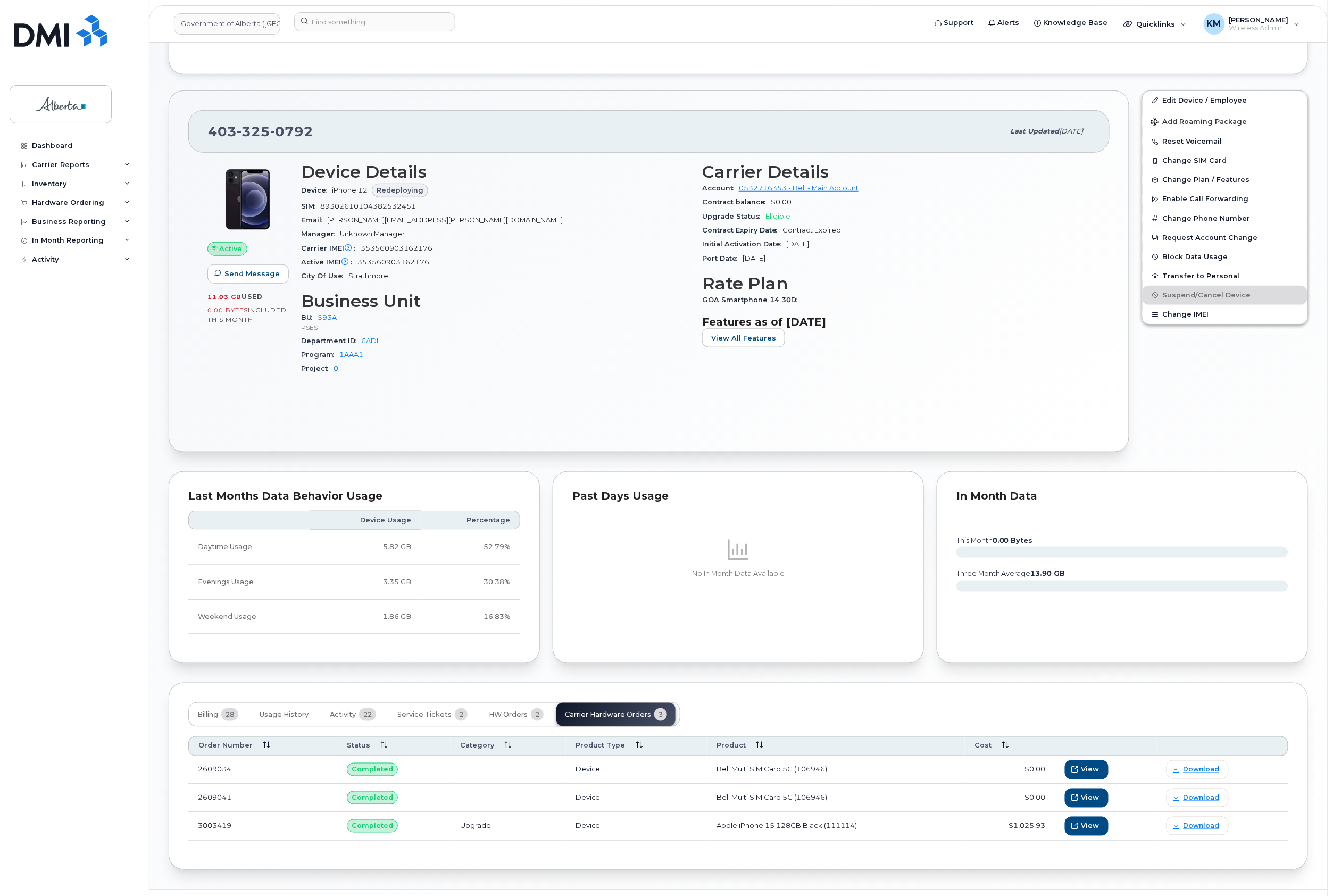
scroll to position [283, 0]
click at [335, 719] on span "Activity" at bounding box center [343, 713] width 26 height 8
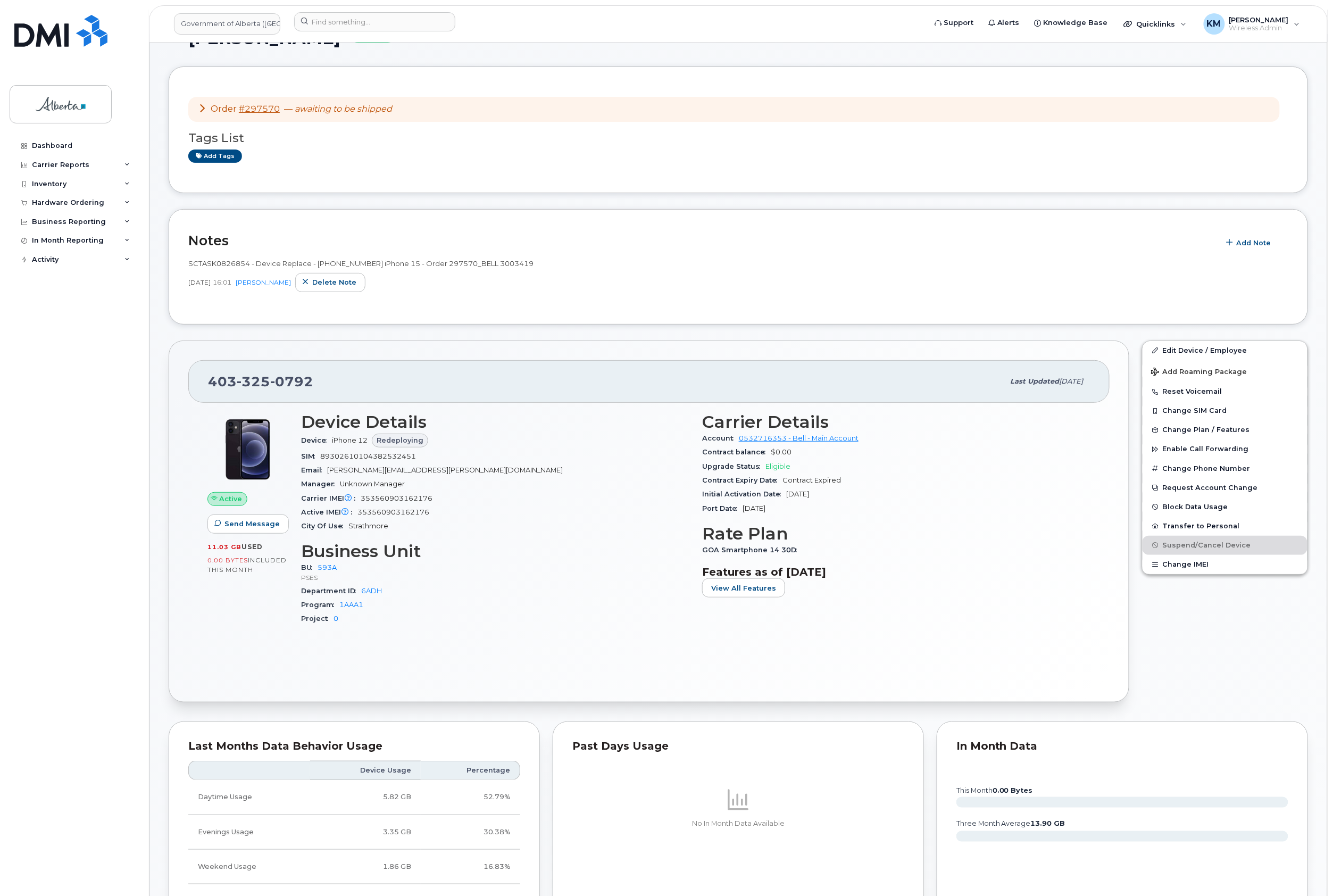
scroll to position [0, 0]
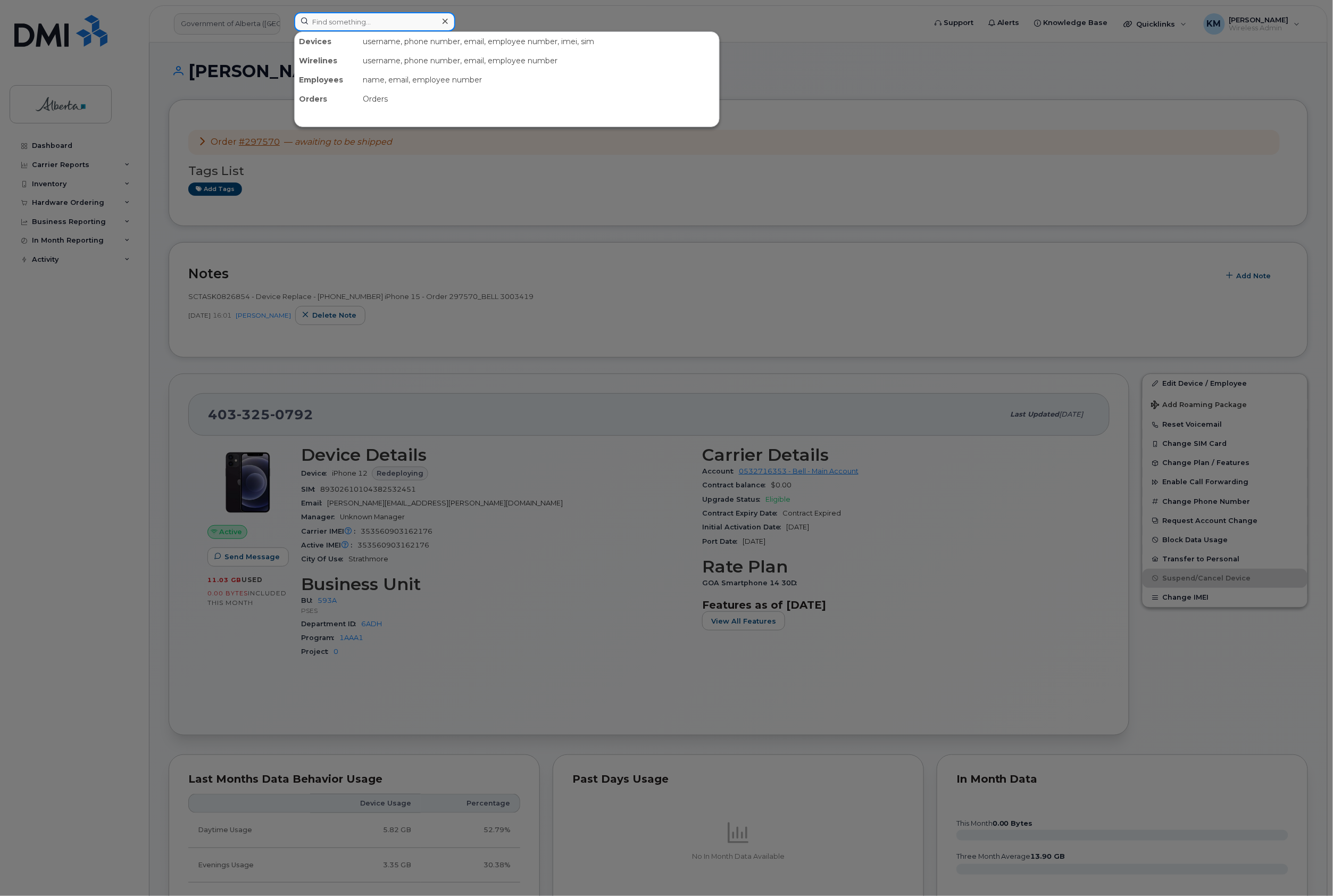
click at [359, 19] on input at bounding box center [375, 21] width 161 height 19
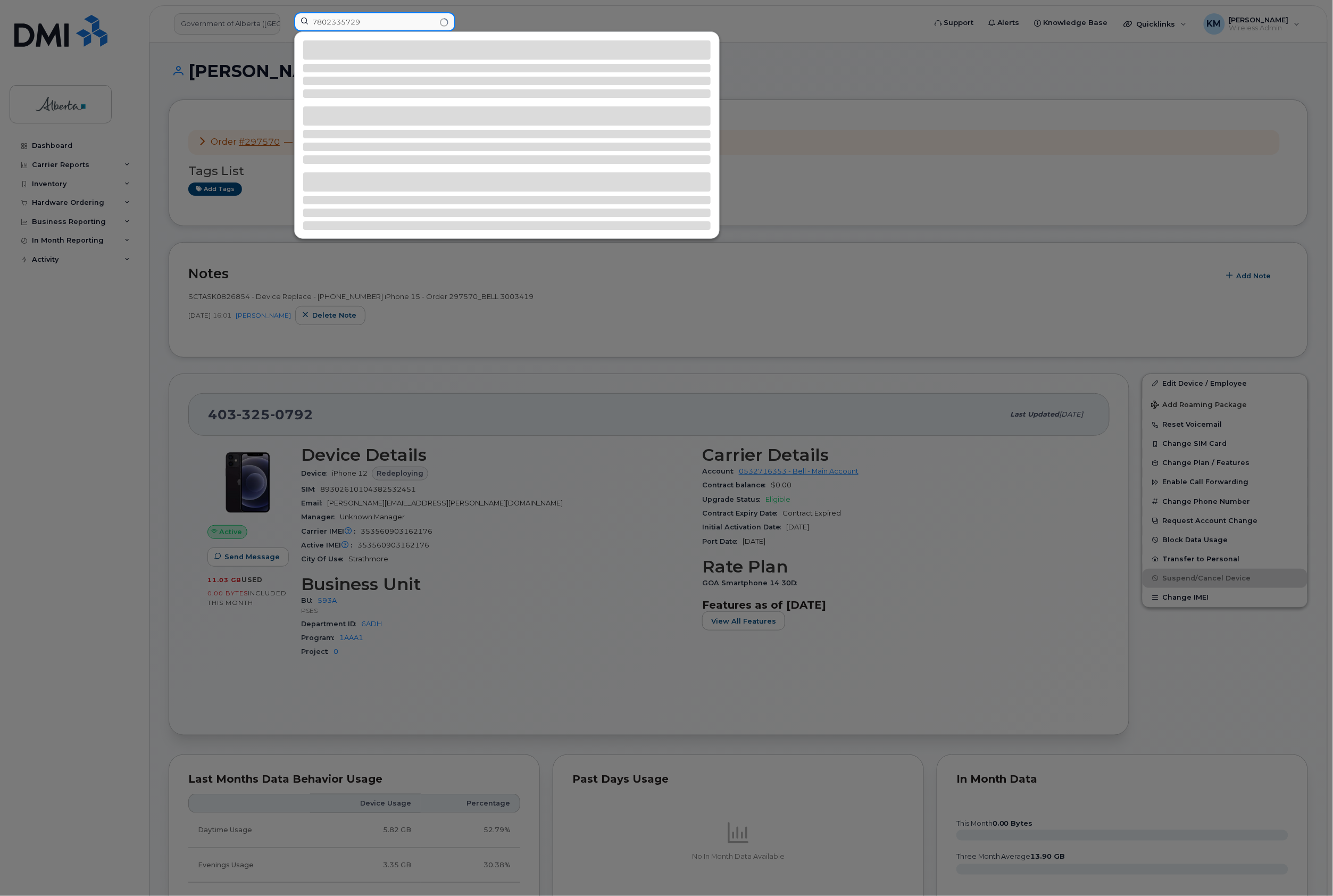
type input "7802335729"
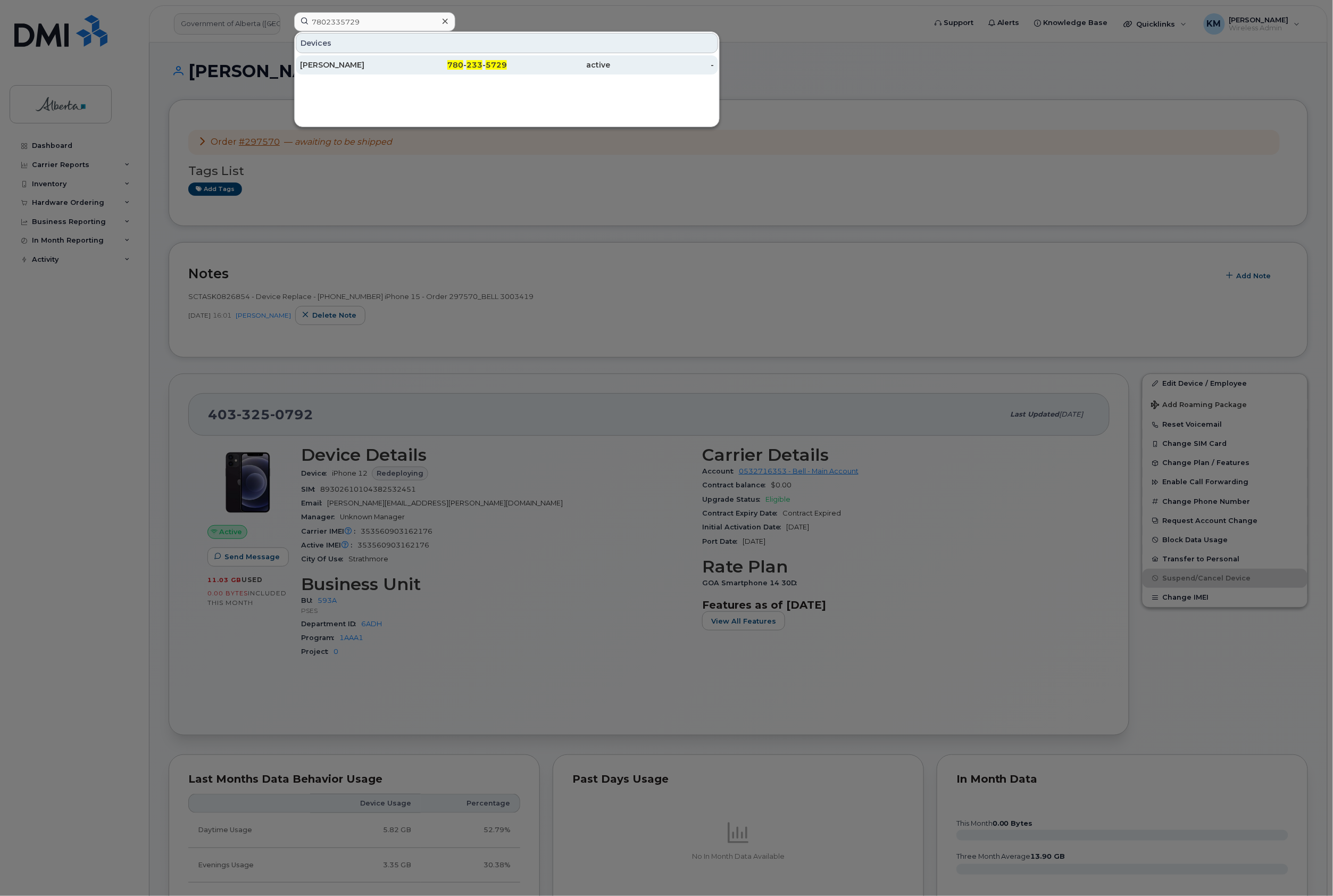
click at [351, 69] on div "[PERSON_NAME]" at bounding box center [351, 65] width 104 height 11
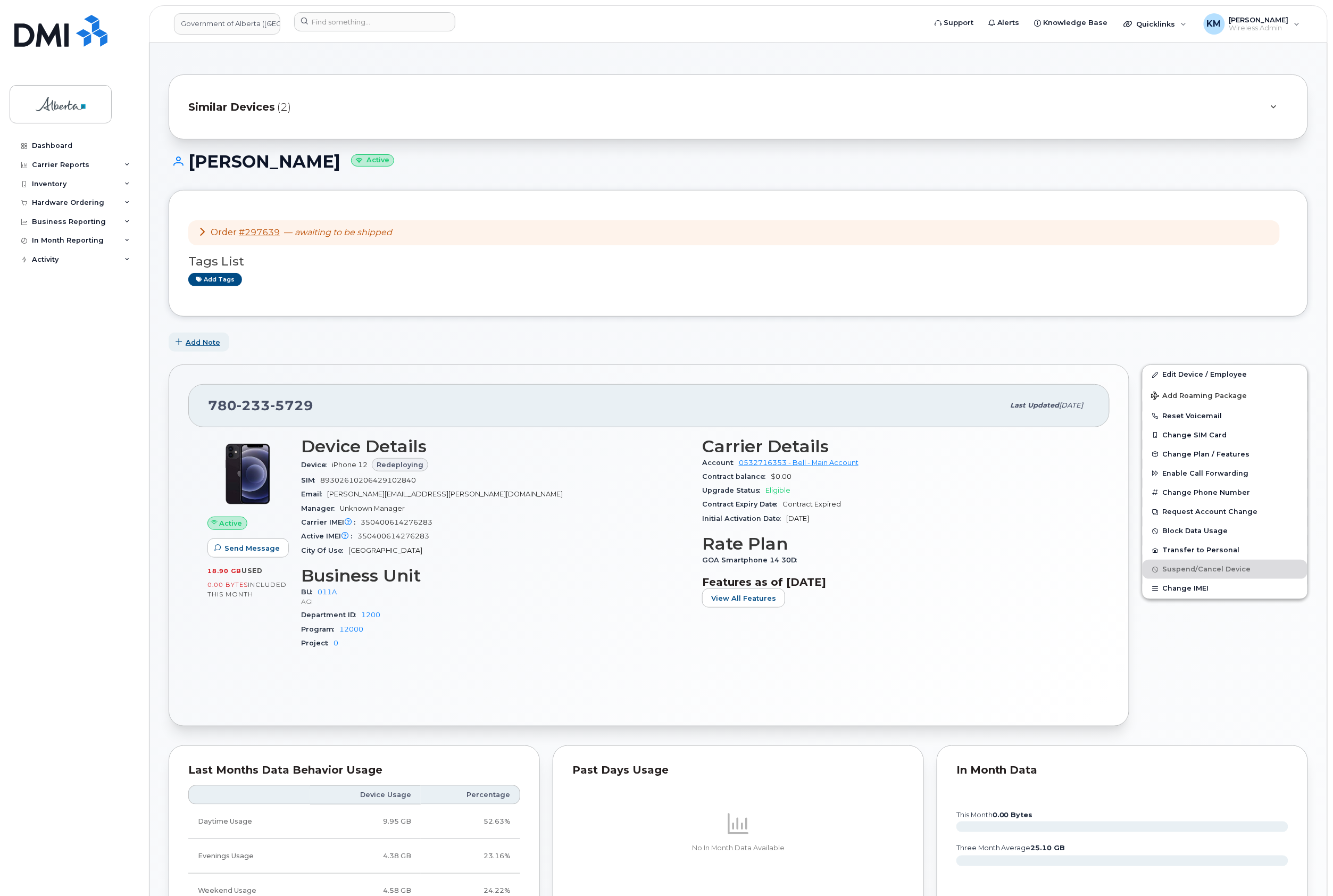
click at [211, 343] on span "Add Note" at bounding box center [203, 342] width 35 height 10
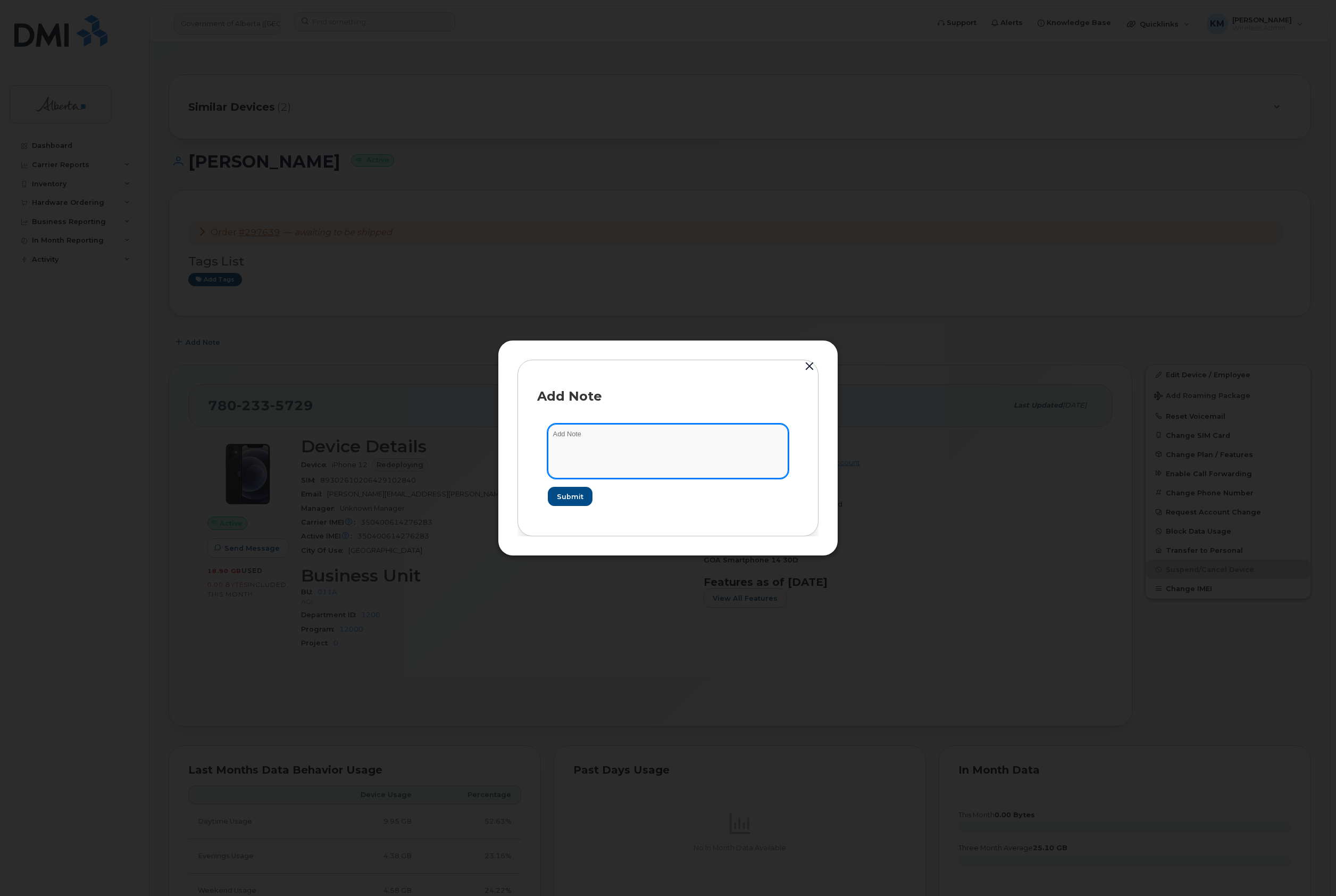
click at [612, 441] on textarea at bounding box center [668, 450] width 240 height 54
type textarea "s"
click at [725, 441] on textarea "SCTASK0827564 -" at bounding box center [668, 450] width 240 height 54
paste textarea "Device Replace - [PHONE_NUMBER] iPhone 16e - Order 297639_BELL 3003417"
type textarea "SCTASK0827564 - Device Replace - [PHONE_NUMBER] iPhone 16e - Order 297639_BELL …"
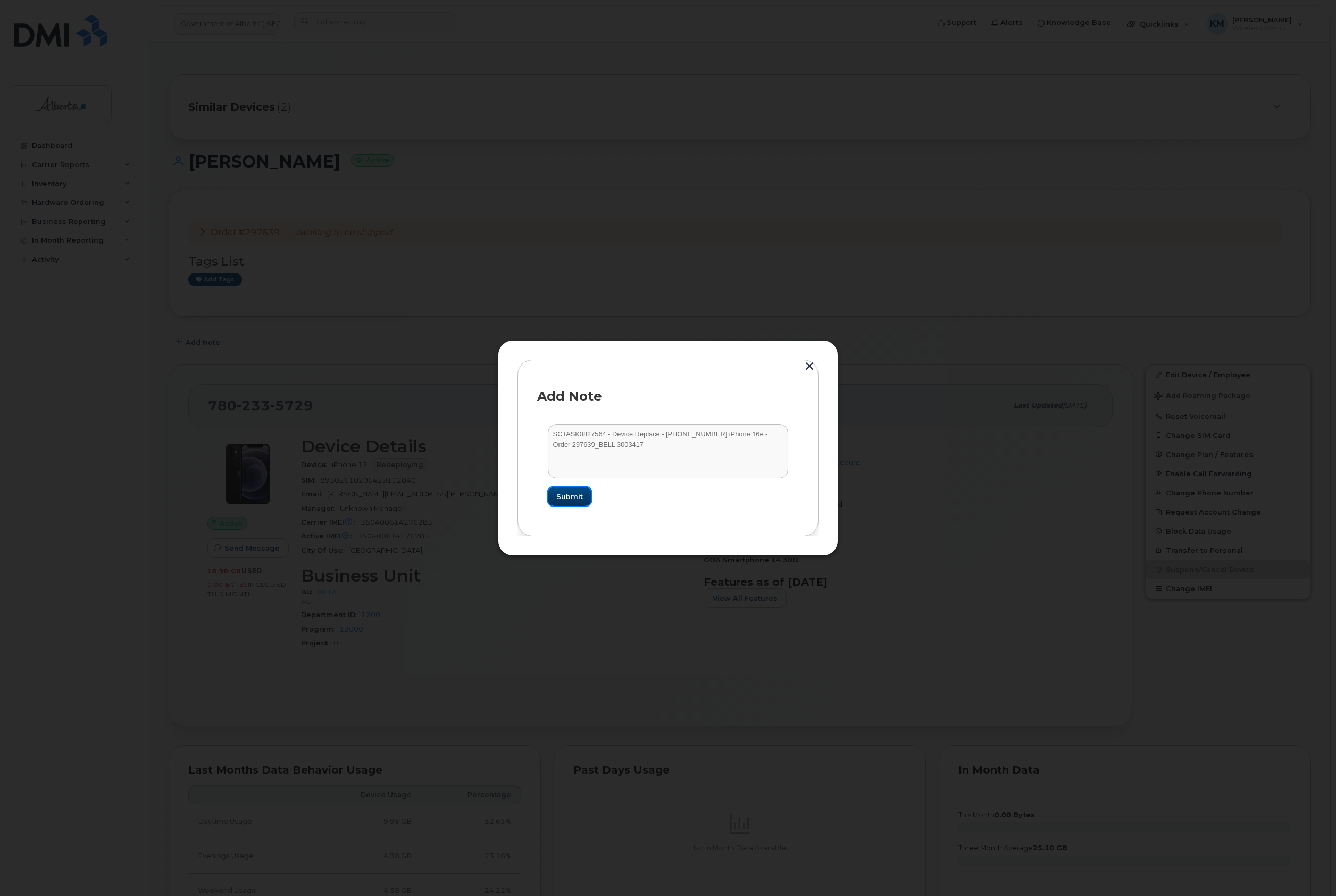
click at [583, 492] on button "Submit" at bounding box center [569, 496] width 44 height 19
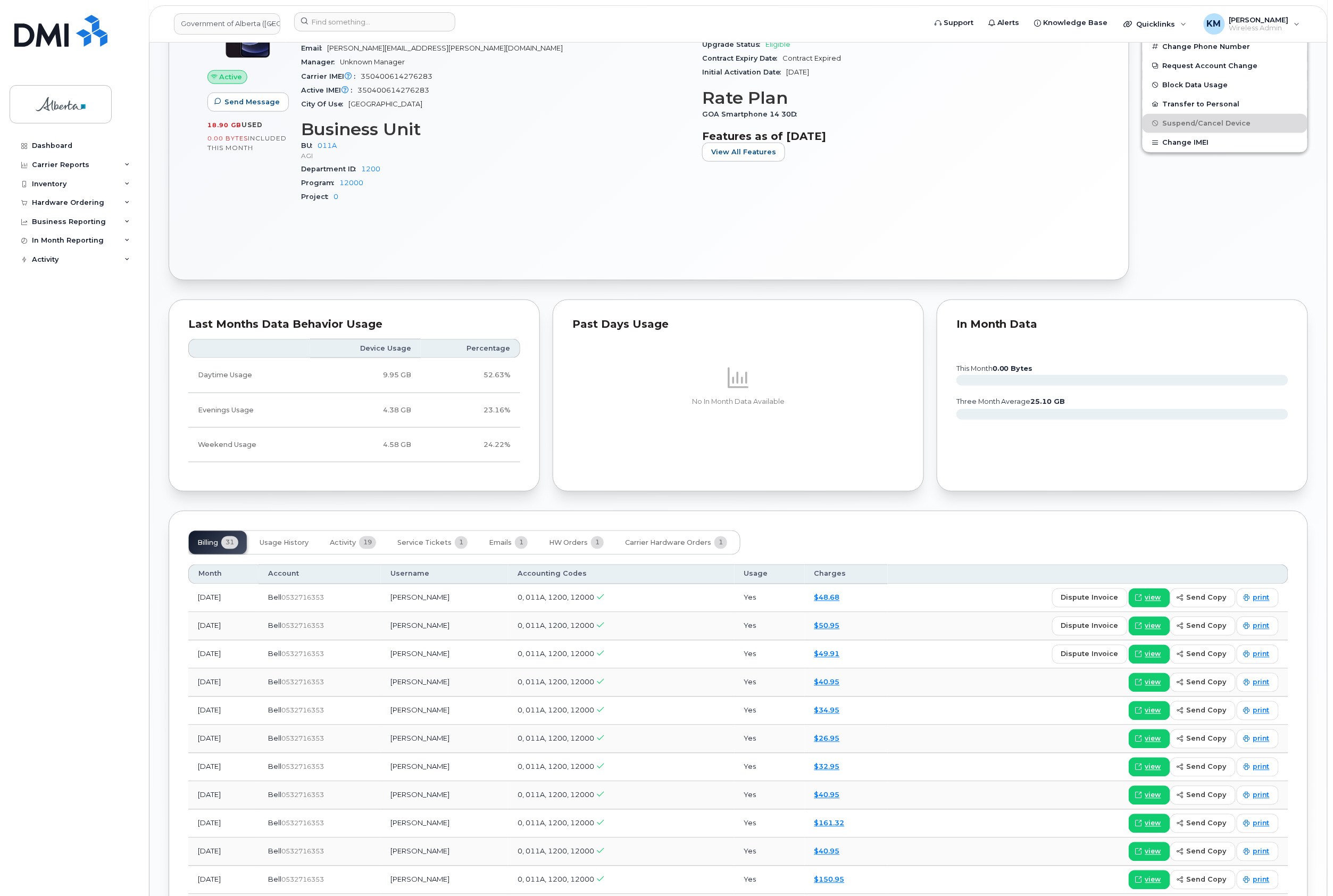
scroll to position [567, 0]
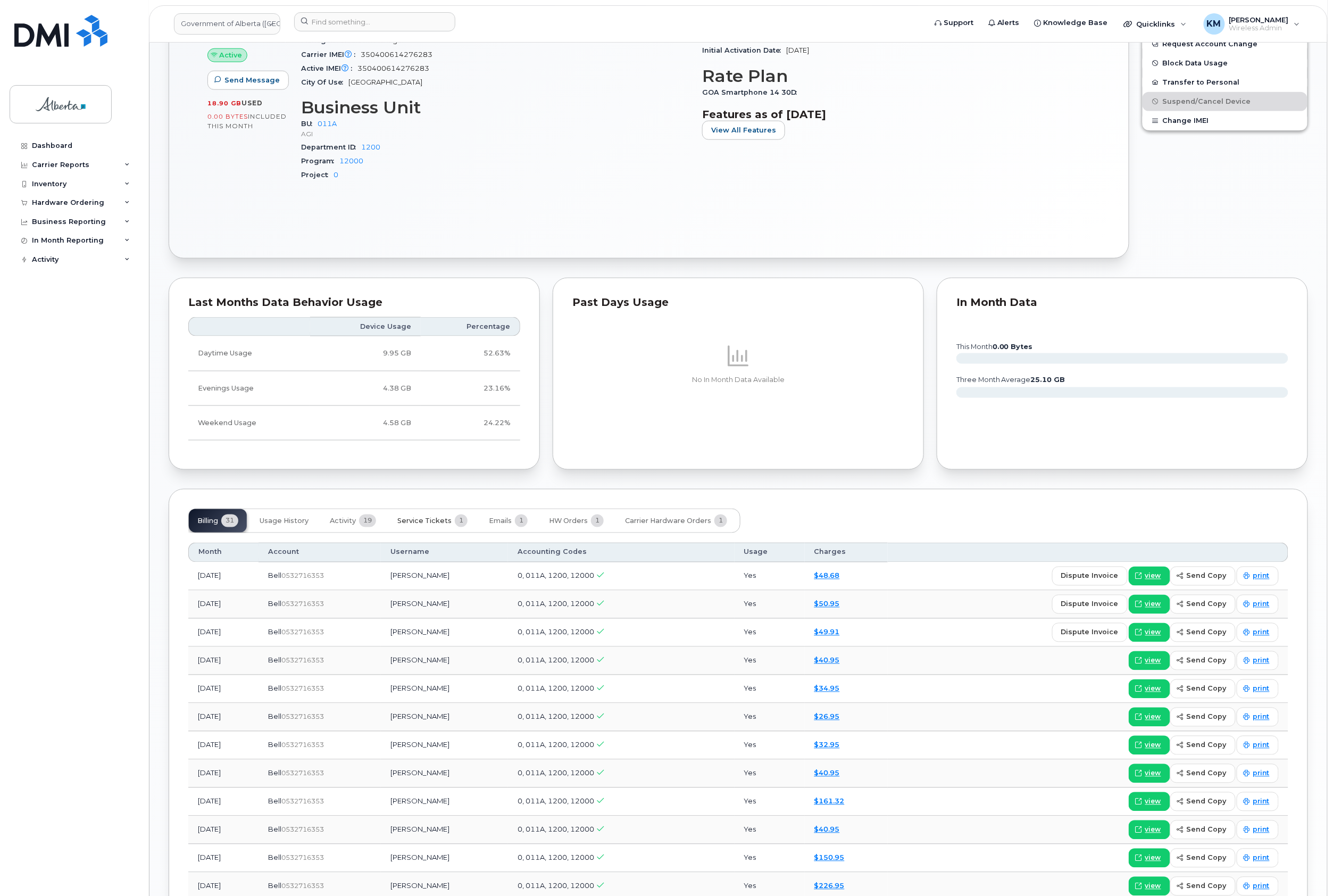
click at [435, 524] on span "Service Tickets" at bounding box center [424, 521] width 54 height 8
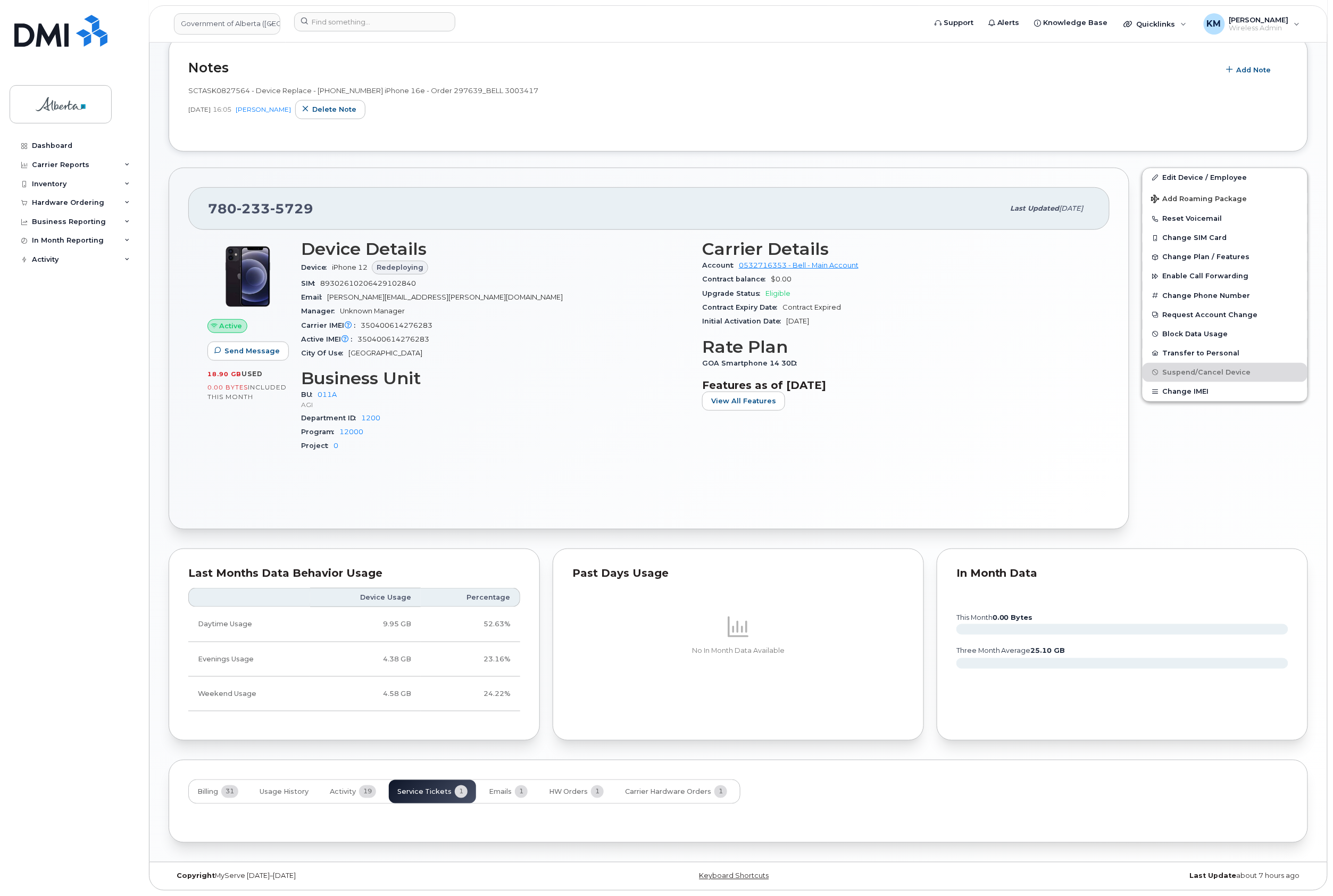
scroll to position [348, 0]
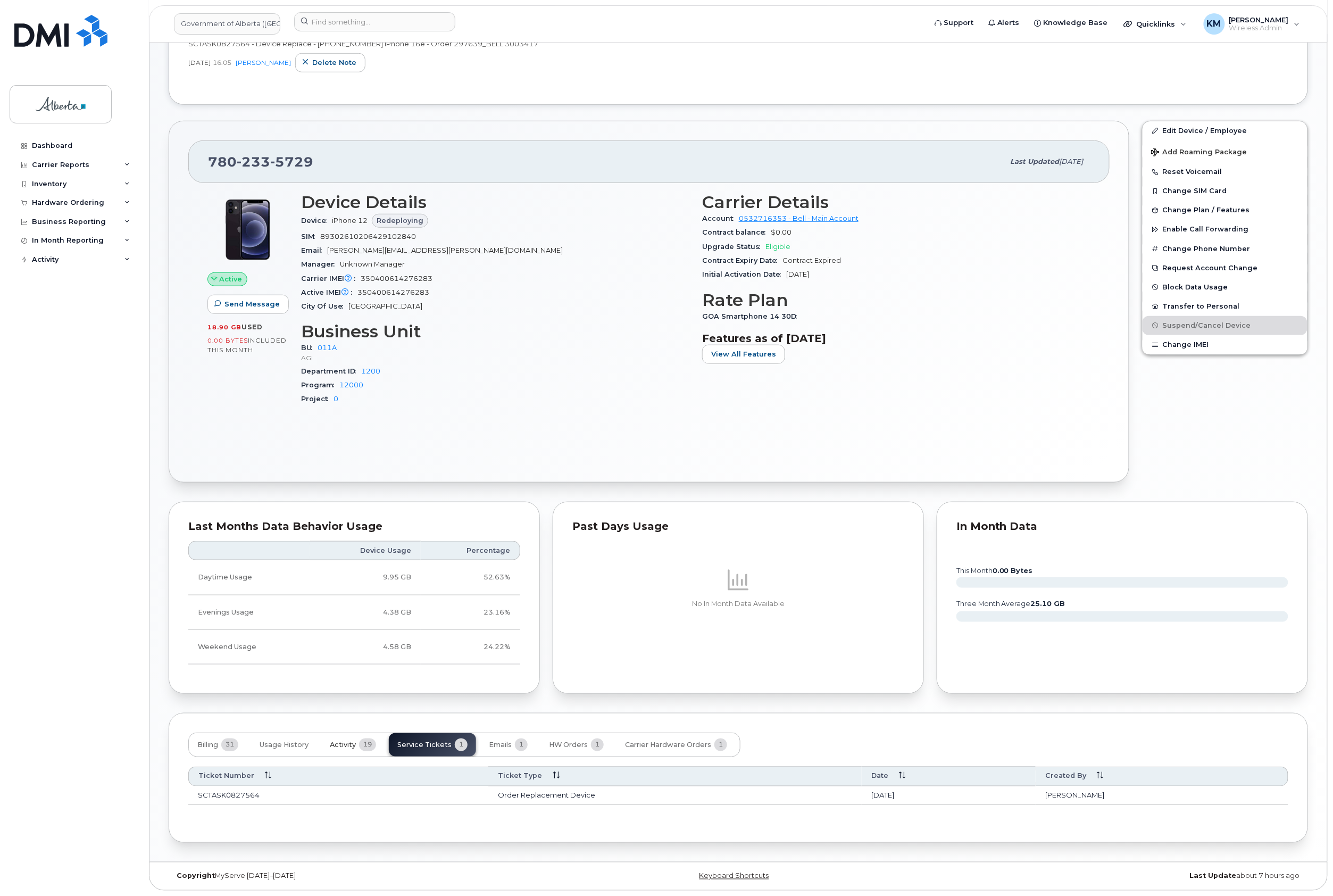
click at [346, 746] on span "Activity" at bounding box center [343, 745] width 26 height 8
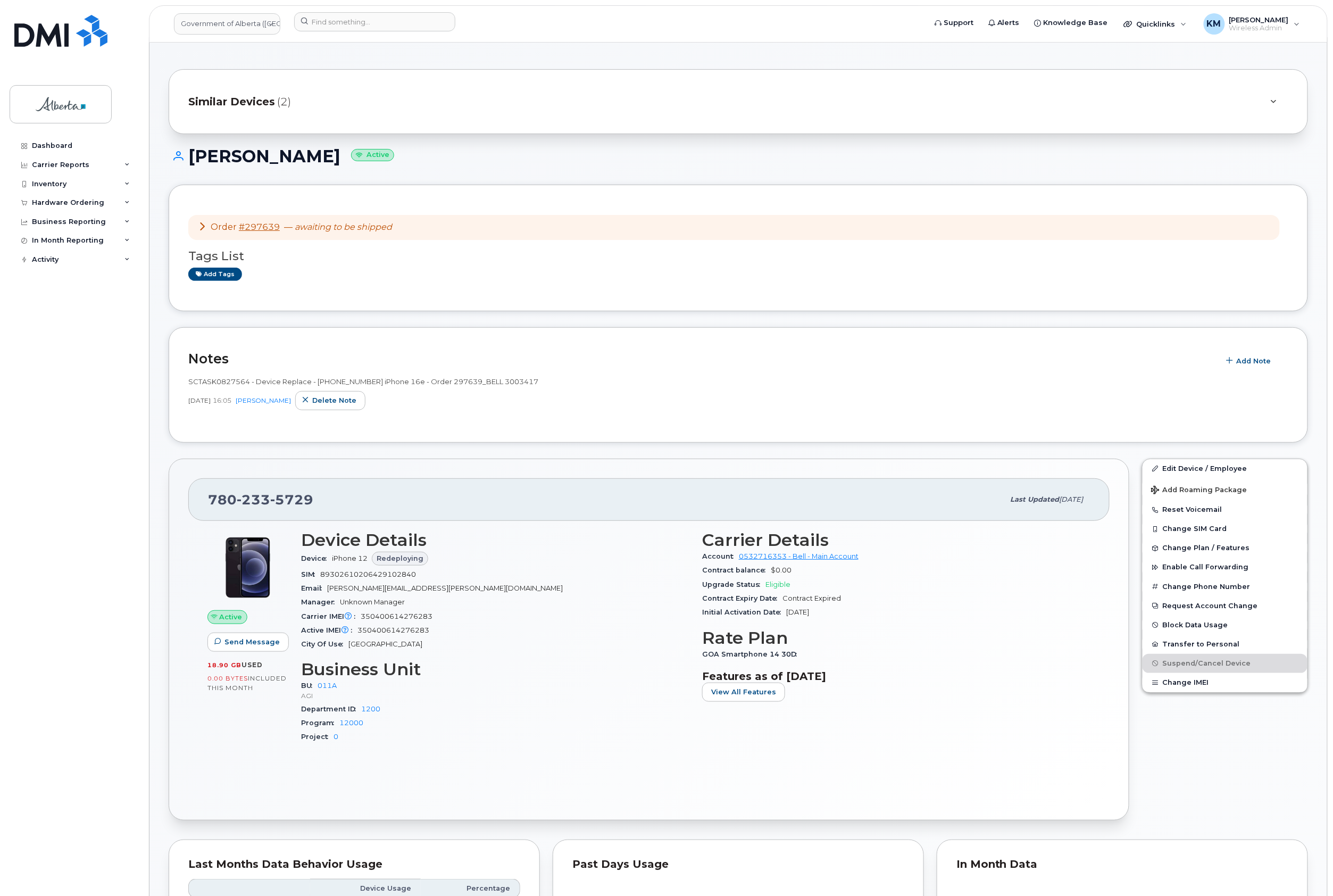
scroll to position [0, 0]
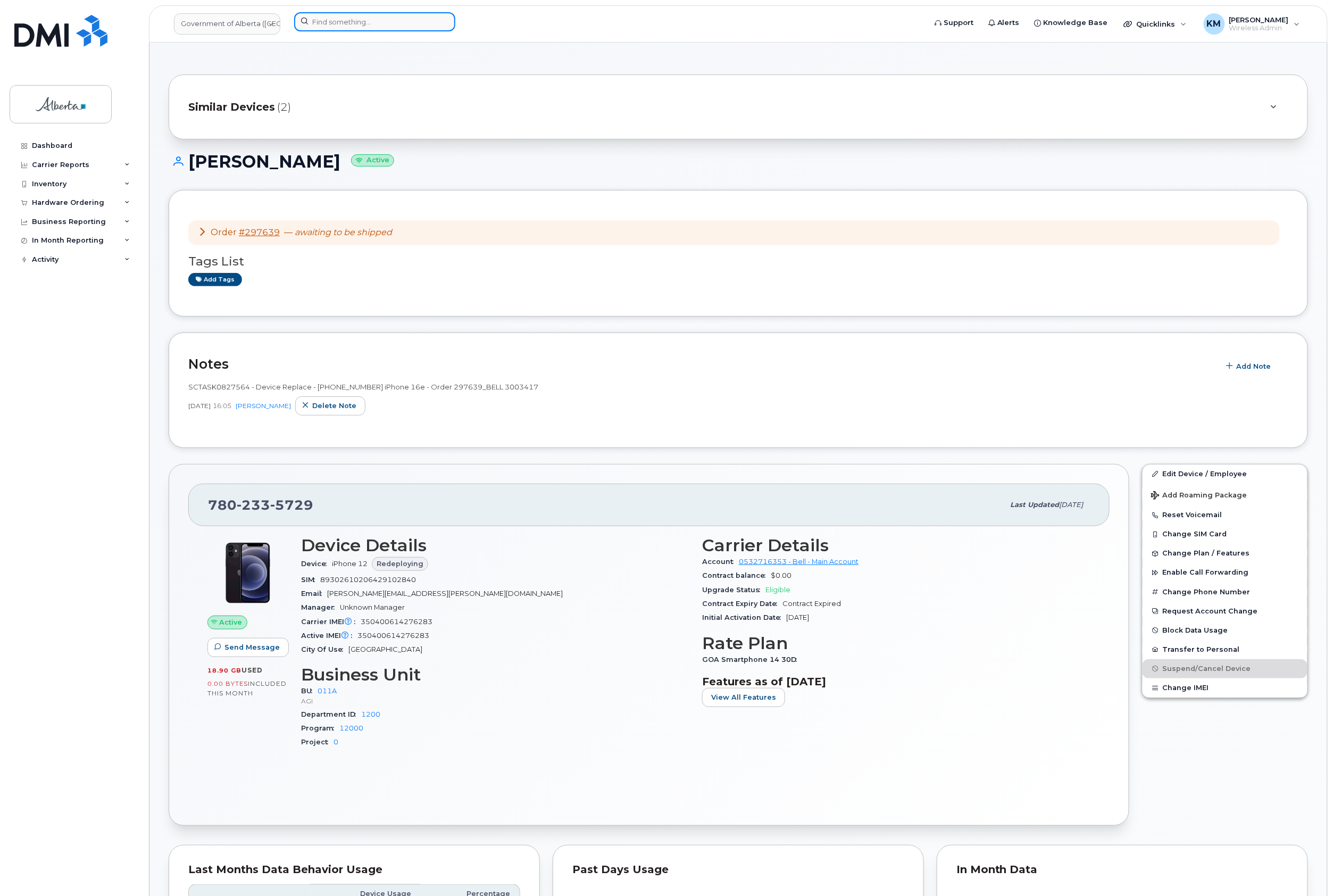
click at [359, 28] on input at bounding box center [375, 21] width 161 height 19
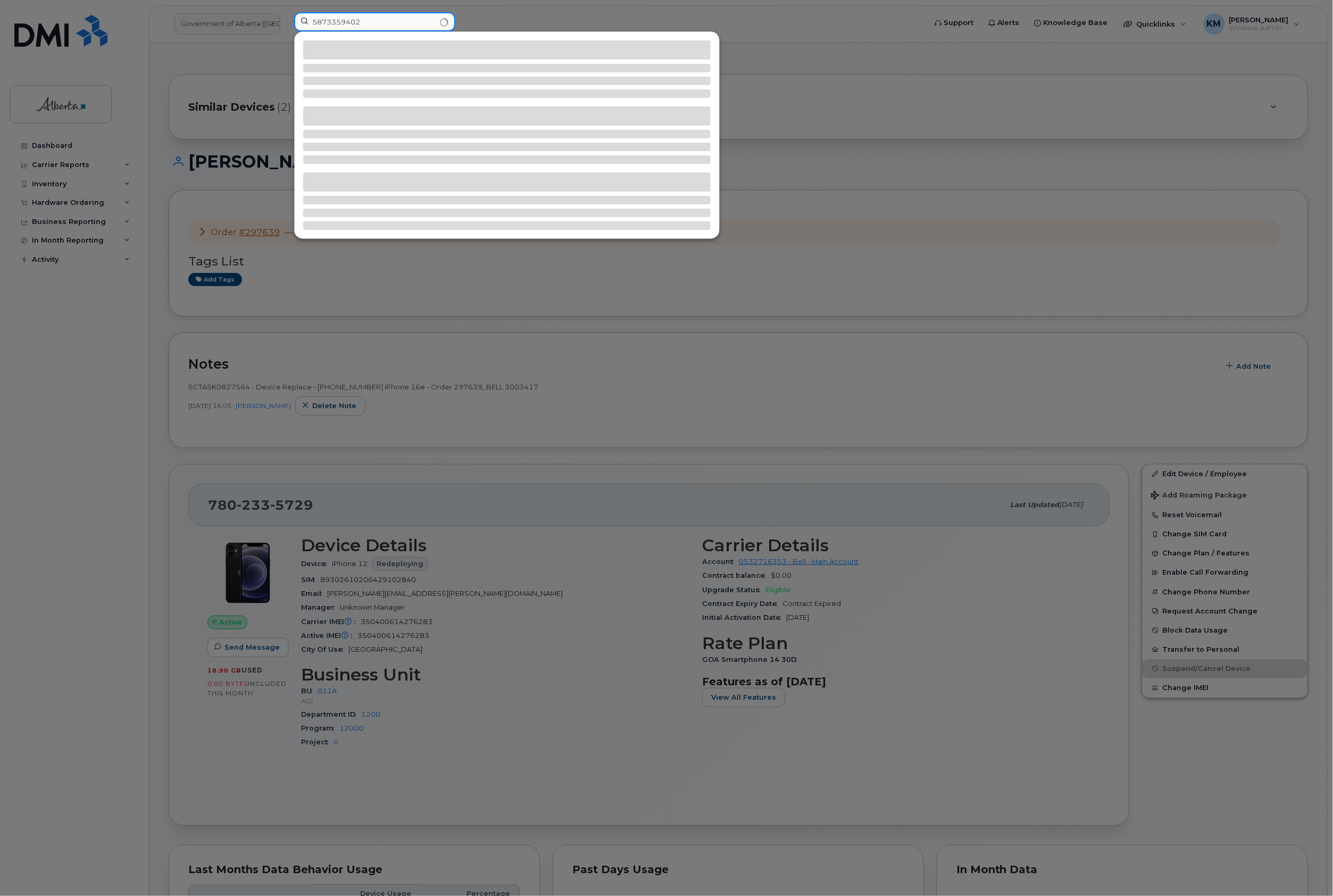
type input "5873359402"
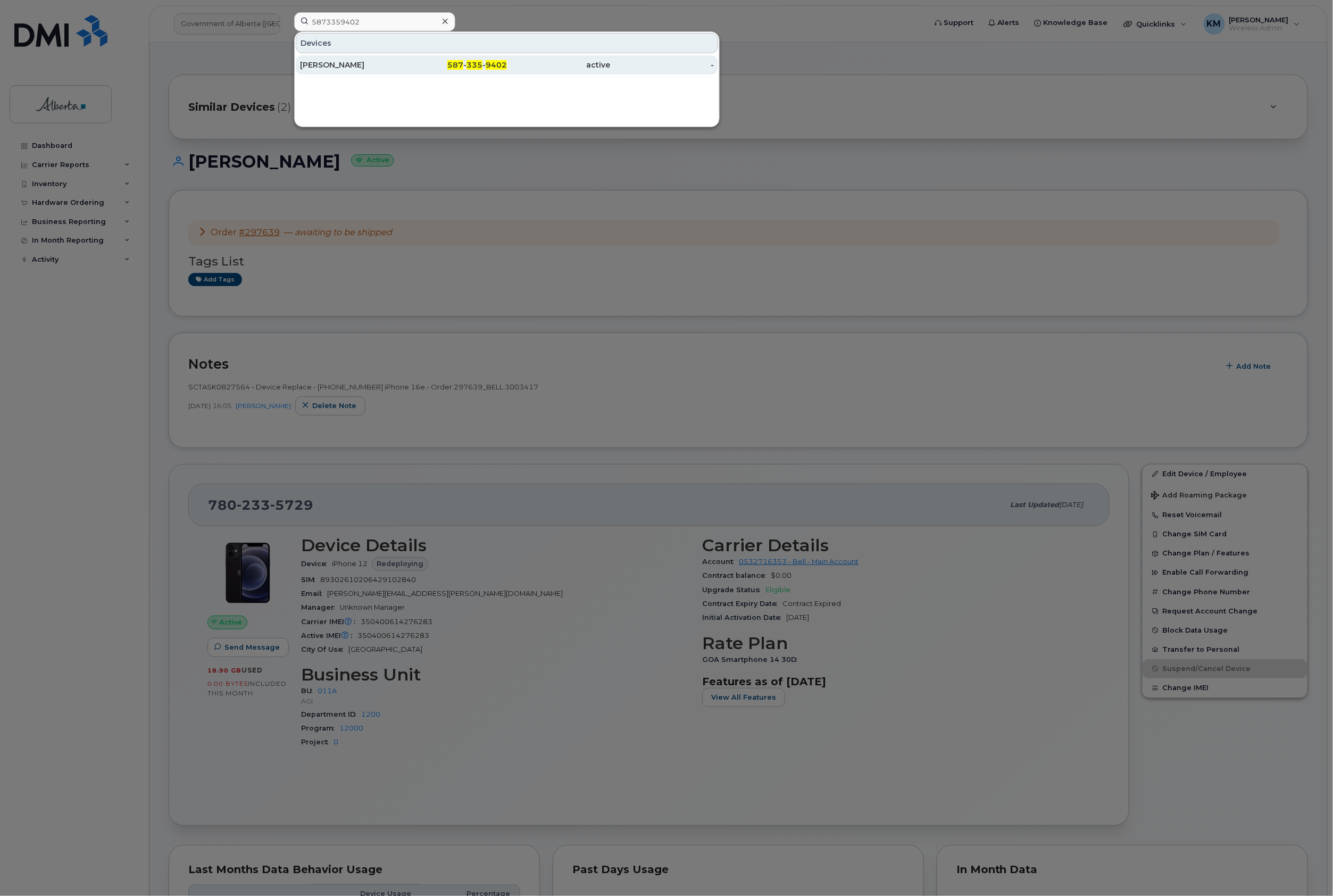
click at [371, 68] on div "Danique Boissonneault" at bounding box center [351, 65] width 104 height 11
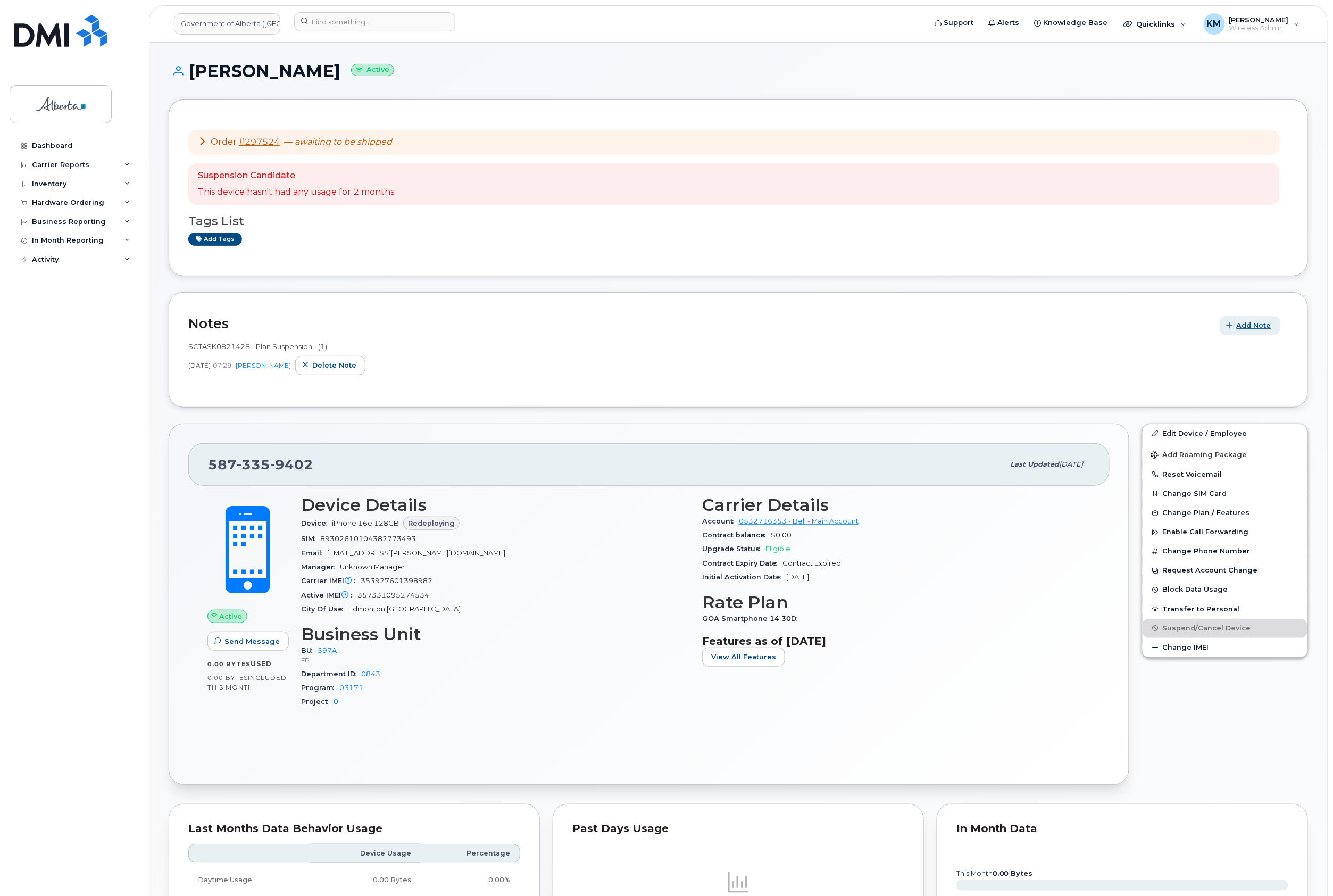
drag, startPoint x: 1251, startPoint y: 327, endPoint x: 1246, endPoint y: 327, distance: 5.0
click at [1246, 327] on span "Add Note" at bounding box center [1254, 325] width 35 height 10
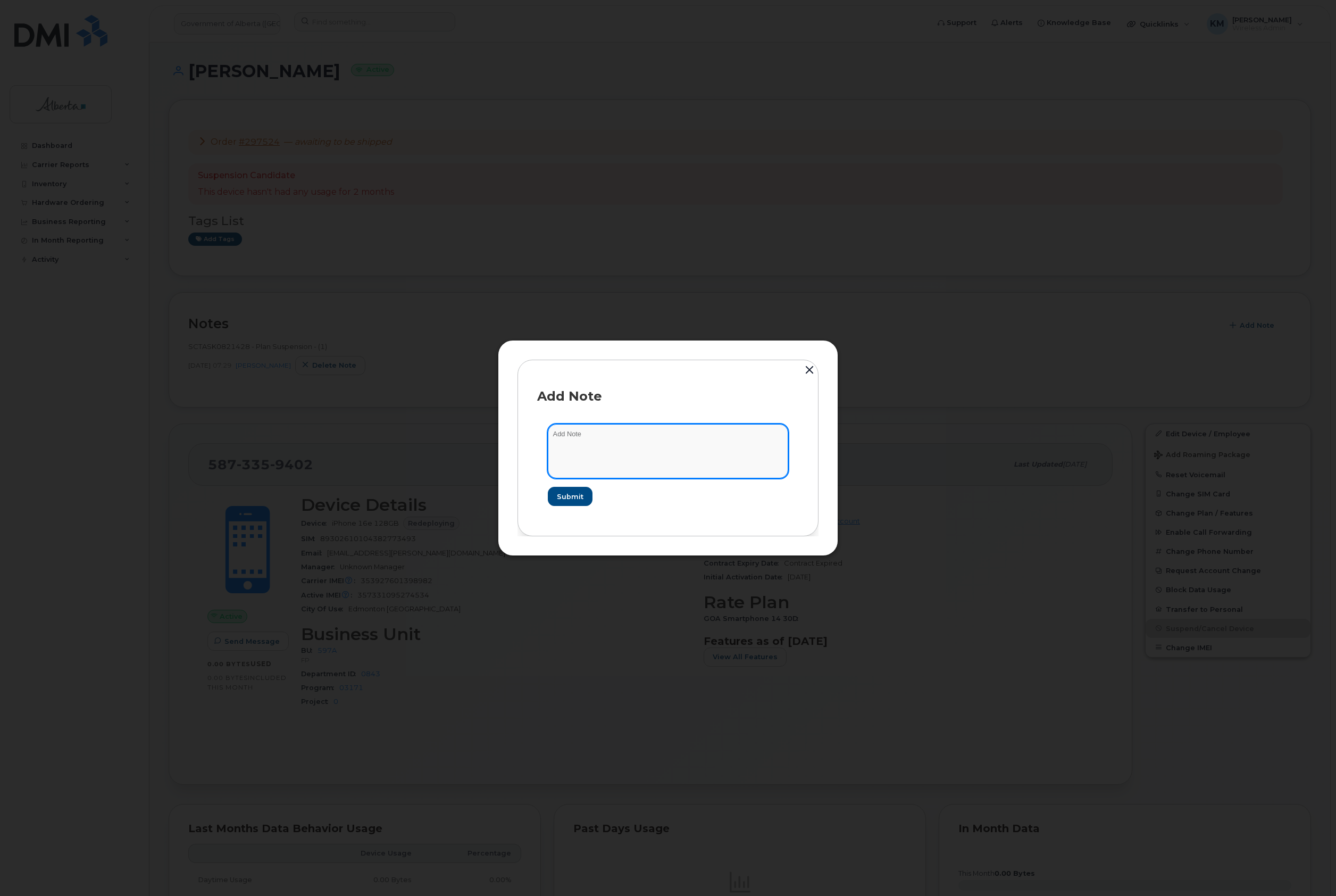
click at [609, 446] on textarea at bounding box center [668, 450] width 240 height 54
click at [654, 435] on textarea "SCTASK0826500 -" at bounding box center [668, 450] width 240 height 54
paste textarea "Device Replace - (1) 5873359402 iPhone 16e - Order 297524_BELL 3002830"
type textarea "SCTASK0826500 - Device Replace - (1) 5873359402 iPhone 16e - Order 297524_BELL …"
click at [576, 498] on span "Submit" at bounding box center [569, 496] width 27 height 10
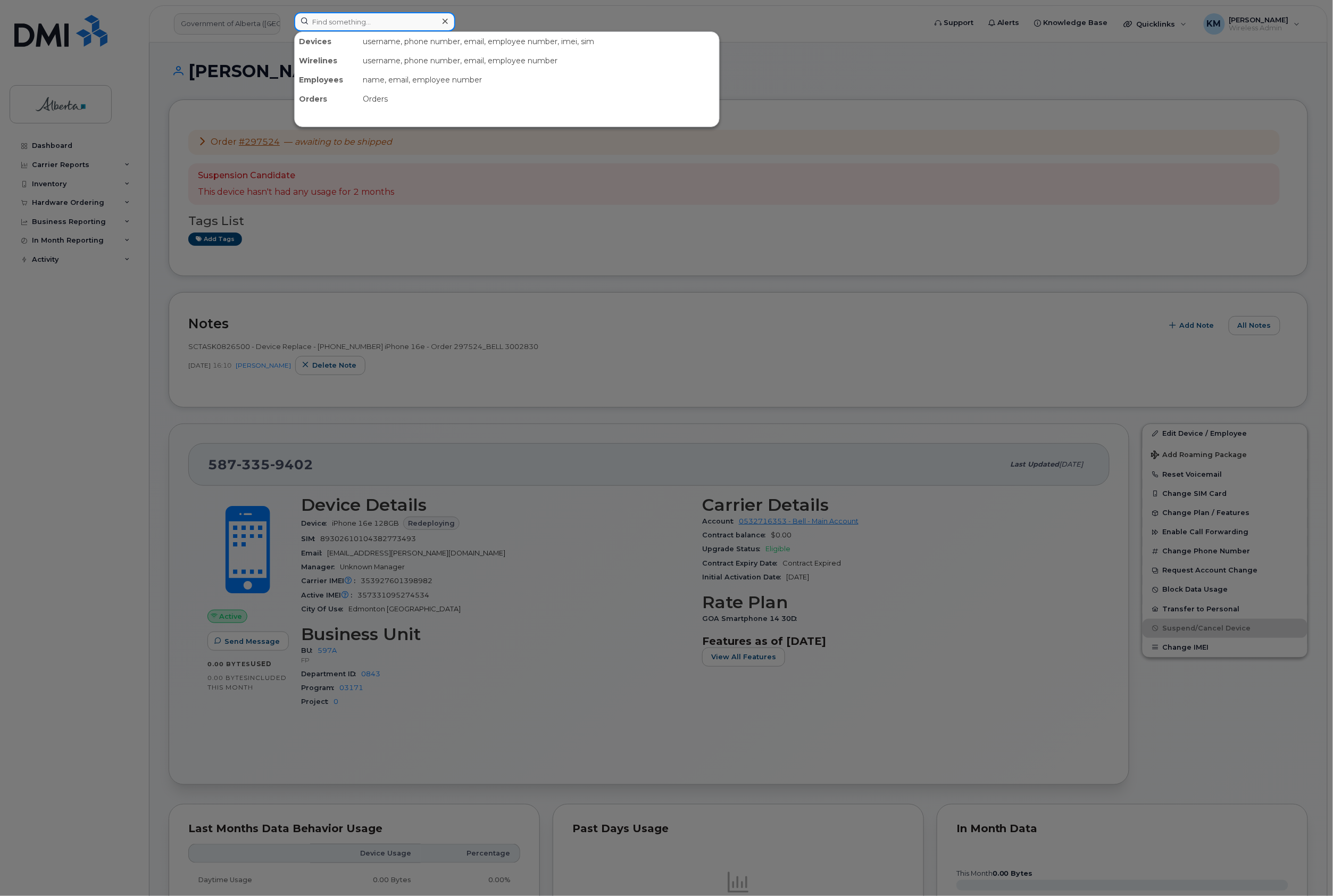
click at [363, 25] on input at bounding box center [375, 21] width 161 height 19
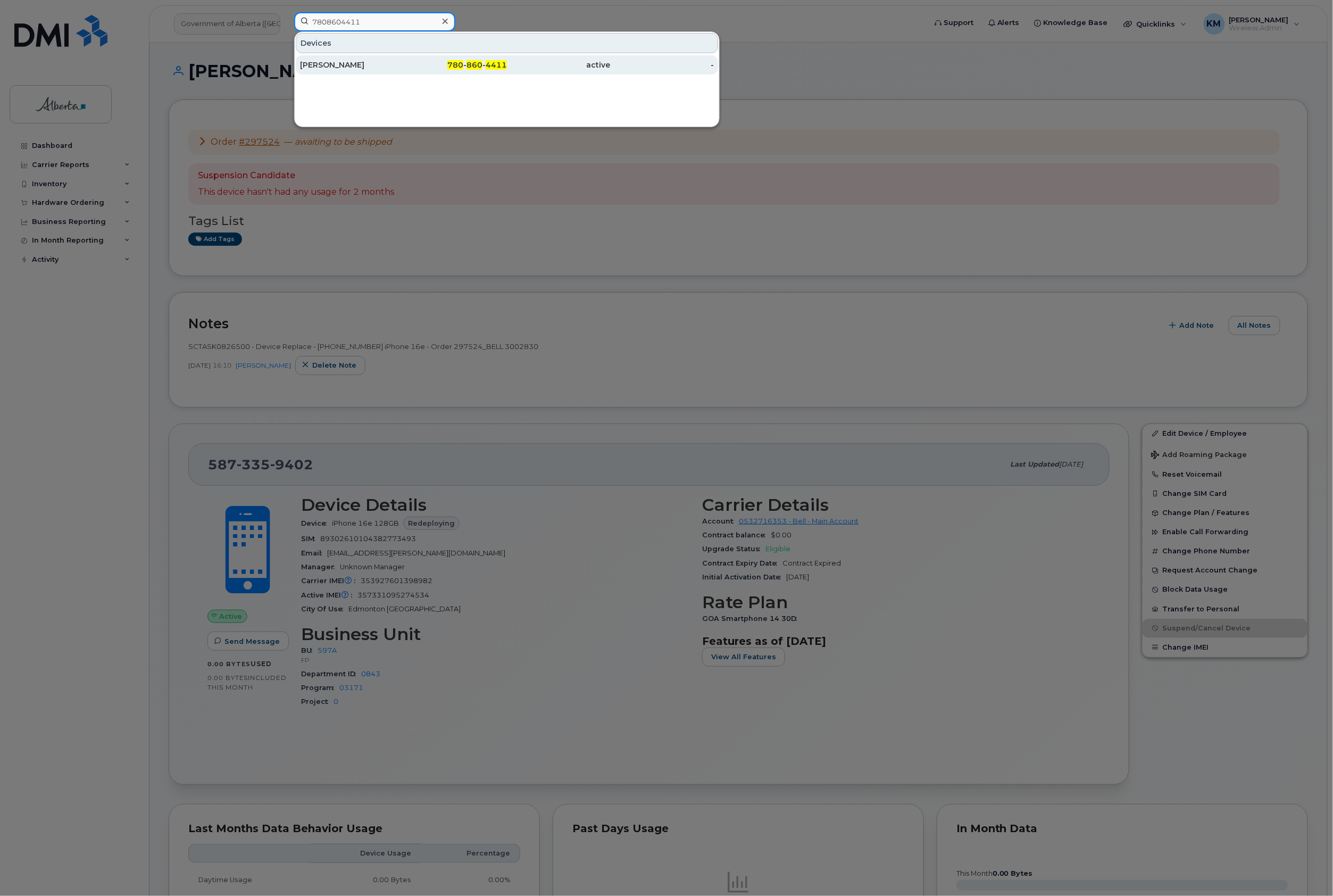
type input "7808604411"
click at [404, 72] on div "Sharon Donnan" at bounding box center [455, 64] width 104 height 19
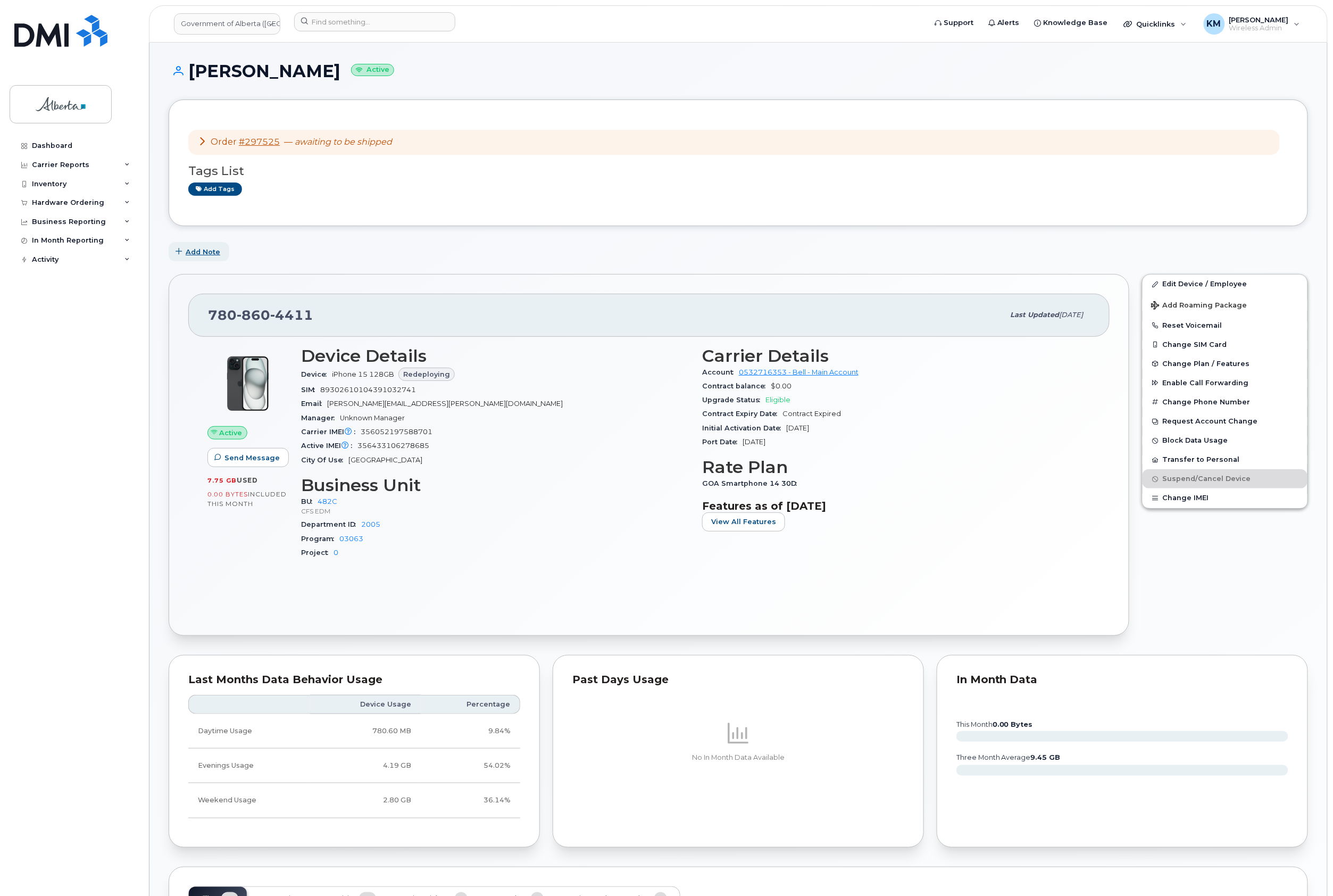
click at [208, 254] on span "Add Note" at bounding box center [203, 251] width 35 height 10
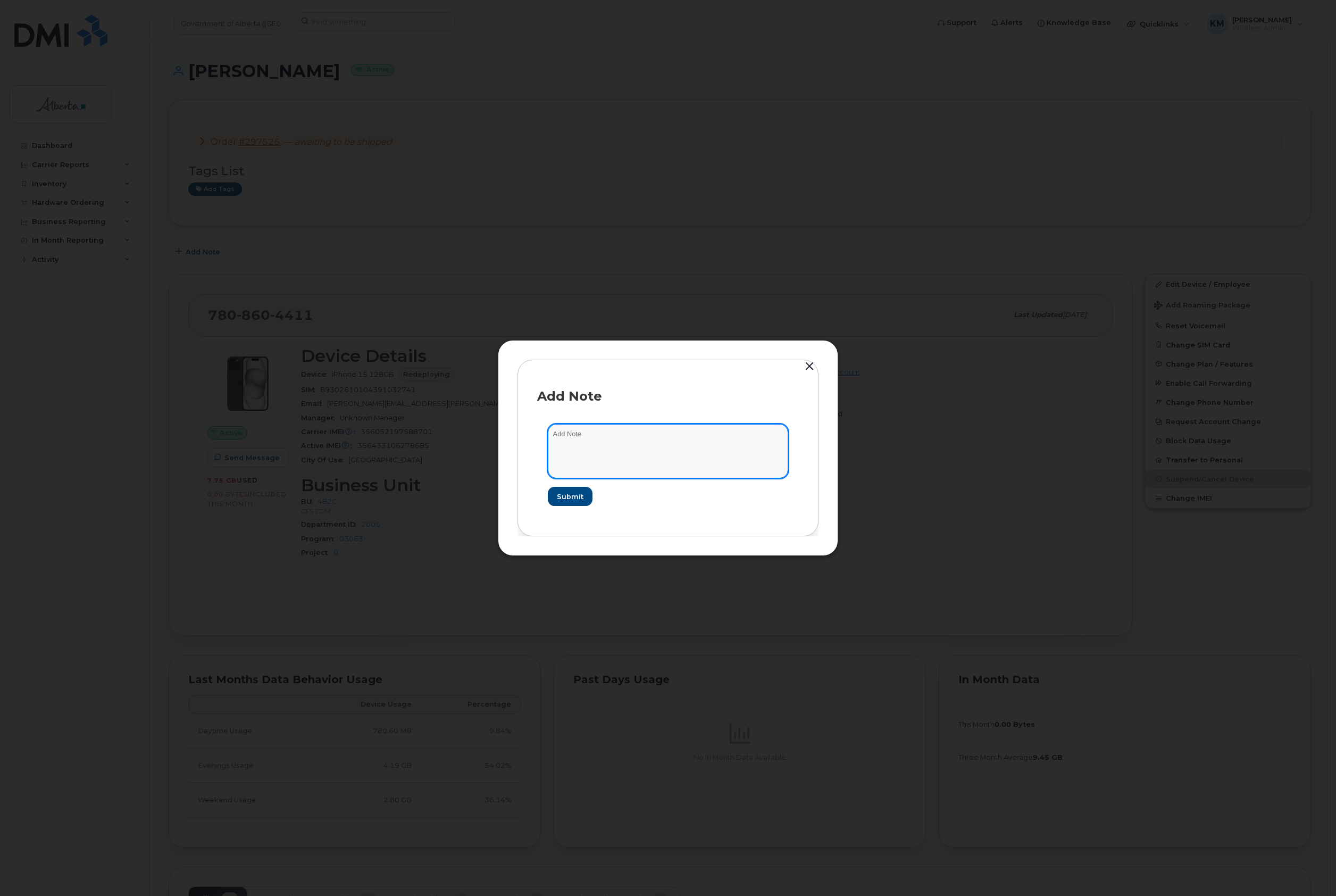
click at [597, 445] on textarea at bounding box center [668, 450] width 240 height 54
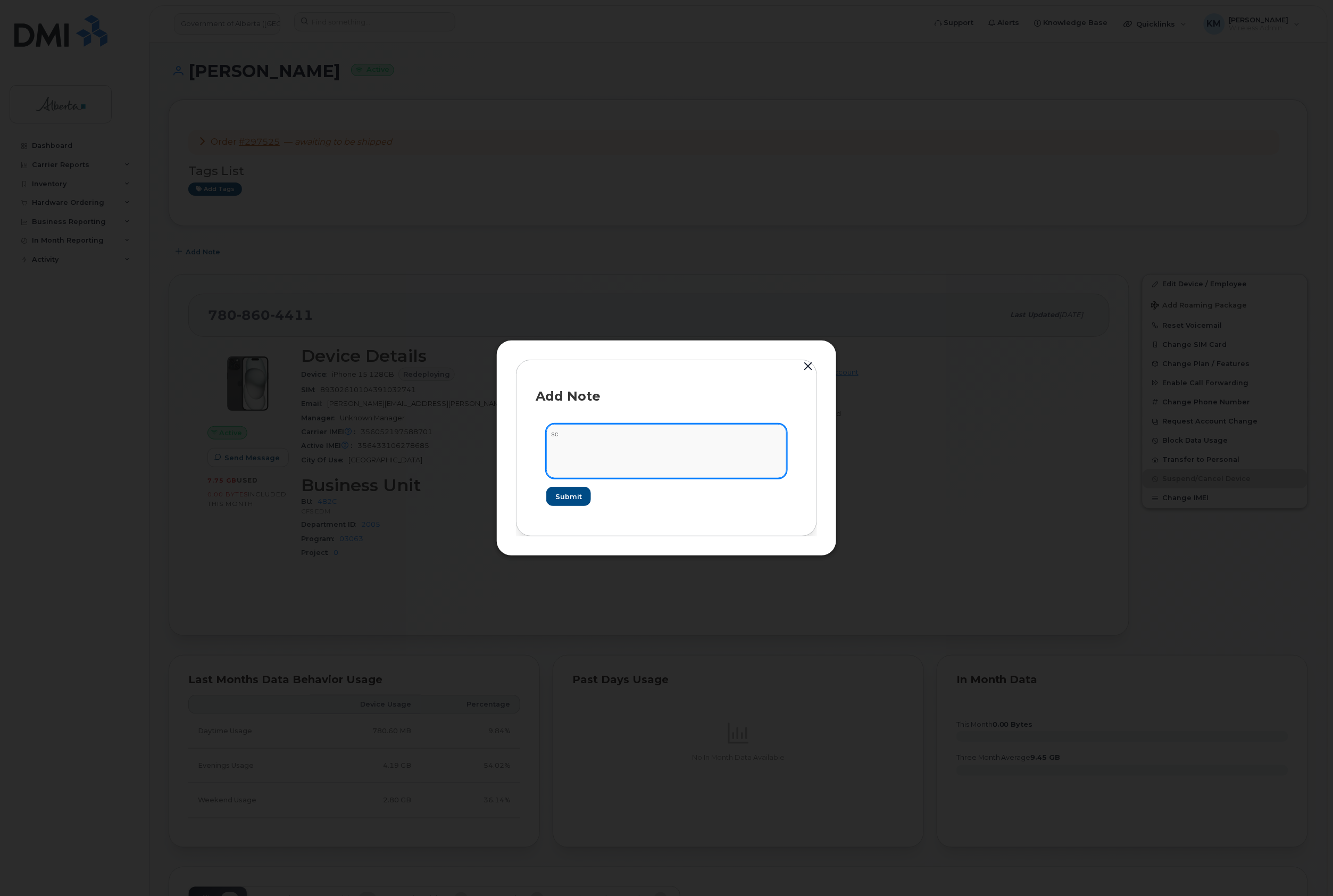
type textarea "s"
click at [648, 432] on textarea "SCTASK0826603 -" at bounding box center [667, 450] width 240 height 54
paste textarea "Device Replace - (1) 7808604411 iPhone 15 - Order 297525_BELL 3002803"
type textarea "SCTASK0826603 - Device Replace - (1) 7808604411 iPhone 15 - Order 297525_BELL 3…"
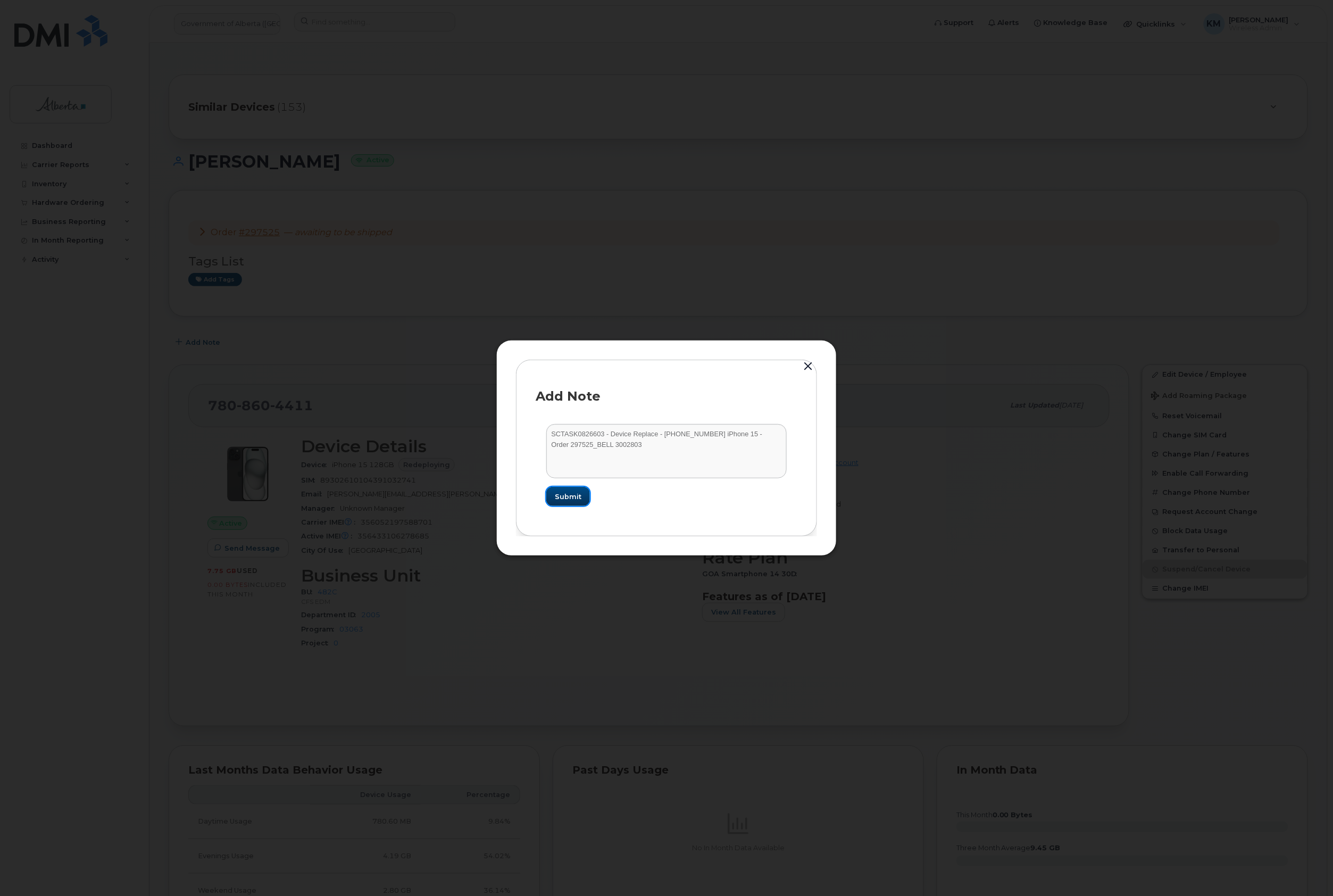
click at [580, 494] on span "Submit" at bounding box center [568, 496] width 27 height 10
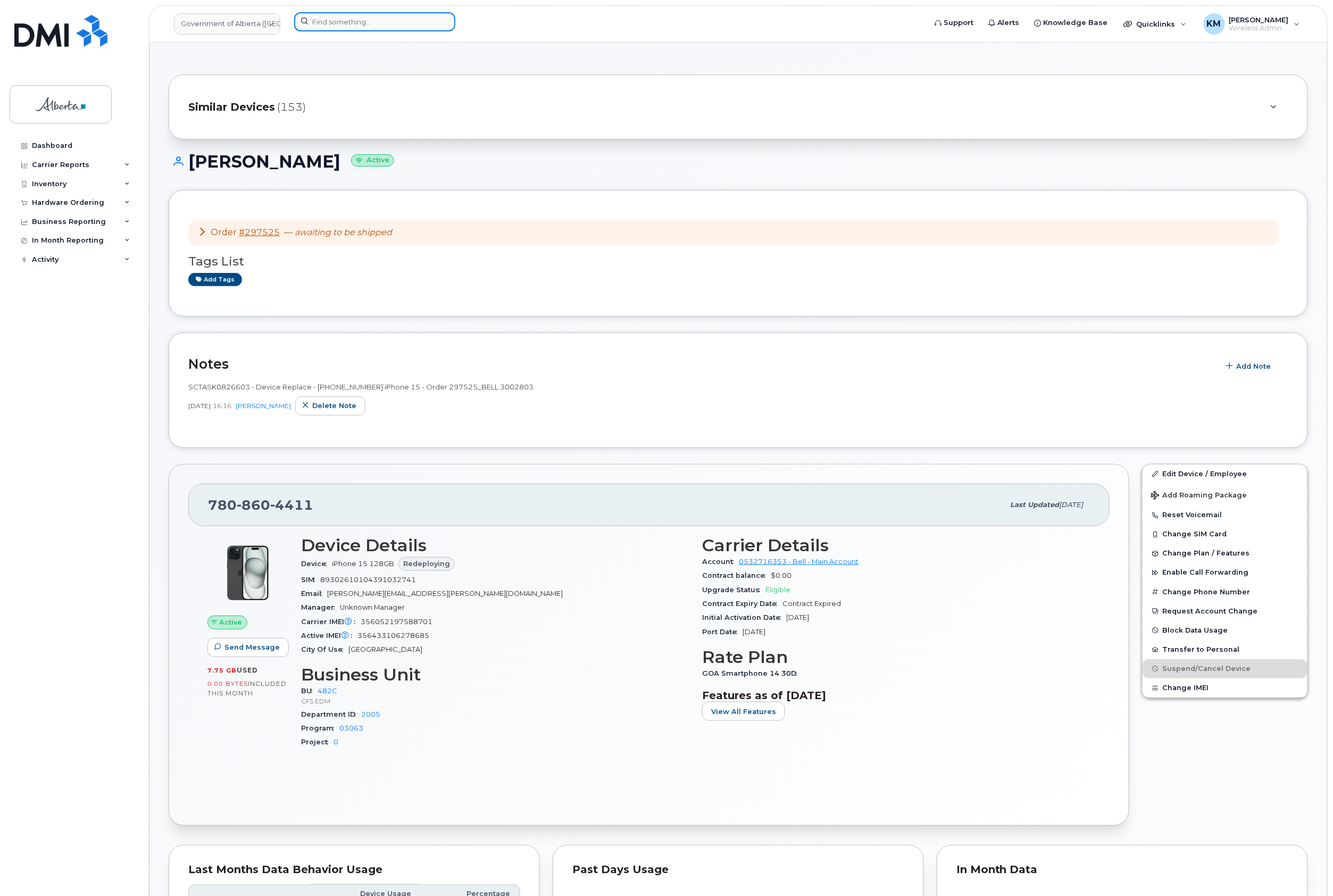
click at [408, 22] on input at bounding box center [375, 21] width 161 height 19
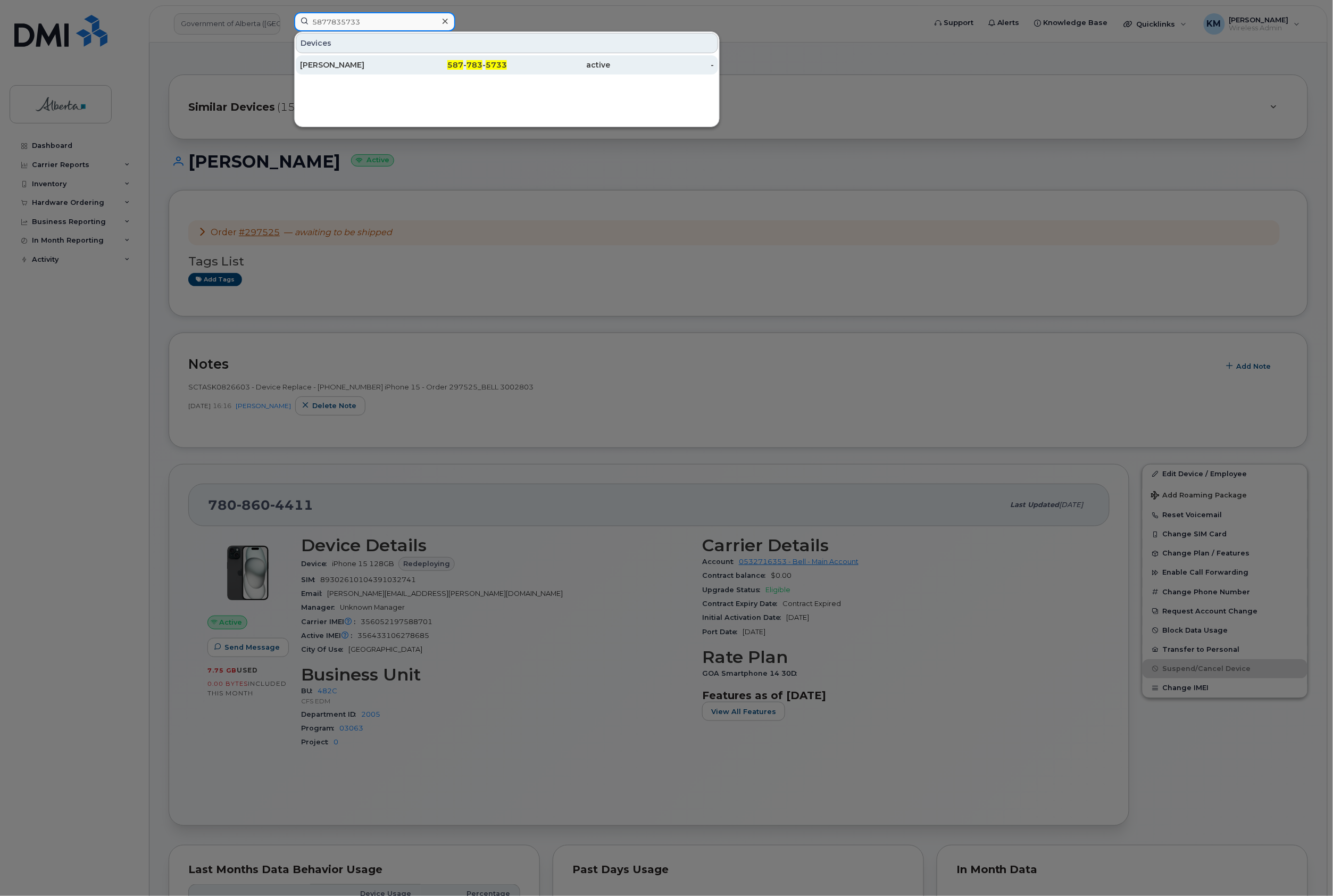
type input "5877835733"
click at [393, 61] on div "[PERSON_NAME]" at bounding box center [351, 65] width 104 height 11
